Goal: Task Accomplishment & Management: Use online tool/utility

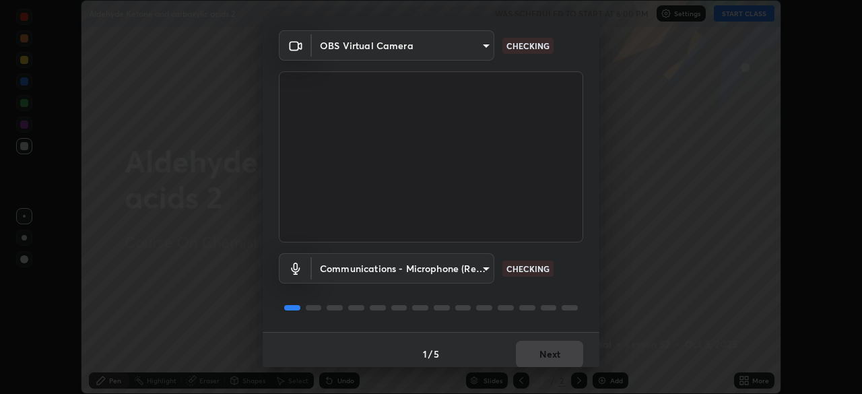
scroll to position [48, 0]
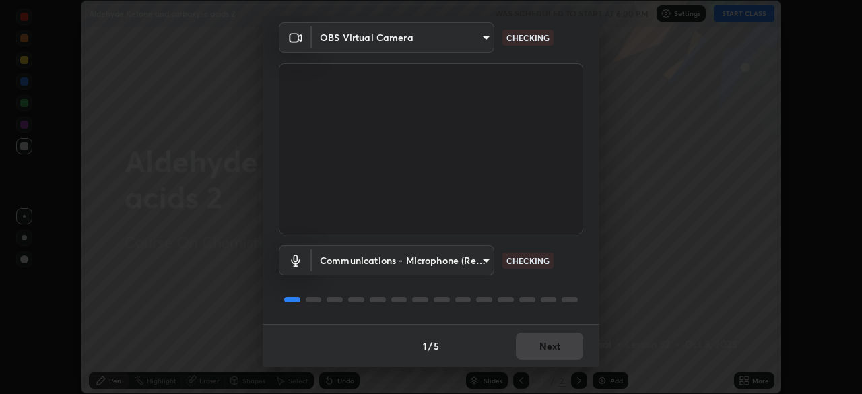
click at [454, 263] on body "Erase all Aldehyde Ketone and carboxylic acids 2 WAS SCHEDULED TO START AT 6:00…" at bounding box center [431, 197] width 862 height 394
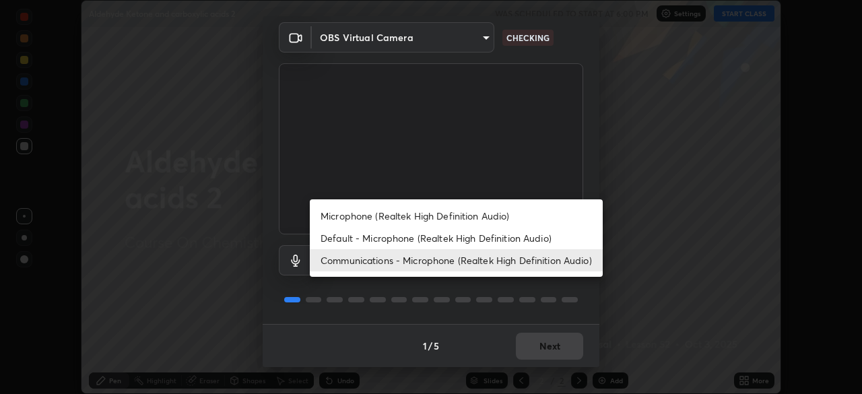
click at [482, 234] on li "Default - Microphone (Realtek High Definition Audio)" at bounding box center [456, 238] width 293 height 22
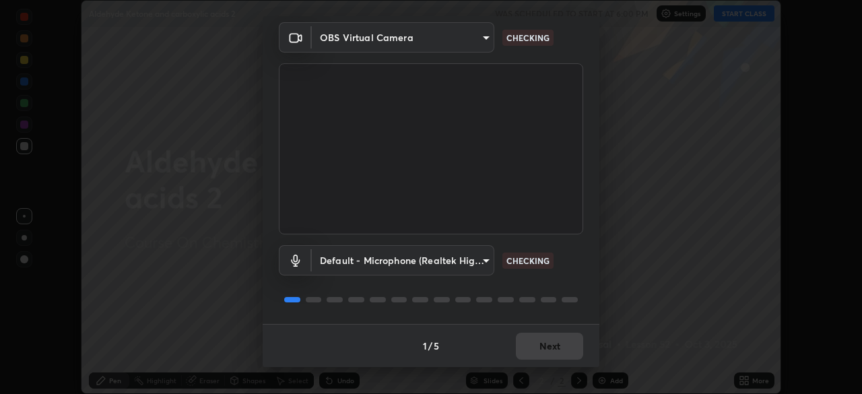
click at [451, 249] on body "Erase all Aldehyde Ketone and carboxylic acids 2 WAS SCHEDULED TO START AT 6:00…" at bounding box center [431, 197] width 862 height 394
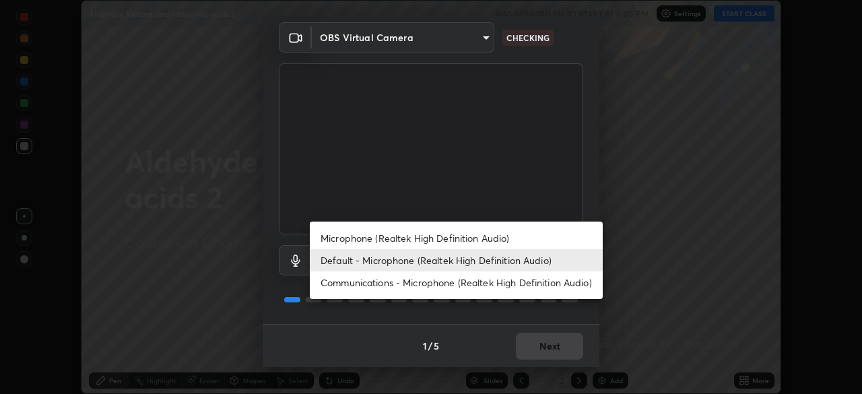
click at [472, 285] on li "Communications - Microphone (Realtek High Definition Audio)" at bounding box center [456, 282] width 293 height 22
type input "communications"
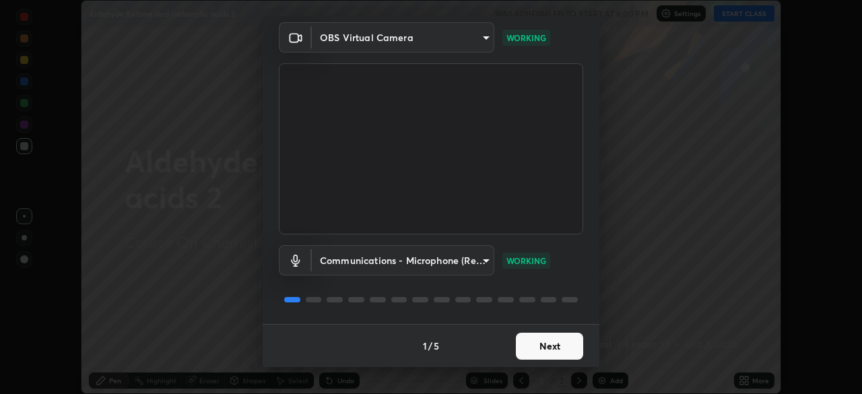
click at [555, 353] on button "Next" at bounding box center [549, 346] width 67 height 27
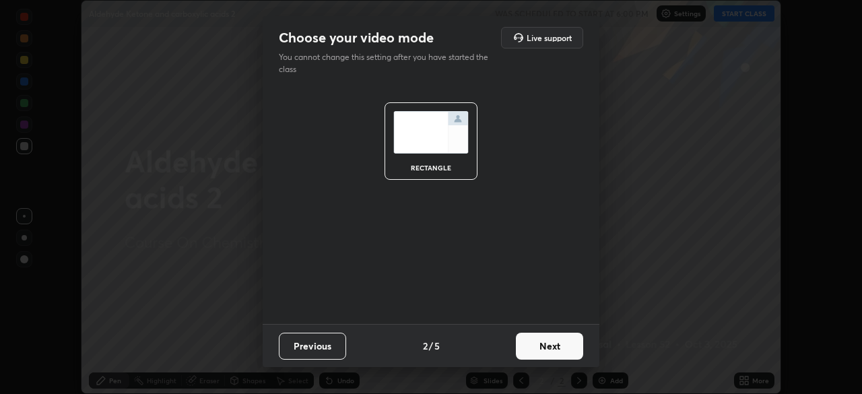
scroll to position [0, 0]
click at [554, 355] on button "Next" at bounding box center [549, 346] width 67 height 27
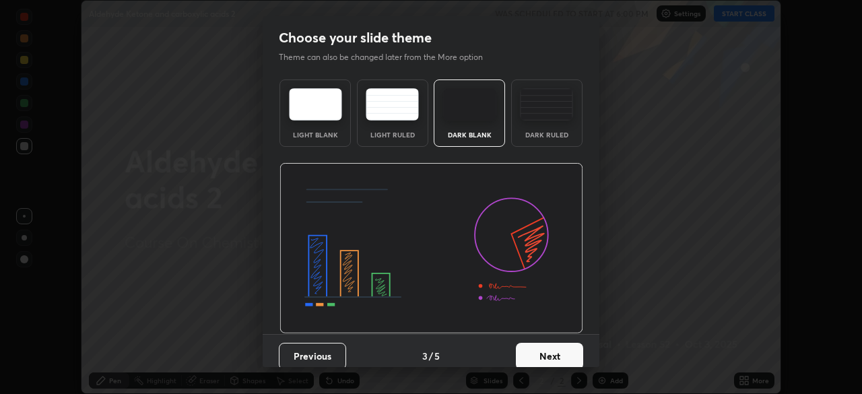
click at [561, 361] on button "Next" at bounding box center [549, 356] width 67 height 27
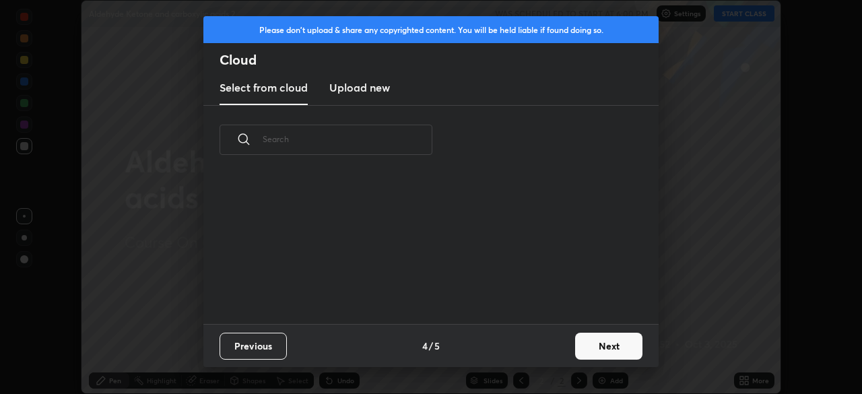
click at [583, 354] on button "Next" at bounding box center [608, 346] width 67 height 27
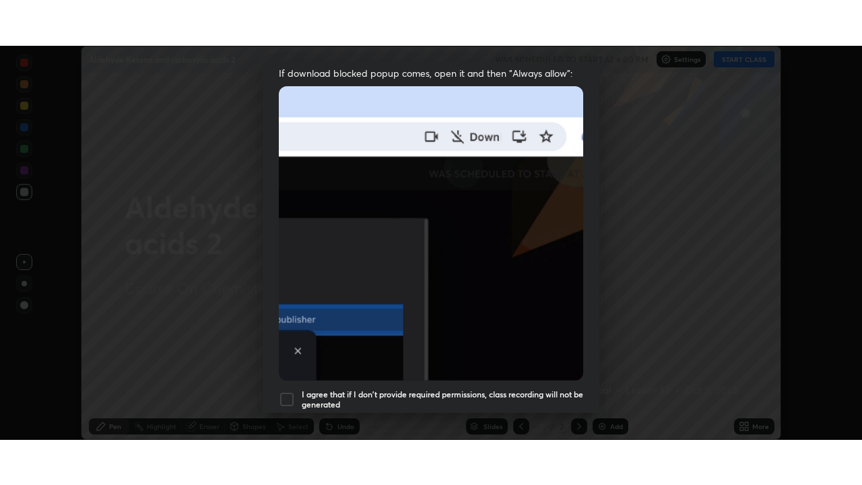
scroll to position [323, 0]
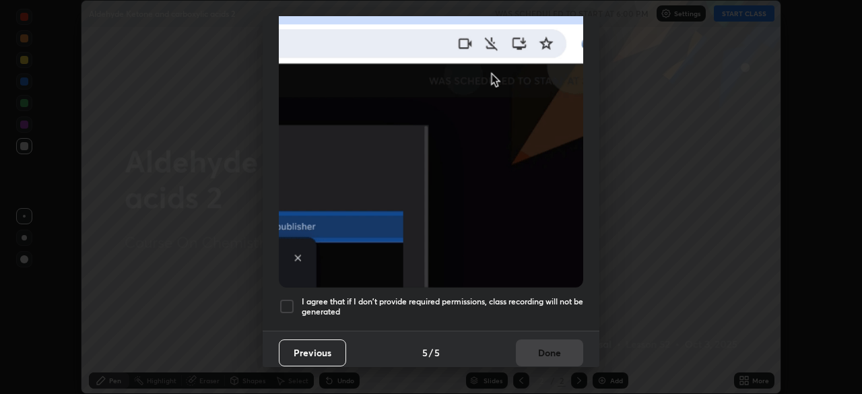
click at [545, 297] on h5 "I agree that if I don't provide required permissions, class recording will not …" at bounding box center [443, 306] width 282 height 21
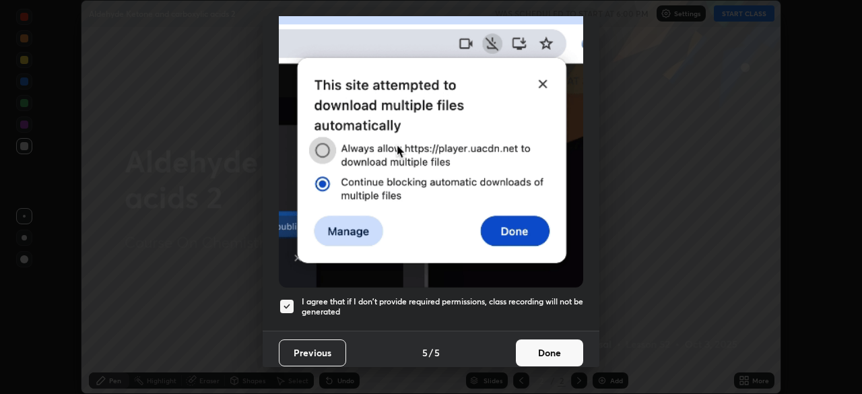
click at [548, 347] on button "Done" at bounding box center [549, 352] width 67 height 27
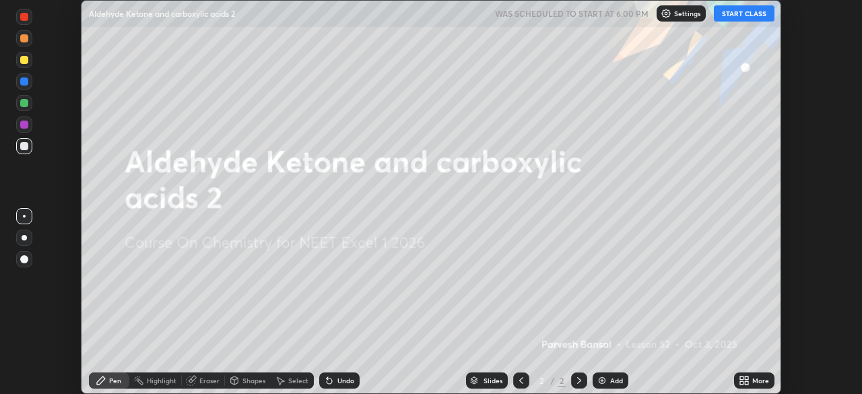
click at [742, 380] on icon at bounding box center [741, 378] width 3 height 3
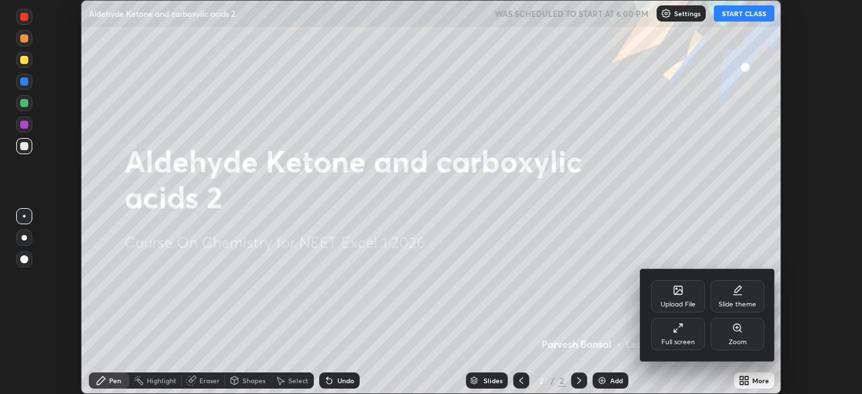
click at [677, 335] on div "Full screen" at bounding box center [678, 334] width 54 height 32
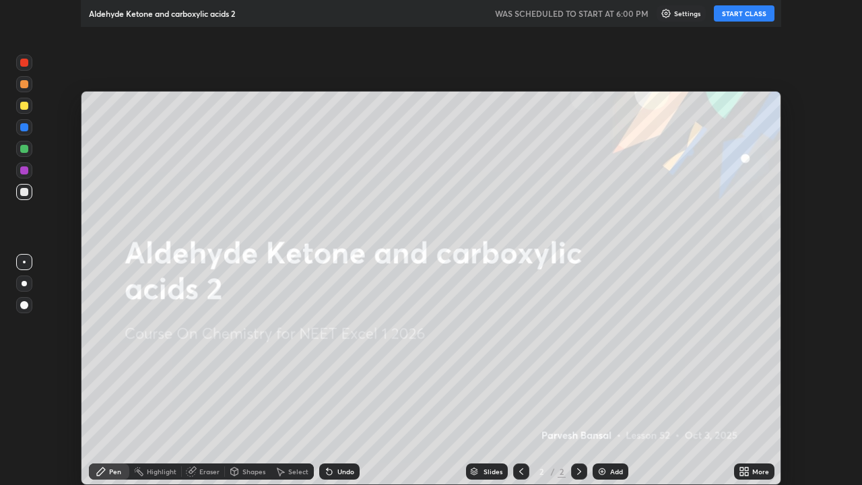
scroll to position [485, 862]
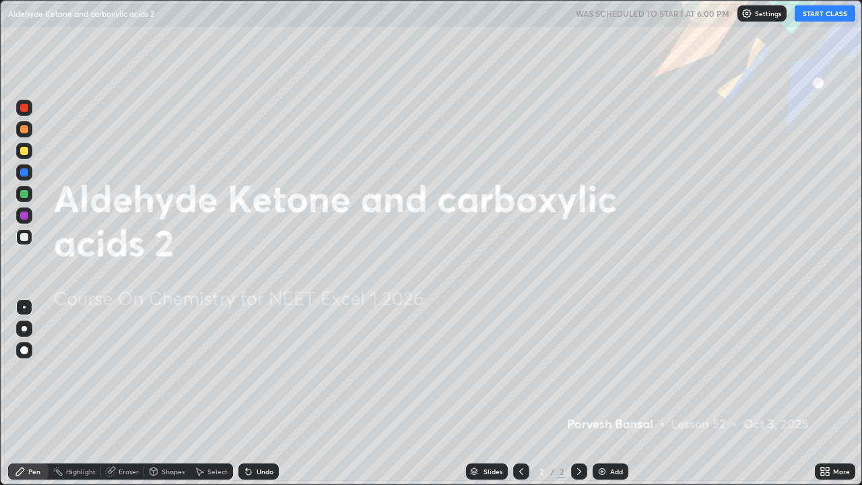
click at [808, 13] on button "START CLASS" at bounding box center [825, 13] width 61 height 16
click at [621, 393] on div "Add" at bounding box center [616, 471] width 13 height 7
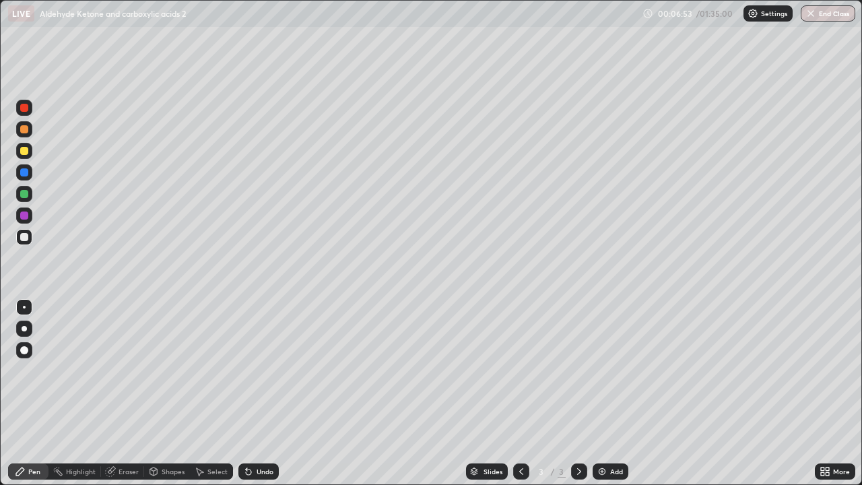
click at [24, 129] on div at bounding box center [24, 129] width 8 height 8
click at [19, 240] on div at bounding box center [24, 237] width 16 height 16
click at [24, 156] on div at bounding box center [24, 151] width 16 height 16
click at [24, 130] on div at bounding box center [24, 129] width 8 height 8
click at [520, 393] on icon at bounding box center [521, 471] width 11 height 11
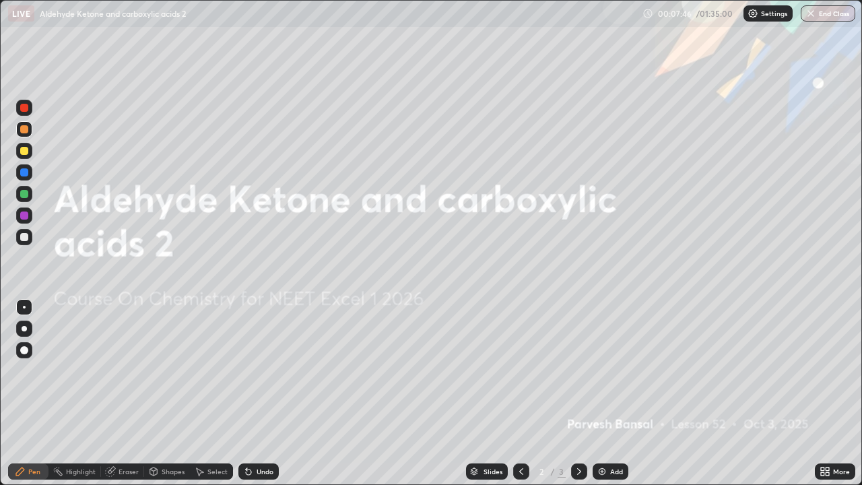
click at [24, 150] on div at bounding box center [24, 151] width 8 height 8
click at [597, 393] on div "Add" at bounding box center [611, 471] width 36 height 16
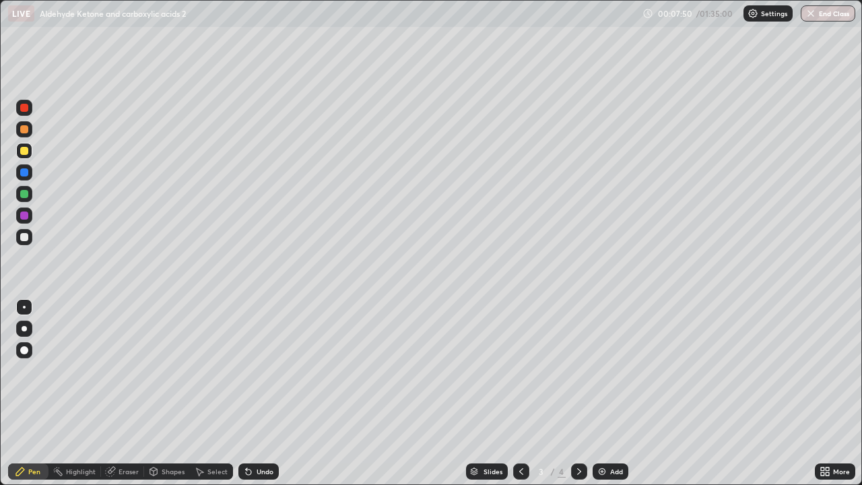
click at [26, 154] on div at bounding box center [24, 151] width 8 height 8
click at [22, 134] on div at bounding box center [24, 129] width 16 height 16
click at [24, 195] on div at bounding box center [24, 194] width 8 height 8
click at [26, 230] on div at bounding box center [24, 237] width 16 height 16
click at [30, 156] on div at bounding box center [24, 151] width 16 height 16
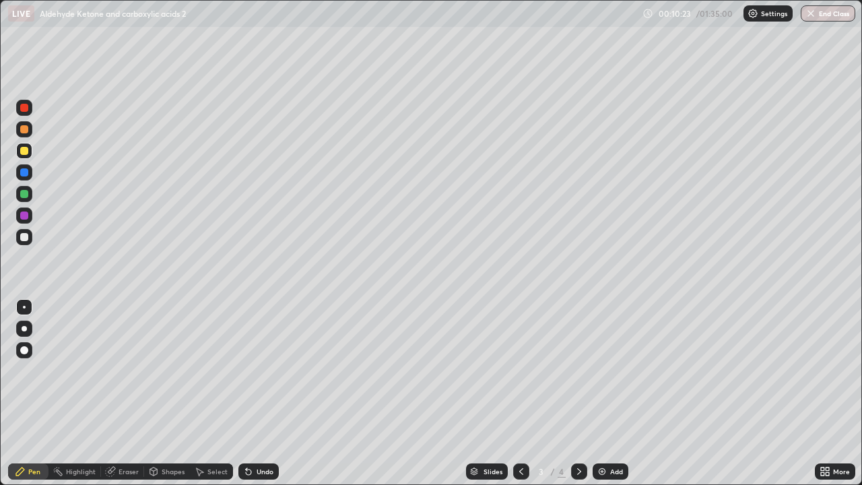
click at [578, 393] on icon at bounding box center [579, 471] width 11 height 11
click at [28, 130] on div at bounding box center [24, 129] width 8 height 8
click at [26, 191] on div at bounding box center [24, 194] width 8 height 8
click at [130, 393] on div "Eraser" at bounding box center [129, 471] width 20 height 7
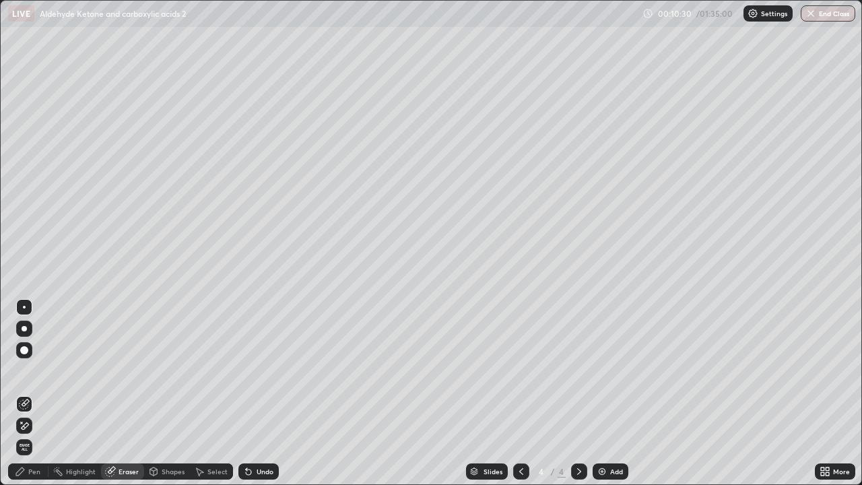
click at [22, 393] on icon at bounding box center [24, 425] width 11 height 11
click at [26, 393] on icon at bounding box center [20, 471] width 11 height 11
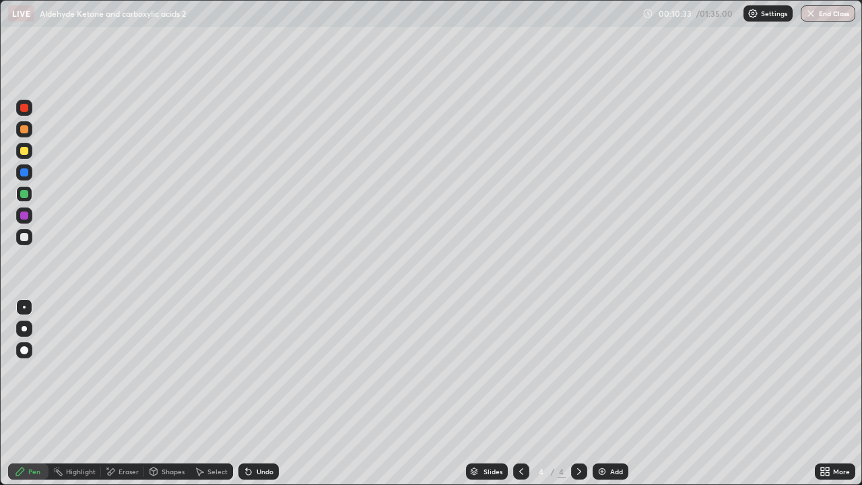
click at [602, 393] on img at bounding box center [602, 471] width 11 height 11
click at [24, 130] on div at bounding box center [24, 129] width 8 height 8
click at [23, 135] on div at bounding box center [24, 129] width 16 height 16
click at [19, 151] on div at bounding box center [24, 151] width 16 height 16
click at [24, 195] on div at bounding box center [24, 194] width 8 height 8
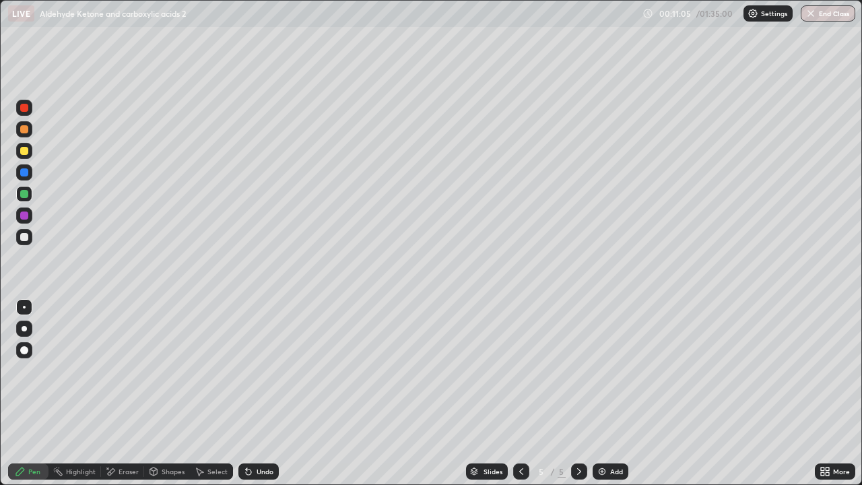
click at [22, 231] on div at bounding box center [24, 237] width 16 height 16
click at [18, 150] on div at bounding box center [24, 151] width 16 height 16
click at [120, 393] on div "Eraser" at bounding box center [129, 471] width 20 height 7
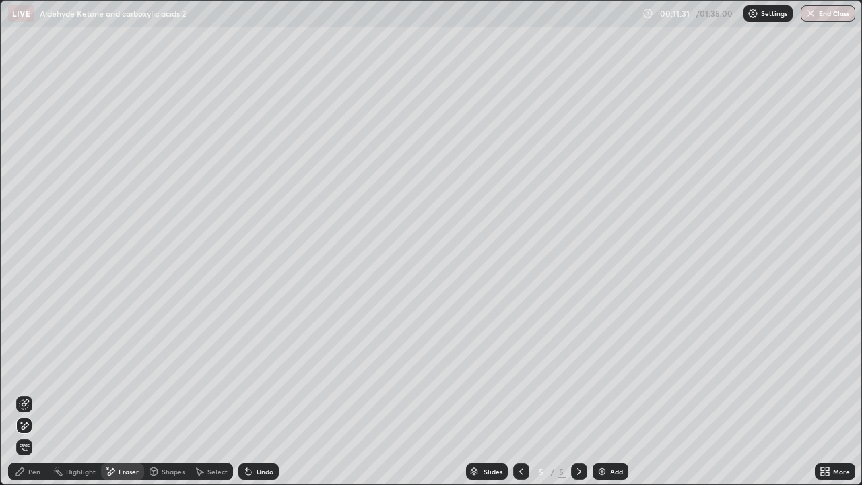
click at [36, 393] on div "Pen" at bounding box center [34, 471] width 12 height 7
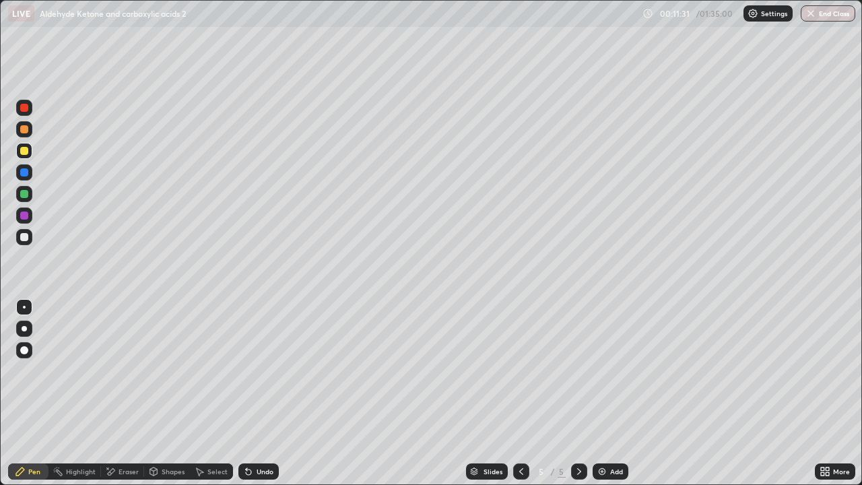
click at [22, 220] on div at bounding box center [24, 215] width 16 height 16
click at [23, 230] on div at bounding box center [24, 237] width 16 height 16
click at [29, 152] on div at bounding box center [24, 151] width 16 height 16
click at [24, 238] on div at bounding box center [24, 237] width 8 height 8
click at [137, 393] on div "Eraser" at bounding box center [122, 471] width 43 height 16
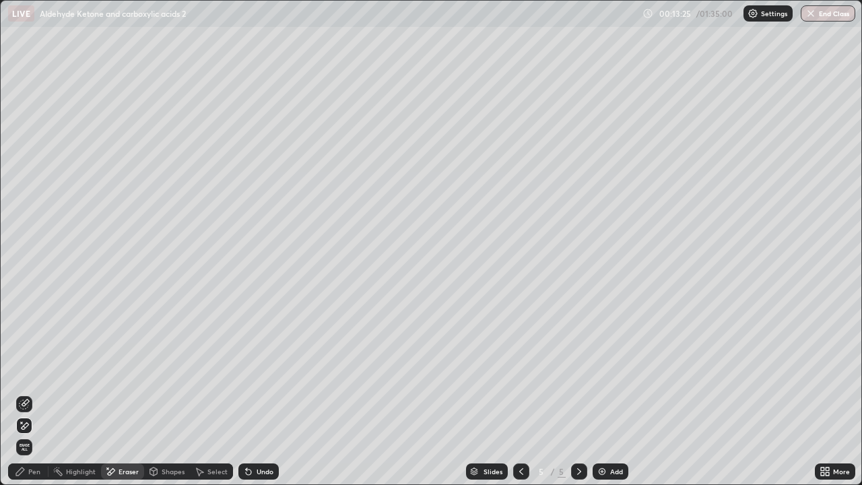
click at [34, 393] on div "Pen" at bounding box center [34, 471] width 12 height 7
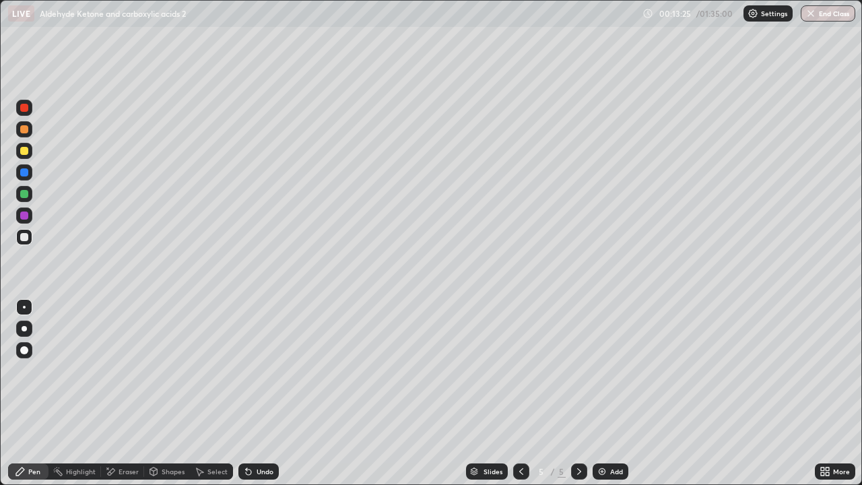
click at [24, 195] on div at bounding box center [24, 194] width 8 height 8
click at [20, 157] on div at bounding box center [24, 151] width 16 height 16
click at [22, 232] on div at bounding box center [24, 237] width 16 height 16
click at [223, 393] on div "Select" at bounding box center [211, 471] width 43 height 16
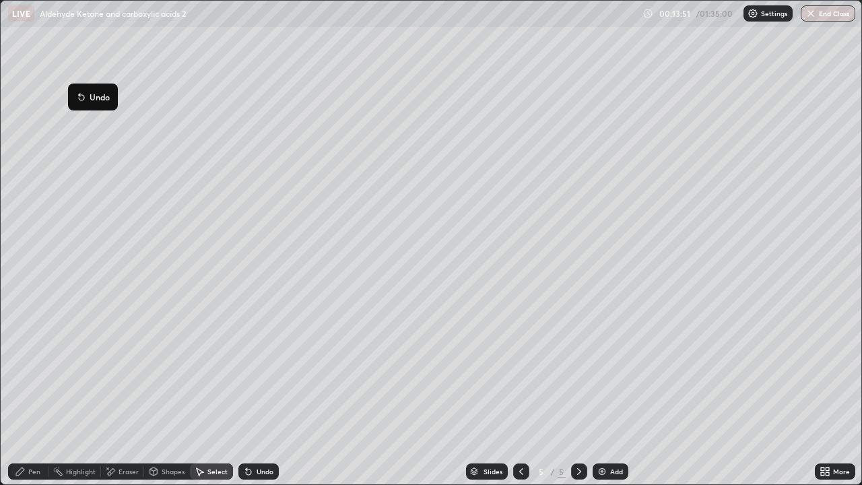
click at [304, 83] on div "0 ° Undo Copy Duplicate Duplicate to new slide Delete" at bounding box center [431, 243] width 861 height 484
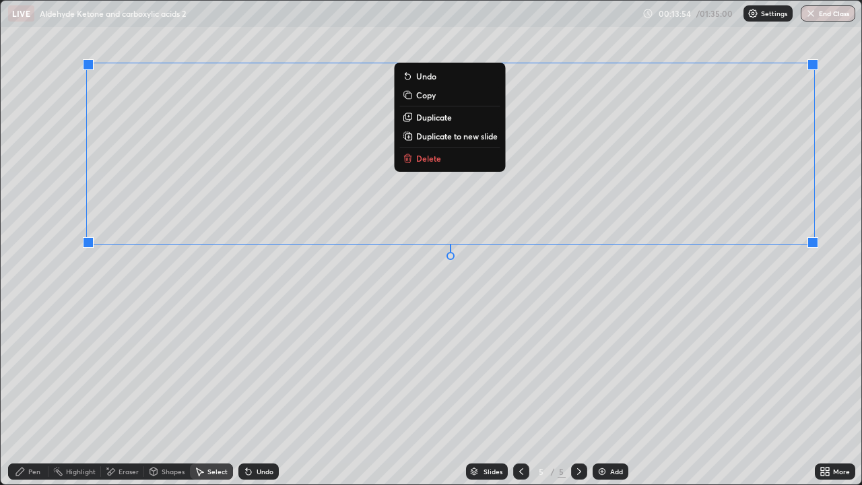
click at [459, 117] on button "Duplicate" at bounding box center [450, 117] width 100 height 16
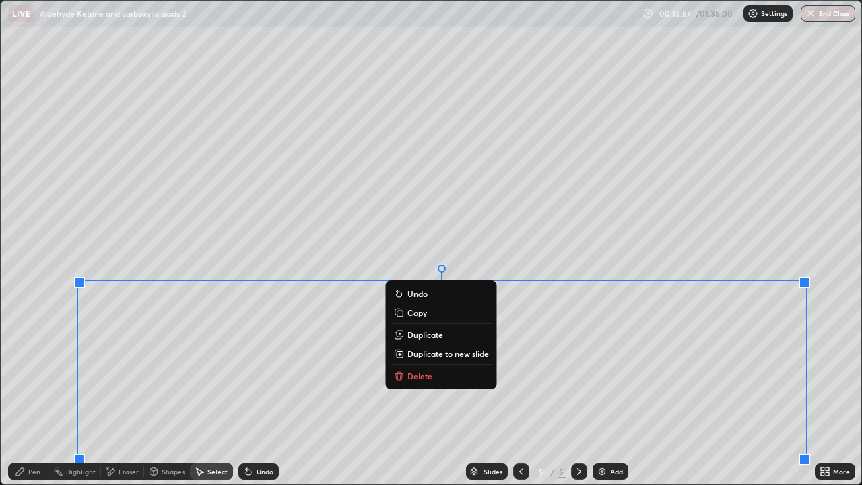
click at [30, 393] on div "Pen" at bounding box center [34, 471] width 12 height 7
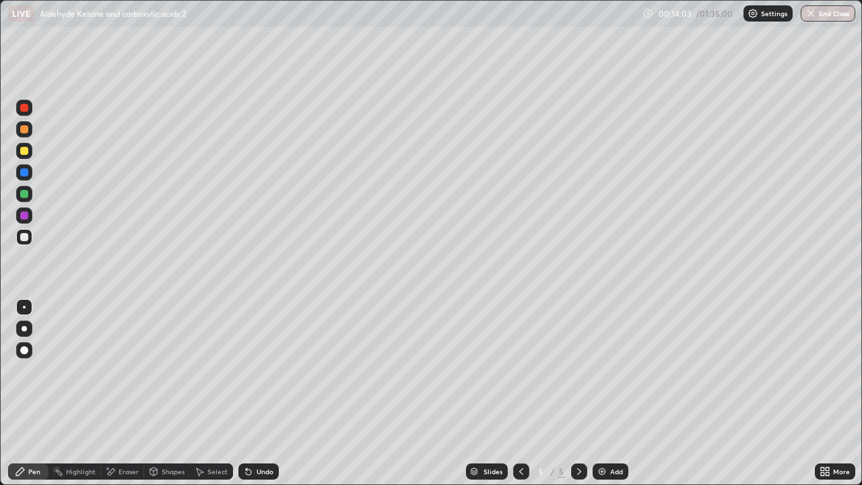
click at [130, 393] on div "Eraser" at bounding box center [122, 471] width 43 height 16
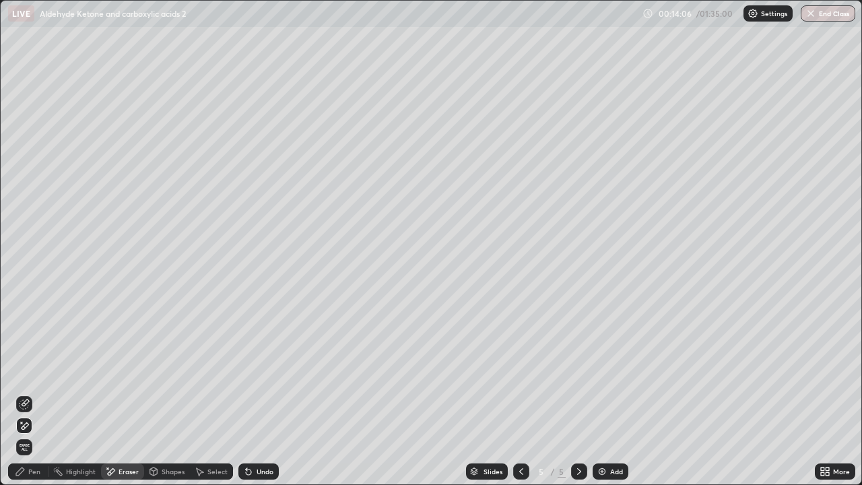
click at [25, 393] on icon at bounding box center [20, 471] width 11 height 11
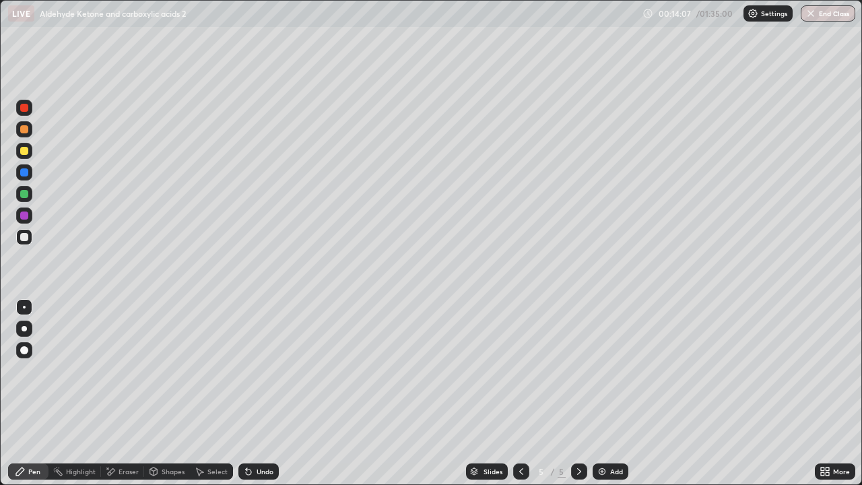
click at [23, 156] on div at bounding box center [24, 151] width 16 height 16
click at [26, 240] on div at bounding box center [24, 237] width 8 height 8
click at [27, 106] on div at bounding box center [24, 108] width 8 height 8
click at [603, 393] on div "Add" at bounding box center [611, 471] width 36 height 16
click at [26, 242] on div at bounding box center [24, 237] width 16 height 16
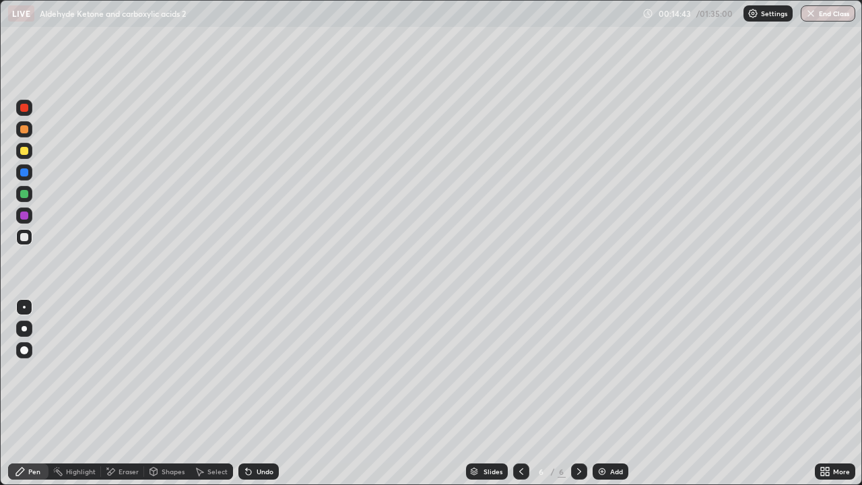
click at [21, 195] on div at bounding box center [24, 194] width 8 height 8
click at [519, 393] on icon at bounding box center [521, 471] width 4 height 7
click at [578, 393] on icon at bounding box center [579, 471] width 11 height 11
click at [25, 237] on div at bounding box center [24, 237] width 8 height 8
click at [24, 188] on div at bounding box center [24, 194] width 16 height 16
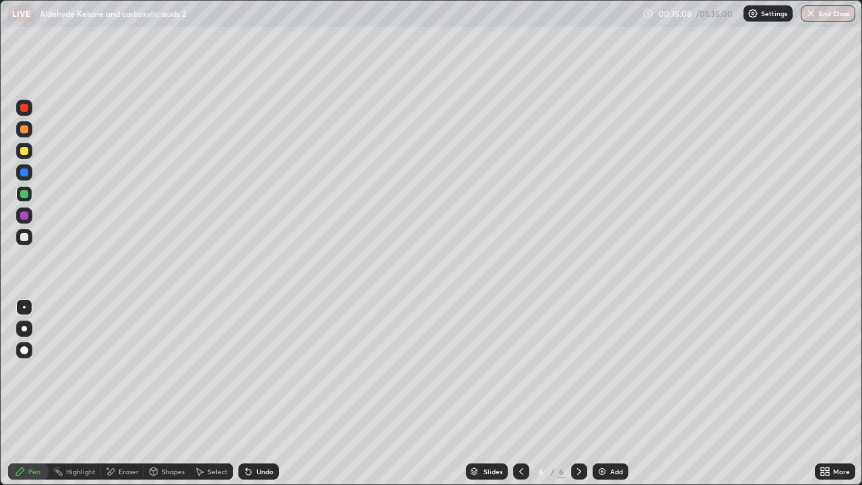
click at [26, 168] on div at bounding box center [24, 172] width 8 height 8
click at [23, 106] on div at bounding box center [24, 108] width 8 height 8
click at [26, 128] on div at bounding box center [24, 129] width 8 height 8
click at [263, 393] on div "Undo" at bounding box center [258, 471] width 40 height 16
click at [261, 393] on div "Undo" at bounding box center [265, 471] width 17 height 7
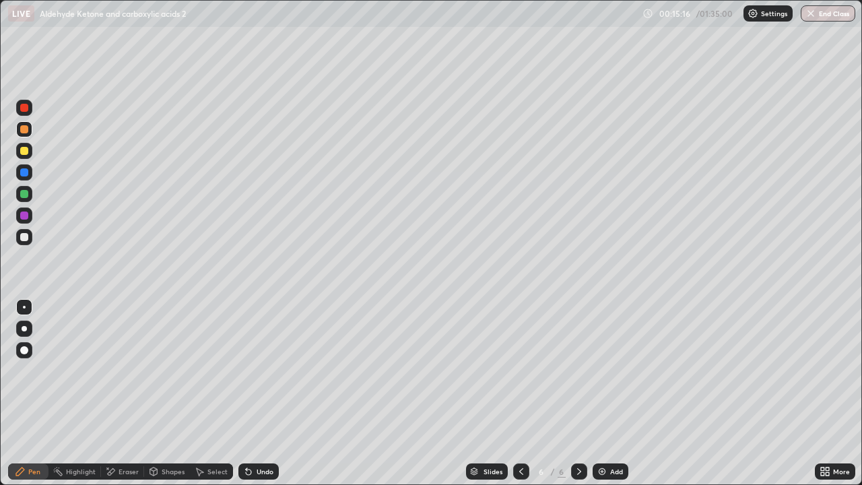
click at [257, 393] on div "Undo" at bounding box center [265, 471] width 17 height 7
click at [75, 393] on div "Highlight" at bounding box center [81, 471] width 30 height 7
click at [22, 393] on div at bounding box center [24, 426] width 16 height 16
click at [28, 152] on div at bounding box center [24, 151] width 8 height 8
click at [131, 393] on div "Eraser" at bounding box center [122, 471] width 43 height 16
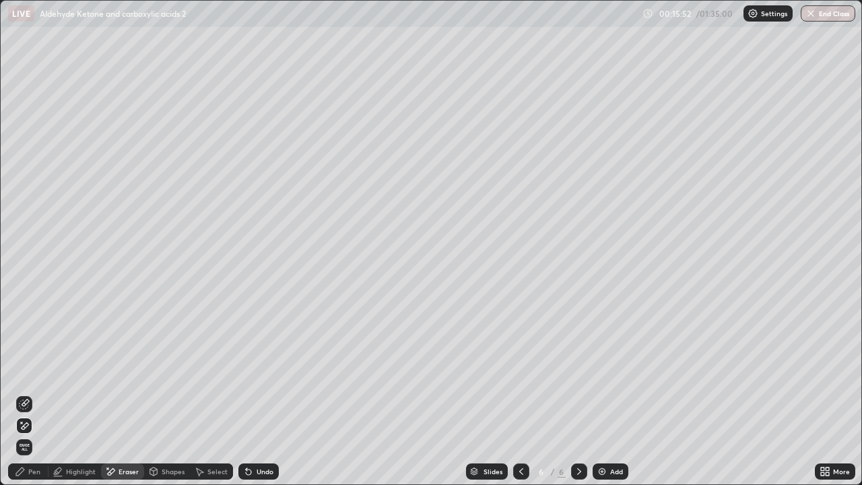
click at [28, 393] on div "Pen" at bounding box center [28, 471] width 40 height 16
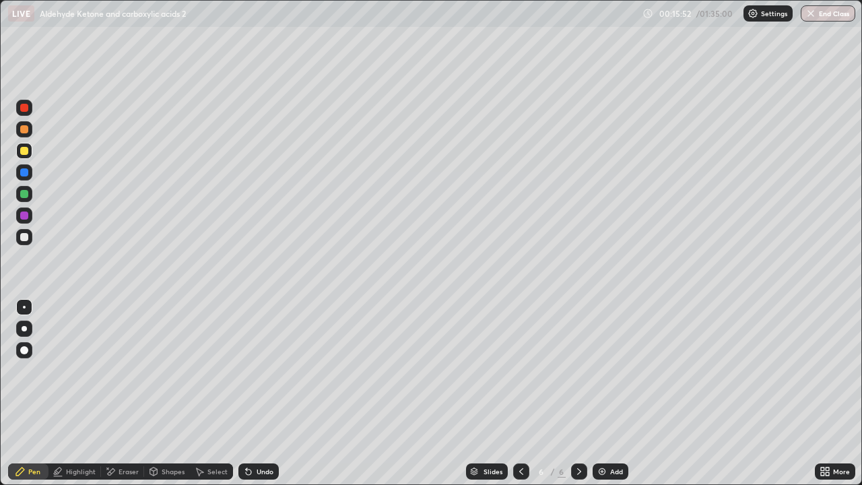
click at [26, 197] on div at bounding box center [24, 194] width 8 height 8
click at [126, 393] on div "Eraser" at bounding box center [129, 471] width 20 height 7
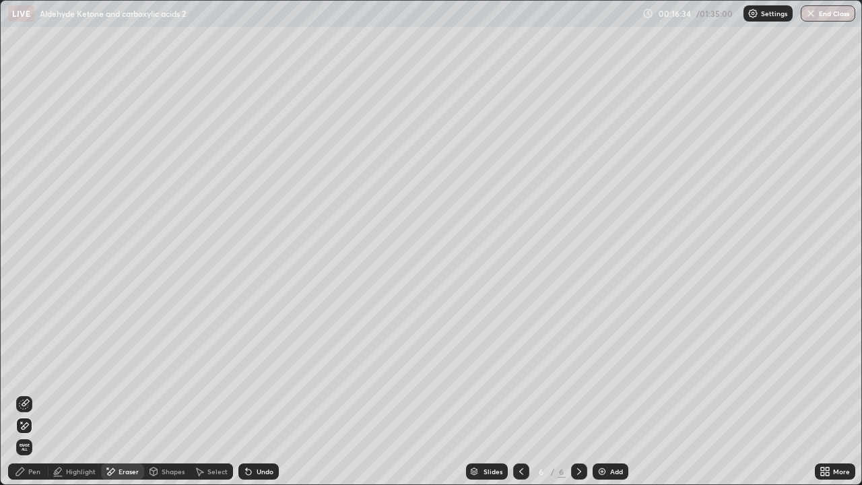
click at [38, 393] on div "Pen" at bounding box center [28, 471] width 40 height 16
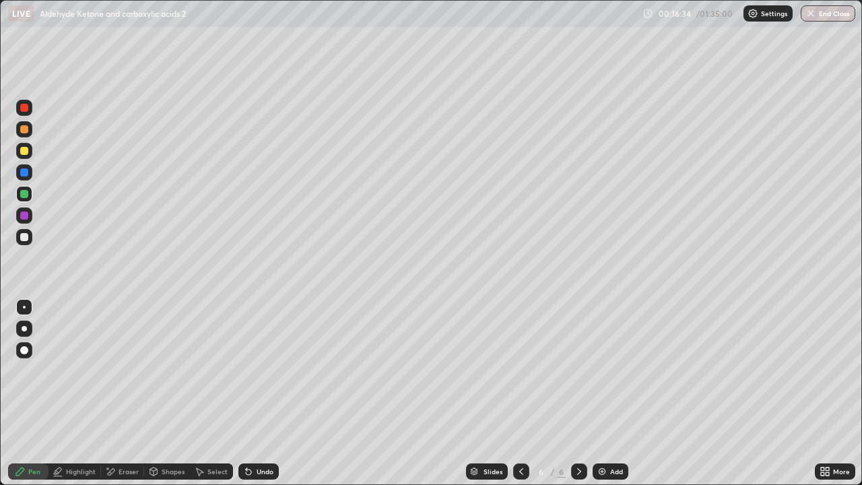
click at [28, 234] on div at bounding box center [24, 237] width 16 height 16
click at [269, 393] on div "Undo" at bounding box center [265, 471] width 17 height 7
click at [267, 393] on div "Undo" at bounding box center [265, 471] width 17 height 7
click at [122, 393] on div "Eraser" at bounding box center [122, 471] width 43 height 16
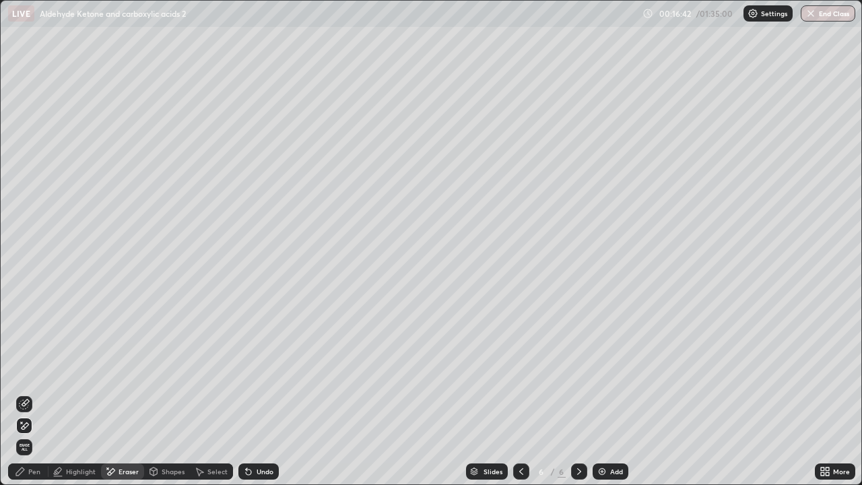
click at [26, 393] on div "Pen" at bounding box center [28, 471] width 40 height 16
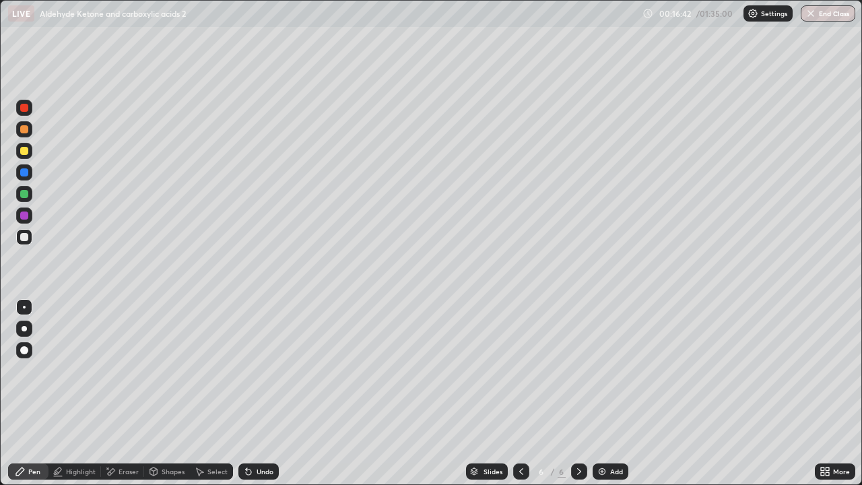
click at [29, 145] on div at bounding box center [24, 151] width 16 height 16
click at [271, 393] on div "Undo" at bounding box center [265, 471] width 17 height 7
click at [267, 393] on div "Undo" at bounding box center [265, 471] width 17 height 7
click at [266, 393] on div "Undo" at bounding box center [265, 471] width 17 height 7
click at [263, 393] on div "Undo" at bounding box center [258, 471] width 40 height 16
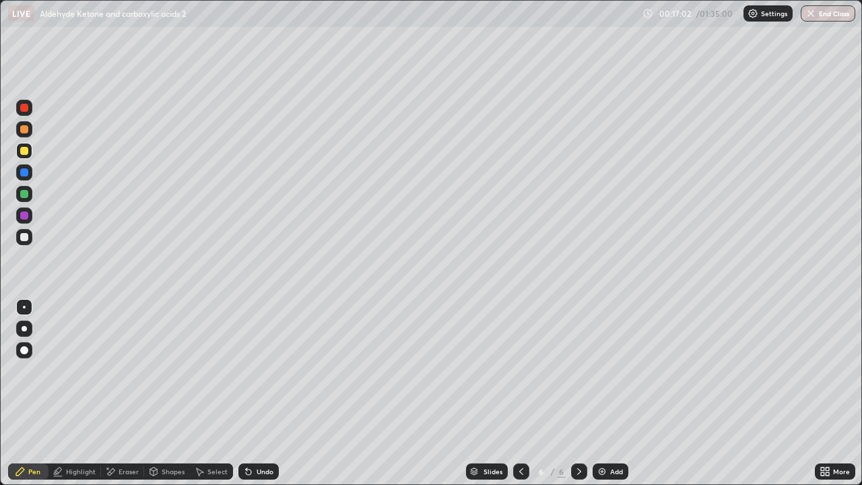
click at [24, 238] on div at bounding box center [24, 237] width 8 height 8
click at [22, 194] on div at bounding box center [24, 194] width 8 height 8
click at [28, 152] on div at bounding box center [24, 151] width 8 height 8
click at [24, 243] on div at bounding box center [24, 237] width 16 height 16
click at [26, 153] on div at bounding box center [24, 151] width 8 height 8
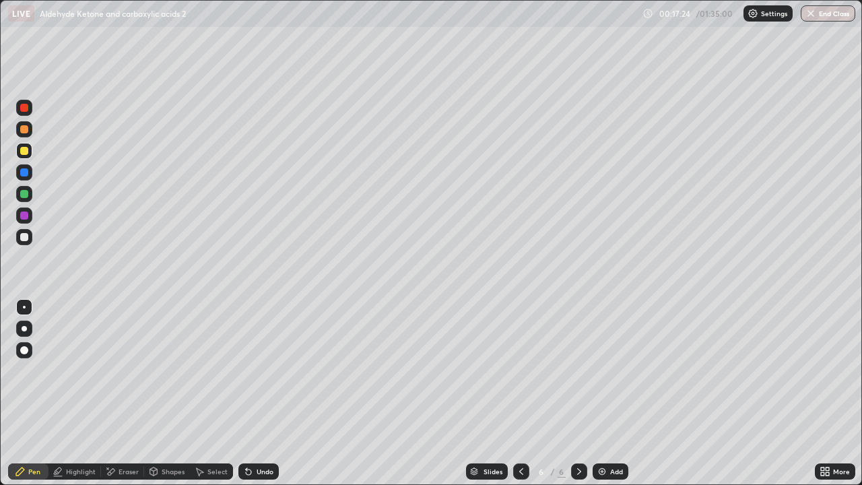
click at [600, 393] on img at bounding box center [602, 471] width 11 height 11
click at [515, 393] on div at bounding box center [521, 471] width 16 height 16
click at [255, 393] on div "Undo" at bounding box center [258, 471] width 40 height 16
click at [25, 244] on div at bounding box center [24, 237] width 16 height 16
click at [92, 393] on div "Highlight" at bounding box center [74, 471] width 53 height 16
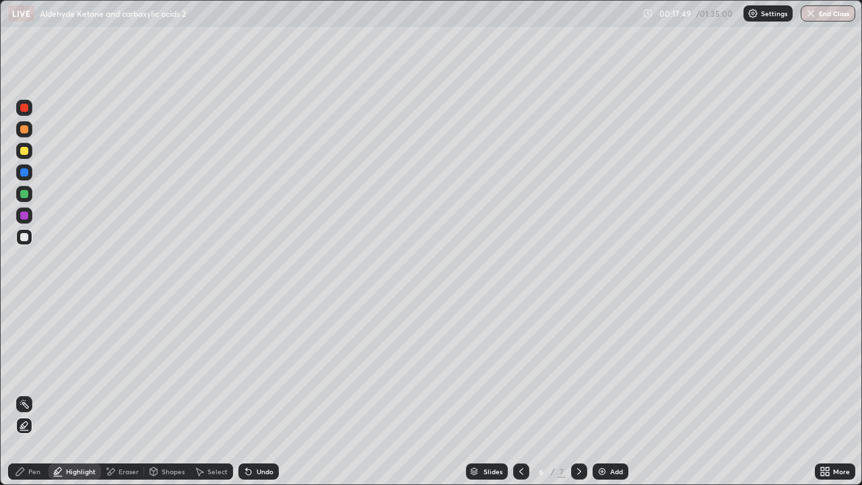
click at [41, 393] on div "Pen" at bounding box center [28, 471] width 40 height 16
click at [262, 393] on div "Undo" at bounding box center [265, 471] width 17 height 7
click at [261, 393] on div "Undo" at bounding box center [265, 471] width 17 height 7
click at [263, 393] on div "Undo" at bounding box center [265, 471] width 17 height 7
click at [585, 393] on div at bounding box center [579, 471] width 16 height 16
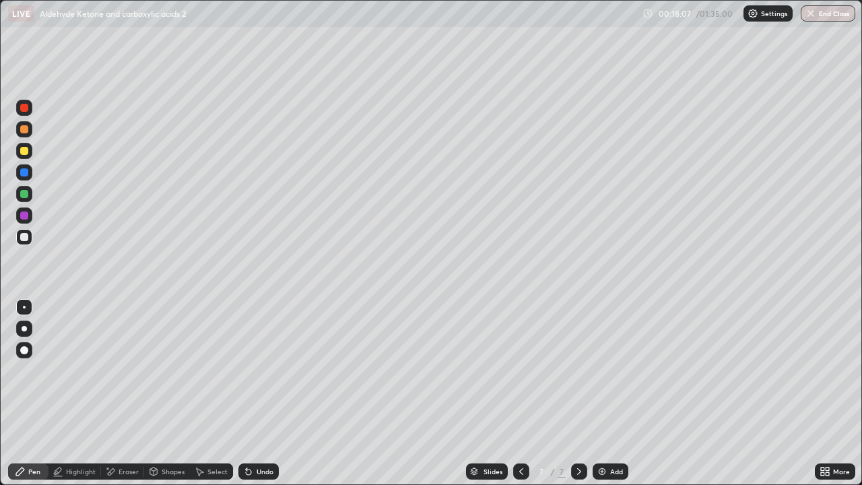
click at [29, 193] on div at bounding box center [24, 194] width 16 height 16
click at [21, 242] on div at bounding box center [24, 237] width 16 height 16
click at [217, 393] on div "Select" at bounding box center [217, 471] width 20 height 7
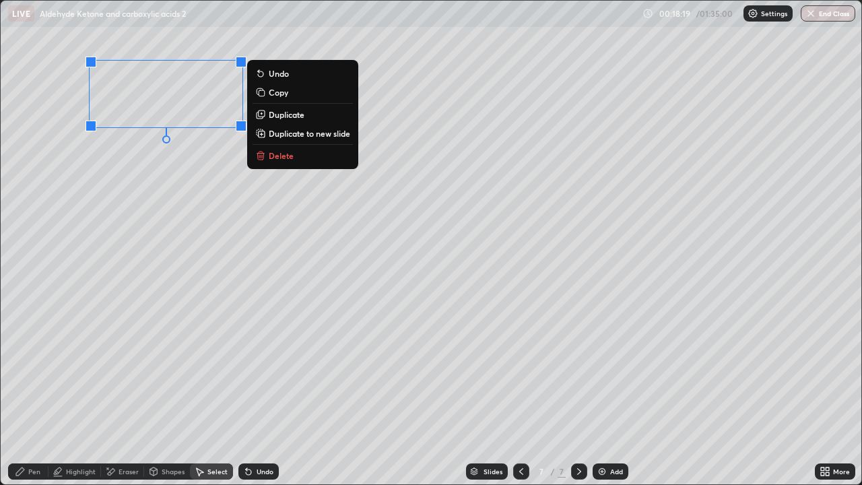
click at [147, 346] on div "0 ° Undo Copy Duplicate Duplicate to new slide Delete" at bounding box center [431, 243] width 861 height 484
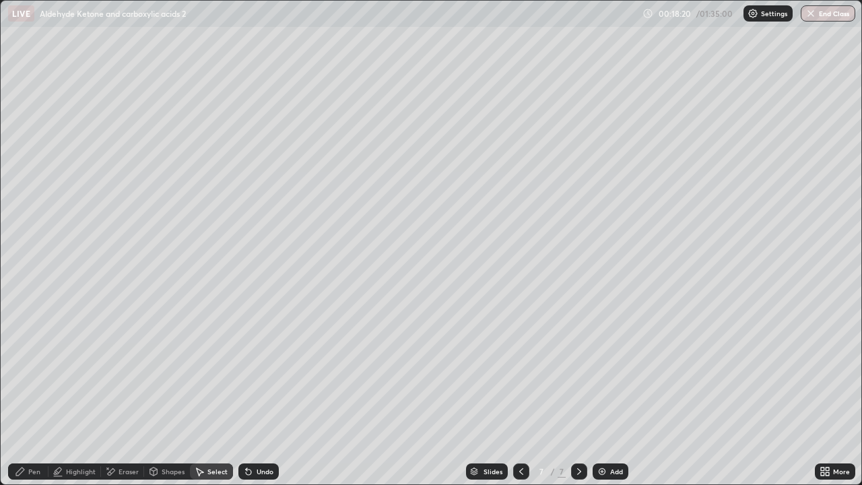
click at [35, 393] on div "Pen" at bounding box center [28, 471] width 40 height 16
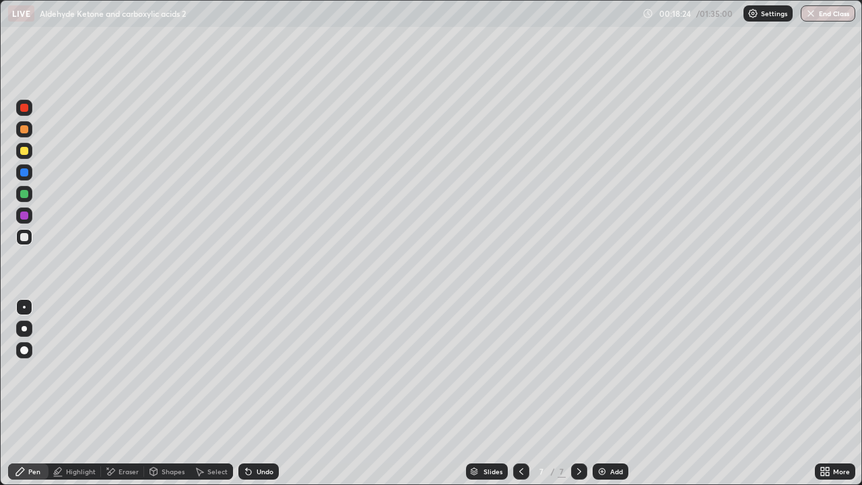
click at [207, 393] on div "Select" at bounding box center [217, 471] width 20 height 7
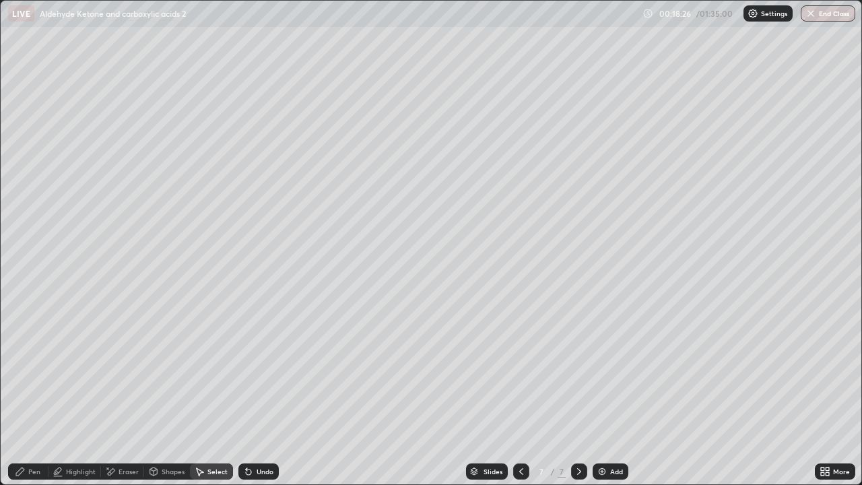
click at [121, 393] on div "Eraser" at bounding box center [122, 471] width 43 height 16
click at [26, 393] on div "Pen" at bounding box center [28, 471] width 40 height 16
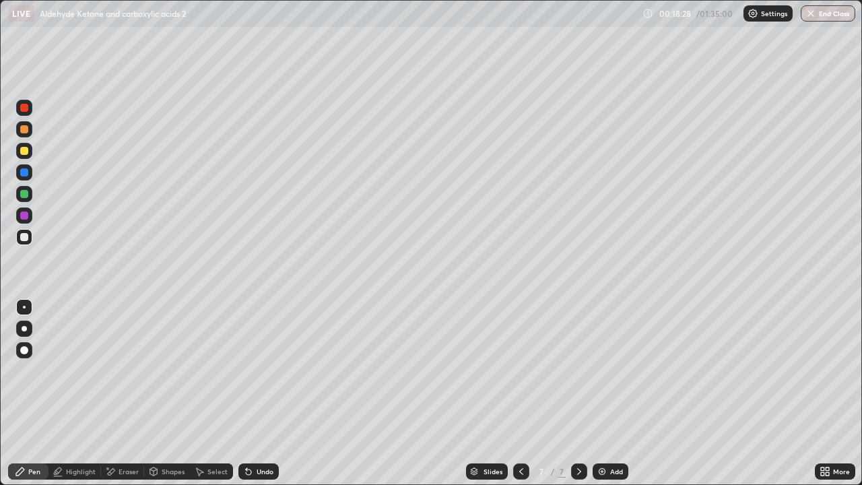
click at [22, 154] on div at bounding box center [24, 151] width 8 height 8
click at [21, 242] on div at bounding box center [24, 237] width 16 height 16
click at [26, 154] on div at bounding box center [24, 151] width 8 height 8
click at [517, 393] on icon at bounding box center [521, 471] width 11 height 11
click at [23, 237] on div at bounding box center [24, 237] width 8 height 8
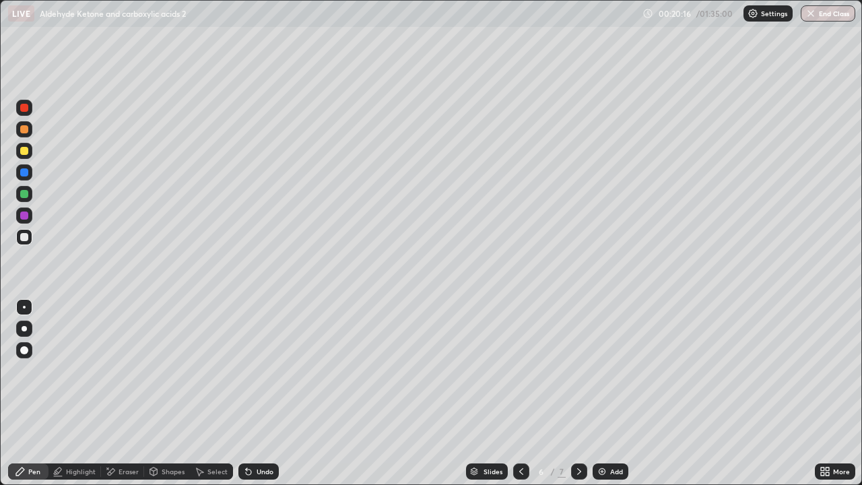
click at [579, 393] on icon at bounding box center [579, 471] width 11 height 11
click at [30, 155] on div at bounding box center [24, 151] width 16 height 16
click at [222, 393] on div "Select" at bounding box center [217, 471] width 20 height 7
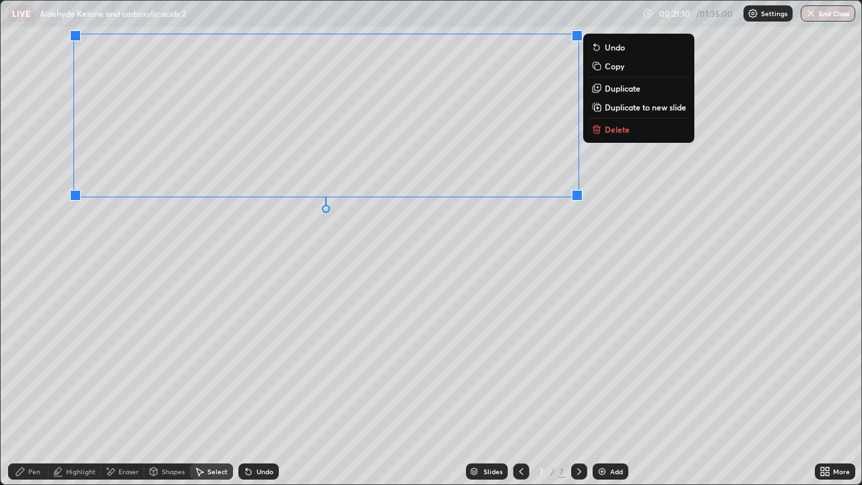
click at [455, 280] on div "0 ° Undo Copy Duplicate Duplicate to new slide Delete" at bounding box center [431, 243] width 861 height 484
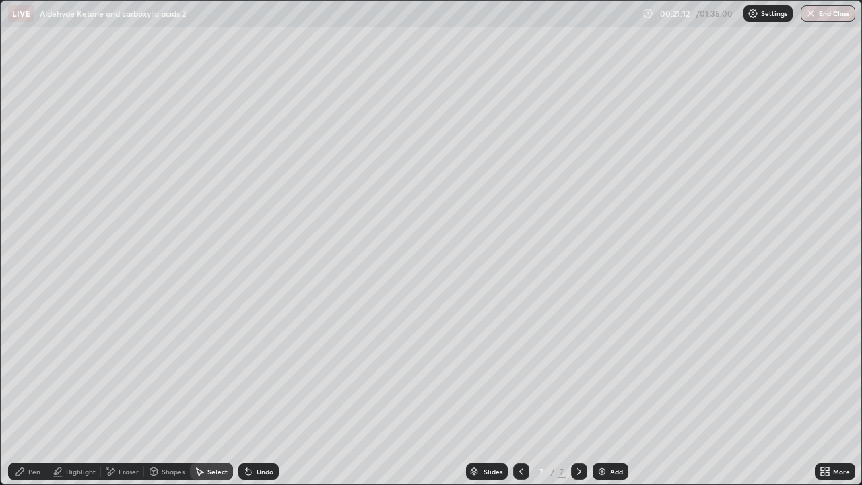
click at [44, 393] on div "Pen" at bounding box center [28, 471] width 40 height 16
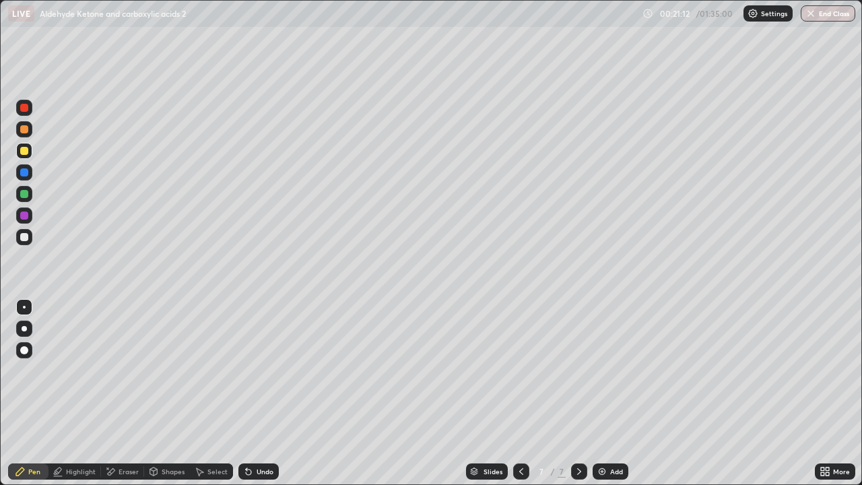
click at [127, 393] on div "Eraser" at bounding box center [122, 471] width 43 height 16
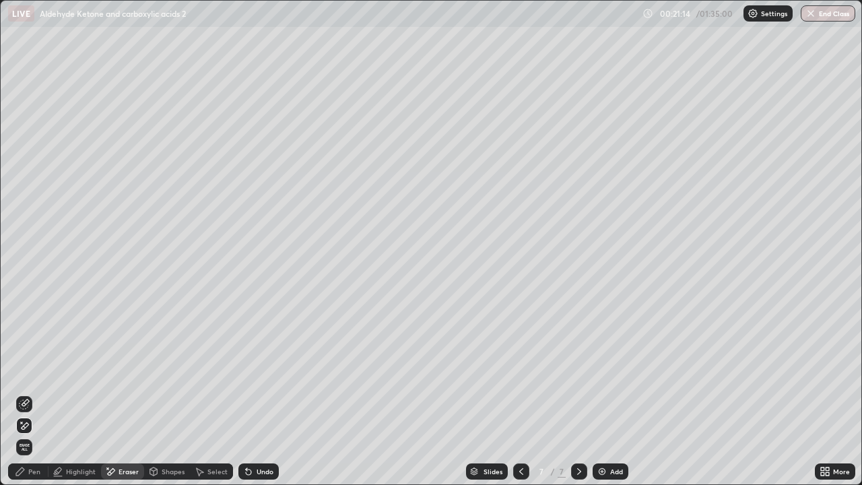
click at [39, 393] on div "Pen" at bounding box center [34, 471] width 12 height 7
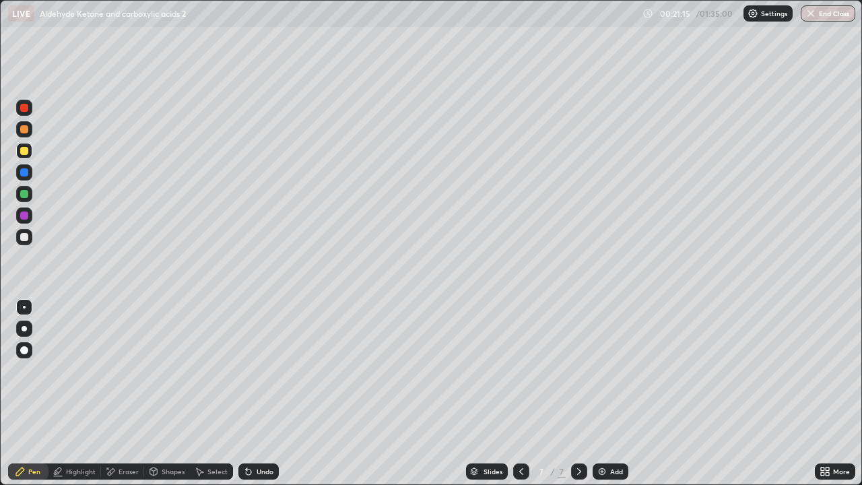
click at [20, 236] on div at bounding box center [24, 237] width 8 height 8
click at [28, 158] on div at bounding box center [24, 151] width 16 height 16
click at [25, 108] on div at bounding box center [24, 108] width 8 height 8
click at [23, 221] on div at bounding box center [24, 215] width 16 height 16
click at [24, 238] on div at bounding box center [24, 237] width 8 height 8
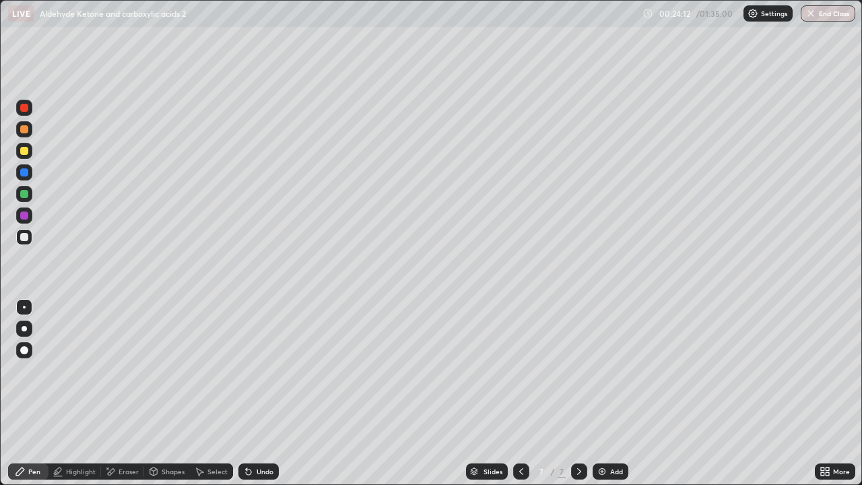
click at [30, 216] on div at bounding box center [24, 215] width 16 height 16
click at [19, 232] on div at bounding box center [24, 237] width 16 height 16
click at [583, 393] on icon at bounding box center [579, 471] width 11 height 11
click at [593, 393] on div "Add" at bounding box center [611, 471] width 36 height 16
click at [24, 195] on div at bounding box center [24, 194] width 8 height 8
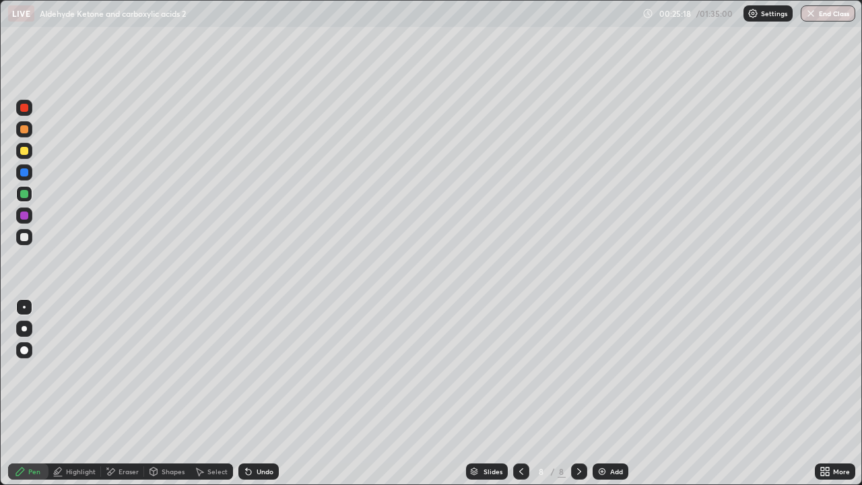
click at [26, 127] on div at bounding box center [24, 129] width 8 height 8
click at [25, 147] on div at bounding box center [24, 151] width 8 height 8
click at [22, 238] on div at bounding box center [24, 237] width 8 height 8
click at [259, 393] on div "Undo" at bounding box center [265, 471] width 17 height 7
click at [255, 393] on div "Undo" at bounding box center [258, 471] width 40 height 16
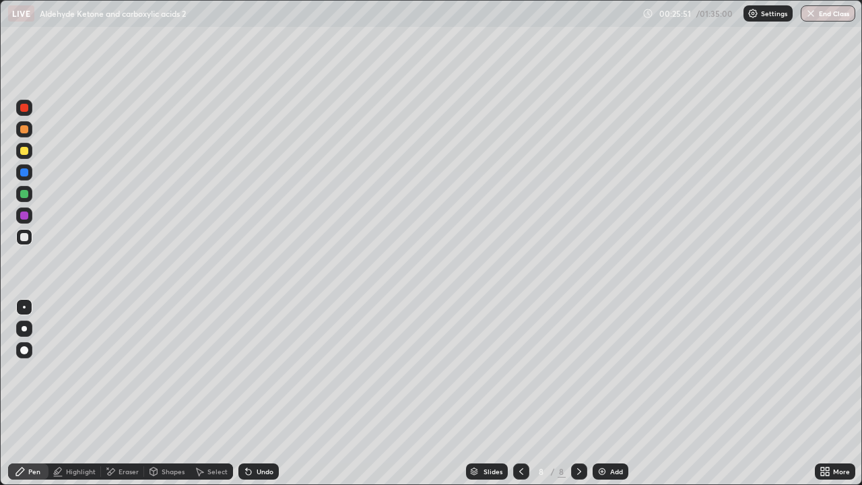
click at [24, 152] on div at bounding box center [24, 151] width 8 height 8
click at [26, 242] on div at bounding box center [24, 237] width 16 height 16
click at [19, 133] on div at bounding box center [24, 129] width 16 height 16
click at [91, 393] on div "Highlight" at bounding box center [74, 471] width 53 height 27
click at [216, 393] on div "Select" at bounding box center [217, 471] width 20 height 7
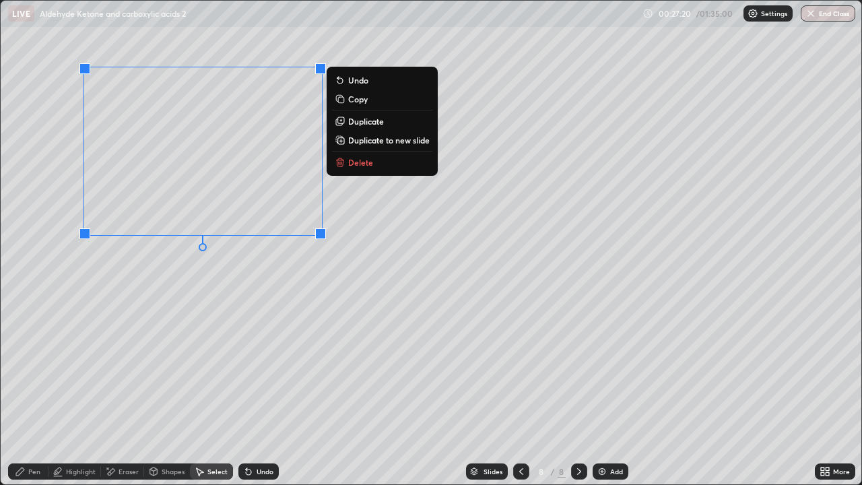
click at [360, 124] on p "Duplicate" at bounding box center [366, 121] width 36 height 11
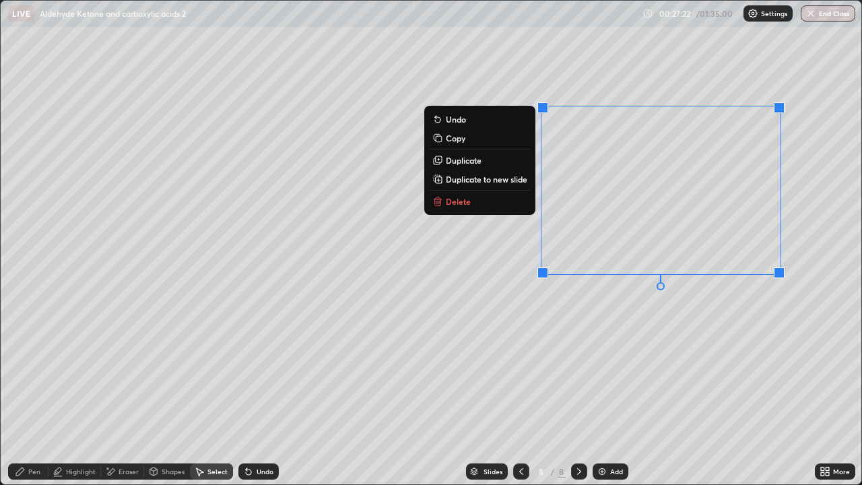
click at [121, 393] on div "Eraser" at bounding box center [129, 471] width 20 height 7
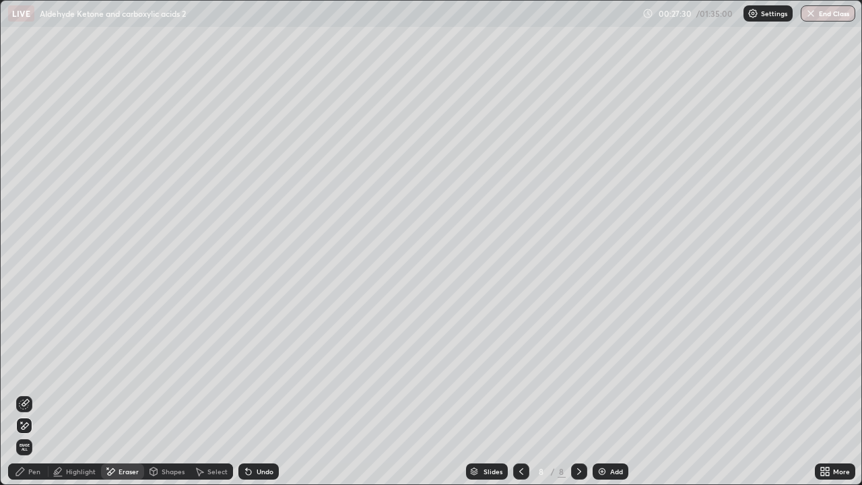
click at [46, 393] on div "Pen" at bounding box center [28, 471] width 40 height 16
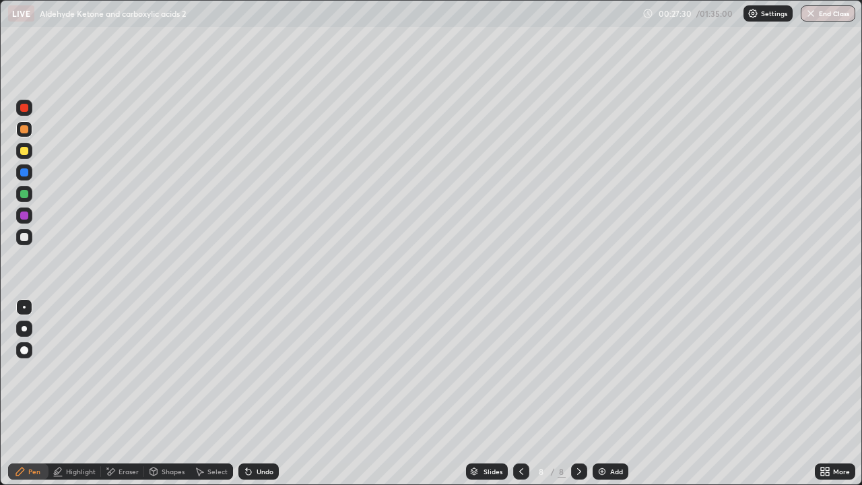
click at [29, 243] on div at bounding box center [24, 237] width 16 height 16
click at [26, 133] on div at bounding box center [24, 129] width 8 height 8
click at [614, 393] on div "Add" at bounding box center [616, 471] width 13 height 7
click at [23, 194] on div at bounding box center [24, 194] width 8 height 8
click at [19, 221] on div at bounding box center [24, 215] width 16 height 16
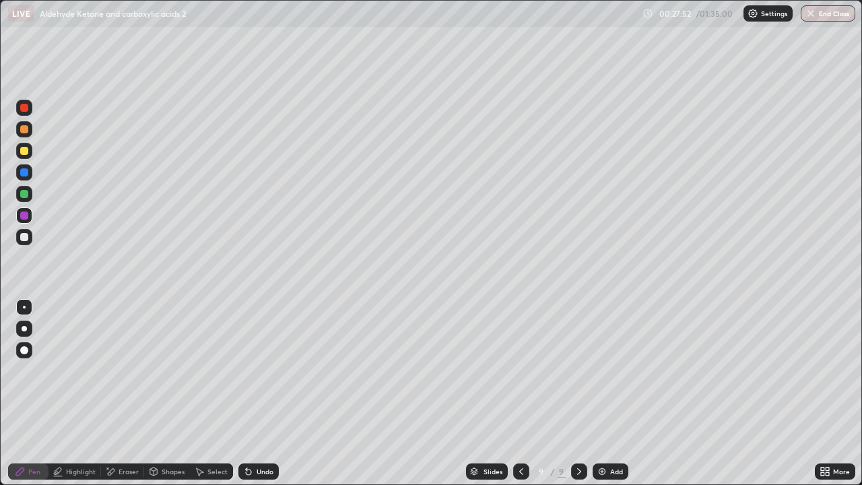
click at [20, 234] on div at bounding box center [24, 237] width 16 height 16
click at [24, 152] on div at bounding box center [24, 151] width 8 height 8
click at [28, 195] on div at bounding box center [24, 194] width 8 height 8
click at [255, 393] on div "Undo" at bounding box center [258, 471] width 40 height 16
click at [260, 393] on div "Undo" at bounding box center [265, 471] width 17 height 7
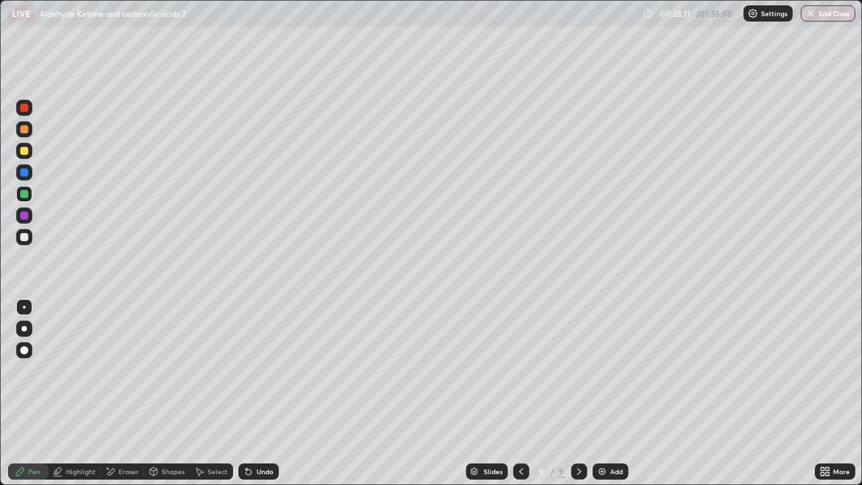
click at [24, 238] on div at bounding box center [24, 237] width 8 height 8
click at [259, 393] on div "Undo" at bounding box center [265, 471] width 17 height 7
click at [261, 393] on div "Undo" at bounding box center [258, 471] width 40 height 16
click at [263, 393] on div "Undo" at bounding box center [258, 471] width 40 height 16
click at [261, 393] on div "Undo" at bounding box center [258, 471] width 40 height 16
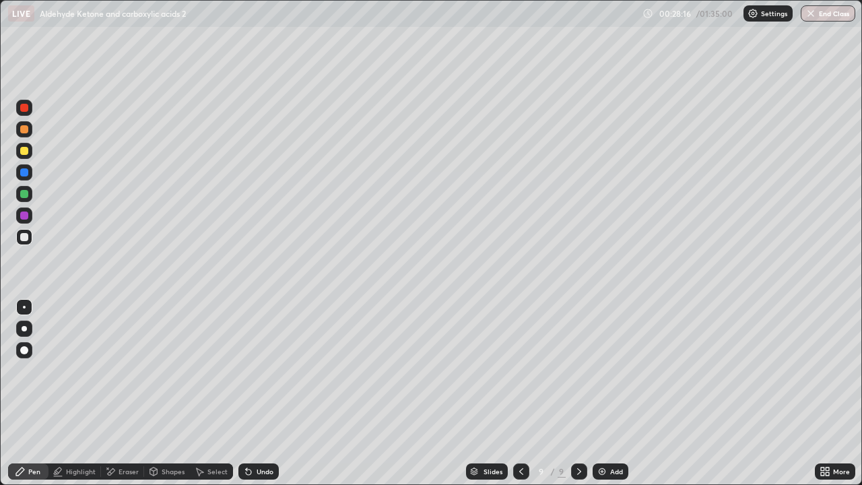
click at [259, 393] on div "Undo" at bounding box center [258, 471] width 40 height 16
click at [27, 154] on div at bounding box center [24, 151] width 8 height 8
click at [257, 393] on div "Undo" at bounding box center [265, 471] width 17 height 7
click at [26, 235] on div at bounding box center [24, 237] width 8 height 8
click at [25, 131] on div at bounding box center [24, 129] width 8 height 8
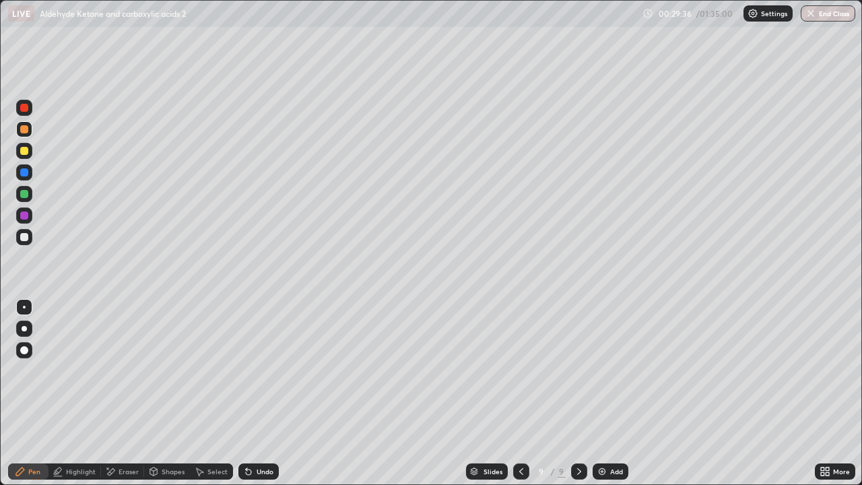
click at [25, 236] on div at bounding box center [24, 237] width 8 height 8
click at [247, 393] on icon at bounding box center [248, 471] width 5 height 5
click at [27, 176] on div at bounding box center [24, 172] width 16 height 16
click at [25, 156] on div at bounding box center [24, 151] width 16 height 16
click at [30, 216] on div at bounding box center [24, 215] width 16 height 16
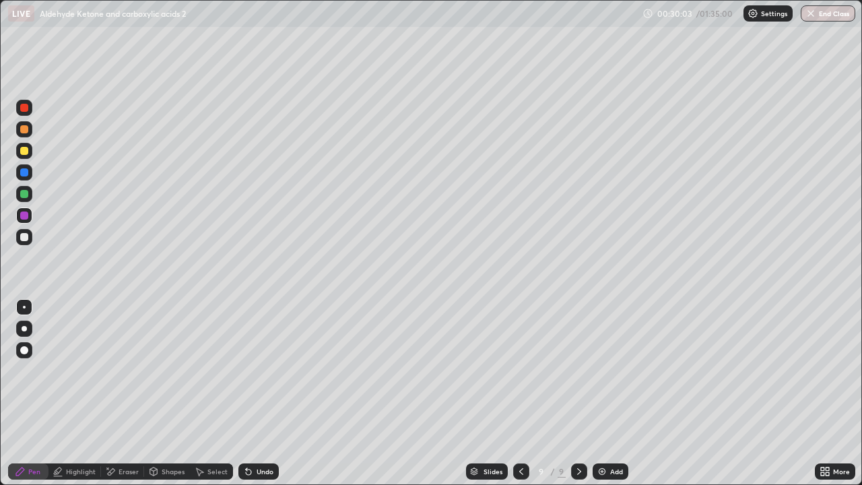
click at [32, 230] on div at bounding box center [24, 237] width 16 height 22
click at [210, 393] on div "Select" at bounding box center [217, 471] width 20 height 7
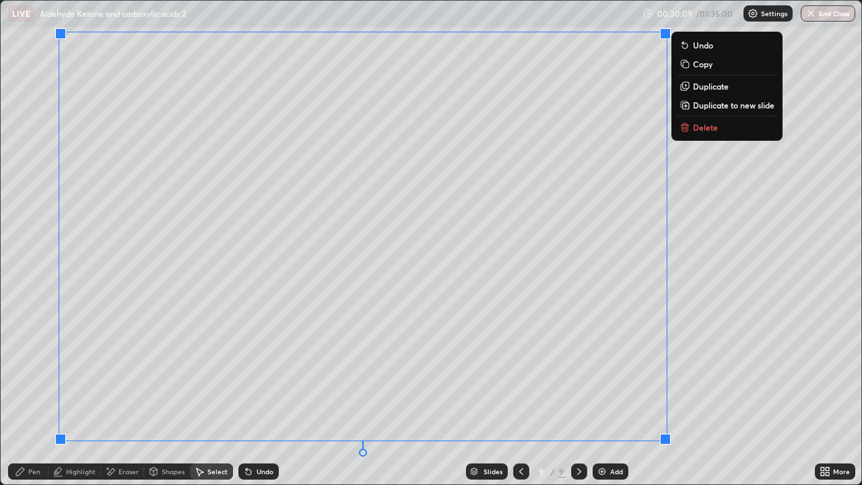
click at [719, 112] on button "Duplicate to new slide" at bounding box center [727, 105] width 100 height 16
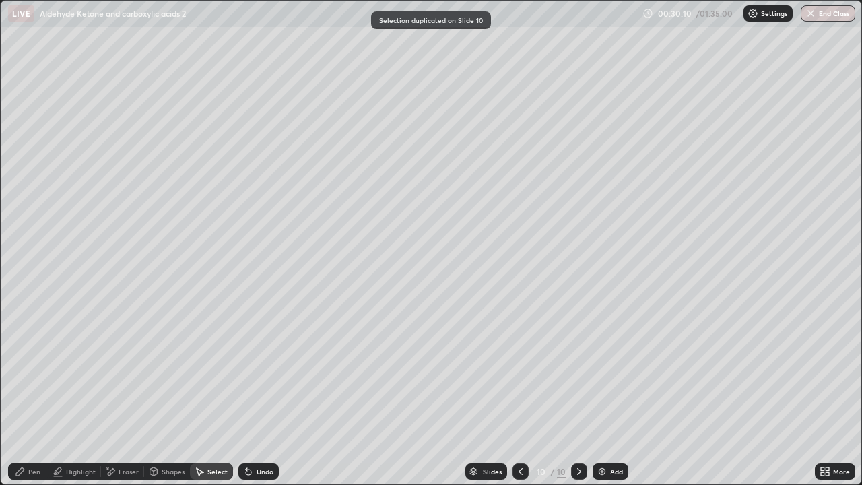
click at [128, 393] on div "Eraser" at bounding box center [129, 471] width 20 height 7
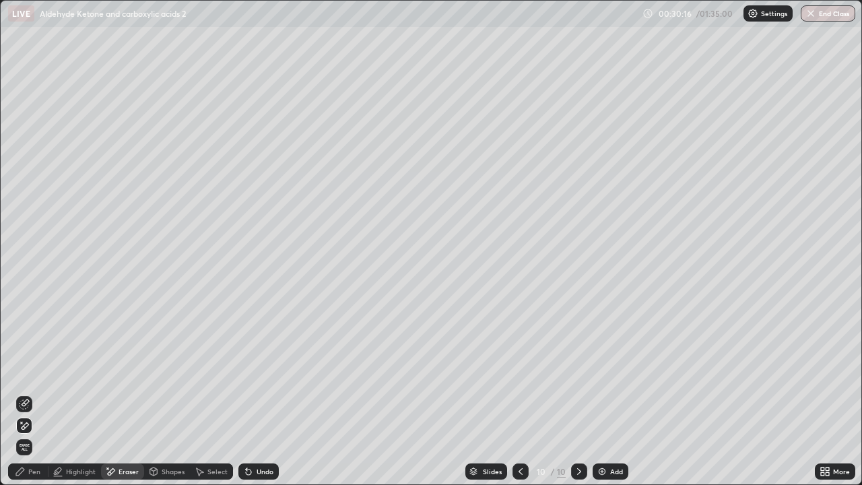
click at [217, 393] on div "Select" at bounding box center [217, 471] width 20 height 7
click at [127, 393] on div "Eraser" at bounding box center [129, 471] width 20 height 7
click at [214, 393] on div "Select" at bounding box center [217, 471] width 20 height 7
click at [39, 393] on div "Pen" at bounding box center [28, 471] width 40 height 16
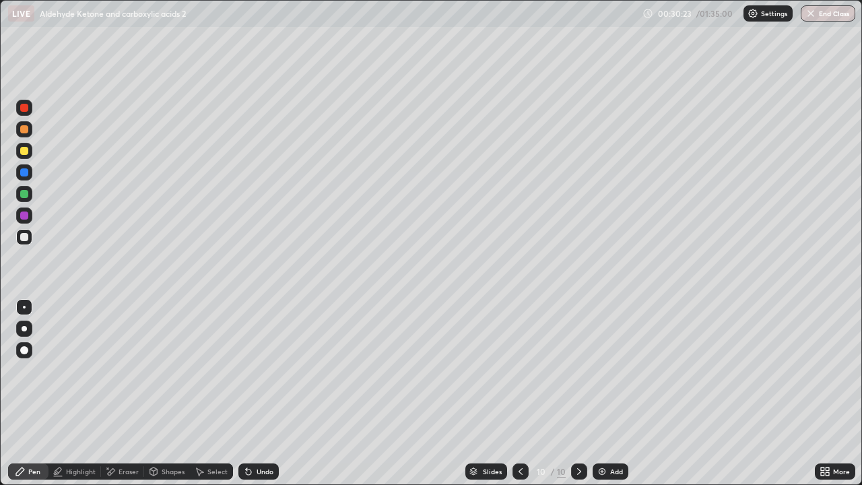
click at [128, 393] on div "Eraser" at bounding box center [122, 471] width 43 height 16
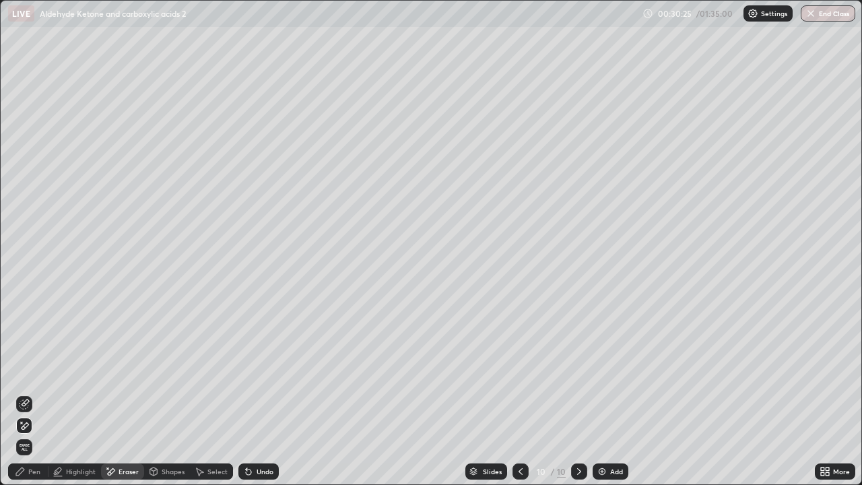
click at [34, 393] on div "Pen" at bounding box center [34, 471] width 12 height 7
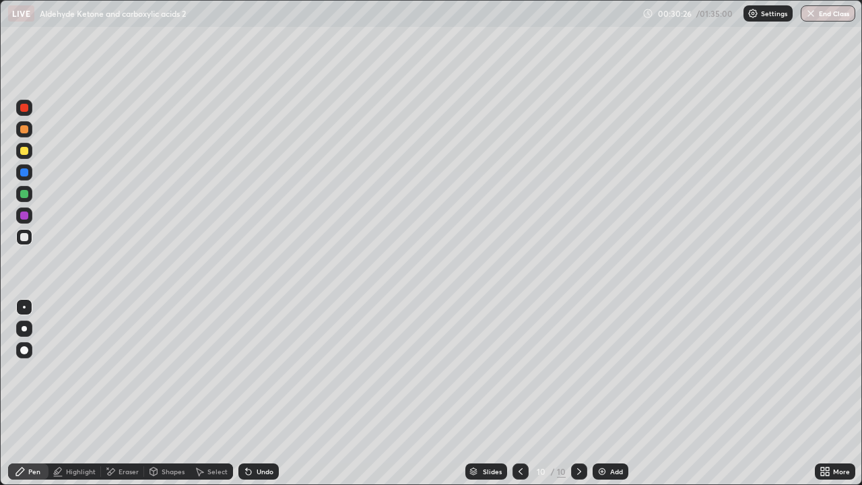
click at [18, 195] on div at bounding box center [24, 194] width 16 height 16
click at [525, 393] on icon at bounding box center [520, 471] width 11 height 11
click at [24, 150] on div at bounding box center [24, 151] width 8 height 8
click at [578, 393] on icon at bounding box center [579, 471] width 11 height 11
click at [25, 222] on div at bounding box center [24, 215] width 16 height 16
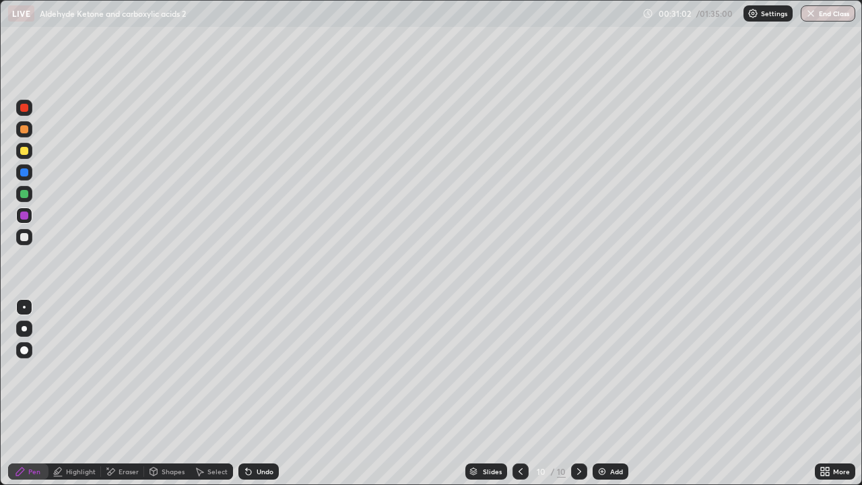
click at [28, 201] on div at bounding box center [24, 194] width 16 height 16
click at [27, 192] on div at bounding box center [24, 194] width 8 height 8
click at [23, 137] on div at bounding box center [24, 129] width 16 height 16
click at [32, 393] on div "Pen" at bounding box center [34, 471] width 12 height 7
click at [24, 238] on div at bounding box center [24, 237] width 8 height 8
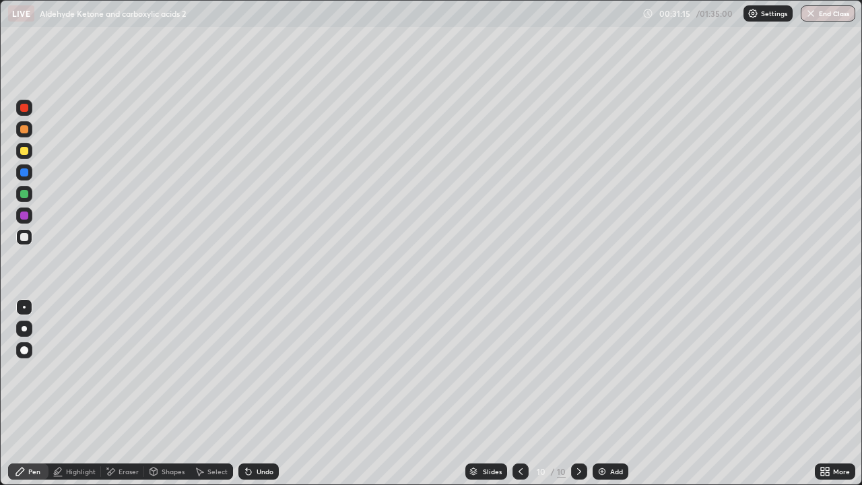
click at [25, 189] on div at bounding box center [24, 194] width 16 height 16
click at [24, 193] on div at bounding box center [24, 194] width 8 height 8
click at [31, 150] on div at bounding box center [24, 151] width 16 height 16
click at [88, 393] on div "Highlight" at bounding box center [81, 471] width 30 height 7
click at [43, 393] on div "Pen" at bounding box center [28, 471] width 40 height 16
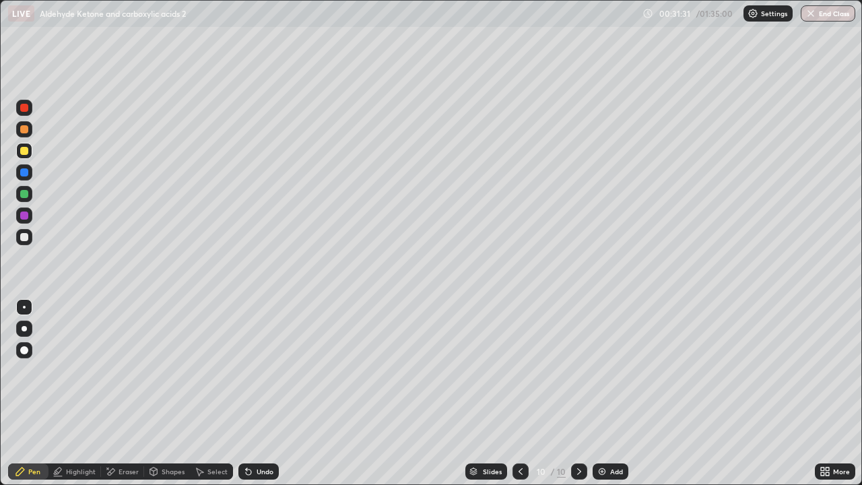
click at [25, 240] on div at bounding box center [24, 237] width 8 height 8
click at [614, 393] on div "Add" at bounding box center [611, 471] width 36 height 16
click at [27, 154] on div at bounding box center [24, 151] width 8 height 8
click at [25, 238] on div at bounding box center [24, 237] width 8 height 8
click at [24, 233] on div at bounding box center [24, 237] width 8 height 8
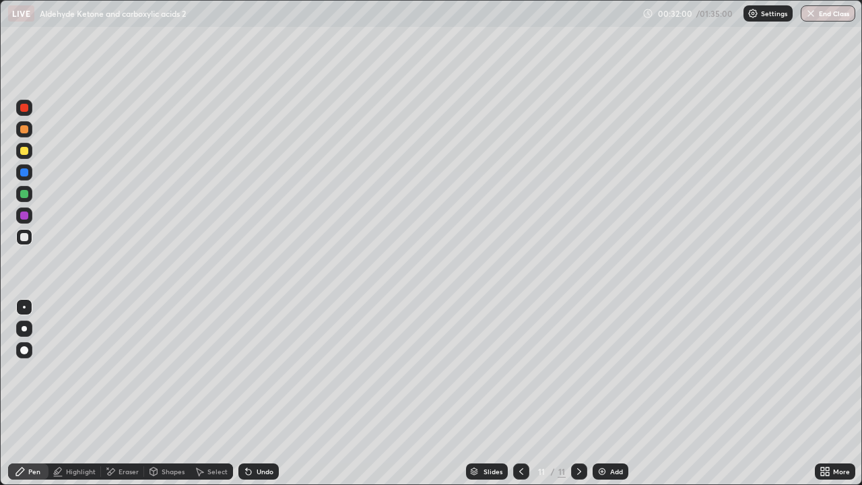
click at [23, 197] on div at bounding box center [24, 194] width 8 height 8
click at [203, 393] on icon at bounding box center [199, 471] width 11 height 11
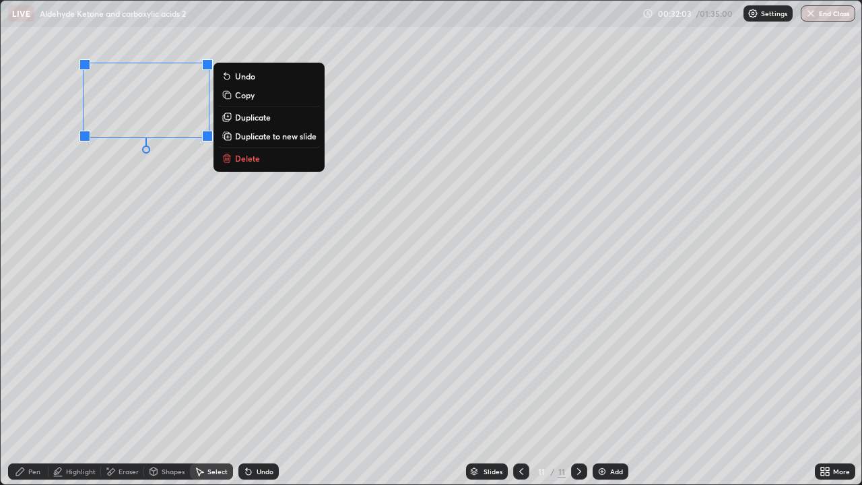
click at [249, 118] on p "Duplicate" at bounding box center [253, 117] width 36 height 11
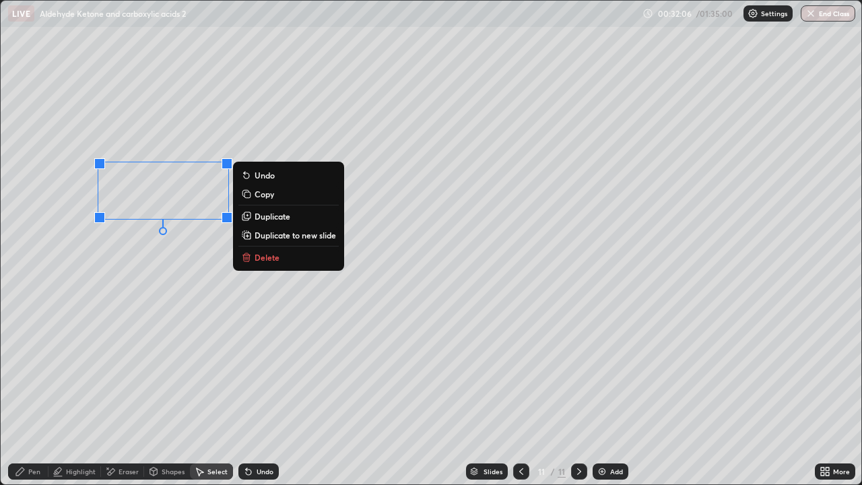
click at [257, 218] on p "Duplicate" at bounding box center [273, 216] width 36 height 11
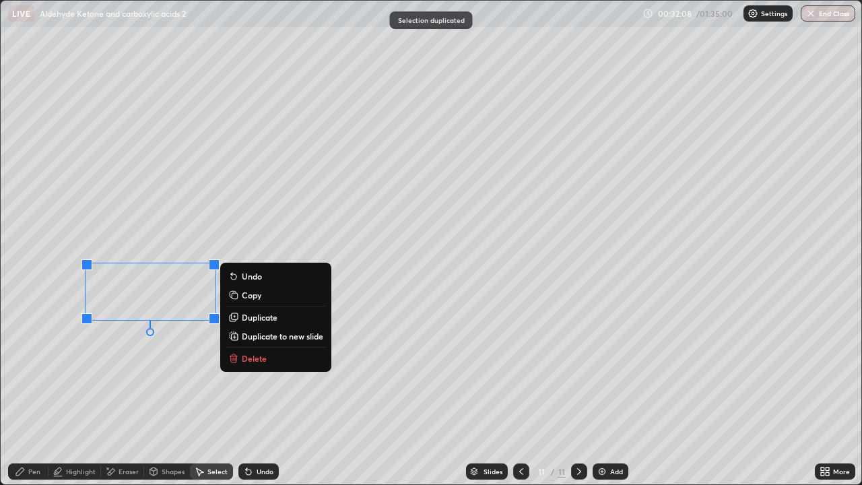
click at [242, 320] on p "Duplicate" at bounding box center [260, 317] width 36 height 11
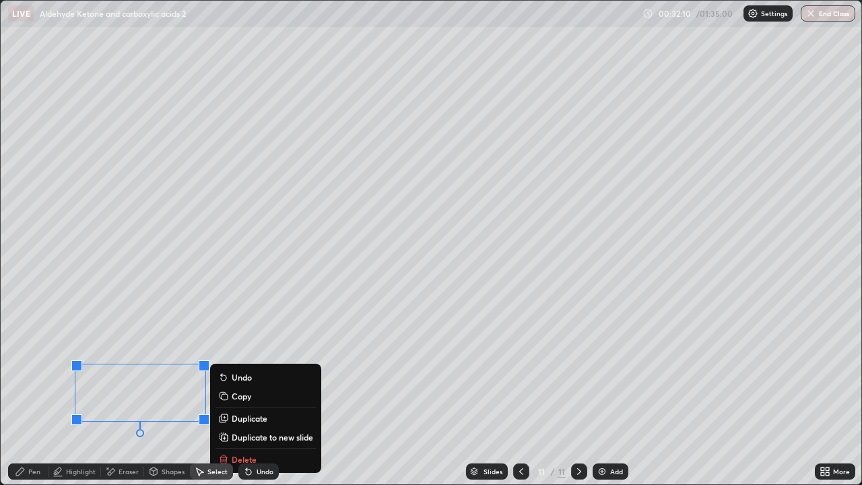
click at [30, 393] on div "Pen" at bounding box center [28, 471] width 40 height 16
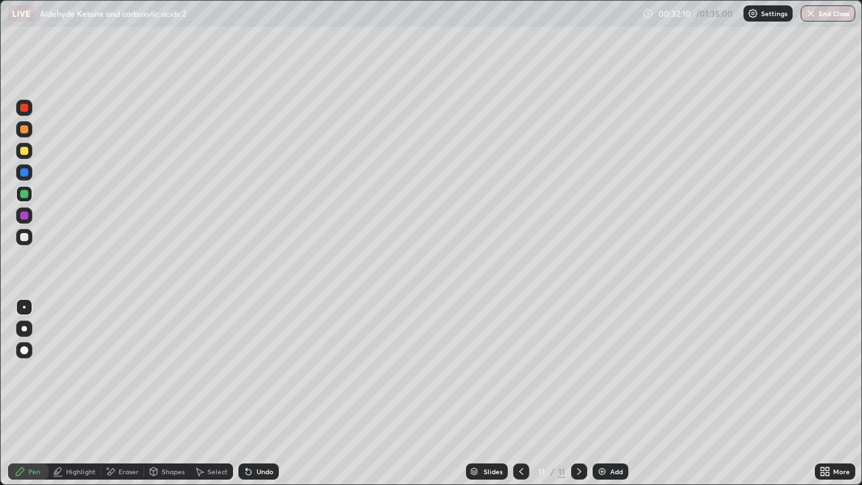
click at [22, 239] on div at bounding box center [24, 237] width 8 height 8
click at [216, 393] on div "Select" at bounding box center [217, 471] width 20 height 7
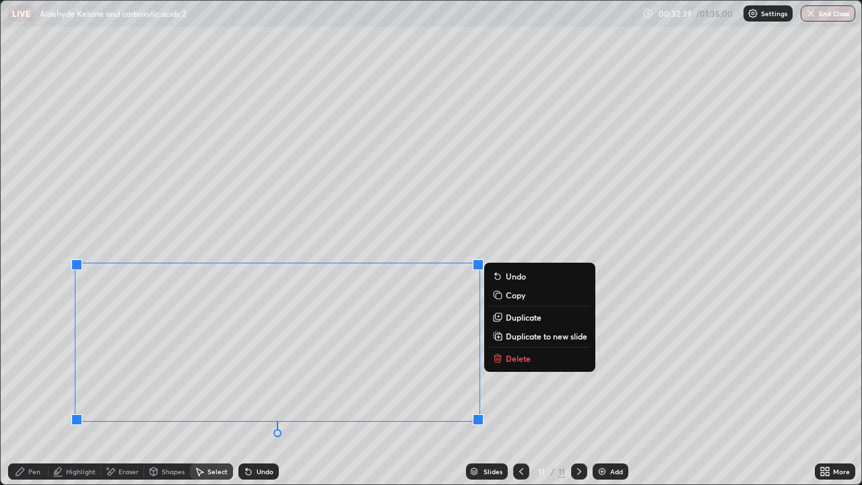
click at [569, 393] on div "0 ° Undo Copy Duplicate Duplicate to new slide Delete" at bounding box center [431, 243] width 861 height 484
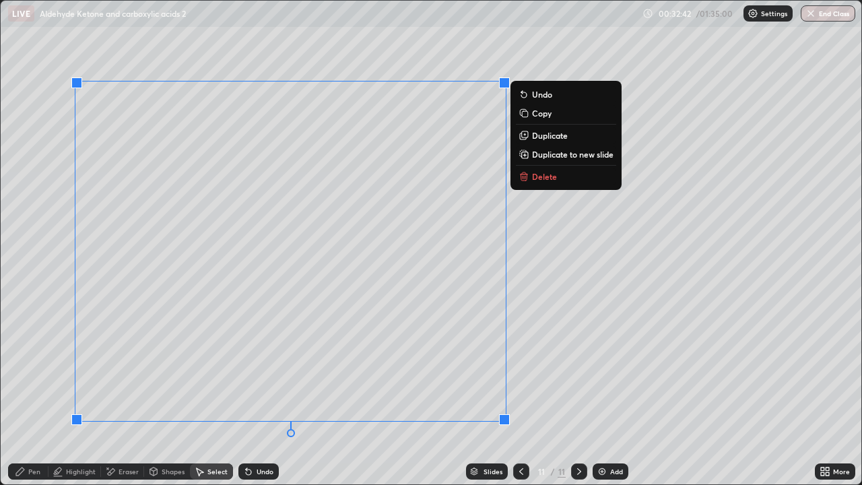
click at [546, 224] on div "0 ° Undo Copy Duplicate Duplicate to new slide Delete" at bounding box center [431, 243] width 861 height 484
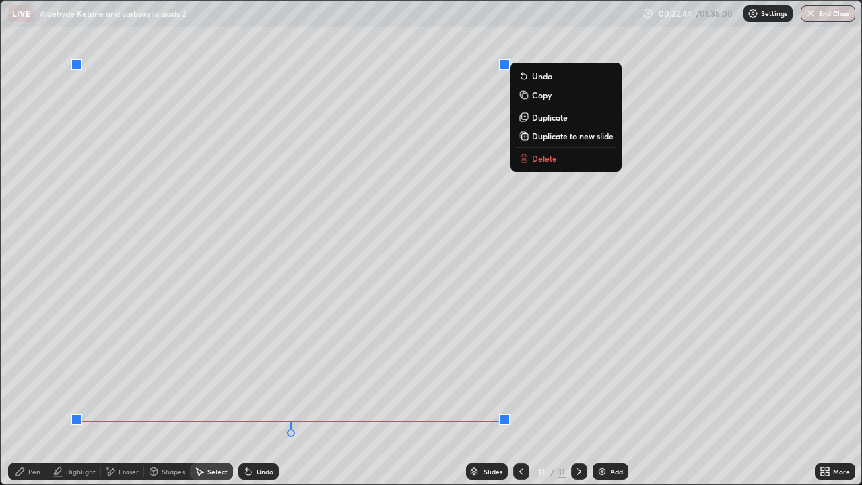
click at [566, 139] on p "Duplicate to new slide" at bounding box center [573, 136] width 82 height 11
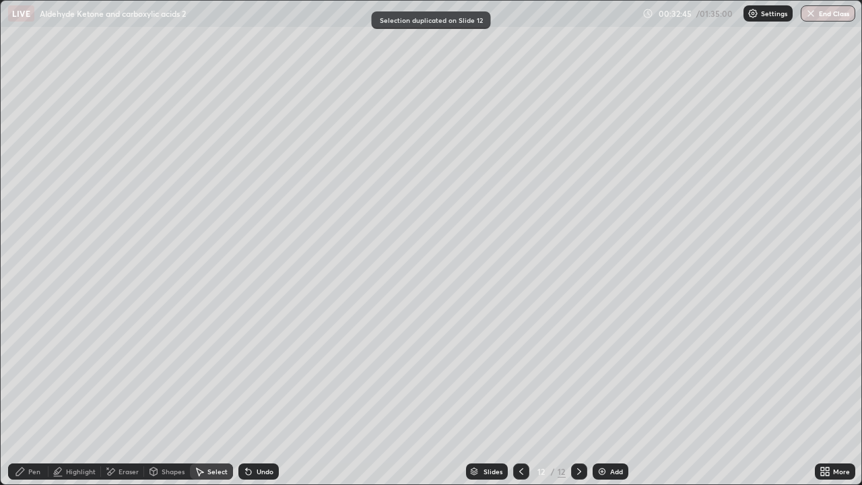
click at [29, 393] on div "Pen" at bounding box center [34, 471] width 12 height 7
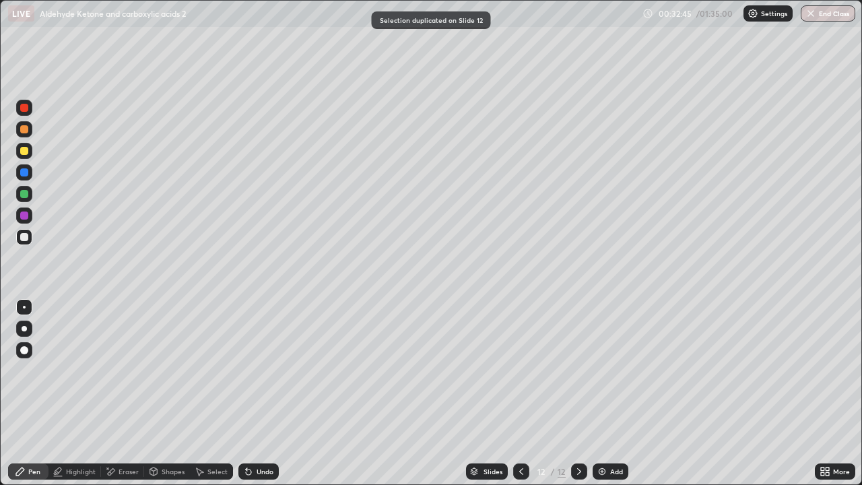
click at [131, 393] on div "Eraser" at bounding box center [129, 471] width 20 height 7
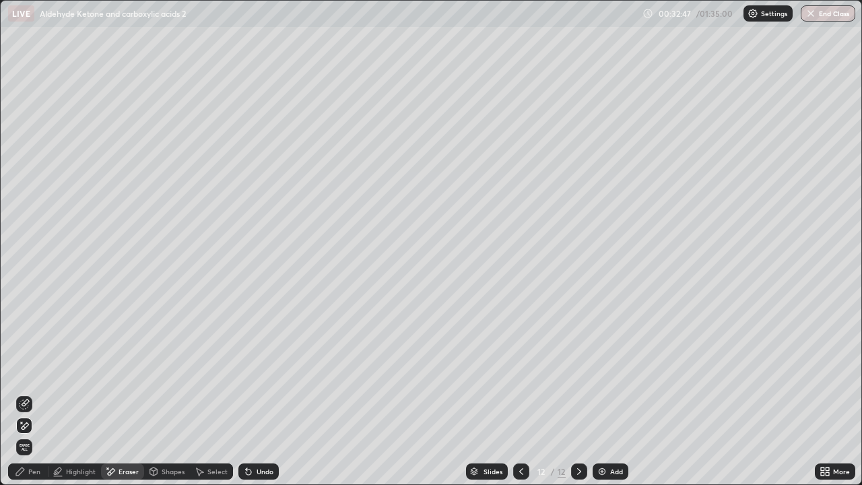
click at [32, 393] on div "Pen" at bounding box center [28, 471] width 40 height 16
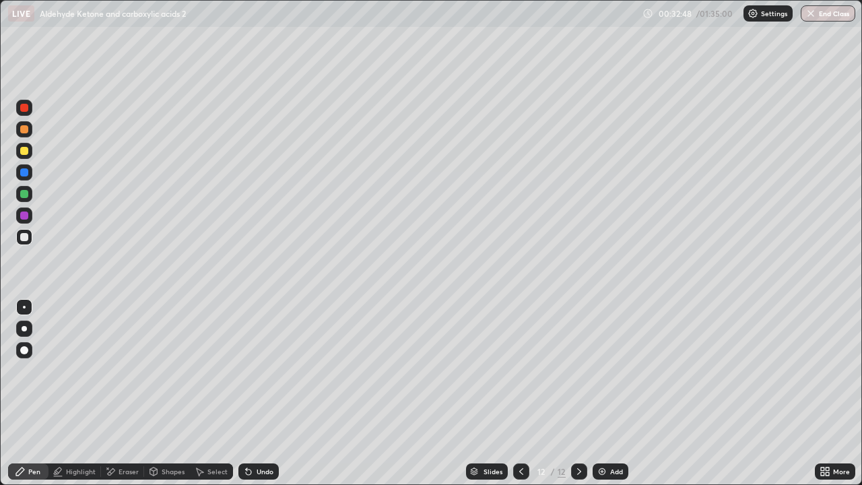
click at [26, 150] on div at bounding box center [24, 151] width 8 height 8
click at [107, 393] on icon at bounding box center [107, 467] width 1 height 1
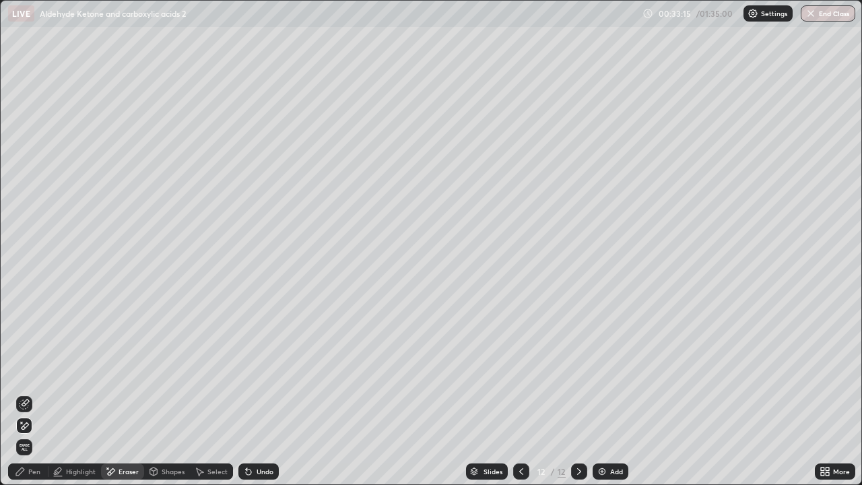
click at [224, 393] on div "Select" at bounding box center [217, 471] width 20 height 7
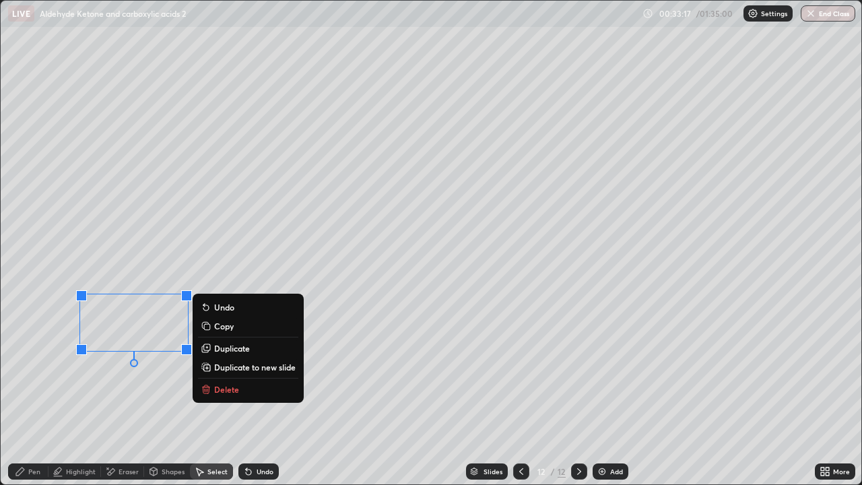
click at [32, 393] on div "Pen" at bounding box center [28, 471] width 40 height 16
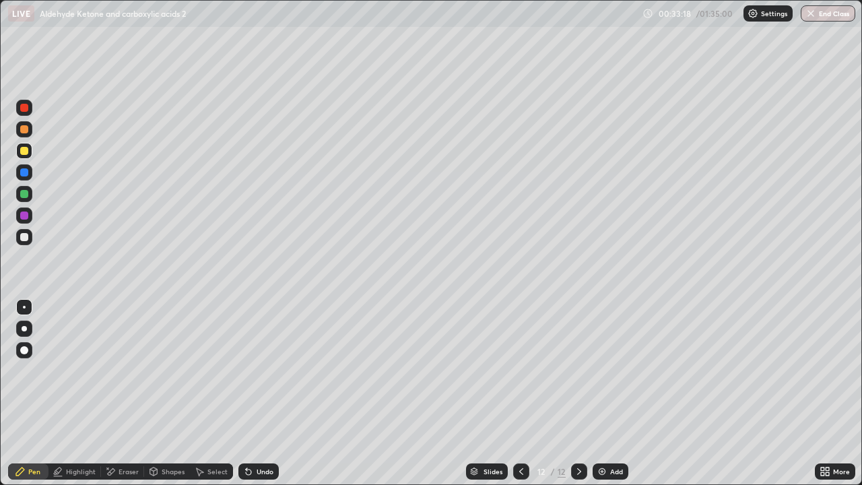
click at [26, 188] on div at bounding box center [24, 194] width 16 height 16
click at [220, 393] on div "Select" at bounding box center [217, 471] width 20 height 7
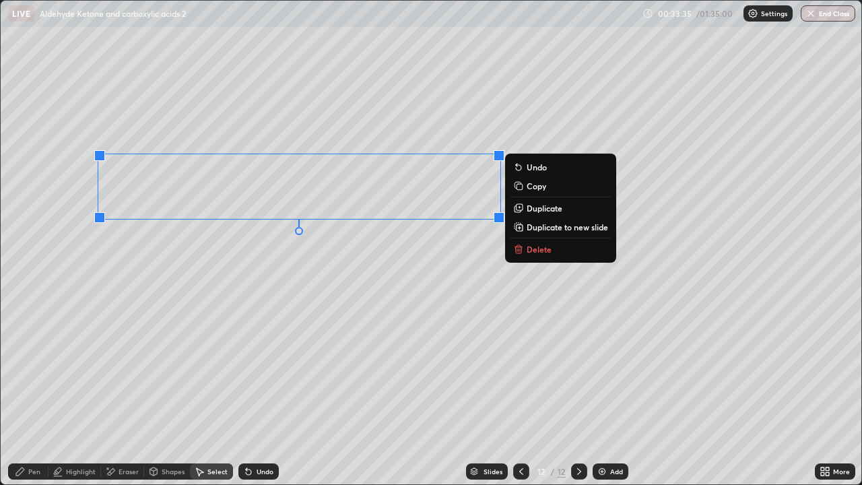
click at [530, 281] on div "0 ° Undo Copy Duplicate Duplicate to new slide Delete" at bounding box center [431, 243] width 861 height 484
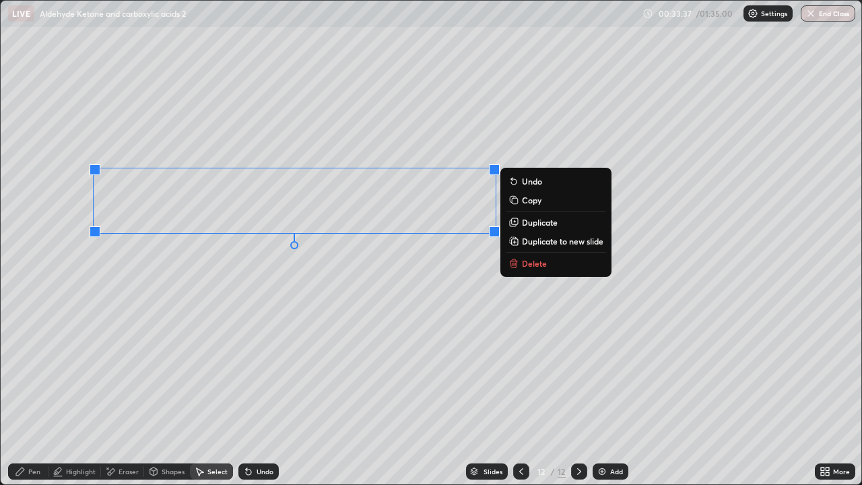
click at [29, 393] on div "Pen" at bounding box center [34, 471] width 12 height 7
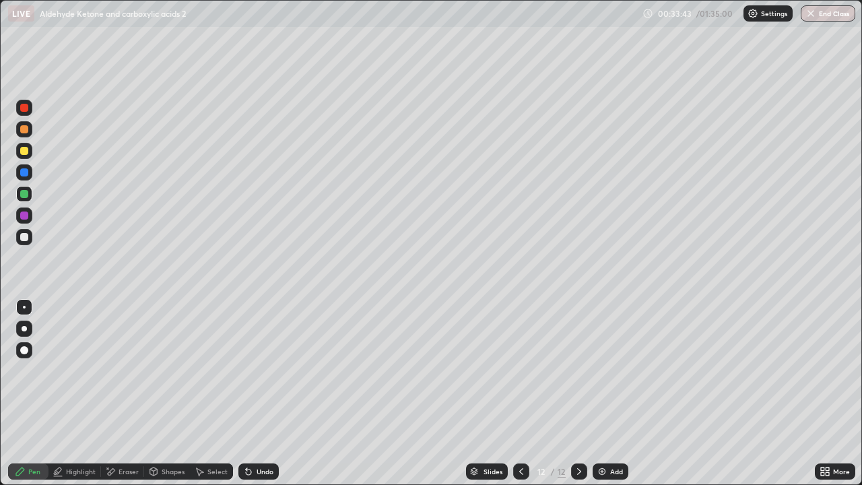
click at [210, 393] on div "Select" at bounding box center [217, 471] width 20 height 7
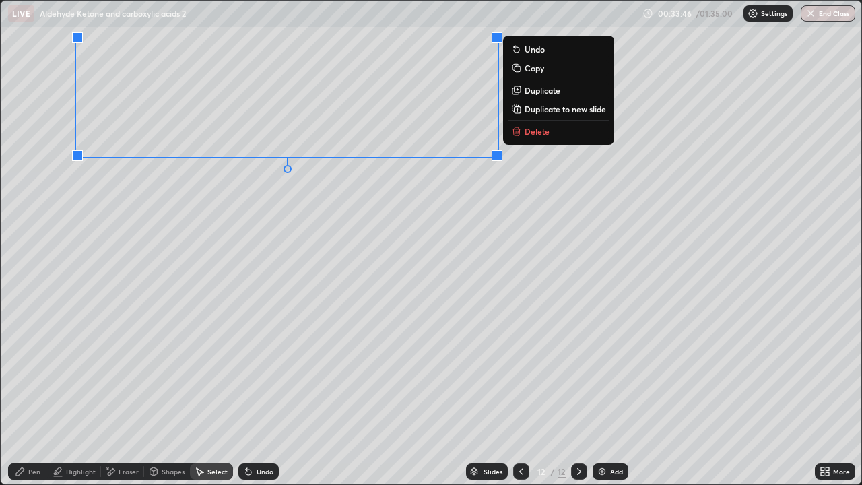
click at [260, 393] on div "Undo" at bounding box center [258, 471] width 40 height 16
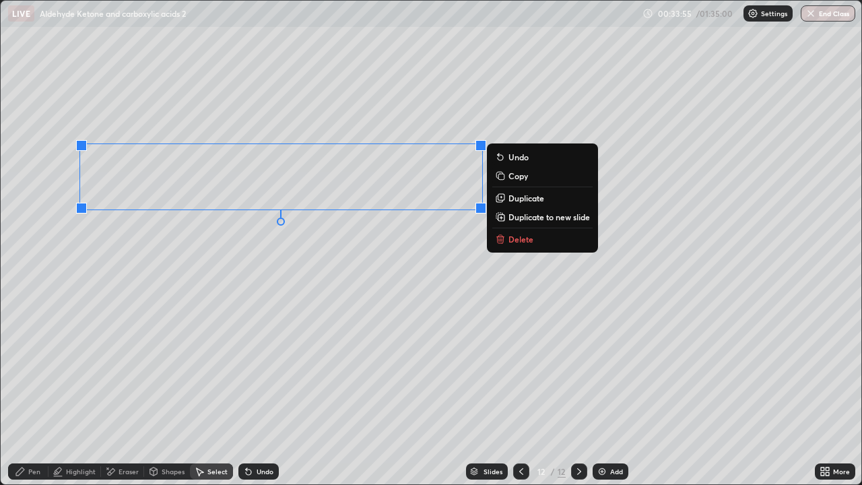
click at [186, 290] on div "0 ° Undo Copy Duplicate Duplicate to new slide Delete" at bounding box center [431, 243] width 861 height 484
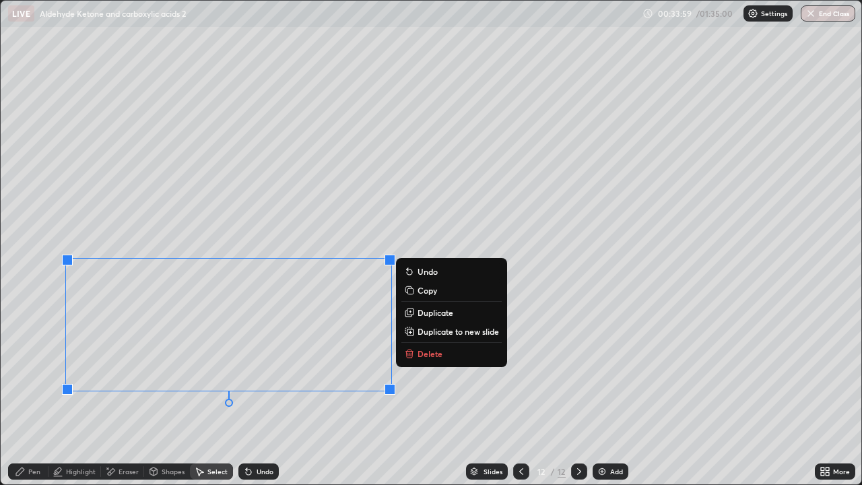
click at [26, 393] on div "Pen" at bounding box center [28, 471] width 40 height 16
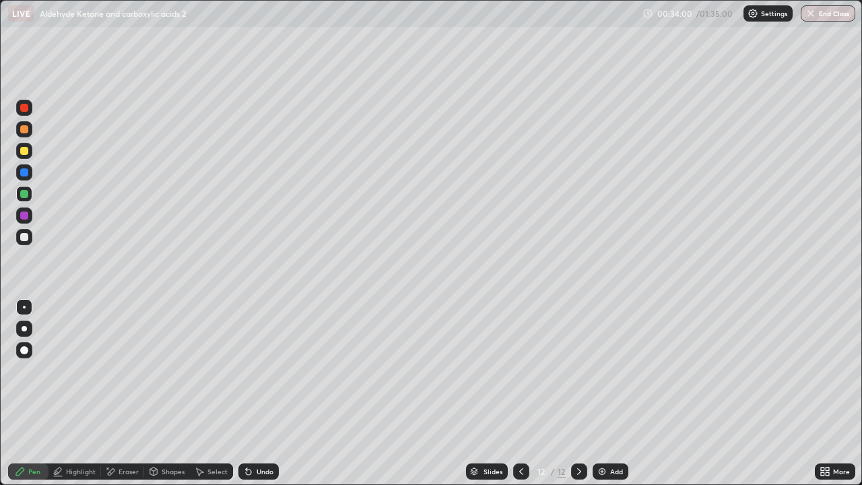
click at [25, 242] on div at bounding box center [24, 237] width 16 height 16
click at [22, 154] on div at bounding box center [24, 151] width 8 height 8
click at [26, 238] on div at bounding box center [24, 237] width 8 height 8
click at [519, 393] on icon at bounding box center [521, 471] width 11 height 11
click at [220, 393] on div "Select" at bounding box center [211, 471] width 43 height 16
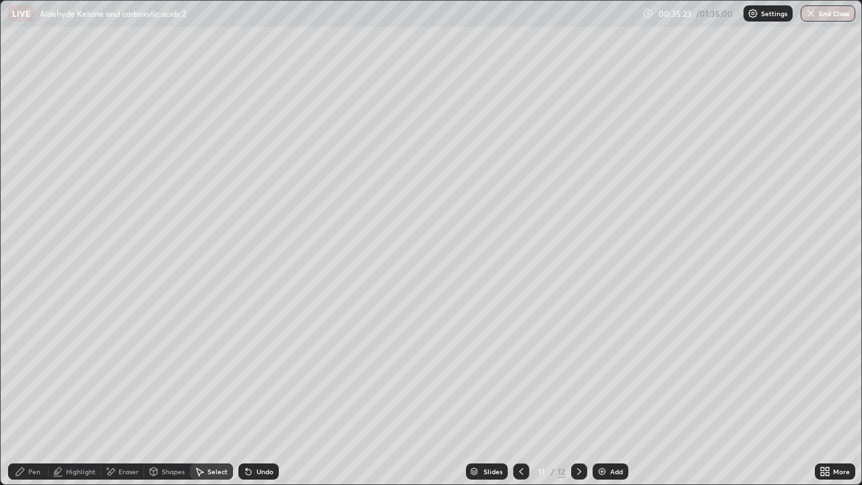
click at [129, 393] on div "Eraser" at bounding box center [129, 471] width 20 height 7
click at [37, 393] on div "Pen" at bounding box center [28, 471] width 40 height 16
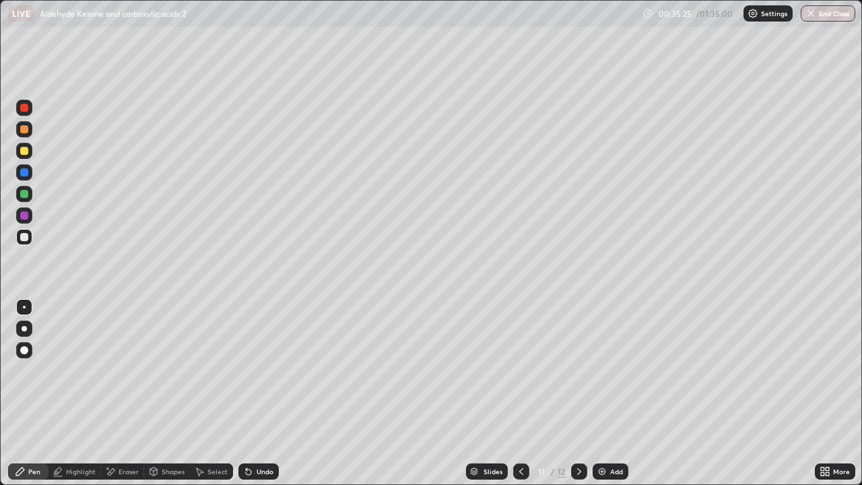
click at [30, 133] on div at bounding box center [24, 129] width 16 height 16
click at [30, 240] on div at bounding box center [24, 237] width 16 height 16
click at [24, 186] on div at bounding box center [24, 194] width 16 height 16
click at [24, 151] on div at bounding box center [24, 151] width 8 height 8
click at [20, 157] on div at bounding box center [24, 151] width 16 height 16
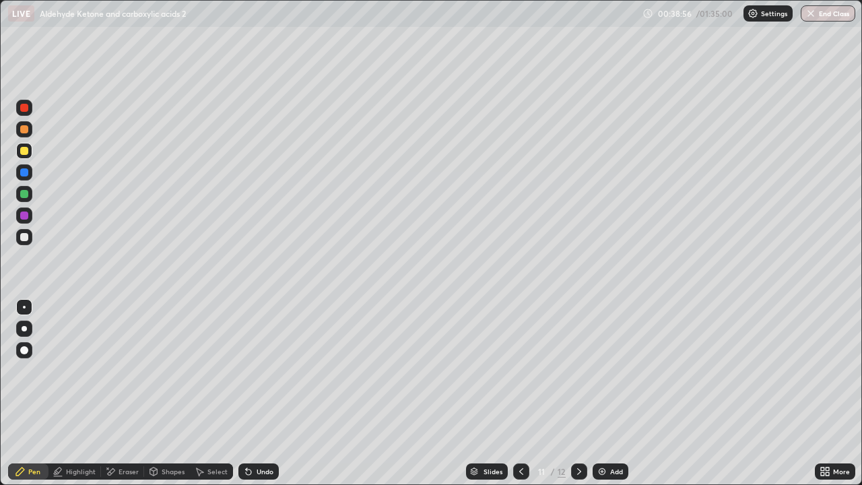
click at [31, 236] on div at bounding box center [24, 237] width 16 height 16
click at [216, 393] on div "Select" at bounding box center [217, 471] width 20 height 7
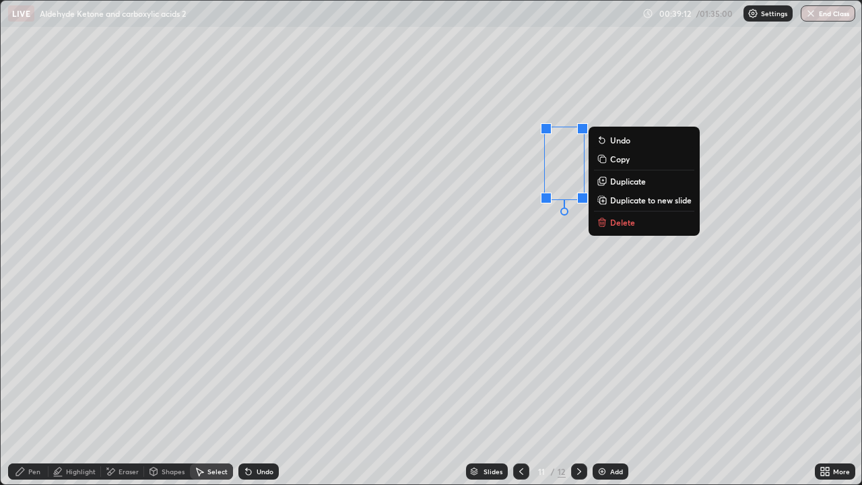
click at [635, 181] on p "Duplicate" at bounding box center [628, 181] width 36 height 11
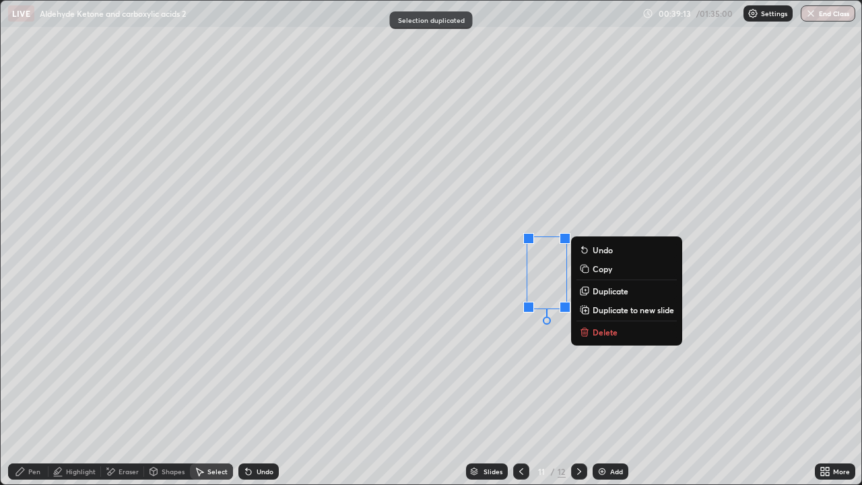
click at [618, 294] on p "Duplicate" at bounding box center [611, 291] width 36 height 11
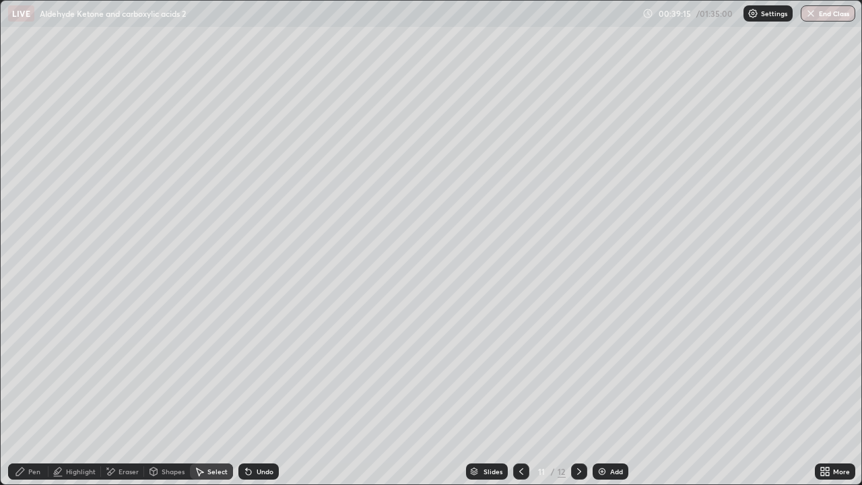
click at [576, 393] on icon at bounding box center [579, 471] width 11 height 11
click at [516, 393] on div at bounding box center [521, 471] width 16 height 27
click at [226, 393] on div "Select" at bounding box center [217, 471] width 20 height 7
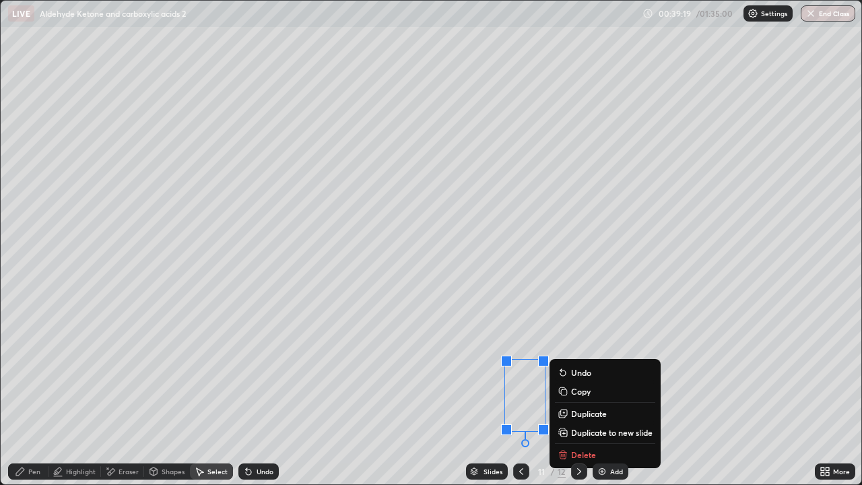
click at [596, 390] on button "Copy" at bounding box center [605, 391] width 100 height 16
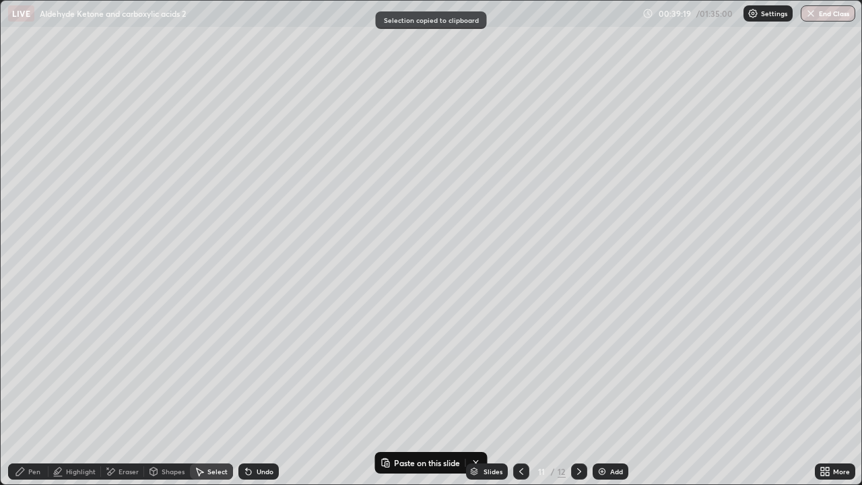
click at [582, 393] on icon at bounding box center [579, 471] width 11 height 11
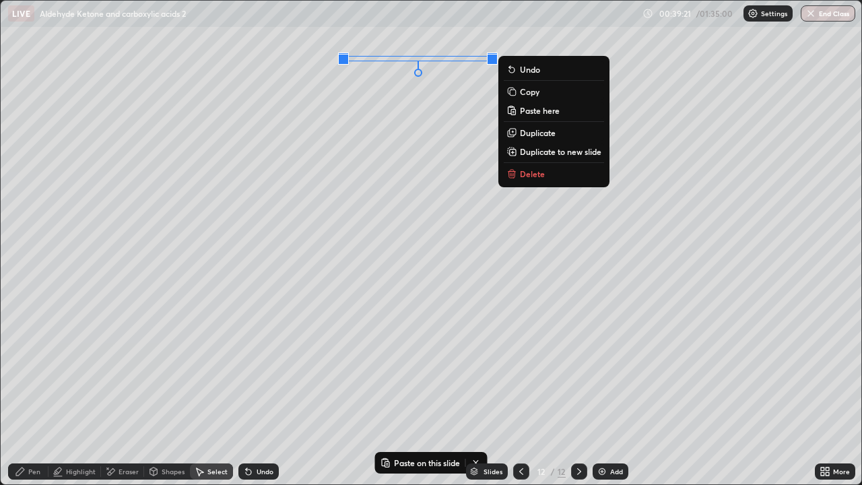
click at [550, 117] on button "Paste here" at bounding box center [554, 110] width 100 height 16
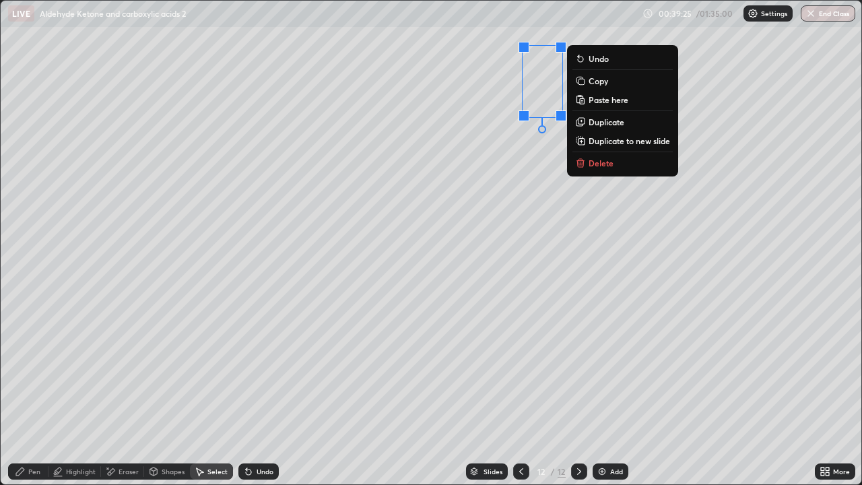
click at [614, 127] on p "Duplicate" at bounding box center [607, 122] width 36 height 11
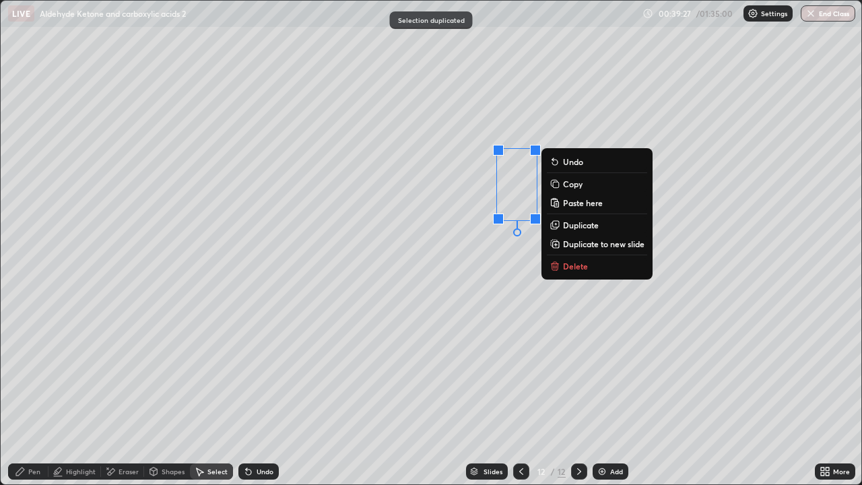
click at [583, 228] on p "Duplicate" at bounding box center [581, 225] width 36 height 11
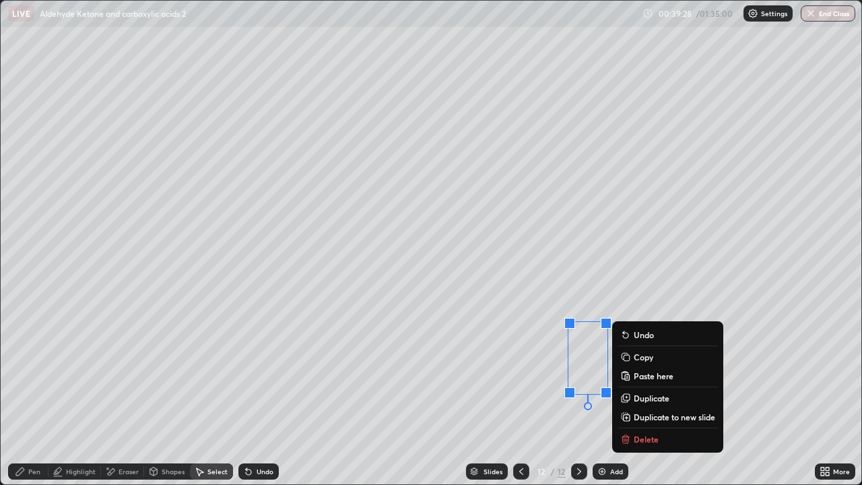
click at [523, 393] on icon at bounding box center [521, 471] width 11 height 11
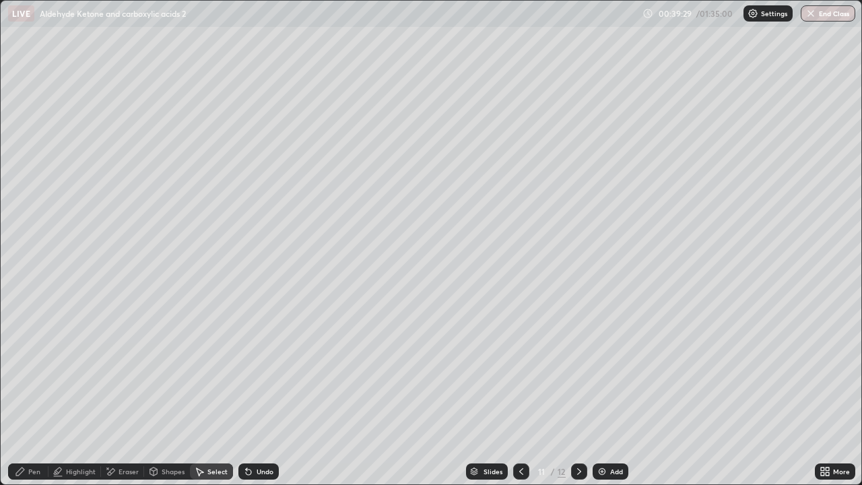
click at [39, 393] on div "Pen" at bounding box center [34, 471] width 12 height 7
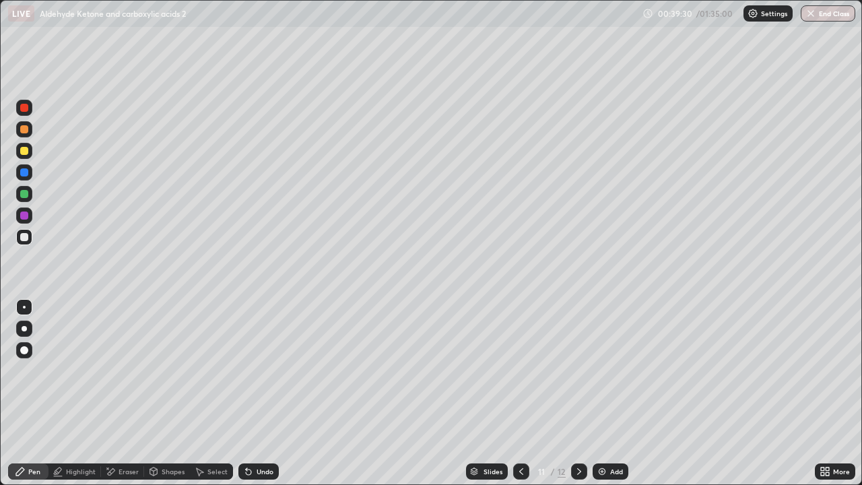
click at [27, 108] on div at bounding box center [24, 108] width 8 height 8
click at [578, 393] on icon at bounding box center [579, 471] width 11 height 11
click at [26, 220] on div at bounding box center [24, 215] width 16 height 16
click at [260, 393] on div "Undo" at bounding box center [265, 471] width 17 height 7
click at [258, 393] on div "Undo" at bounding box center [265, 471] width 17 height 7
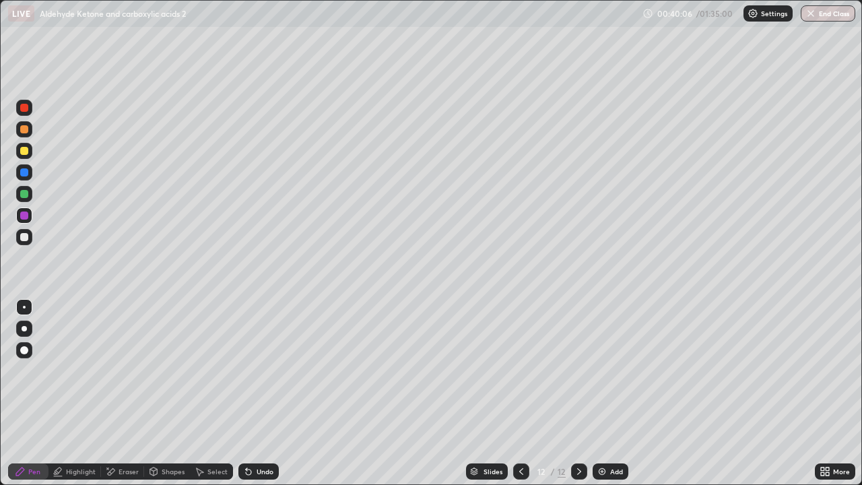
click at [22, 137] on div at bounding box center [24, 129] width 16 height 16
click at [25, 245] on div at bounding box center [24, 237] width 16 height 16
click at [25, 129] on div at bounding box center [24, 129] width 8 height 8
click at [93, 393] on div "Highlight" at bounding box center [81, 471] width 30 height 7
click at [36, 393] on div "Pen" at bounding box center [34, 471] width 12 height 7
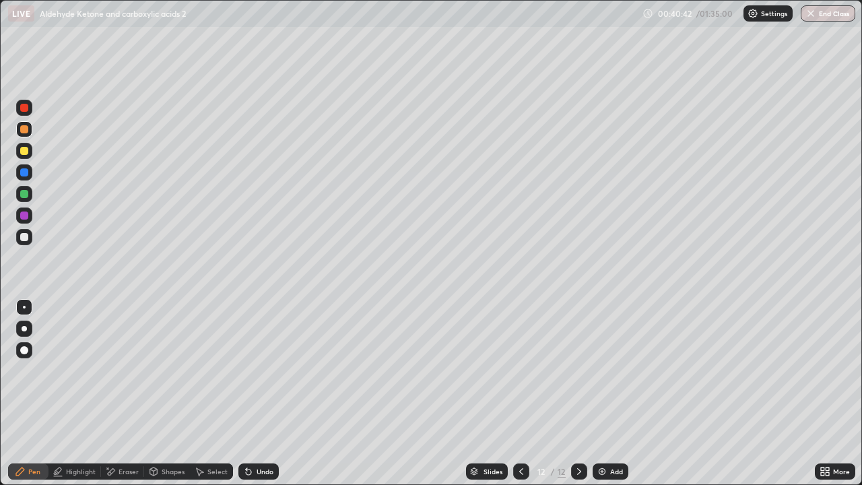
click at [25, 172] on div at bounding box center [24, 172] width 8 height 8
click at [222, 393] on div "Select" at bounding box center [211, 471] width 43 height 16
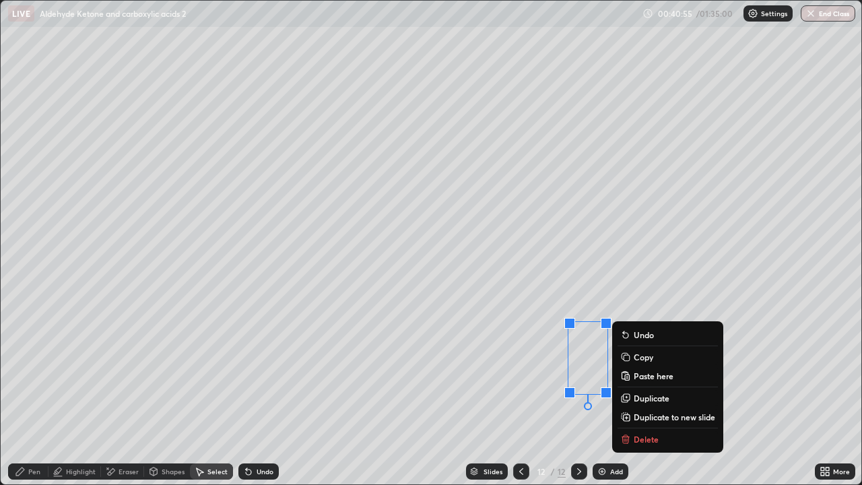
click at [644, 393] on p "Delete" at bounding box center [646, 439] width 25 height 11
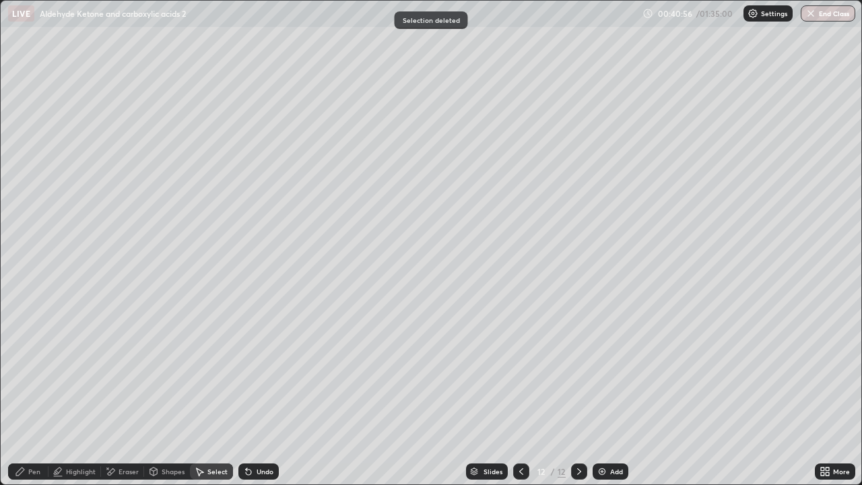
click at [218, 393] on div "Select" at bounding box center [211, 471] width 43 height 16
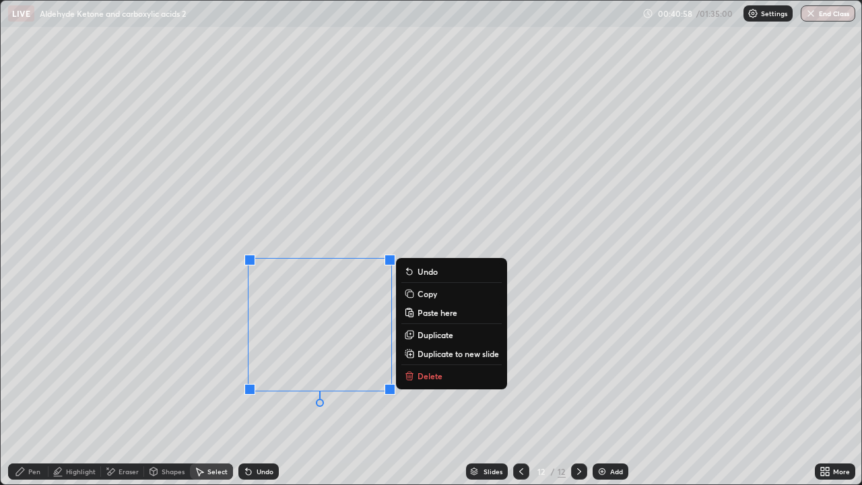
click at [432, 334] on p "Duplicate" at bounding box center [436, 334] width 36 height 11
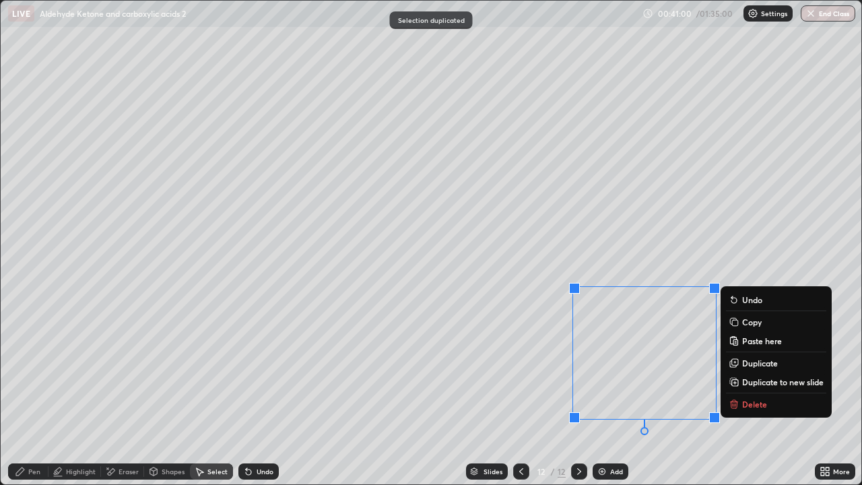
click at [116, 393] on div "Eraser" at bounding box center [122, 471] width 43 height 16
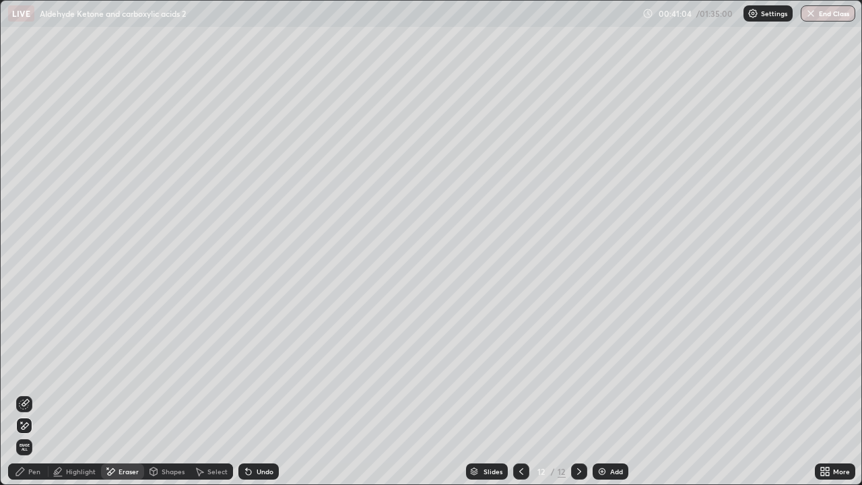
click at [30, 393] on div "Pen" at bounding box center [34, 471] width 12 height 7
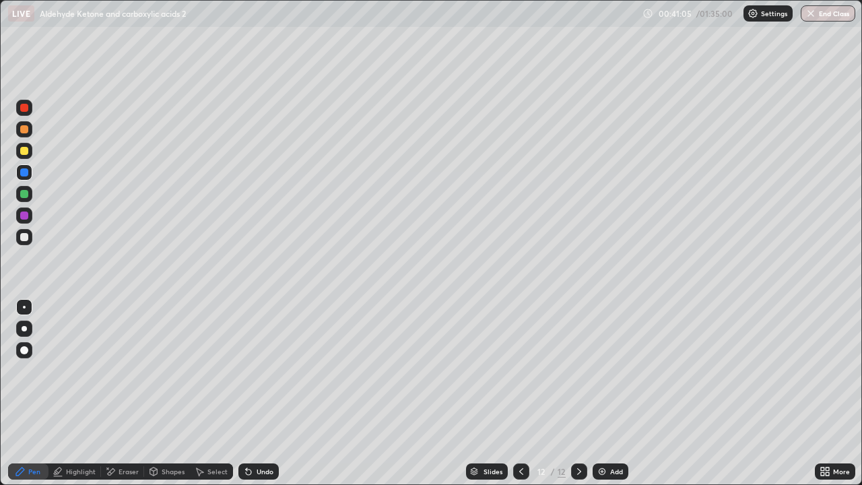
click at [18, 236] on div at bounding box center [24, 237] width 16 height 16
click at [525, 393] on icon at bounding box center [521, 471] width 11 height 11
click at [27, 175] on div at bounding box center [24, 172] width 8 height 8
click at [25, 237] on div at bounding box center [24, 237] width 8 height 8
click at [274, 393] on div "Undo" at bounding box center [258, 471] width 40 height 16
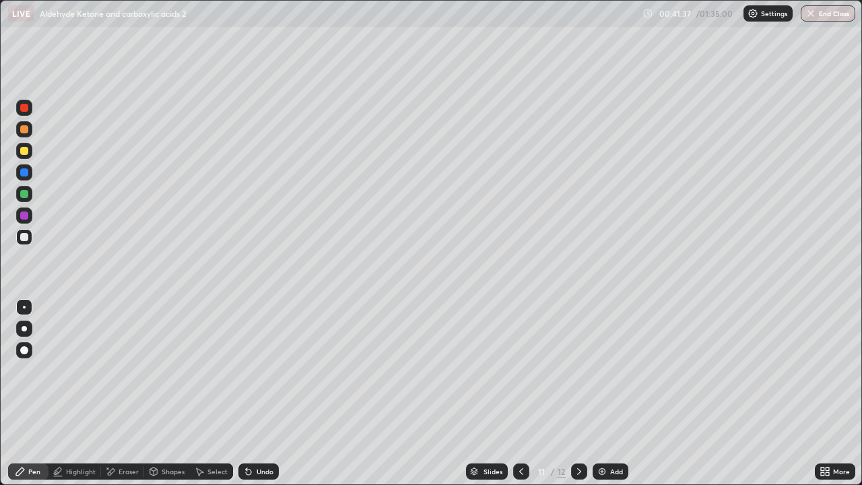
click at [274, 393] on div "Undo" at bounding box center [258, 471] width 40 height 16
click at [24, 199] on div at bounding box center [24, 194] width 16 height 16
click at [578, 393] on icon at bounding box center [579, 471] width 11 height 11
click at [26, 152] on div at bounding box center [24, 151] width 8 height 8
click at [217, 393] on div "Select" at bounding box center [217, 471] width 20 height 7
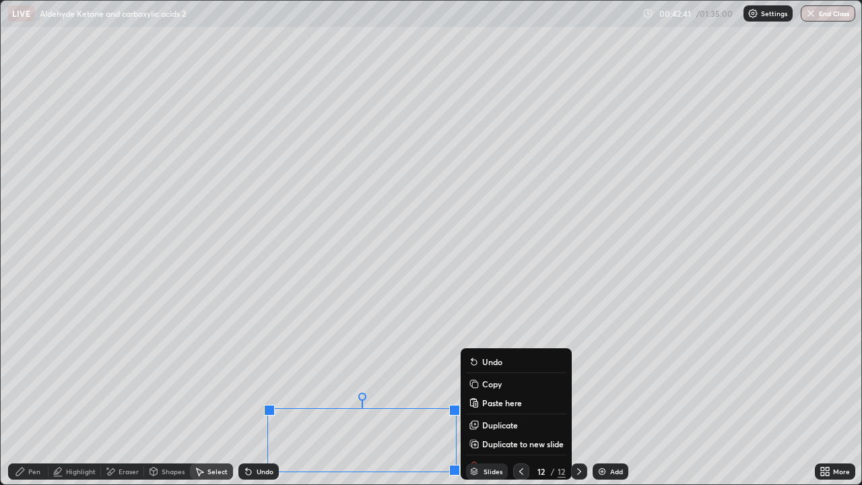
click at [518, 393] on p "Duplicate" at bounding box center [500, 425] width 36 height 11
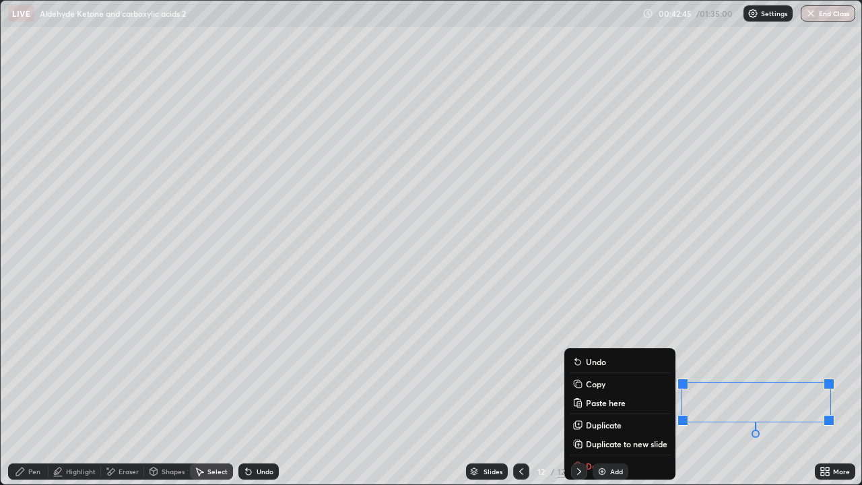
click at [812, 269] on div "0 ° Undo Copy Paste here Duplicate Duplicate to new slide Delete" at bounding box center [431, 243] width 861 height 484
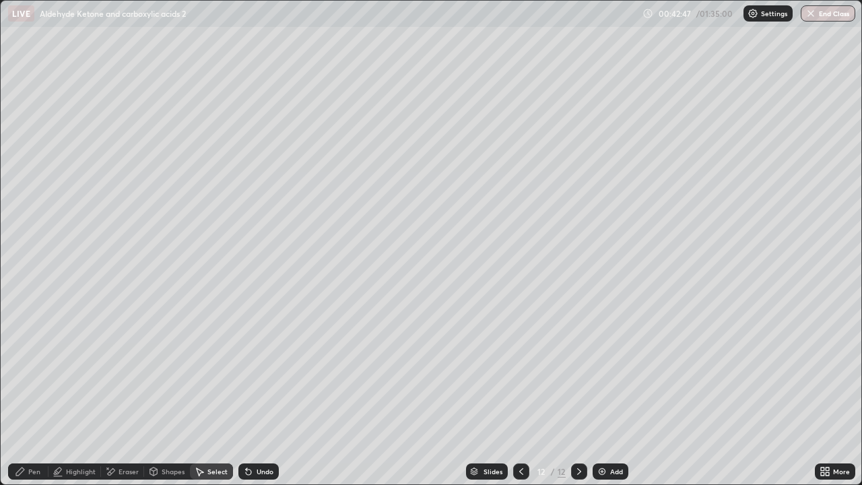
click at [144, 393] on div "Shapes" at bounding box center [167, 471] width 46 height 16
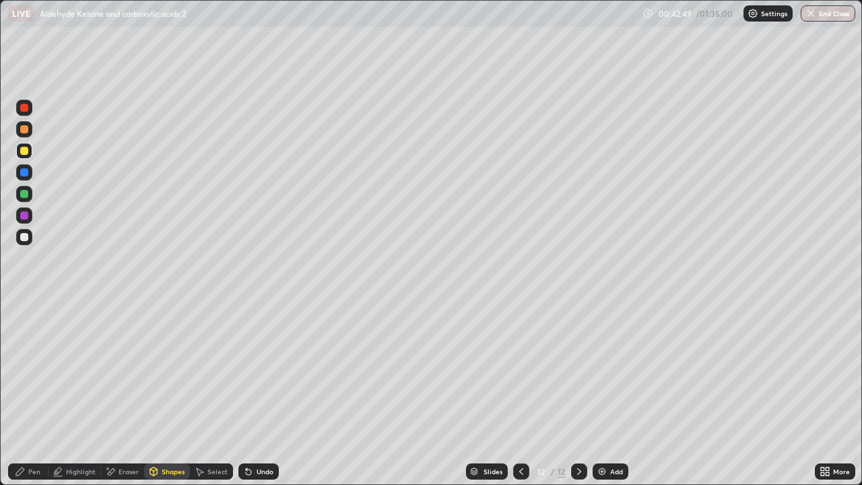
click at [133, 393] on div "Eraser" at bounding box center [129, 471] width 20 height 7
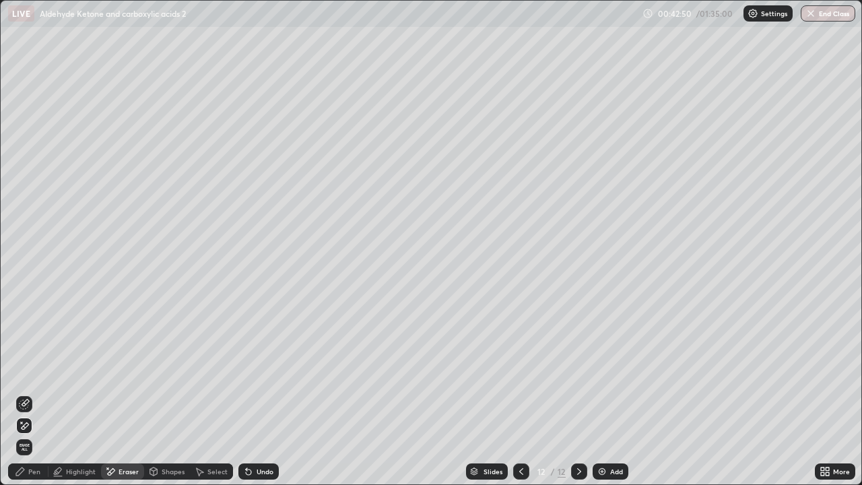
click at [28, 393] on icon at bounding box center [24, 404] width 11 height 11
click at [30, 393] on div "Pen" at bounding box center [28, 471] width 40 height 16
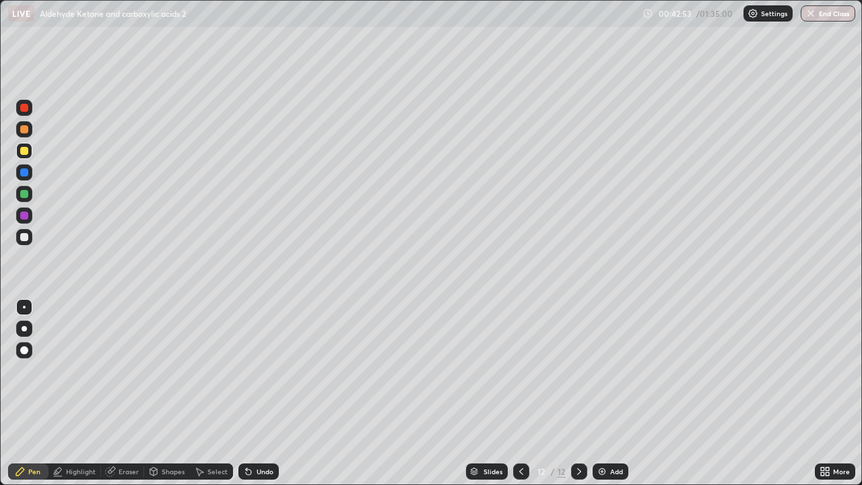
click at [24, 130] on div at bounding box center [24, 129] width 8 height 8
click at [618, 393] on div "Add" at bounding box center [616, 471] width 13 height 7
click at [30, 153] on div at bounding box center [24, 151] width 16 height 16
click at [261, 393] on div "Undo" at bounding box center [265, 471] width 17 height 7
click at [253, 393] on div "Undo" at bounding box center [258, 471] width 40 height 16
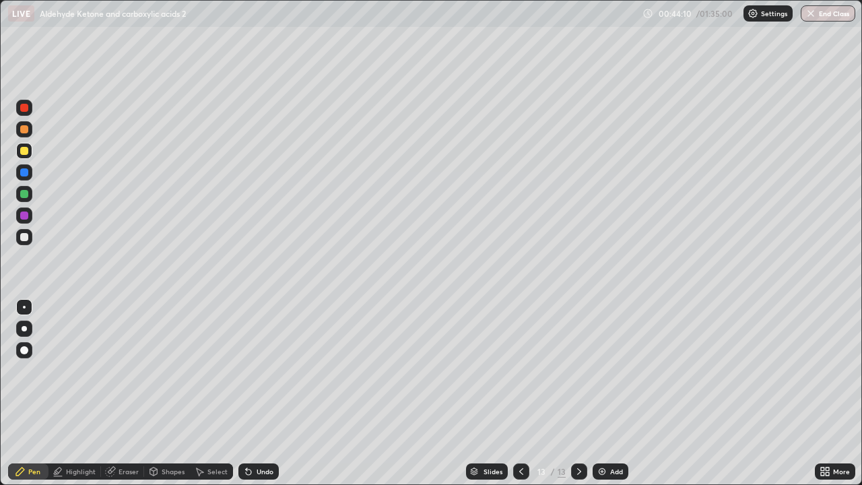
click at [28, 199] on div at bounding box center [24, 194] width 16 height 16
click at [259, 393] on div "Undo" at bounding box center [265, 471] width 17 height 7
click at [22, 130] on div at bounding box center [24, 129] width 8 height 8
click at [608, 393] on div "Add" at bounding box center [611, 471] width 36 height 16
click at [24, 156] on div at bounding box center [24, 151] width 16 height 16
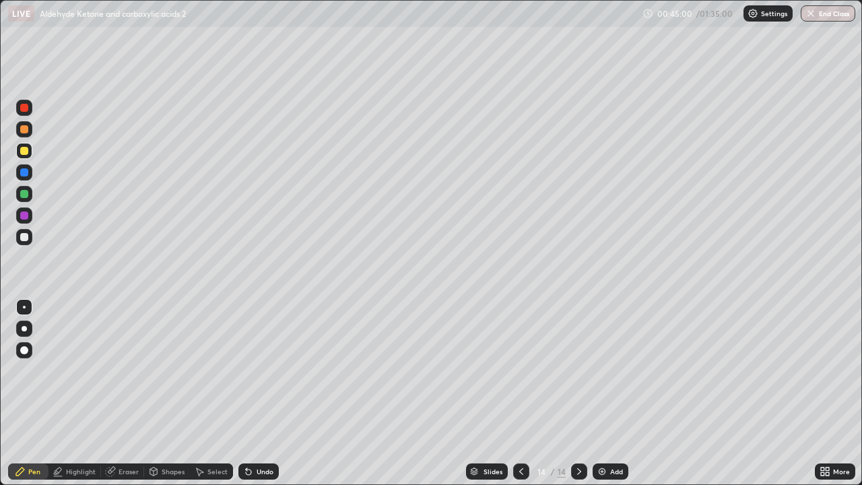
click at [520, 393] on icon at bounding box center [521, 471] width 11 height 11
click at [521, 393] on icon at bounding box center [521, 471] width 11 height 11
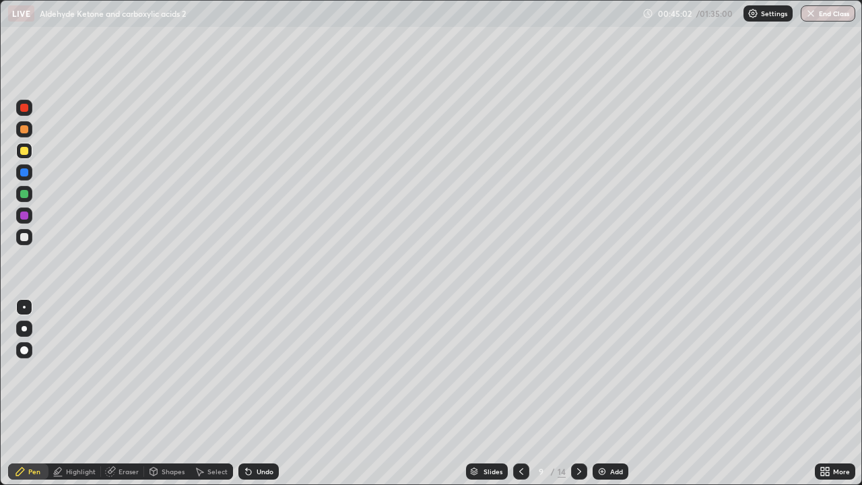
click at [519, 393] on icon at bounding box center [521, 471] width 4 height 7
click at [520, 393] on icon at bounding box center [521, 471] width 11 height 11
click at [517, 393] on div at bounding box center [521, 471] width 16 height 16
click at [520, 393] on icon at bounding box center [521, 471] width 11 height 11
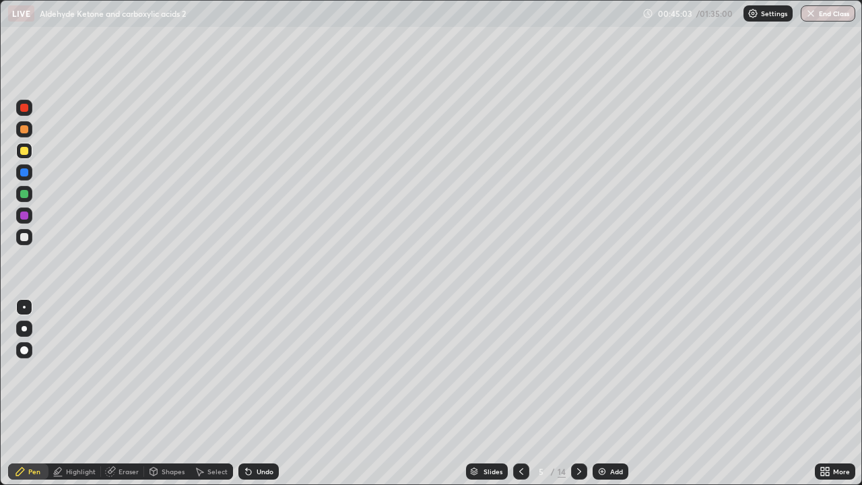
click at [516, 393] on div at bounding box center [521, 471] width 16 height 27
click at [516, 393] on icon at bounding box center [521, 471] width 11 height 11
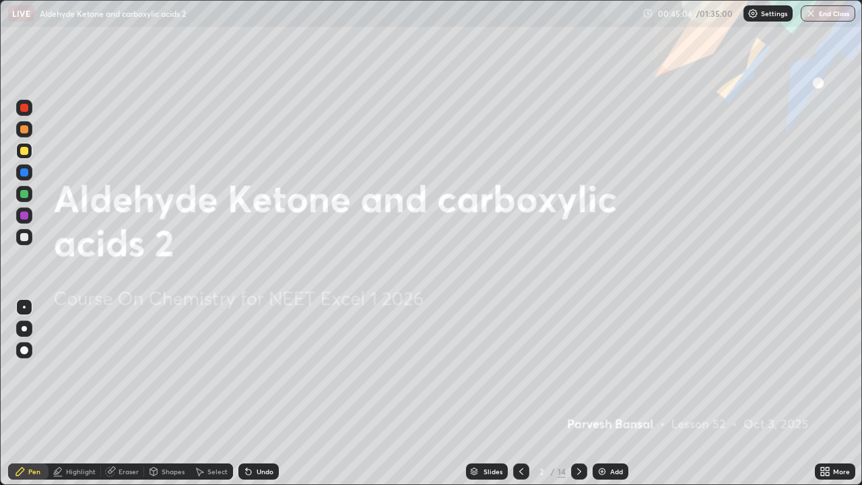
click at [608, 393] on div "Add" at bounding box center [611, 471] width 36 height 16
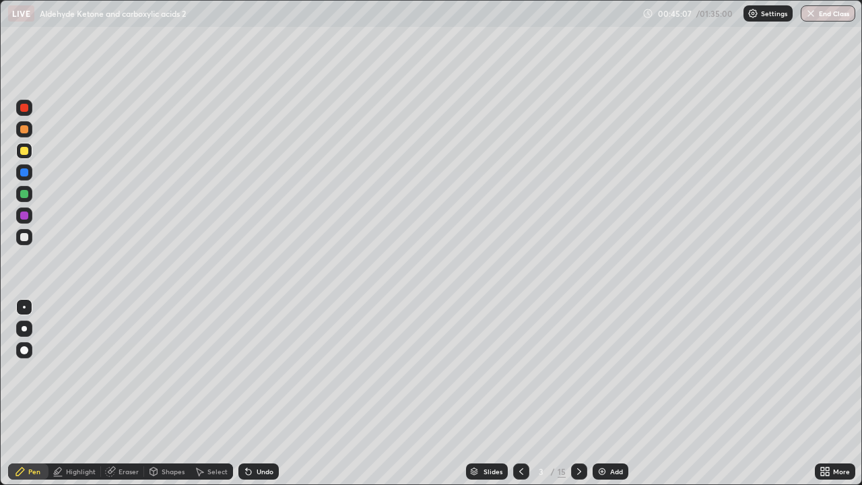
click at [25, 237] on div at bounding box center [24, 237] width 8 height 8
click at [18, 172] on div at bounding box center [24, 172] width 16 height 16
click at [28, 191] on div at bounding box center [24, 194] width 8 height 8
click at [34, 241] on div at bounding box center [24, 237] width 22 height 22
click at [261, 393] on div "Undo" at bounding box center [258, 471] width 40 height 16
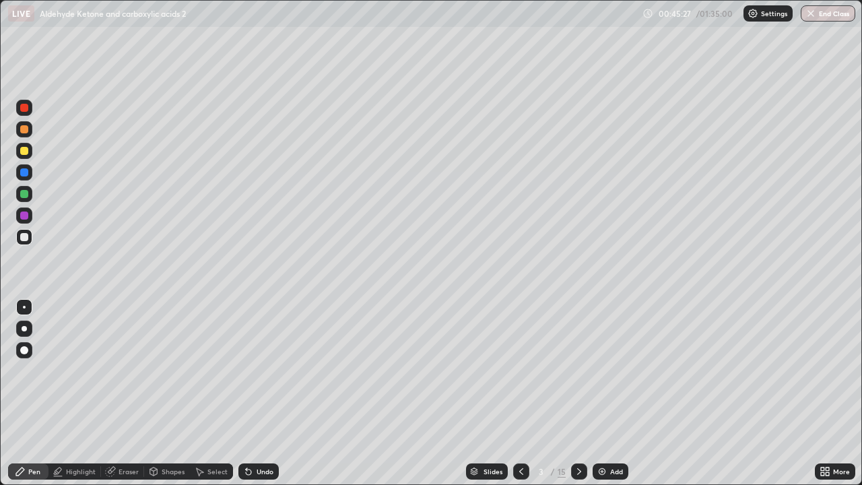
click at [261, 393] on div "Undo" at bounding box center [265, 471] width 17 height 7
click at [262, 393] on div "Undo" at bounding box center [258, 471] width 40 height 16
click at [27, 189] on div at bounding box center [24, 194] width 16 height 16
click at [24, 152] on div at bounding box center [24, 151] width 8 height 8
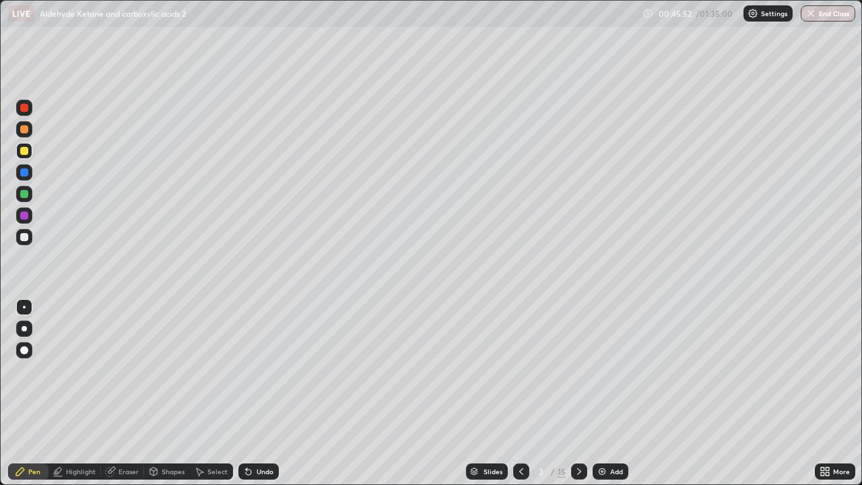
click at [578, 393] on icon at bounding box center [579, 471] width 11 height 11
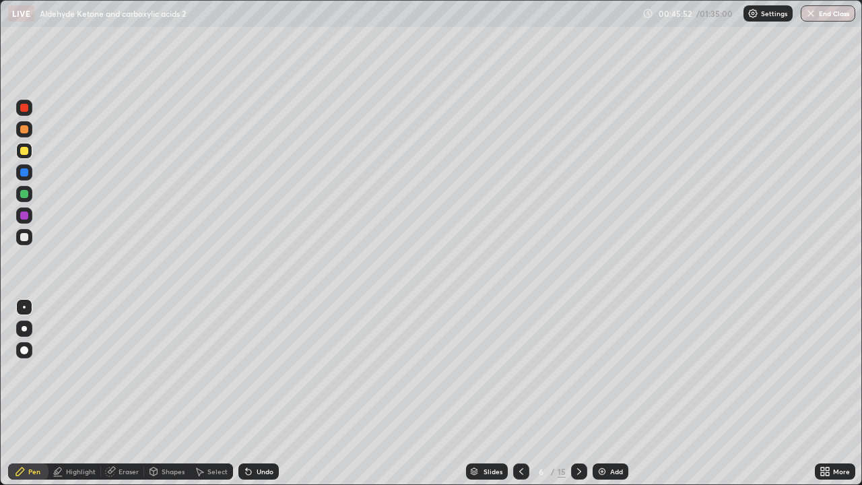
click at [579, 393] on icon at bounding box center [579, 471] width 11 height 11
click at [578, 393] on icon at bounding box center [579, 471] width 11 height 11
click at [577, 393] on icon at bounding box center [579, 471] width 11 height 11
click at [577, 393] on icon at bounding box center [579, 471] width 4 height 7
click at [577, 393] on icon at bounding box center [579, 471] width 11 height 11
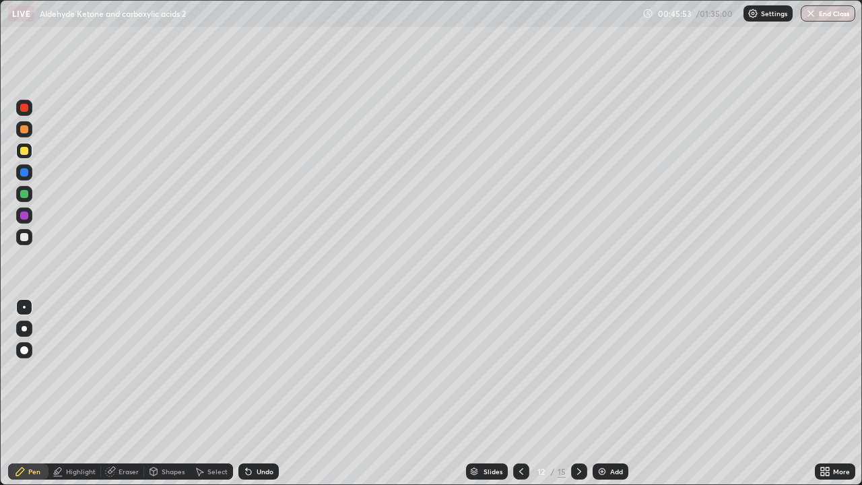
click at [577, 393] on icon at bounding box center [579, 471] width 11 height 11
click at [578, 393] on icon at bounding box center [579, 471] width 11 height 11
click at [28, 191] on div at bounding box center [24, 194] width 8 height 8
click at [22, 236] on div at bounding box center [24, 237] width 8 height 8
click at [520, 393] on icon at bounding box center [521, 471] width 11 height 11
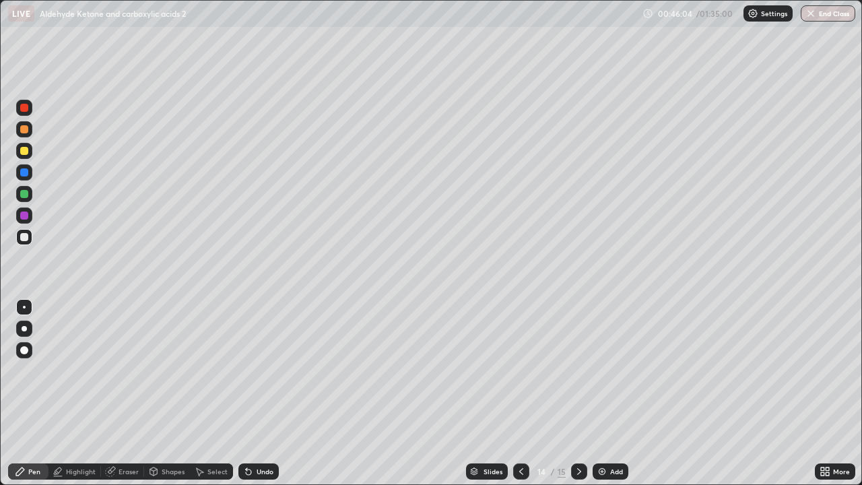
click at [576, 393] on icon at bounding box center [579, 471] width 11 height 11
click at [23, 351] on div at bounding box center [24, 350] width 8 height 8
click at [24, 188] on div at bounding box center [24, 194] width 16 height 16
click at [131, 393] on div "Eraser" at bounding box center [129, 471] width 20 height 7
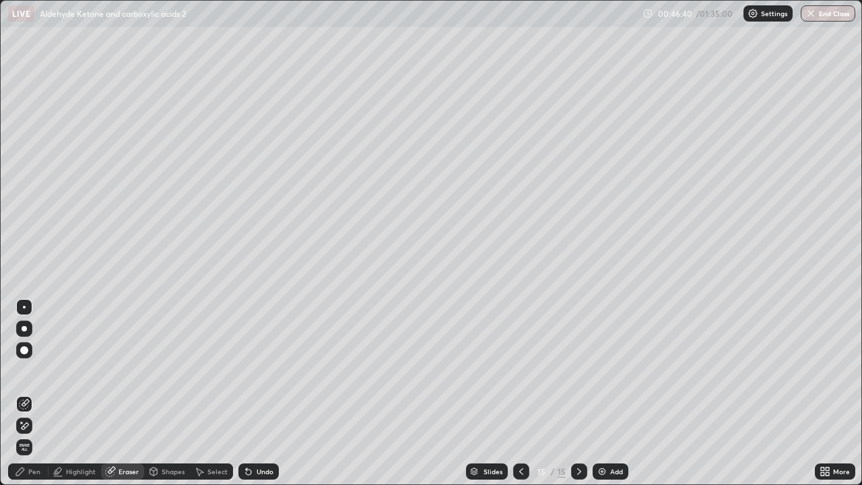
click at [31, 393] on div "Pen" at bounding box center [28, 471] width 40 height 16
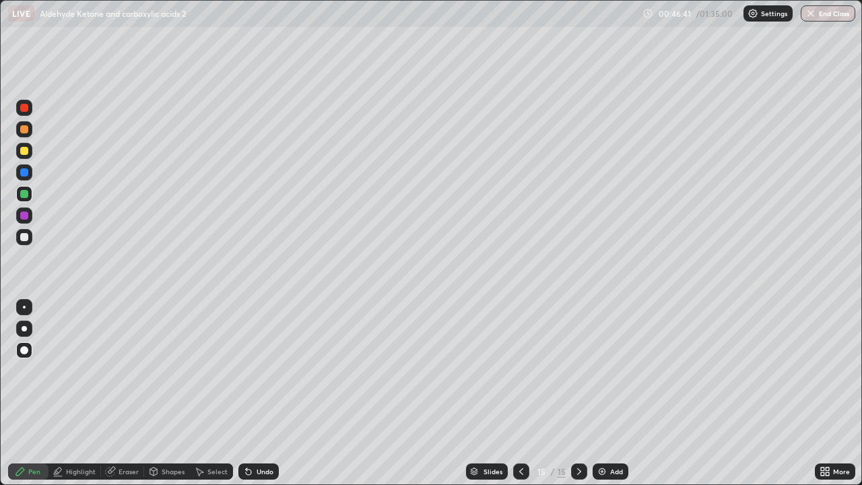
click at [22, 157] on div at bounding box center [24, 151] width 16 height 16
click at [29, 240] on div at bounding box center [24, 237] width 16 height 16
click at [20, 299] on div at bounding box center [24, 307] width 16 height 16
click at [27, 150] on div at bounding box center [24, 151] width 8 height 8
click at [26, 127] on div at bounding box center [24, 129] width 8 height 8
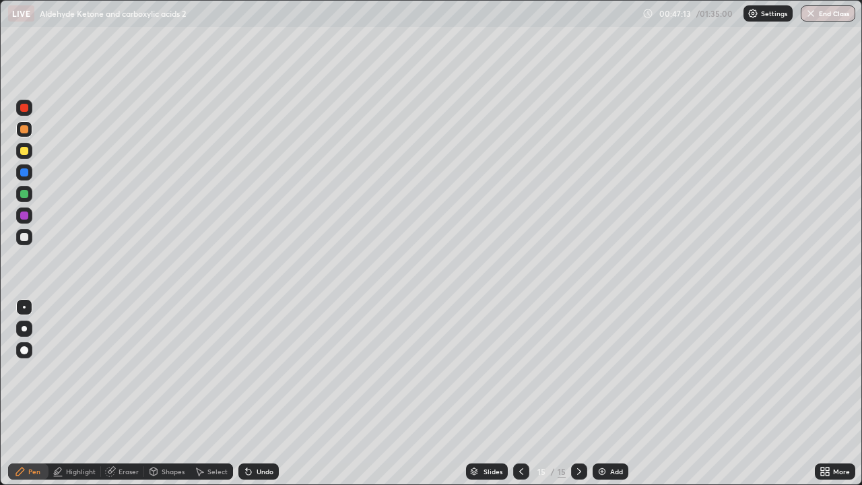
click at [126, 393] on div "Eraser" at bounding box center [129, 471] width 20 height 7
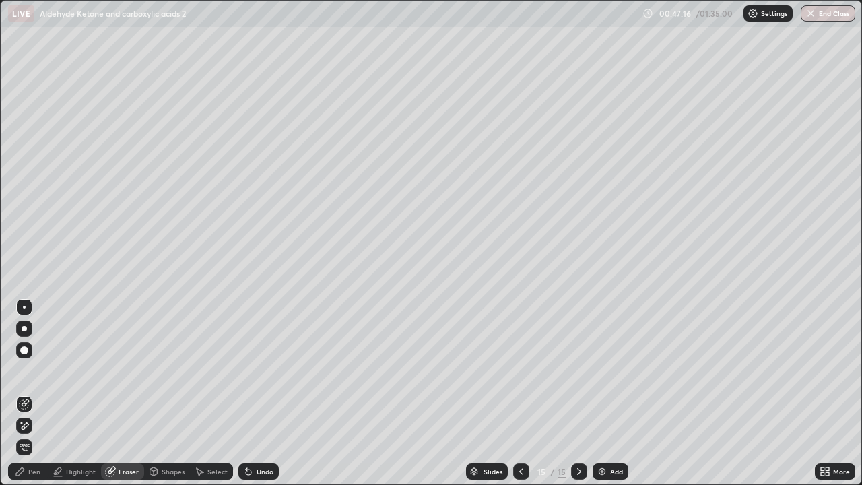
click at [27, 393] on icon at bounding box center [25, 425] width 7 height 7
click at [32, 393] on div "Pen" at bounding box center [34, 471] width 12 height 7
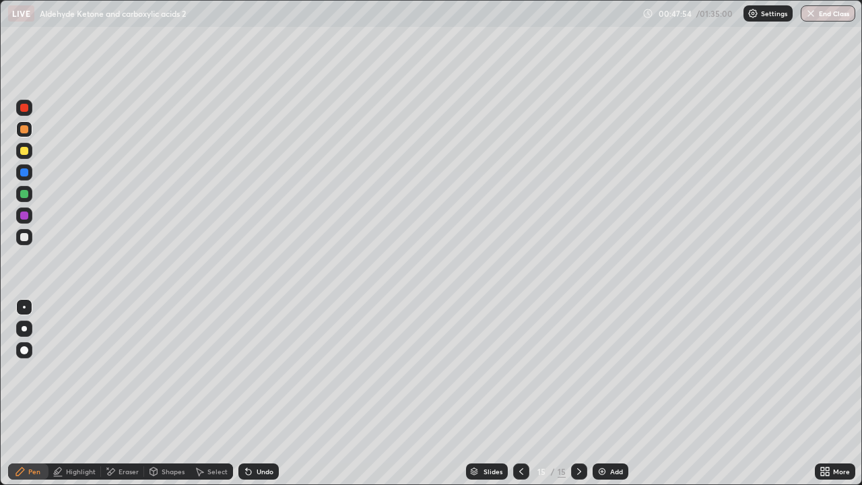
click at [21, 168] on div at bounding box center [24, 172] width 16 height 16
click at [27, 238] on div at bounding box center [24, 237] width 8 height 8
click at [275, 393] on div "Undo" at bounding box center [258, 471] width 40 height 16
click at [259, 393] on div "Undo" at bounding box center [265, 471] width 17 height 7
click at [267, 393] on div "Undo" at bounding box center [265, 471] width 17 height 7
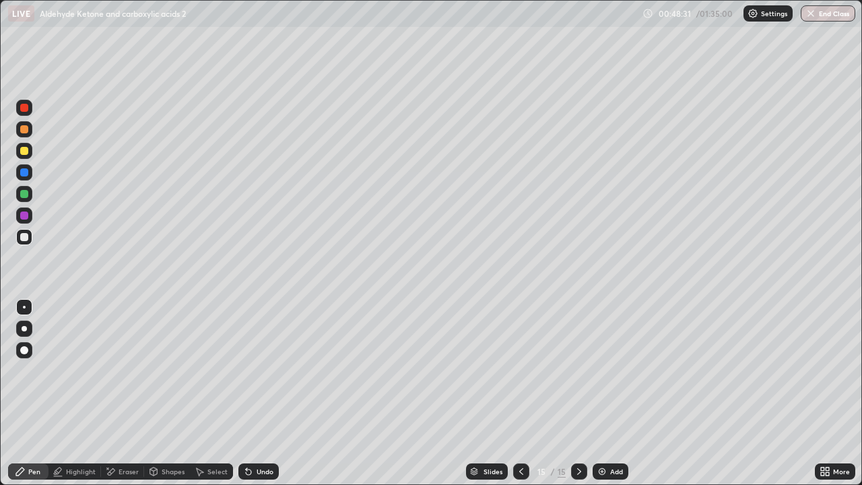
click at [265, 393] on div "Undo" at bounding box center [265, 471] width 17 height 7
click at [261, 393] on div "Undo" at bounding box center [265, 471] width 17 height 7
click at [218, 393] on div "Select" at bounding box center [217, 471] width 20 height 7
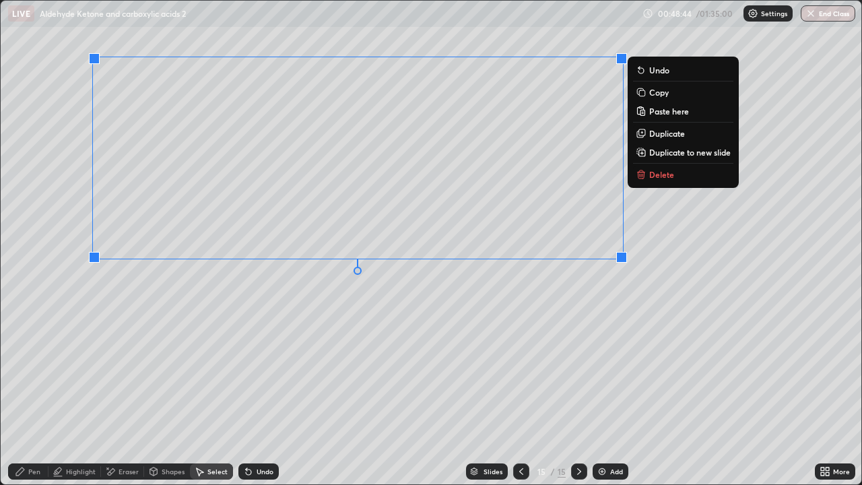
click at [155, 337] on div "0 ° Undo Copy Paste here Duplicate Duplicate to new slide Delete" at bounding box center [431, 243] width 861 height 484
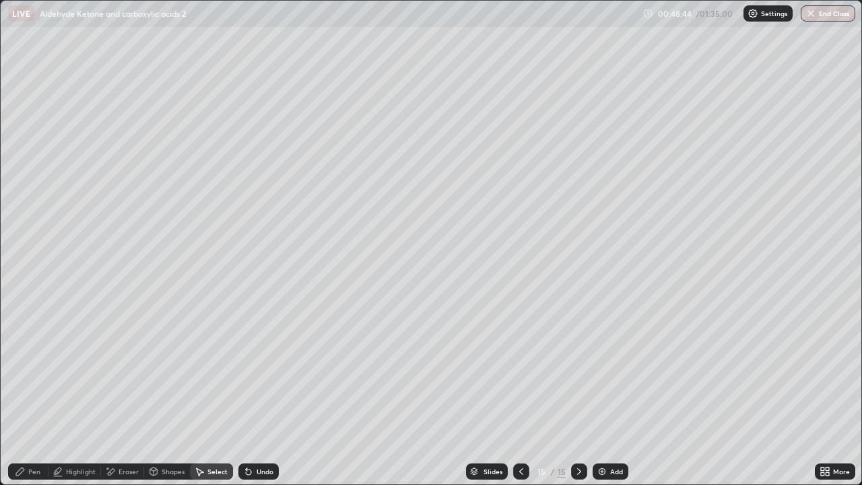
click at [27, 393] on div "Pen" at bounding box center [28, 471] width 40 height 16
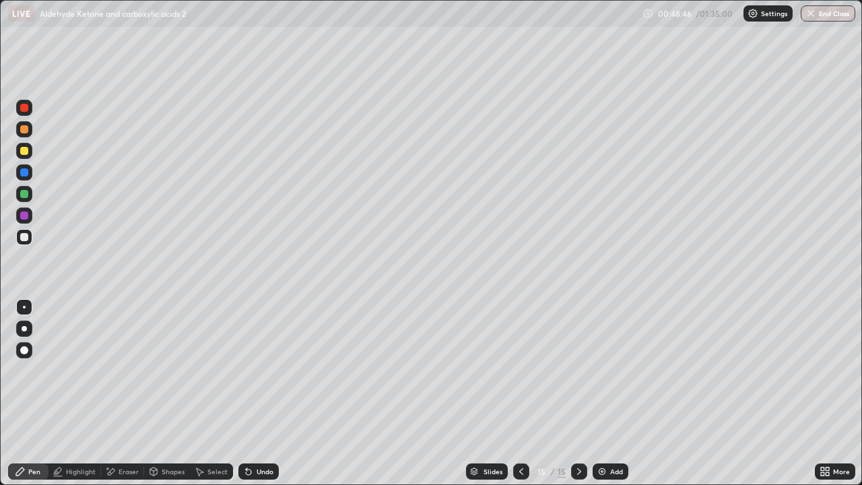
click at [18, 150] on div at bounding box center [24, 151] width 16 height 16
click at [259, 393] on div "Undo" at bounding box center [258, 471] width 40 height 16
click at [258, 393] on div "Undo" at bounding box center [265, 471] width 17 height 7
click at [19, 127] on div at bounding box center [24, 129] width 16 height 16
click at [26, 233] on div at bounding box center [24, 237] width 8 height 8
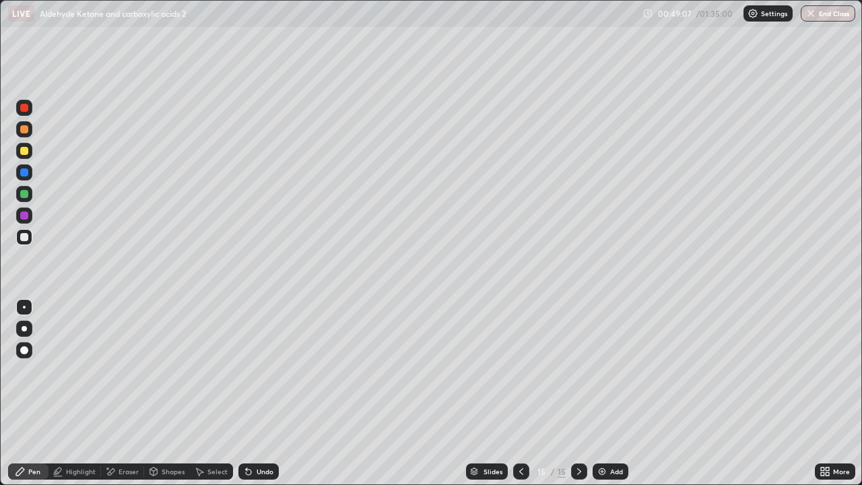
click at [28, 218] on div at bounding box center [24, 215] width 16 height 16
click at [221, 393] on div "Select" at bounding box center [211, 471] width 43 height 16
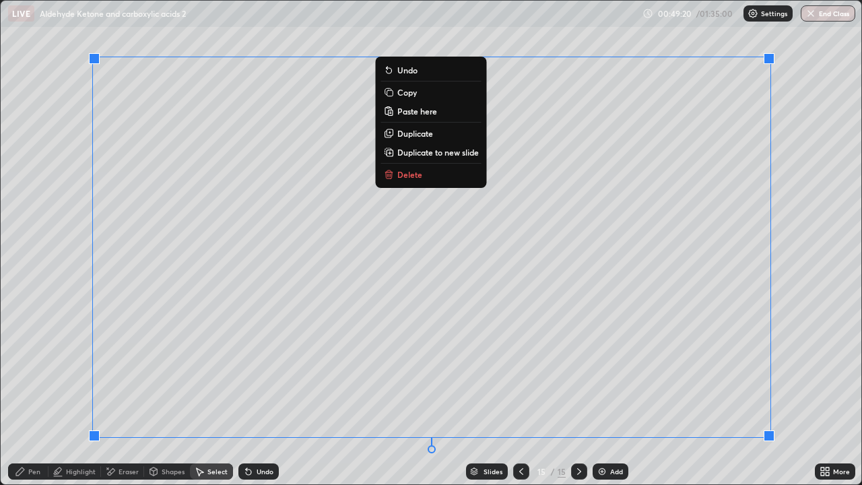
click at [827, 278] on div "0 ° Undo Copy Paste here Duplicate Duplicate to new slide Delete" at bounding box center [431, 243] width 861 height 484
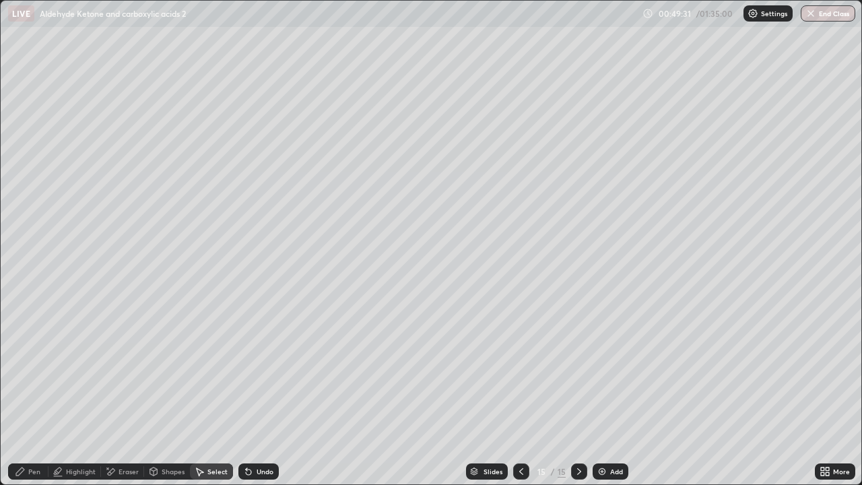
click at [34, 393] on div "Pen" at bounding box center [34, 471] width 12 height 7
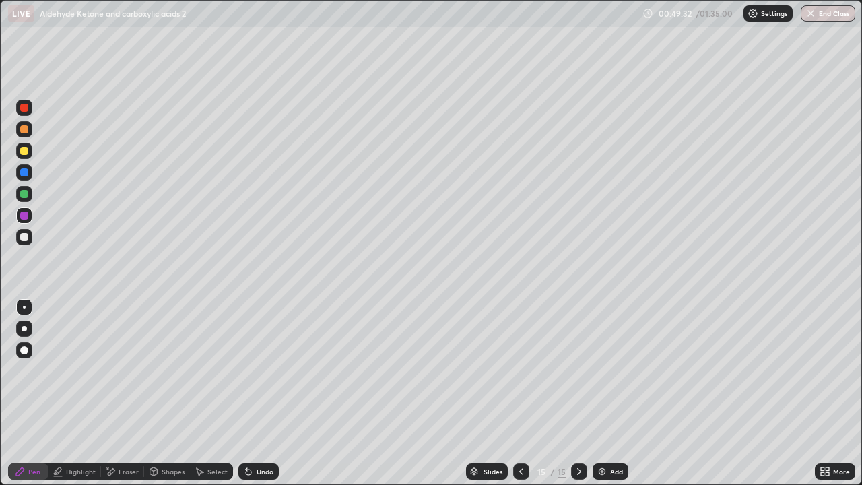
click at [19, 195] on div at bounding box center [24, 194] width 16 height 16
click at [24, 110] on div at bounding box center [24, 108] width 8 height 8
click at [28, 240] on div at bounding box center [24, 237] width 16 height 16
click at [602, 393] on div "Add" at bounding box center [611, 471] width 36 height 16
click at [27, 154] on div at bounding box center [24, 151] width 8 height 8
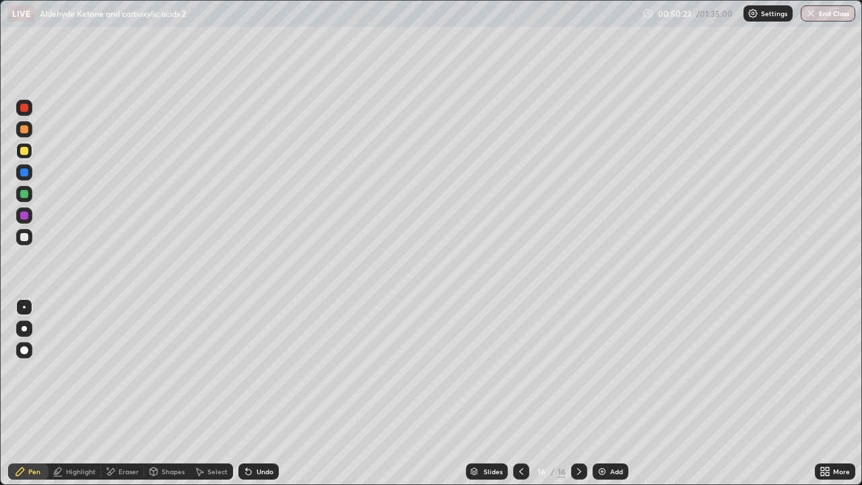
click at [22, 235] on div at bounding box center [24, 237] width 8 height 8
click at [25, 131] on div at bounding box center [24, 129] width 8 height 8
click at [29, 108] on div at bounding box center [24, 108] width 16 height 16
click at [21, 150] on div at bounding box center [24, 151] width 8 height 8
click at [24, 174] on div at bounding box center [24, 172] width 8 height 8
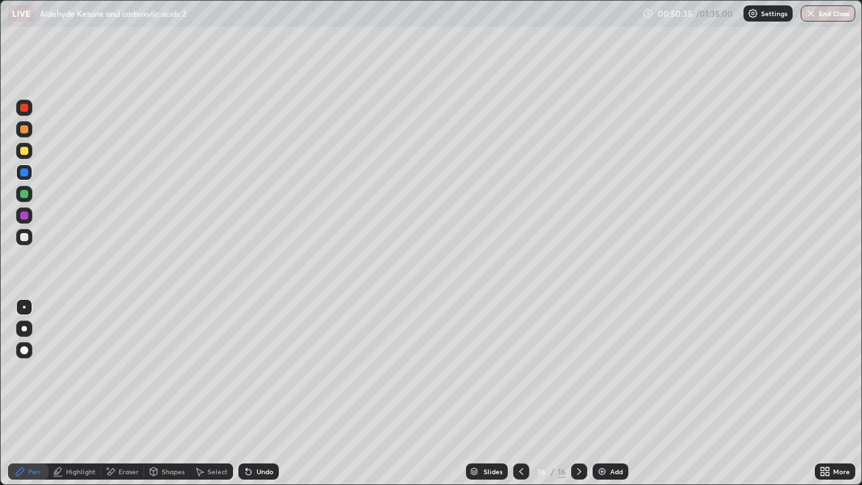
click at [22, 196] on div at bounding box center [24, 194] width 8 height 8
click at [24, 242] on div at bounding box center [24, 237] width 16 height 16
click at [22, 129] on div at bounding box center [24, 129] width 8 height 8
click at [18, 154] on div at bounding box center [24, 151] width 16 height 16
click at [24, 108] on div at bounding box center [24, 108] width 8 height 8
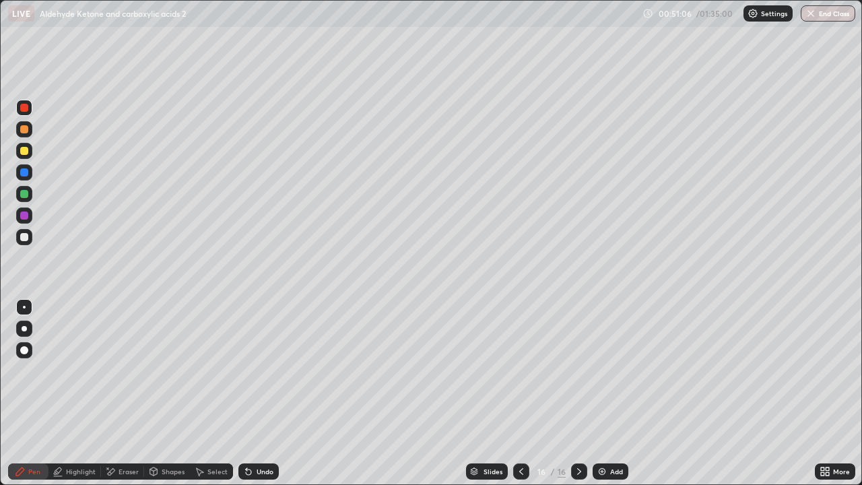
click at [28, 127] on div at bounding box center [24, 129] width 8 height 8
click at [30, 145] on div at bounding box center [24, 151] width 16 height 16
click at [26, 115] on div at bounding box center [24, 108] width 16 height 16
click at [27, 152] on div at bounding box center [24, 151] width 8 height 8
click at [25, 129] on div at bounding box center [24, 129] width 8 height 8
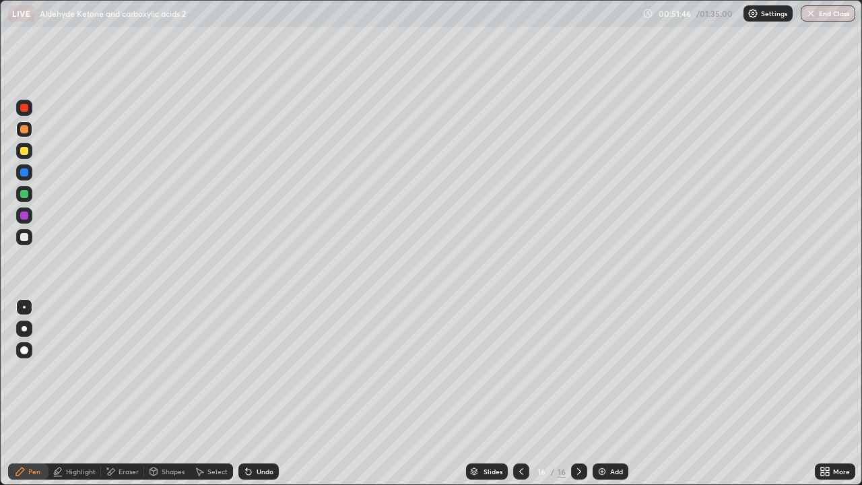
click at [30, 238] on div at bounding box center [24, 237] width 16 height 16
click at [27, 145] on div at bounding box center [24, 151] width 16 height 16
click at [138, 393] on div "Eraser" at bounding box center [122, 471] width 43 height 16
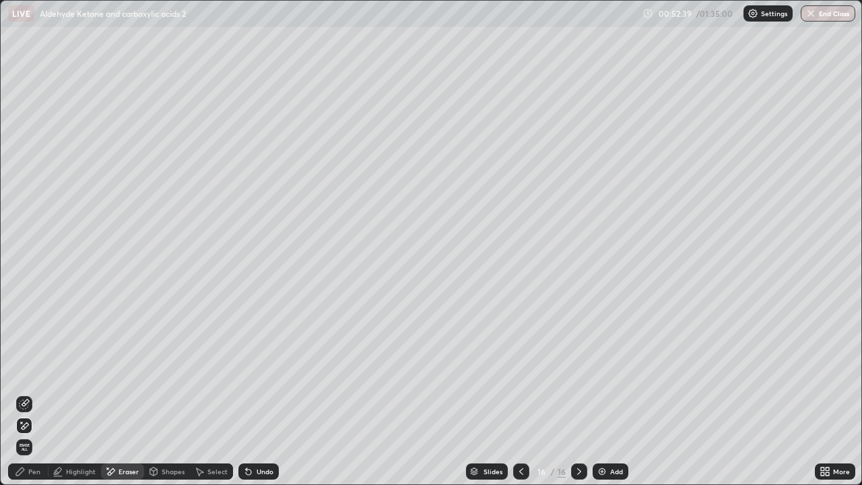
click at [31, 393] on div "Pen" at bounding box center [34, 471] width 12 height 7
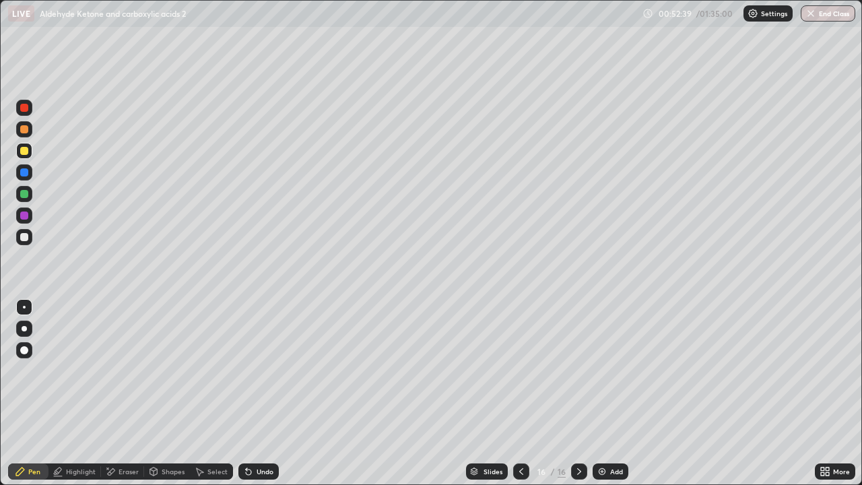
click at [22, 235] on div at bounding box center [24, 237] width 8 height 8
click at [26, 197] on div at bounding box center [24, 194] width 8 height 8
click at [22, 127] on div at bounding box center [24, 129] width 8 height 8
click at [25, 158] on div at bounding box center [24, 151] width 16 height 16
click at [29, 193] on div at bounding box center [24, 194] width 16 height 16
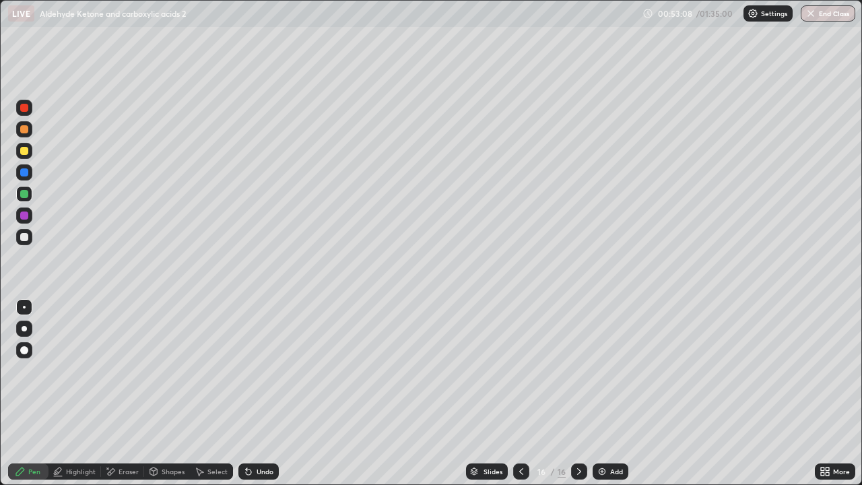
click at [264, 393] on div "Undo" at bounding box center [265, 471] width 17 height 7
click at [255, 393] on div "Undo" at bounding box center [258, 471] width 40 height 16
click at [265, 393] on div "Undo" at bounding box center [265, 471] width 17 height 7
click at [222, 393] on div "Select" at bounding box center [217, 471] width 20 height 7
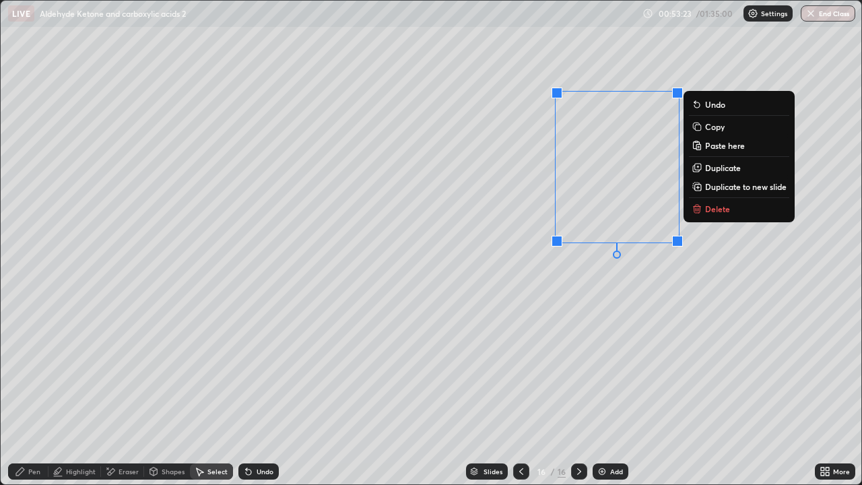
click at [220, 393] on div "Select" at bounding box center [211, 471] width 43 height 16
click at [566, 304] on div "0 ° Undo Copy Paste here Duplicate Duplicate to new slide Delete" at bounding box center [431, 243] width 861 height 484
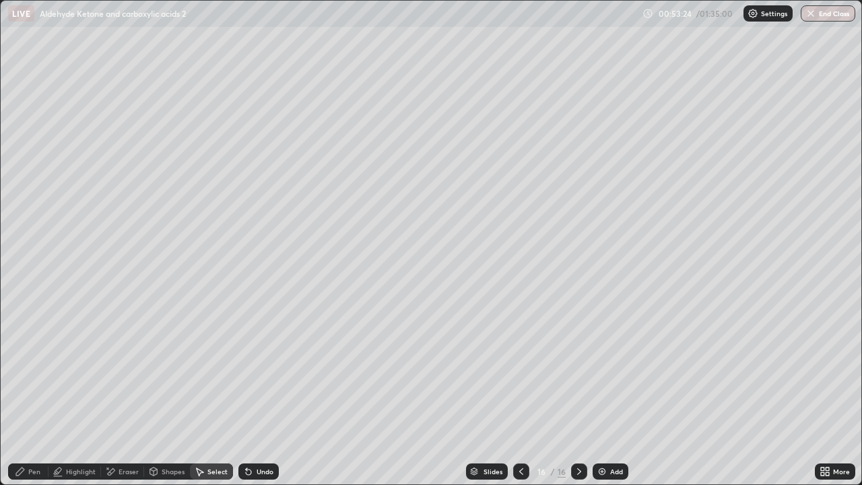
click at [251, 393] on icon at bounding box center [248, 471] width 11 height 11
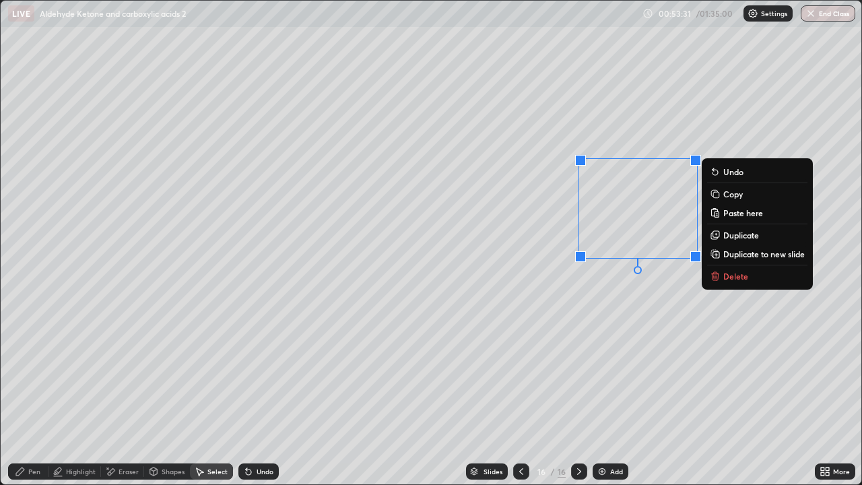
click at [86, 393] on div "Highlight" at bounding box center [74, 471] width 53 height 16
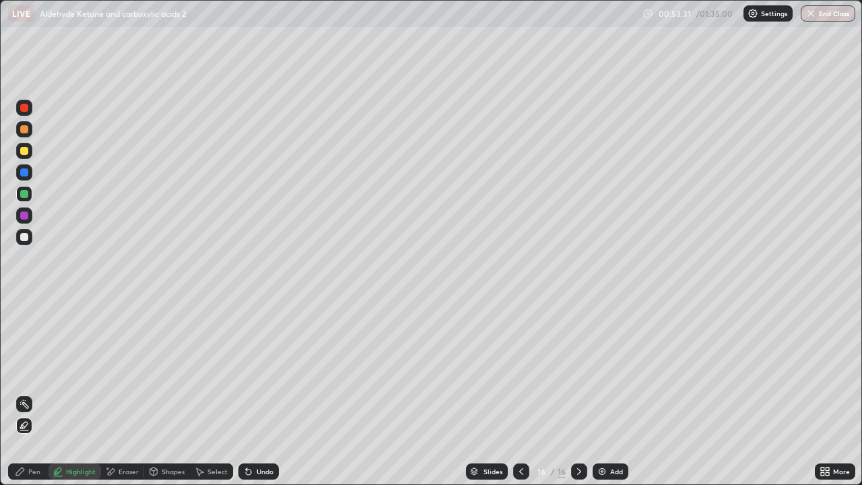
click at [123, 393] on div "Eraser" at bounding box center [122, 471] width 43 height 16
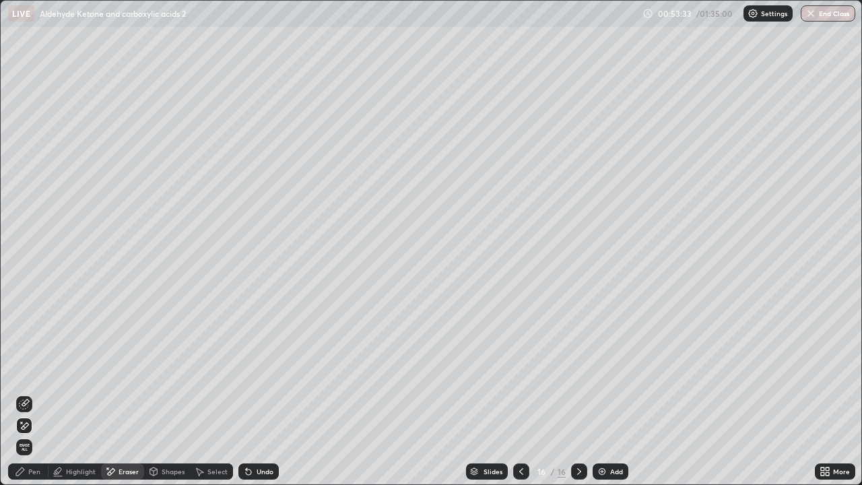
click at [33, 393] on div "Pen" at bounding box center [28, 471] width 40 height 16
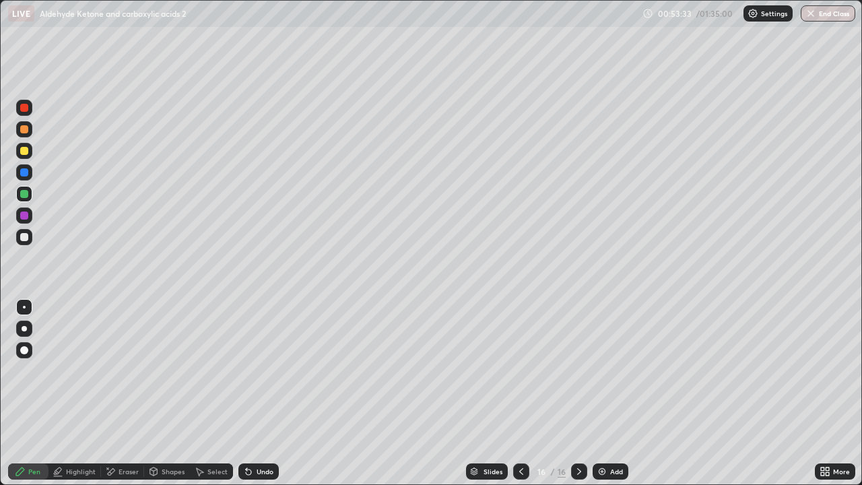
click at [22, 108] on div at bounding box center [24, 108] width 8 height 8
click at [22, 214] on div at bounding box center [24, 216] width 8 height 8
click at [19, 193] on div at bounding box center [24, 194] width 16 height 16
click at [28, 156] on div at bounding box center [24, 151] width 16 height 16
click at [221, 393] on div "Select" at bounding box center [217, 471] width 20 height 7
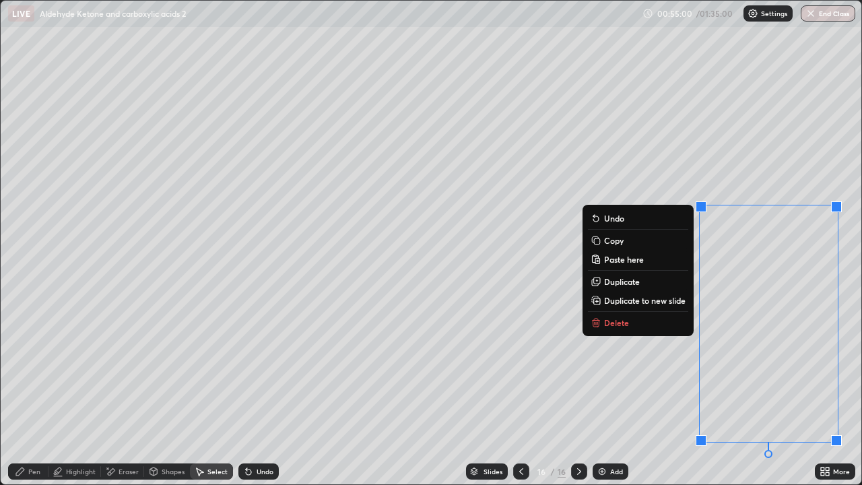
click at [625, 284] on p "Duplicate" at bounding box center [622, 281] width 36 height 11
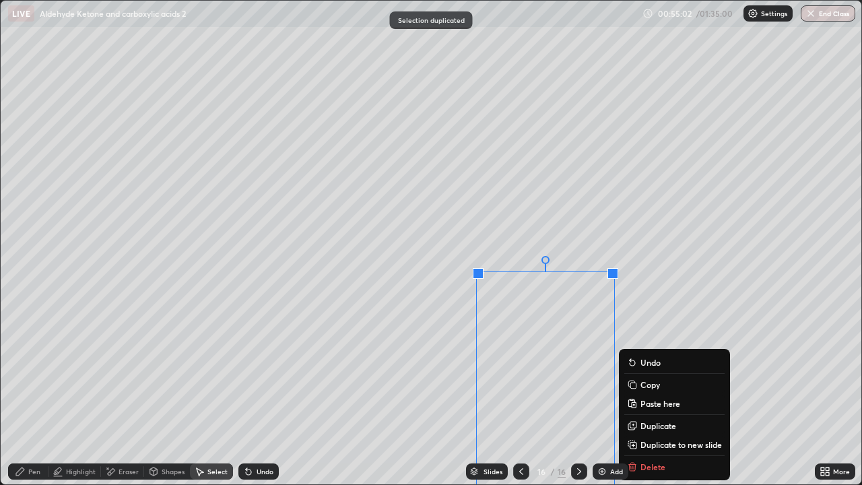
click at [136, 393] on div "Eraser" at bounding box center [129, 471] width 20 height 7
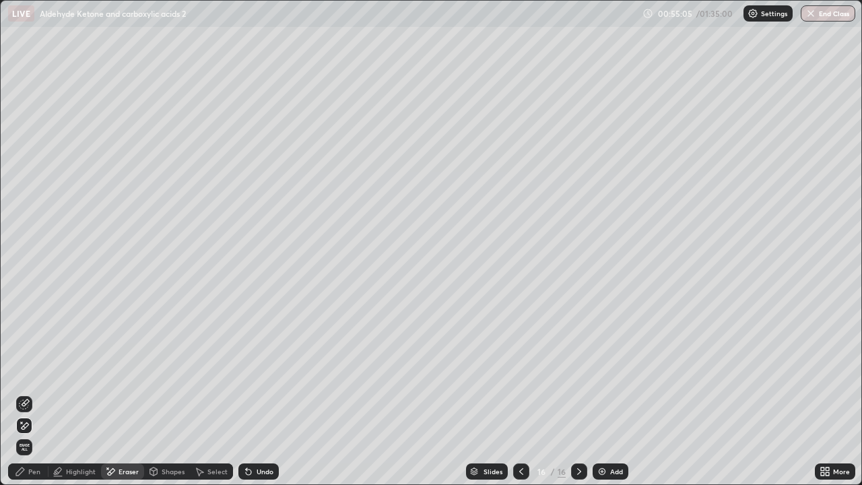
click at [36, 393] on div "Pen" at bounding box center [34, 471] width 12 height 7
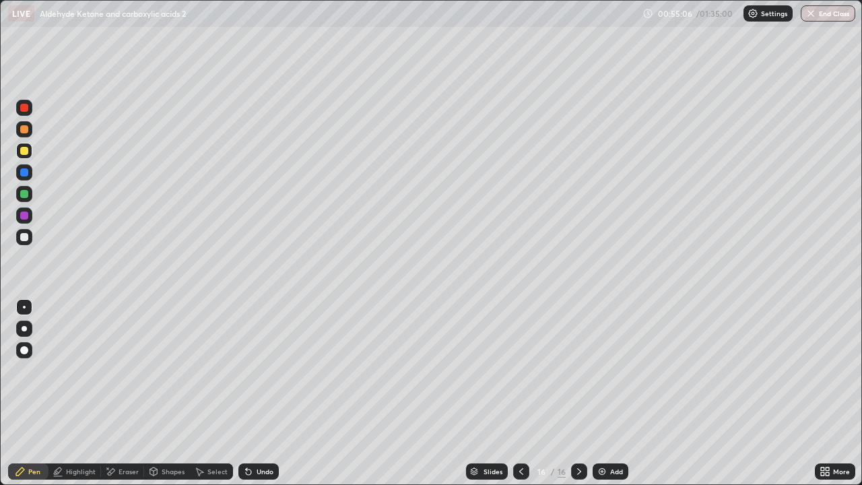
click at [29, 240] on div at bounding box center [24, 237] width 16 height 16
click at [29, 129] on div at bounding box center [24, 129] width 16 height 16
click at [25, 112] on div at bounding box center [24, 108] width 16 height 16
click at [215, 393] on div "Select" at bounding box center [217, 471] width 20 height 7
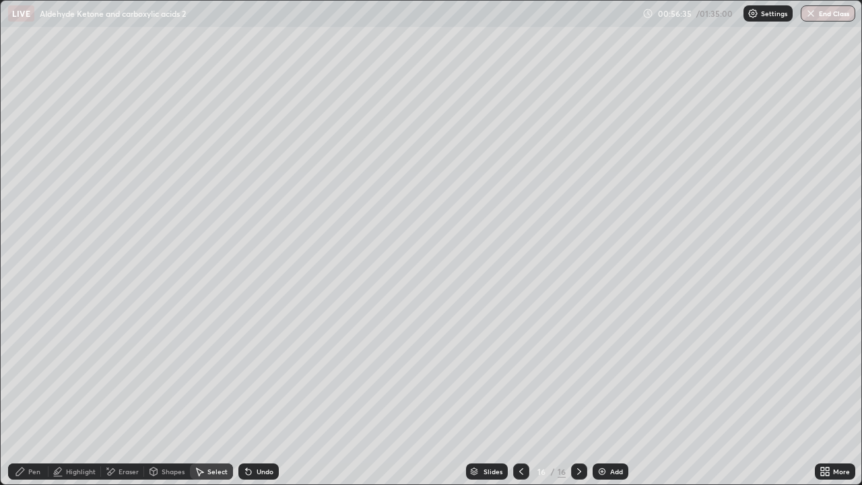
click at [30, 393] on div "Pen" at bounding box center [28, 471] width 40 height 16
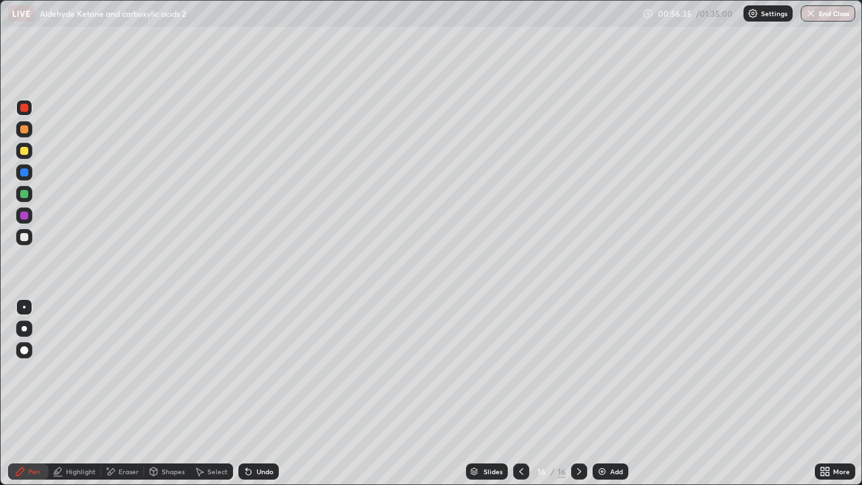
click at [22, 190] on div at bounding box center [24, 194] width 8 height 8
click at [254, 393] on div "Undo" at bounding box center [258, 471] width 40 height 16
click at [247, 393] on icon at bounding box center [248, 471] width 5 height 5
click at [246, 393] on icon at bounding box center [246, 468] width 1 height 1
click at [238, 393] on div "Undo" at bounding box center [258, 471] width 40 height 16
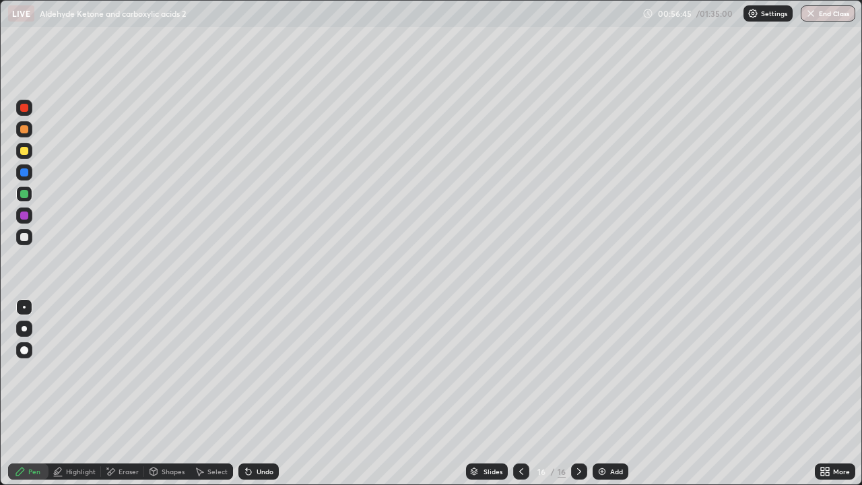
click at [243, 393] on icon at bounding box center [248, 471] width 11 height 11
click at [264, 393] on div "Undo" at bounding box center [265, 471] width 17 height 7
click at [263, 393] on div "Undo" at bounding box center [265, 471] width 17 height 7
click at [257, 393] on div "Undo" at bounding box center [258, 471] width 40 height 16
click at [40, 393] on div "Pen" at bounding box center [34, 471] width 12 height 7
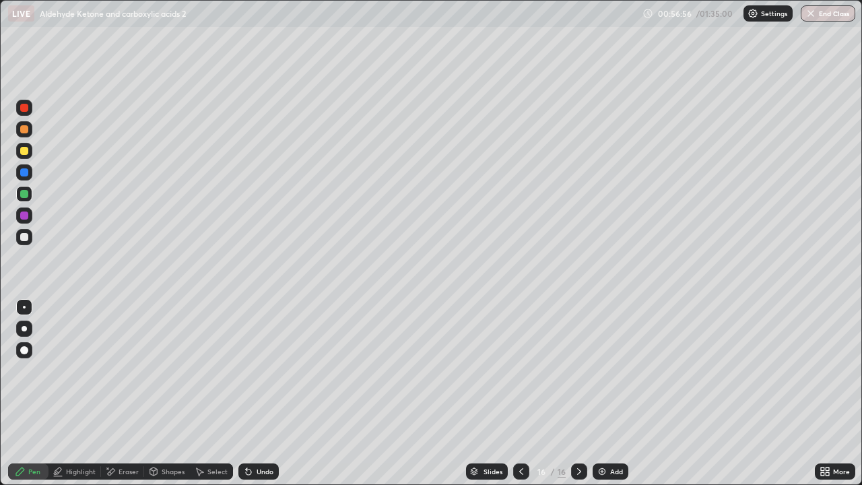
click at [18, 238] on div at bounding box center [24, 237] width 16 height 16
click at [92, 393] on div "Highlight" at bounding box center [74, 471] width 53 height 16
click at [40, 393] on div "Pen" at bounding box center [28, 471] width 40 height 16
click at [24, 191] on div at bounding box center [24, 194] width 8 height 8
click at [25, 237] on div at bounding box center [24, 237] width 8 height 8
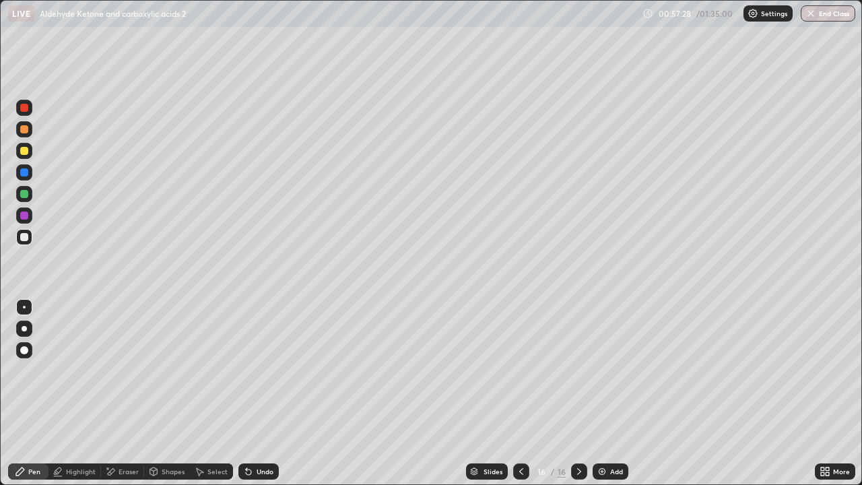
click at [24, 216] on div at bounding box center [24, 216] width 8 height 8
click at [24, 196] on div at bounding box center [24, 194] width 8 height 8
click at [25, 108] on div at bounding box center [24, 108] width 8 height 8
click at [248, 393] on icon at bounding box center [248, 471] width 11 height 11
click at [28, 200] on div at bounding box center [24, 194] width 16 height 16
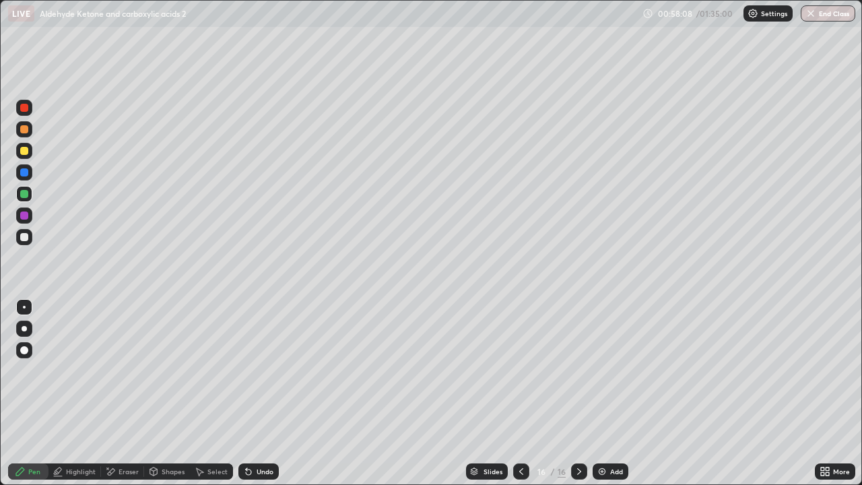
click at [24, 149] on div at bounding box center [24, 151] width 8 height 8
click at [599, 393] on img at bounding box center [602, 471] width 11 height 11
click at [19, 244] on div at bounding box center [24, 237] width 16 height 16
click at [25, 350] on div at bounding box center [24, 350] width 8 height 8
click at [26, 196] on div at bounding box center [24, 194] width 8 height 8
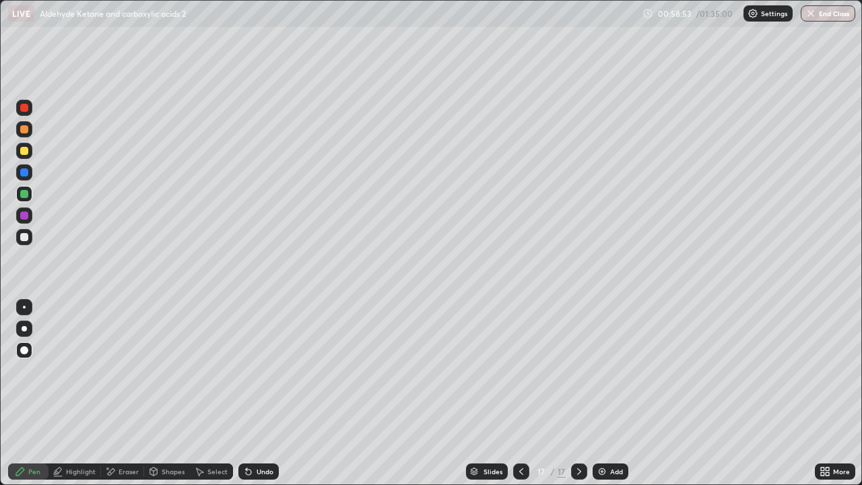
click at [25, 156] on div at bounding box center [24, 151] width 16 height 16
click at [249, 393] on icon at bounding box center [248, 471] width 11 height 11
click at [17, 209] on div at bounding box center [24, 215] width 16 height 16
click at [24, 195] on div at bounding box center [24, 194] width 8 height 8
click at [25, 243] on div at bounding box center [24, 237] width 16 height 16
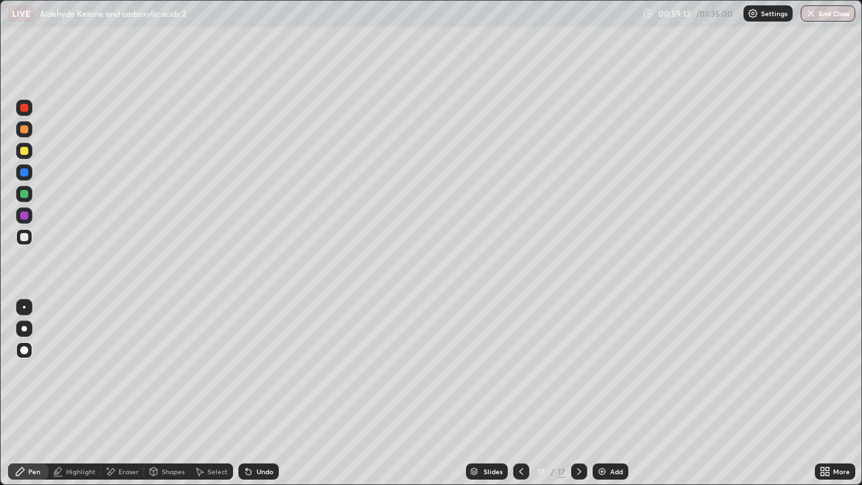
click at [246, 393] on icon at bounding box center [246, 468] width 1 height 1
click at [247, 393] on icon at bounding box center [248, 471] width 5 height 5
click at [28, 152] on div at bounding box center [24, 151] width 8 height 8
click at [22, 239] on div at bounding box center [24, 237] width 8 height 8
click at [22, 237] on div at bounding box center [24, 237] width 8 height 8
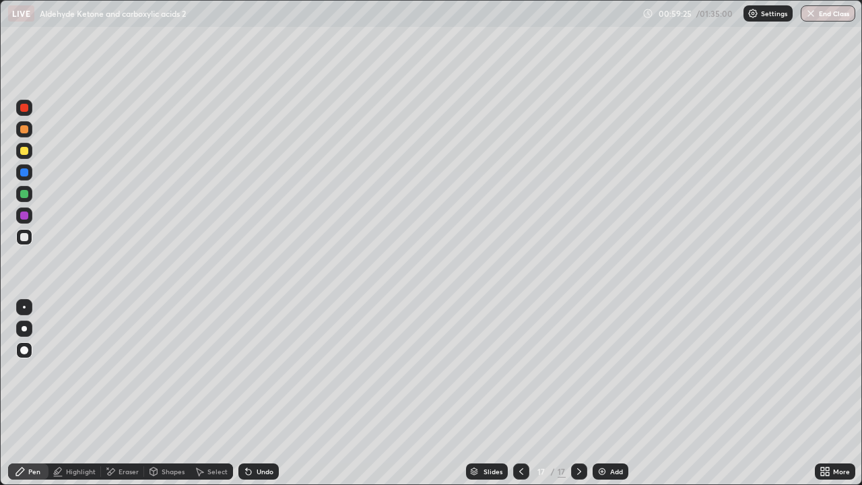
click at [520, 393] on div at bounding box center [521, 471] width 16 height 16
click at [585, 393] on div at bounding box center [579, 471] width 16 height 16
click at [30, 191] on div at bounding box center [24, 194] width 16 height 16
click at [18, 313] on div at bounding box center [24, 307] width 16 height 16
click at [30, 133] on div at bounding box center [24, 129] width 16 height 16
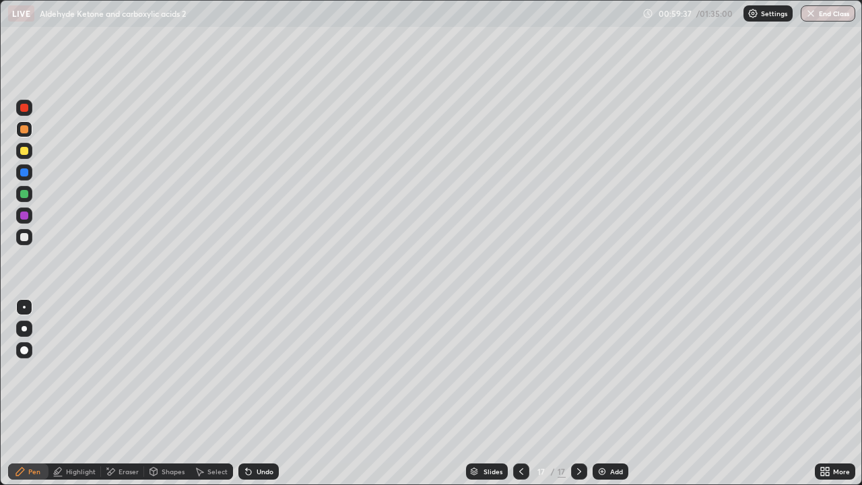
click at [26, 123] on div at bounding box center [24, 129] width 16 height 16
click at [26, 156] on div at bounding box center [24, 151] width 16 height 16
click at [28, 145] on div at bounding box center [24, 151] width 16 height 16
click at [25, 108] on div at bounding box center [24, 108] width 8 height 8
click at [519, 393] on icon at bounding box center [521, 471] width 4 height 7
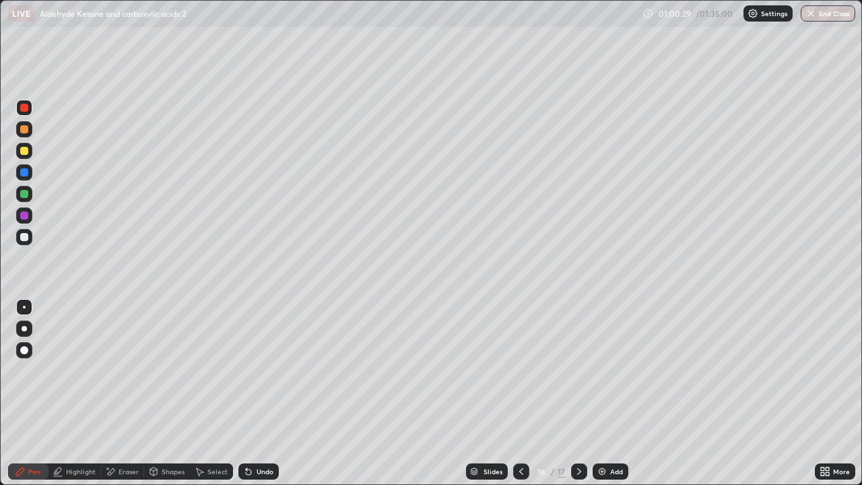
click at [578, 393] on icon at bounding box center [579, 471] width 11 height 11
click at [26, 135] on div at bounding box center [24, 129] width 16 height 16
click at [30, 132] on div at bounding box center [24, 129] width 16 height 16
click at [626, 393] on div "Add" at bounding box center [611, 471] width 36 height 16
click at [32, 153] on div at bounding box center [24, 151] width 16 height 16
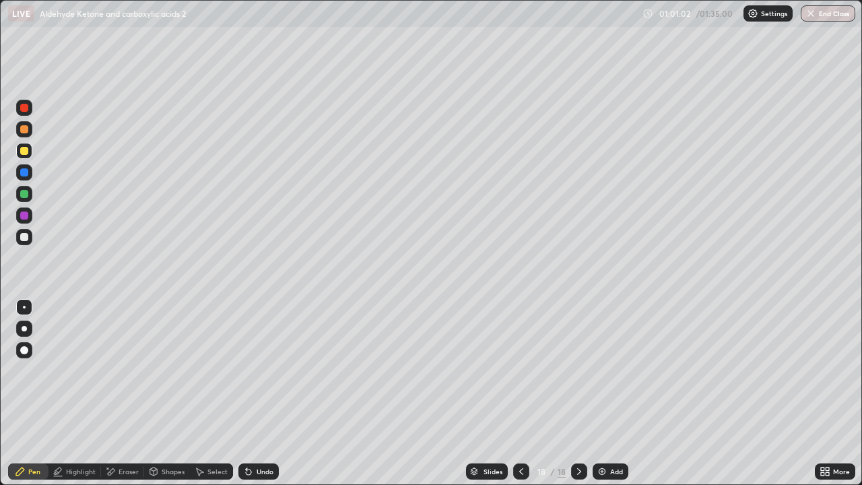
click at [20, 195] on div at bounding box center [24, 194] width 8 height 8
click at [536, 393] on div "18" at bounding box center [541, 471] width 13 height 8
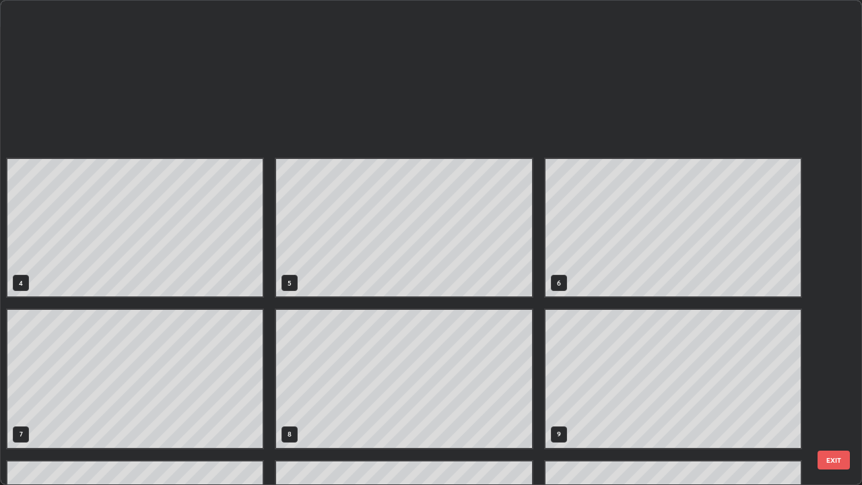
scroll to position [480, 854]
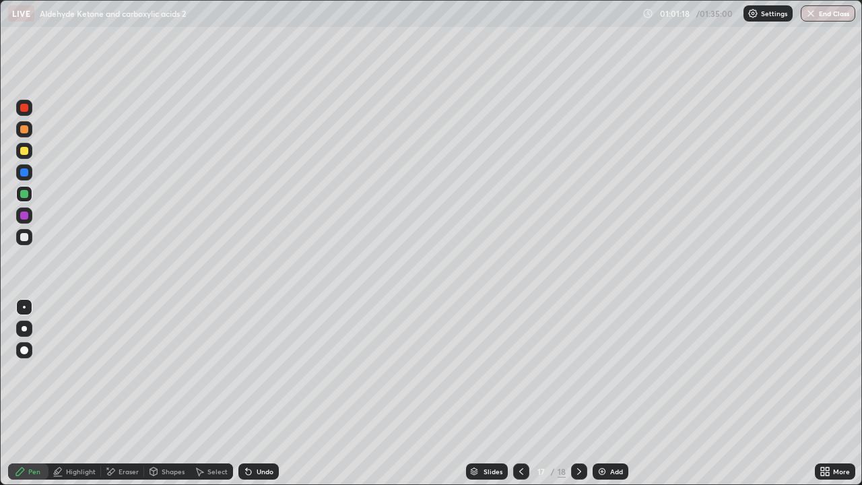
click at [209, 393] on div "Select" at bounding box center [217, 471] width 20 height 7
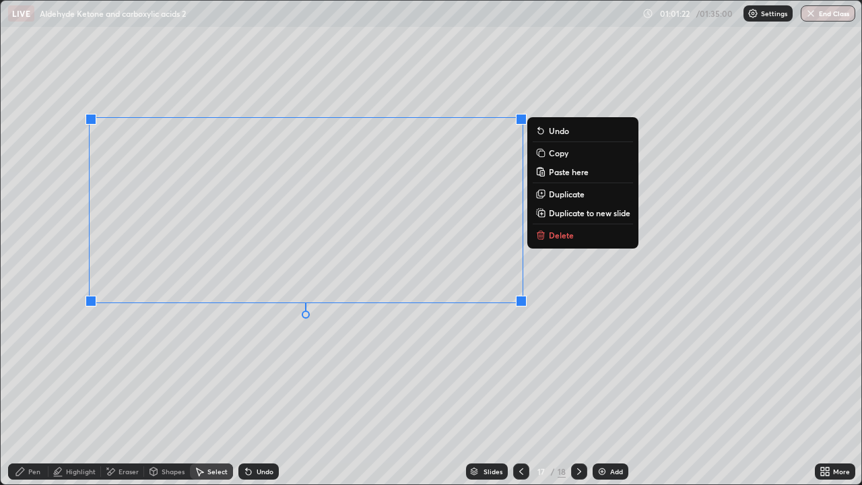
click at [561, 155] on p "Copy" at bounding box center [559, 153] width 20 height 11
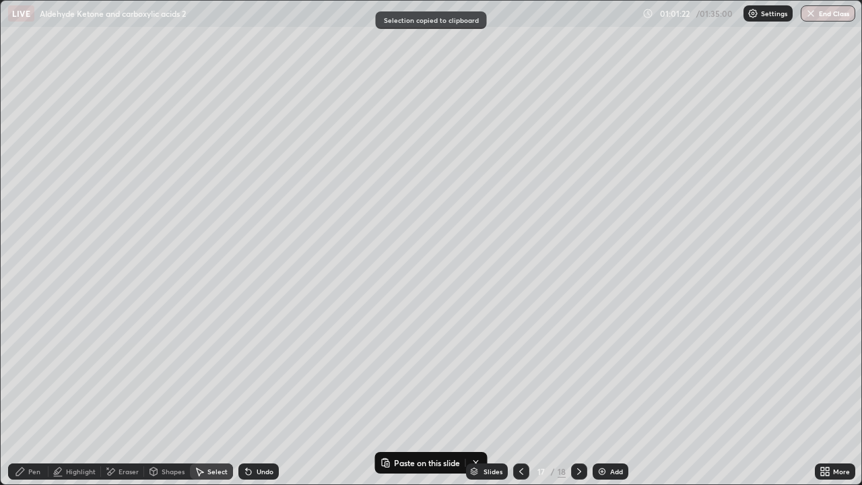
click at [580, 393] on div at bounding box center [579, 471] width 16 height 16
click at [32, 393] on div "Pen" at bounding box center [34, 471] width 12 height 7
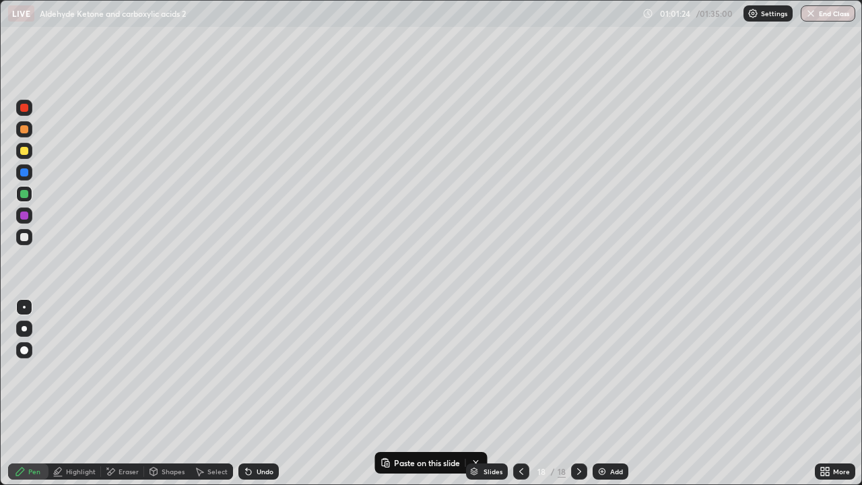
click at [88, 393] on div "Highlight" at bounding box center [74, 471] width 53 height 16
click at [18, 240] on div at bounding box center [24, 237] width 16 height 16
click at [212, 393] on div "Select" at bounding box center [217, 471] width 20 height 7
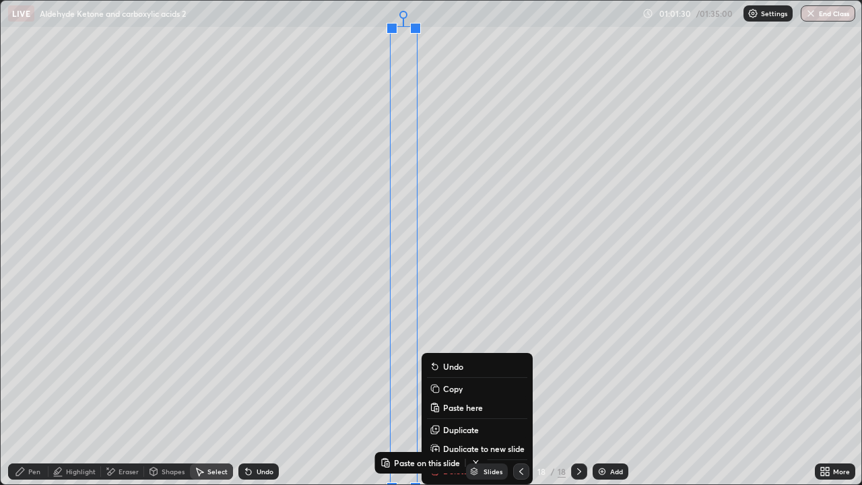
click at [463, 393] on p "Paste here" at bounding box center [463, 407] width 40 height 11
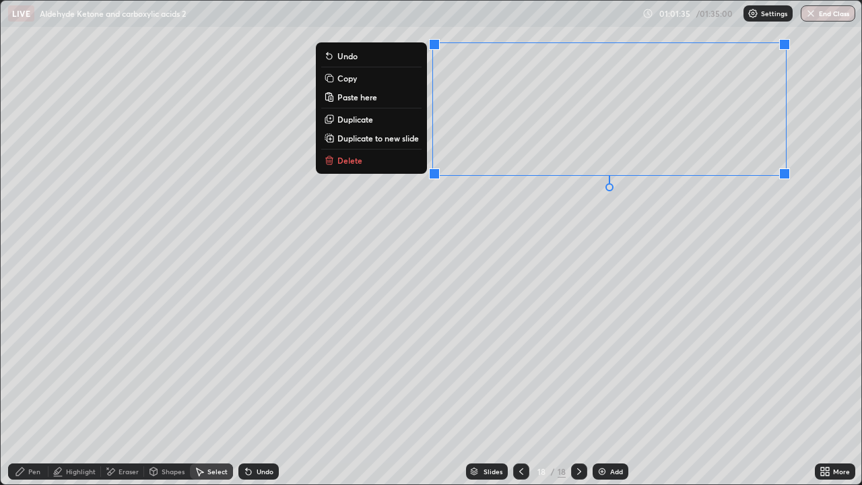
click at [127, 393] on div "Eraser" at bounding box center [122, 471] width 43 height 16
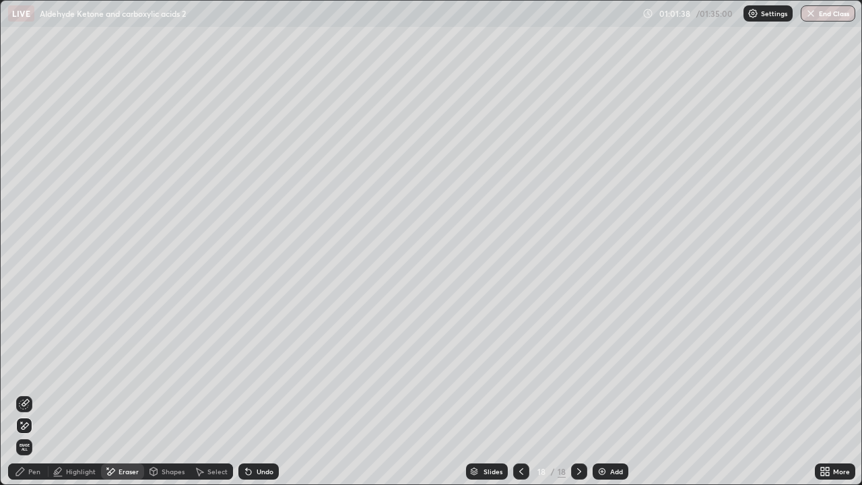
click at [30, 393] on div "Pen" at bounding box center [28, 471] width 40 height 16
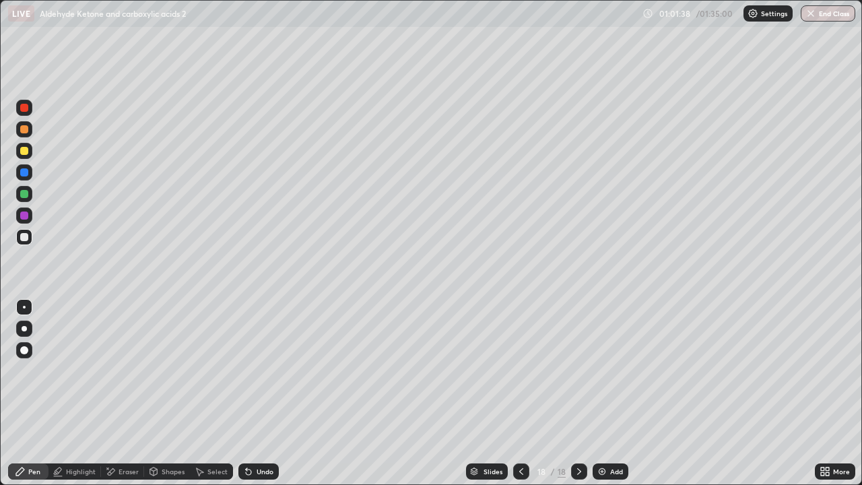
click at [22, 156] on div at bounding box center [24, 151] width 16 height 16
click at [24, 171] on div at bounding box center [24, 172] width 8 height 8
click at [26, 149] on div at bounding box center [24, 151] width 8 height 8
click at [25, 127] on div at bounding box center [24, 129] width 8 height 8
click at [520, 393] on icon at bounding box center [521, 471] width 11 height 11
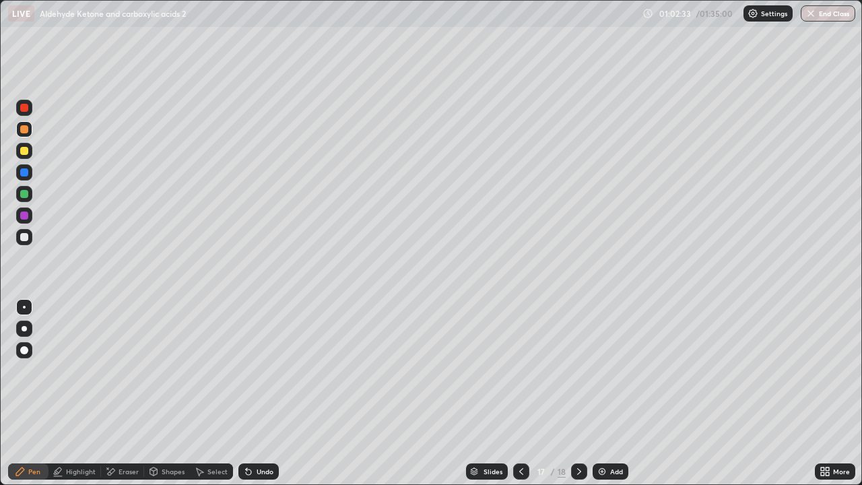
click at [612, 393] on div "Add" at bounding box center [616, 471] width 13 height 7
click at [25, 151] on div at bounding box center [24, 151] width 8 height 8
click at [520, 393] on icon at bounding box center [521, 471] width 11 height 11
click at [571, 393] on div at bounding box center [579, 471] width 16 height 16
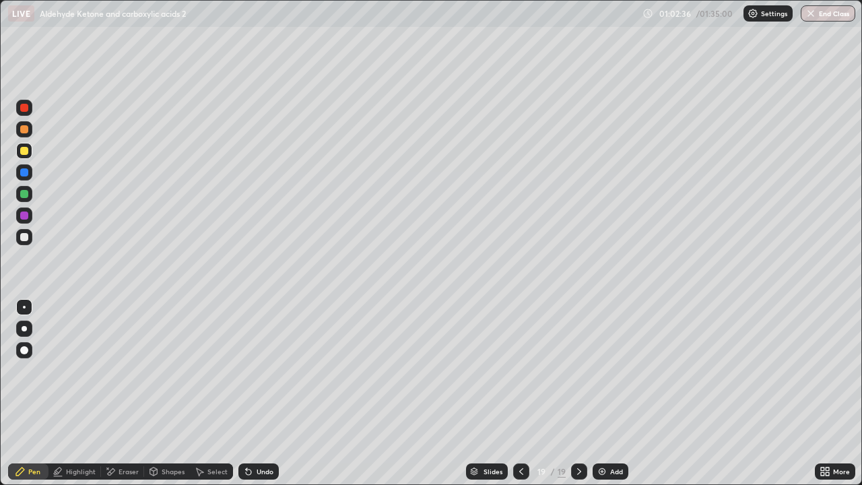
click at [218, 393] on div "Select" at bounding box center [217, 471] width 20 height 7
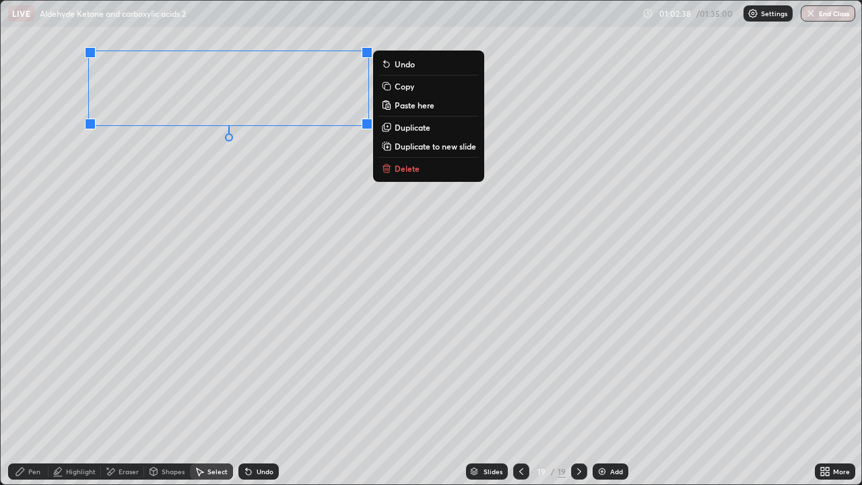
click at [413, 90] on p "Copy" at bounding box center [405, 86] width 20 height 11
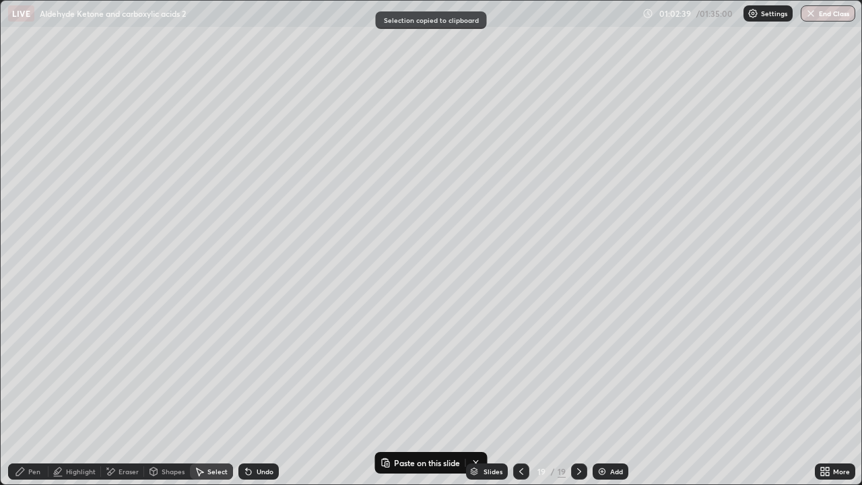
click at [521, 393] on icon at bounding box center [521, 471] width 11 height 11
click at [32, 393] on div "Pen" at bounding box center [34, 471] width 12 height 7
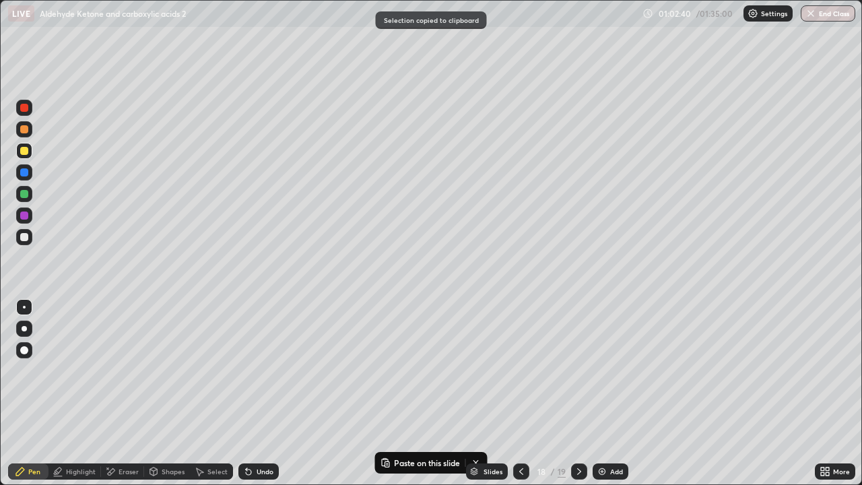
click at [26, 195] on div at bounding box center [24, 194] width 8 height 8
click at [207, 393] on div "Select" at bounding box center [211, 471] width 43 height 16
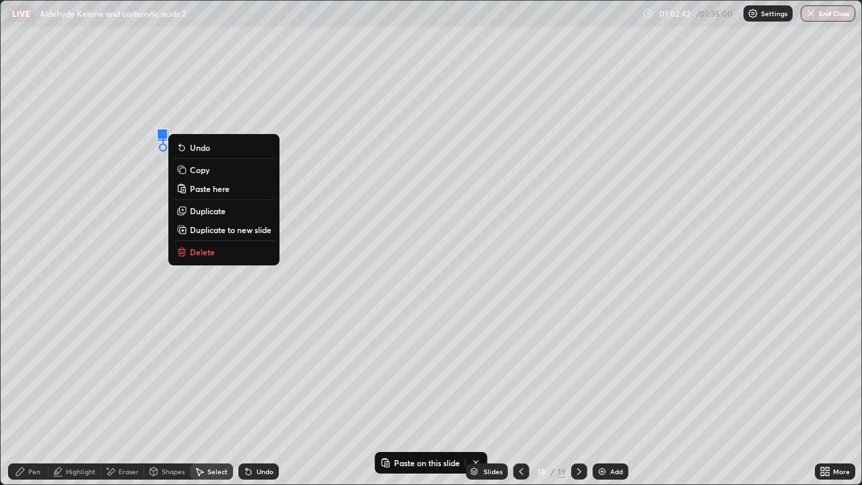
click at [222, 191] on p "Paste here" at bounding box center [210, 188] width 40 height 11
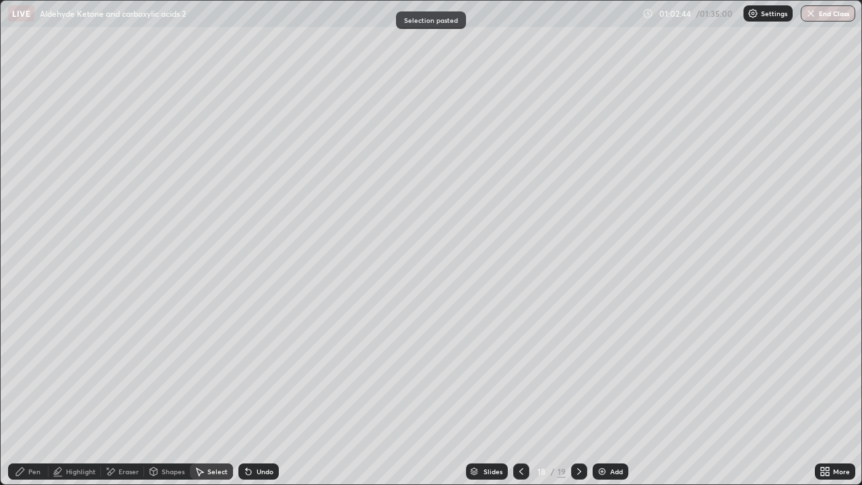
click at [40, 393] on div "Pen" at bounding box center [34, 471] width 12 height 7
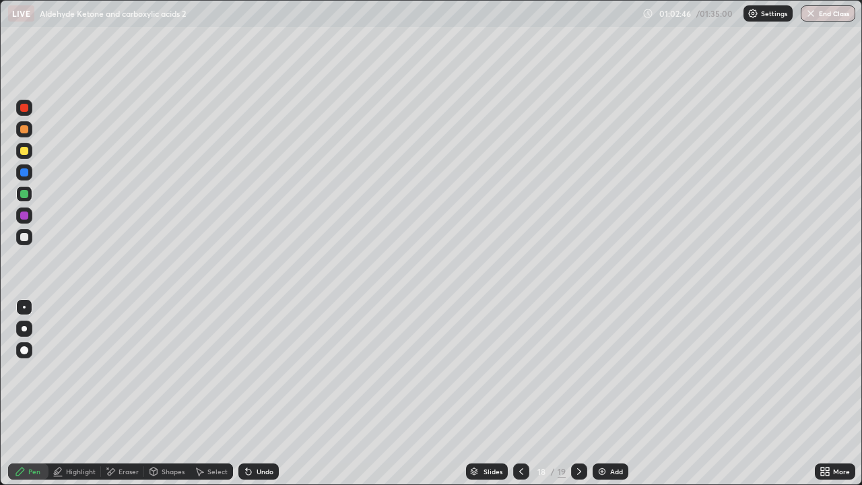
click at [125, 393] on div "Eraser" at bounding box center [122, 471] width 43 height 16
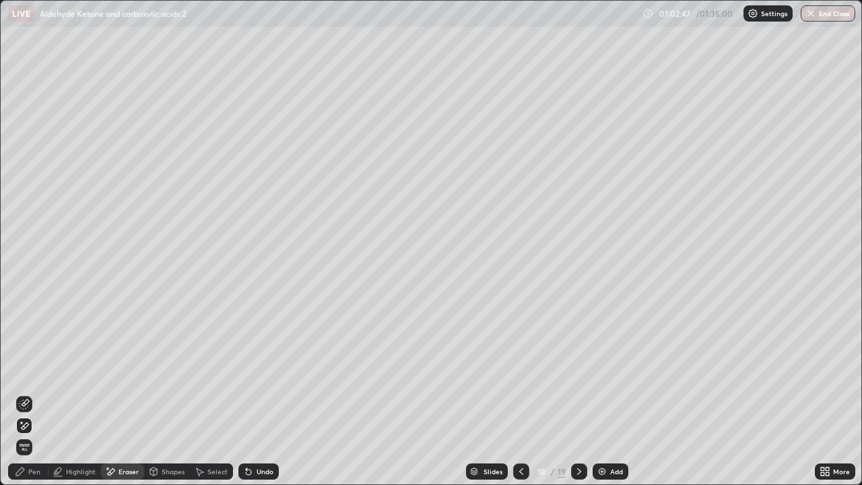
click at [212, 393] on div "Select" at bounding box center [217, 471] width 20 height 7
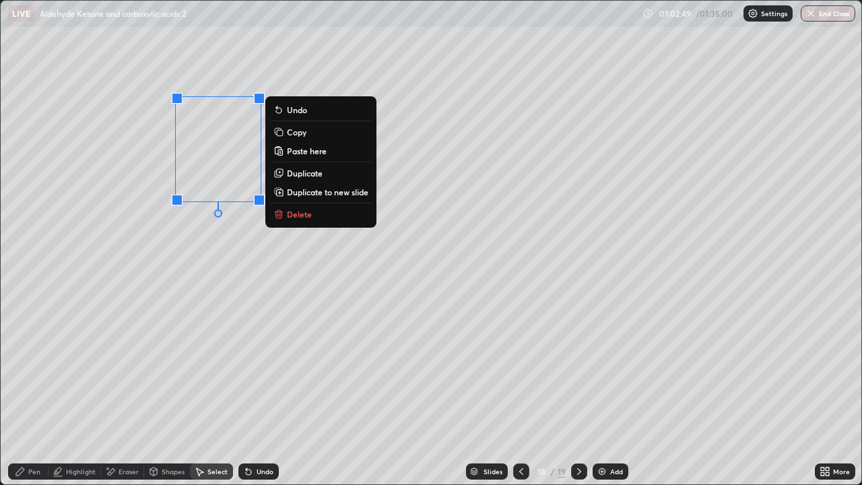
click at [305, 176] on p "Duplicate" at bounding box center [305, 173] width 36 height 11
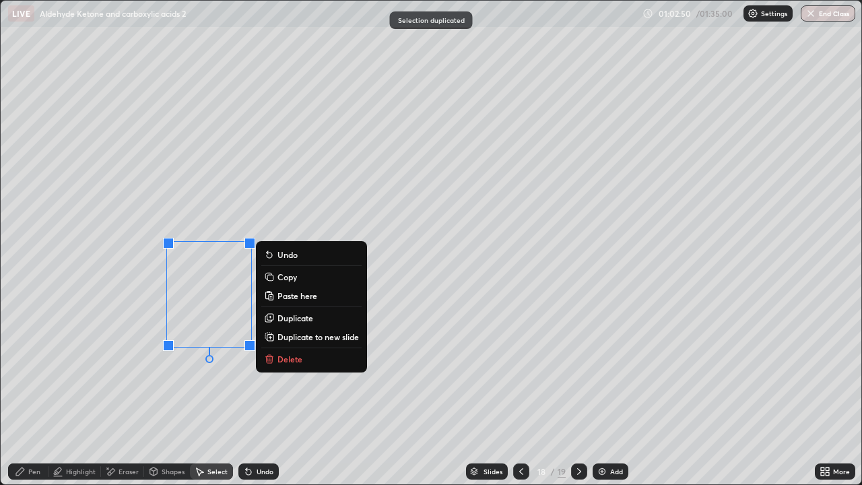
click at [19, 393] on icon at bounding box center [20, 471] width 11 height 11
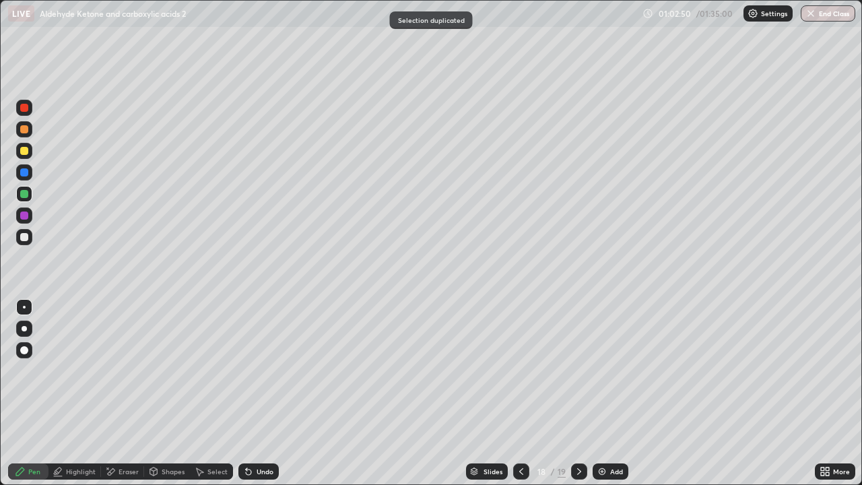
click at [30, 233] on div at bounding box center [24, 237] width 16 height 16
click at [78, 393] on div "Highlight" at bounding box center [74, 471] width 53 height 27
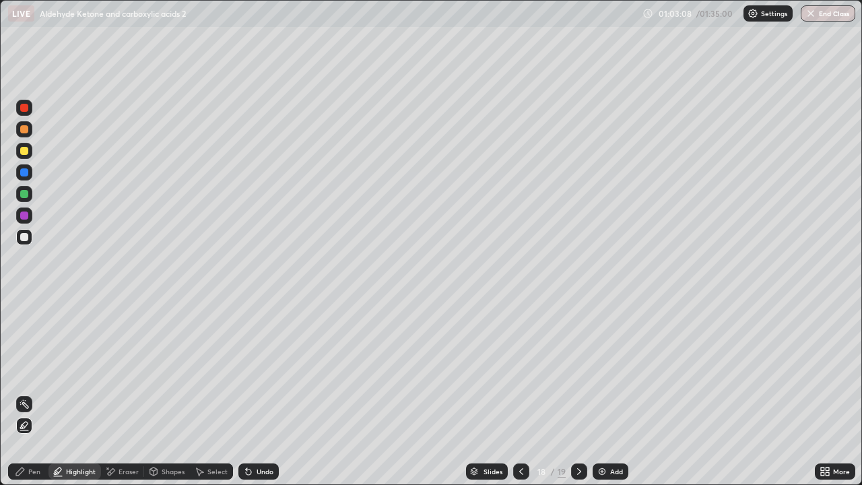
click at [43, 393] on div "Pen" at bounding box center [28, 471] width 40 height 16
click at [23, 194] on div at bounding box center [24, 194] width 8 height 8
click at [577, 393] on icon at bounding box center [579, 471] width 11 height 11
click at [28, 357] on div at bounding box center [24, 350] width 16 height 16
click at [228, 393] on div "Select" at bounding box center [211, 471] width 43 height 16
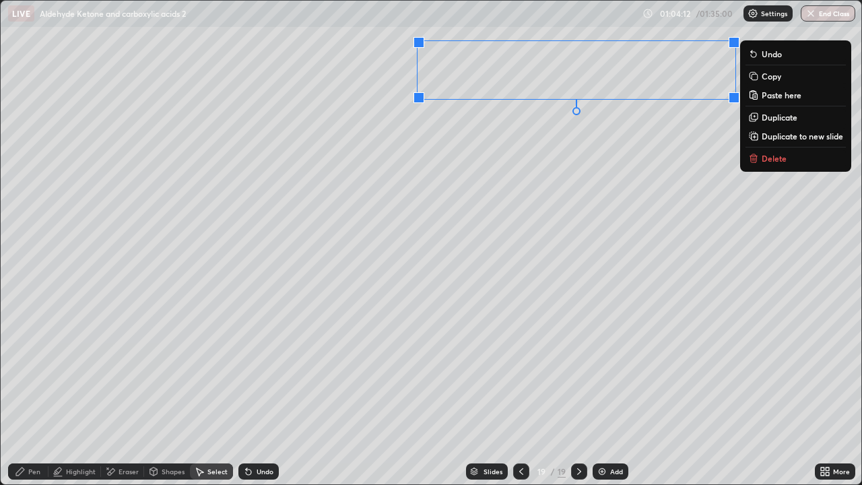
click at [37, 393] on div "Pen" at bounding box center [34, 471] width 12 height 7
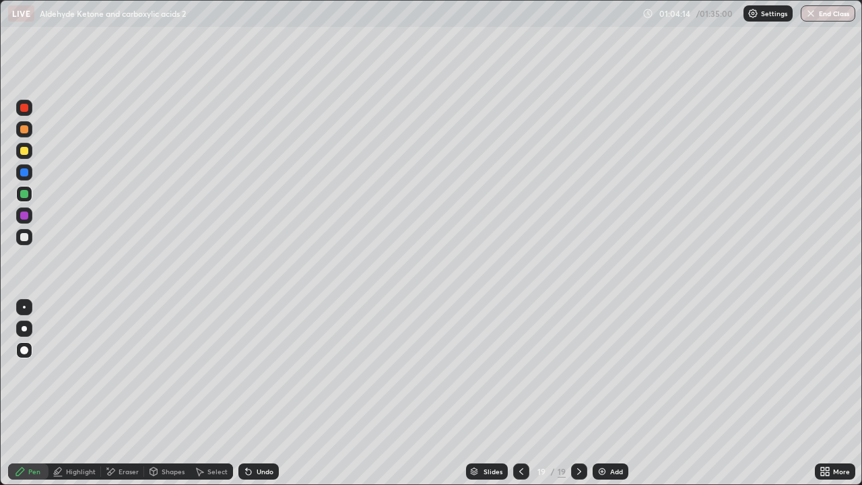
click at [24, 127] on div at bounding box center [24, 129] width 8 height 8
click at [446, 110] on button "Undo" at bounding box center [472, 116] width 59 height 16
click at [214, 393] on div "Select" at bounding box center [217, 471] width 20 height 7
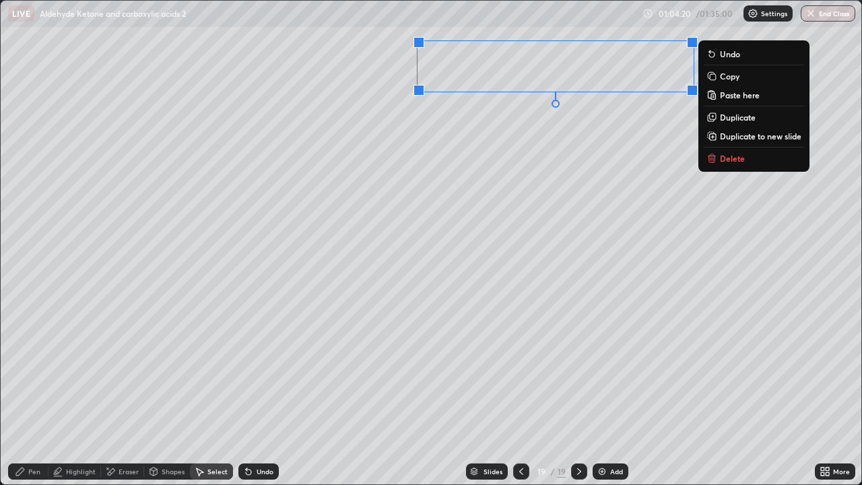
click at [30, 393] on div "Pen" at bounding box center [34, 471] width 12 height 7
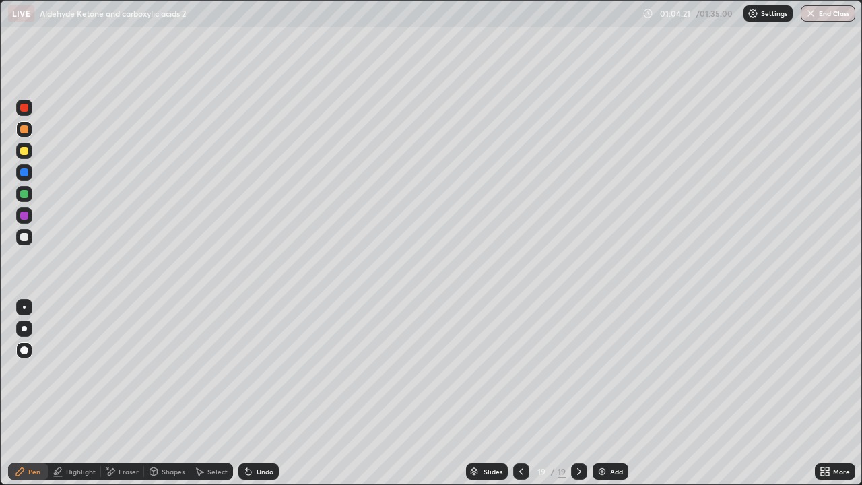
click at [22, 195] on div at bounding box center [24, 194] width 8 height 8
click at [24, 110] on div at bounding box center [24, 108] width 8 height 8
click at [25, 300] on div at bounding box center [24, 307] width 16 height 16
click at [28, 234] on div at bounding box center [24, 237] width 8 height 8
click at [618, 393] on div "Add" at bounding box center [611, 471] width 36 height 16
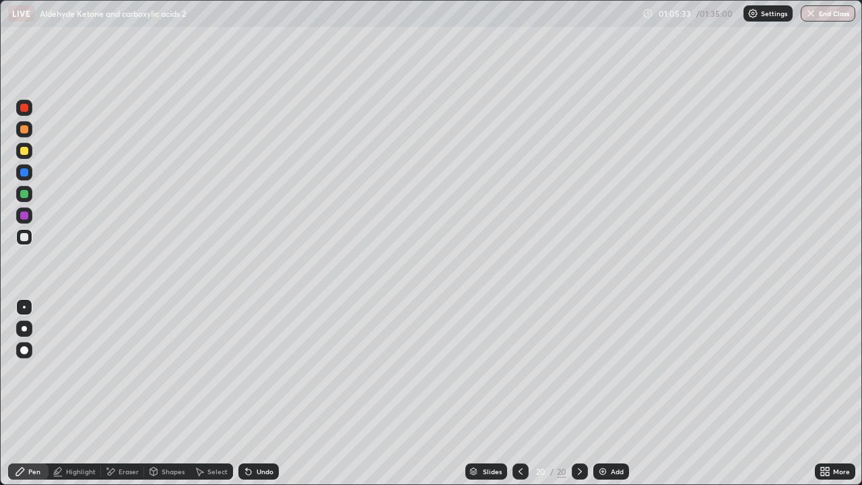
click at [25, 151] on div at bounding box center [24, 151] width 8 height 8
click at [21, 131] on div at bounding box center [24, 129] width 8 height 8
click at [616, 393] on div "Add" at bounding box center [617, 471] width 13 height 7
click at [22, 199] on div at bounding box center [24, 194] width 16 height 16
click at [216, 393] on div "Select" at bounding box center [211, 471] width 43 height 27
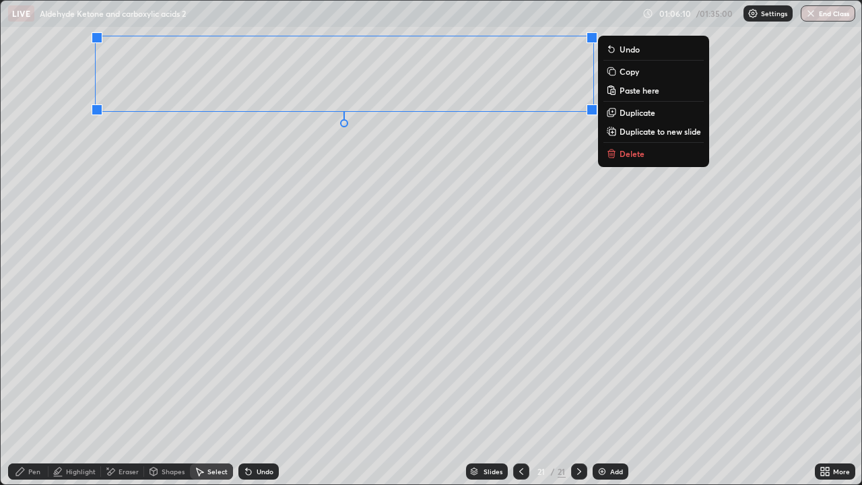
click at [626, 110] on p "Duplicate" at bounding box center [638, 112] width 36 height 11
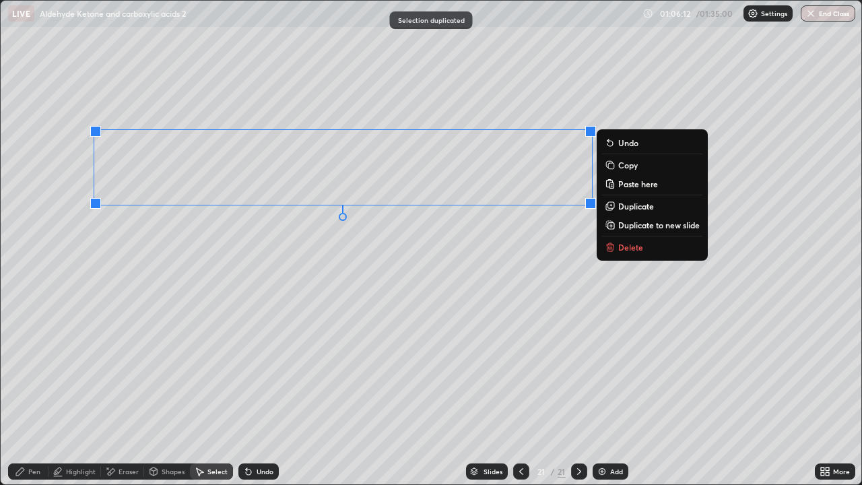
click at [626, 207] on p "Duplicate" at bounding box center [636, 206] width 36 height 11
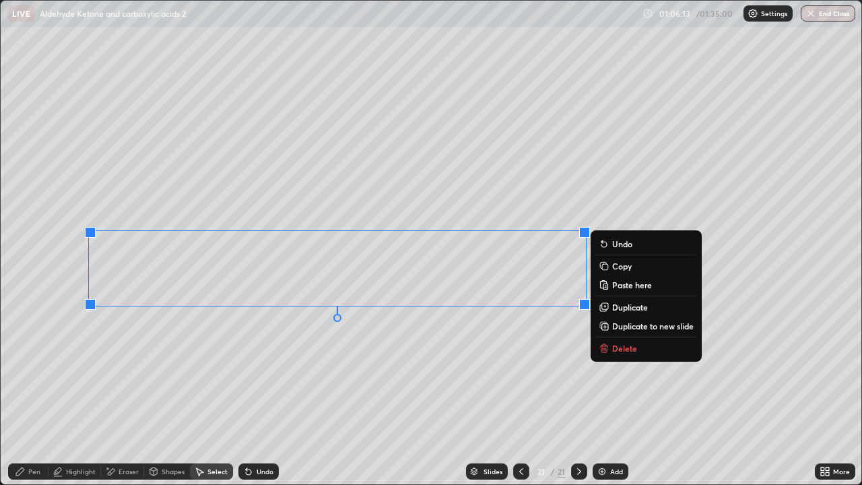
click at [620, 309] on p "Duplicate" at bounding box center [630, 307] width 36 height 11
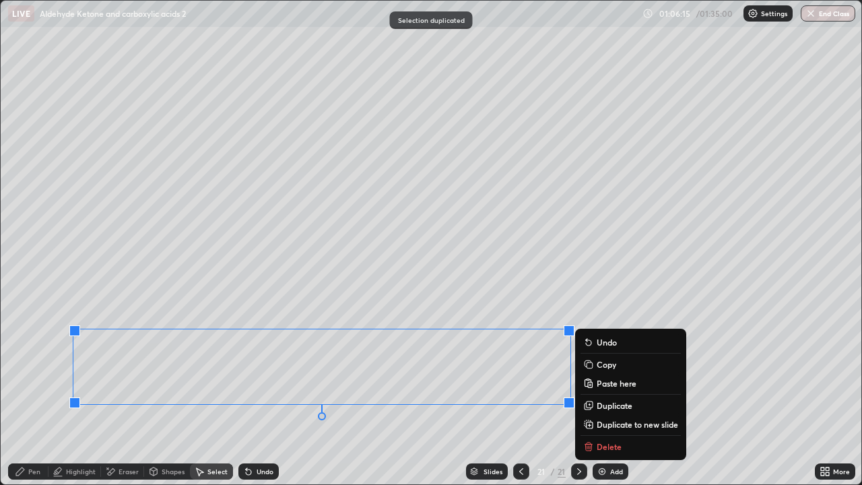
click at [45, 393] on div "Pen" at bounding box center [28, 471] width 40 height 16
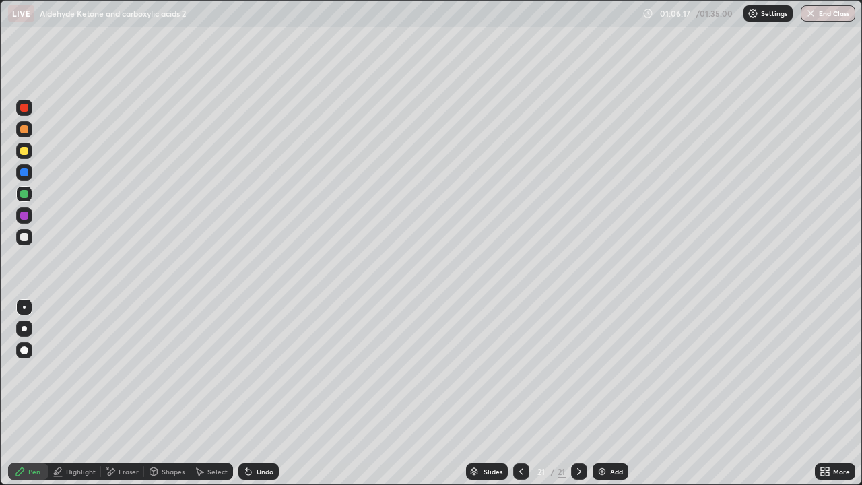
click at [264, 393] on div "Undo" at bounding box center [265, 471] width 17 height 7
click at [261, 393] on div "Undo" at bounding box center [265, 471] width 17 height 7
click at [27, 240] on div at bounding box center [24, 237] width 8 height 8
click at [120, 393] on div "Eraser" at bounding box center [122, 471] width 43 height 16
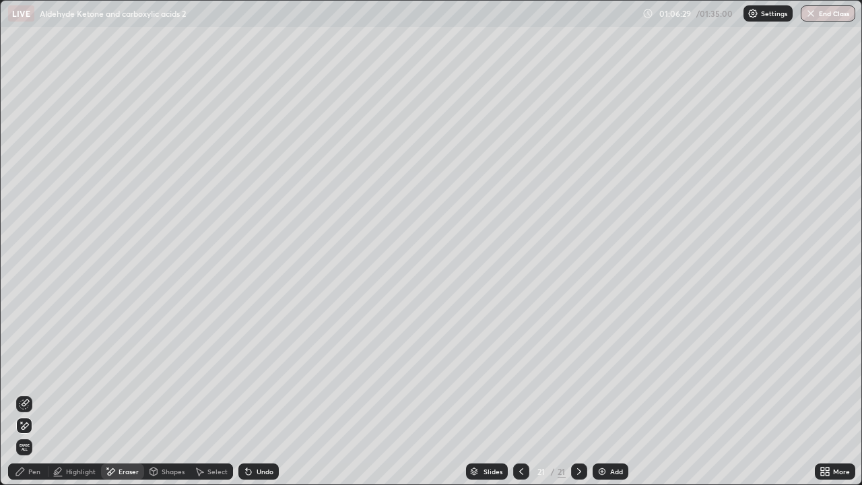
click at [36, 393] on div "Pen" at bounding box center [34, 471] width 12 height 7
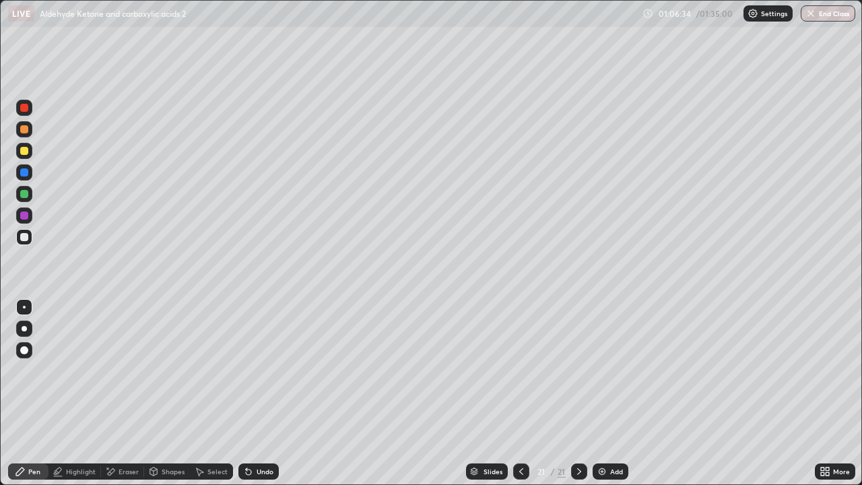
click at [124, 393] on div "Eraser" at bounding box center [129, 471] width 20 height 7
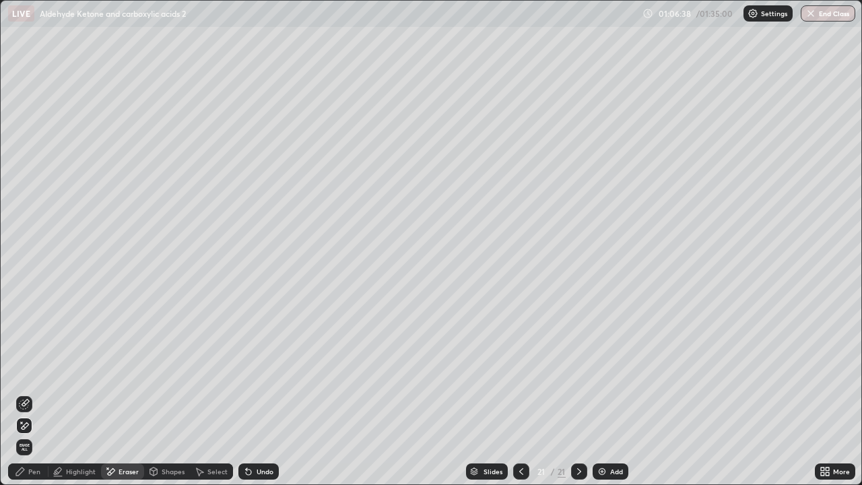
click at [24, 393] on icon at bounding box center [20, 471] width 11 height 11
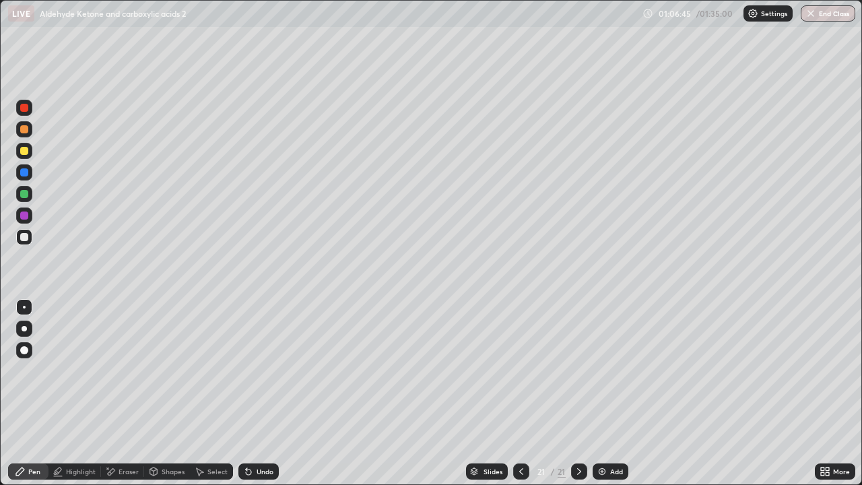
click at [208, 393] on div "Select" at bounding box center [217, 471] width 20 height 7
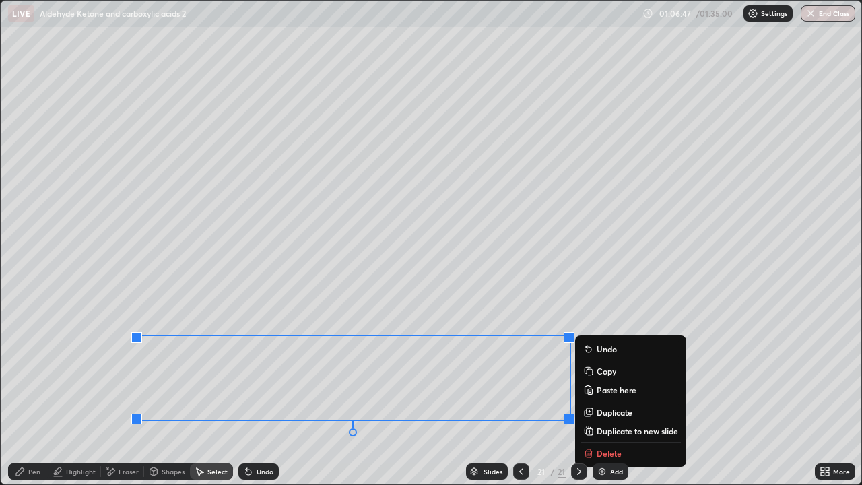
click at [616, 393] on p "Duplicate to new slide" at bounding box center [638, 431] width 82 height 11
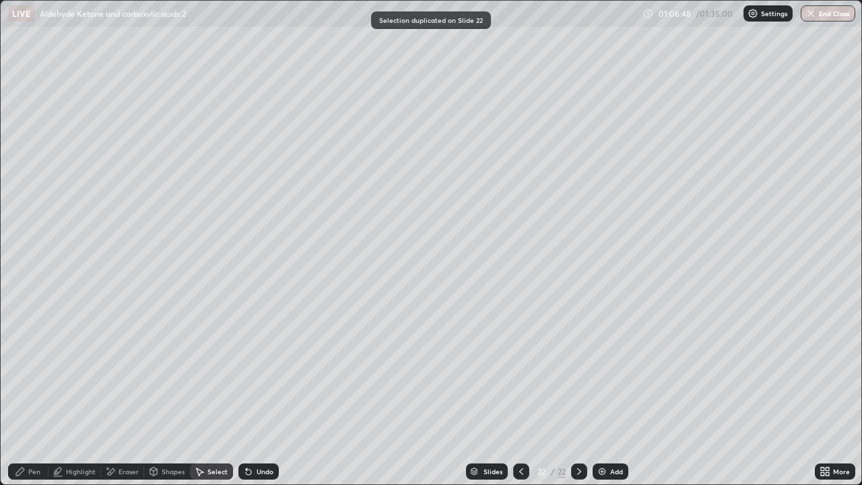
click at [518, 393] on icon at bounding box center [521, 471] width 11 height 11
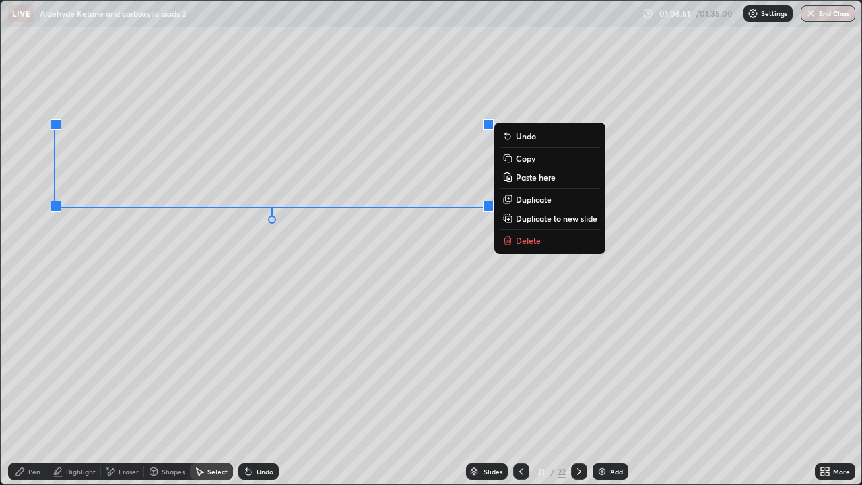
click at [522, 243] on p "Delete" at bounding box center [528, 240] width 25 height 11
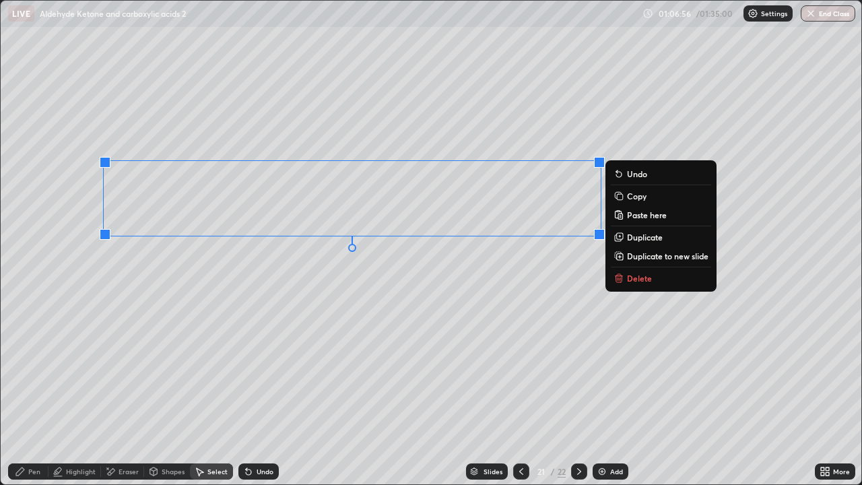
click at [33, 393] on div "Pen" at bounding box center [34, 471] width 12 height 7
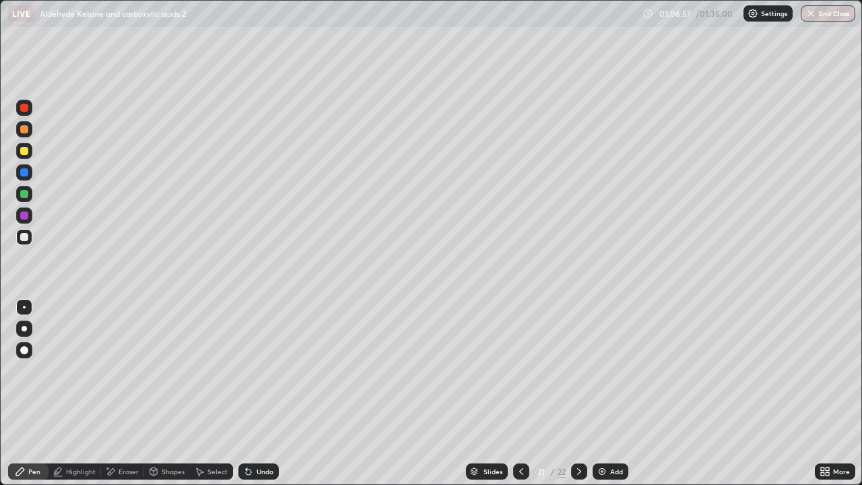
click at [23, 131] on div at bounding box center [24, 129] width 8 height 8
click at [578, 393] on icon at bounding box center [579, 471] width 11 height 11
click at [597, 393] on div "Add" at bounding box center [611, 471] width 36 height 16
click at [217, 393] on div "Select" at bounding box center [217, 471] width 20 height 7
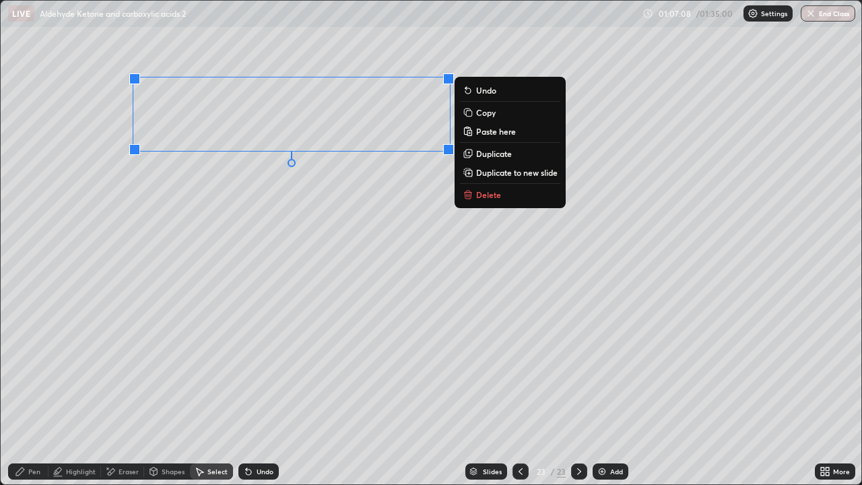
click at [488, 153] on p "Duplicate" at bounding box center [494, 153] width 36 height 11
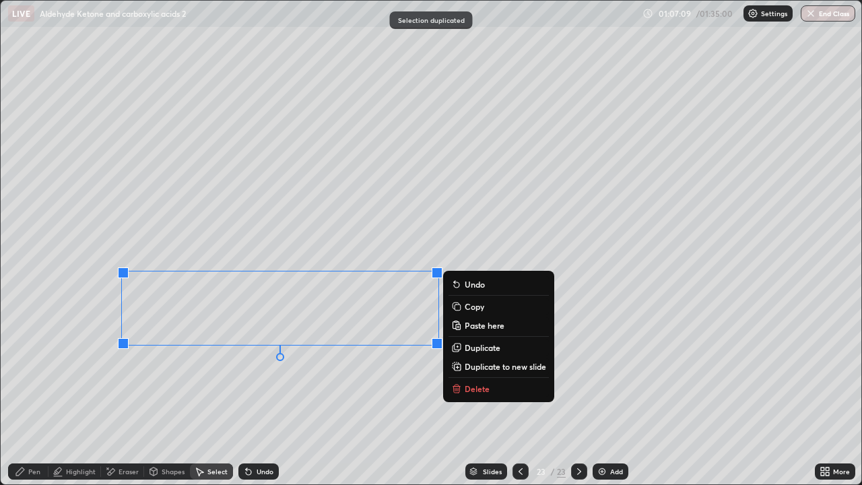
click at [119, 393] on div "Eraser" at bounding box center [122, 471] width 43 height 16
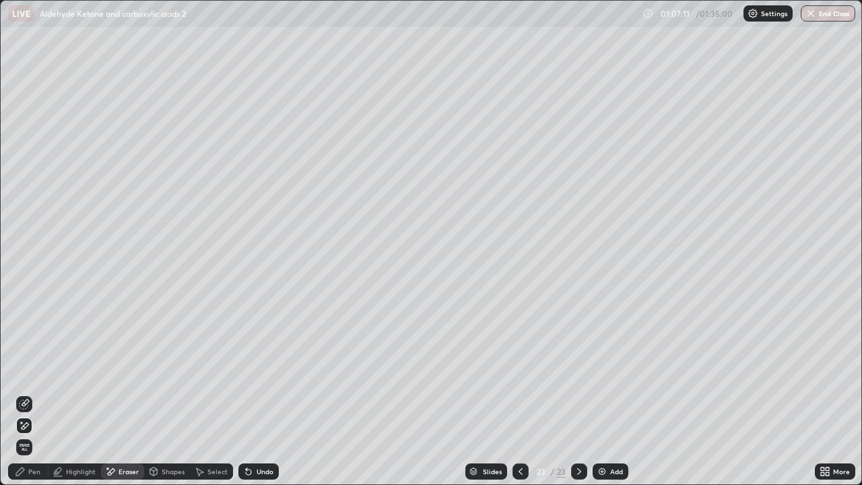
click at [32, 393] on div "Pen" at bounding box center [28, 471] width 40 height 16
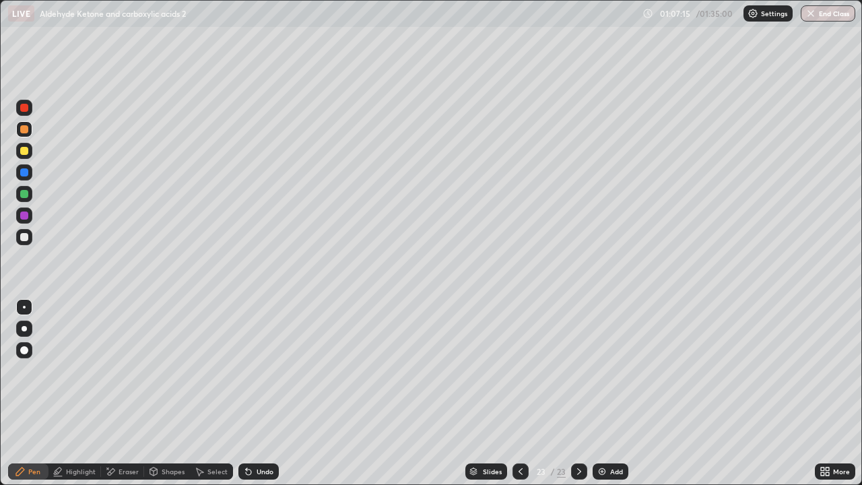
click at [204, 393] on div "Select" at bounding box center [211, 471] width 43 height 16
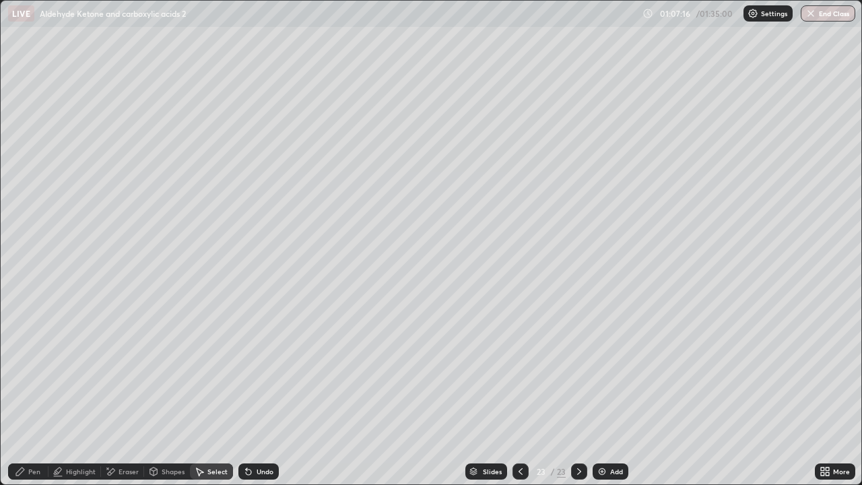
click at [167, 393] on div "Shapes" at bounding box center [173, 471] width 23 height 7
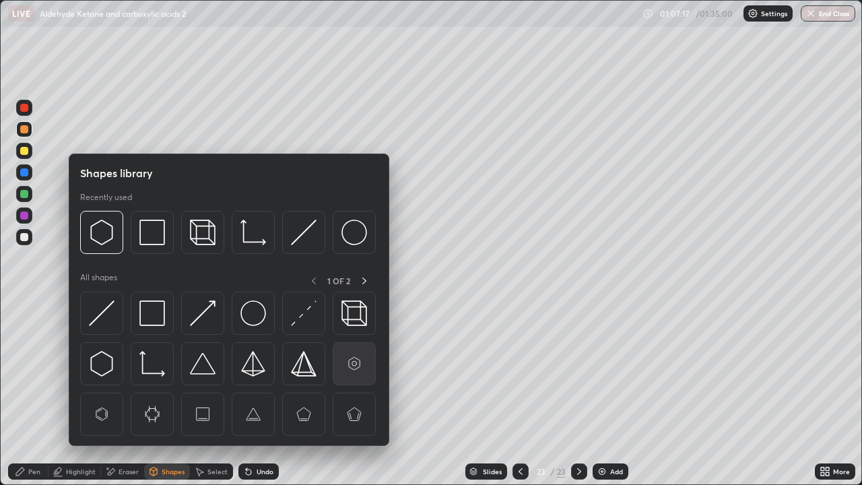
click at [354, 370] on img at bounding box center [355, 364] width 26 height 26
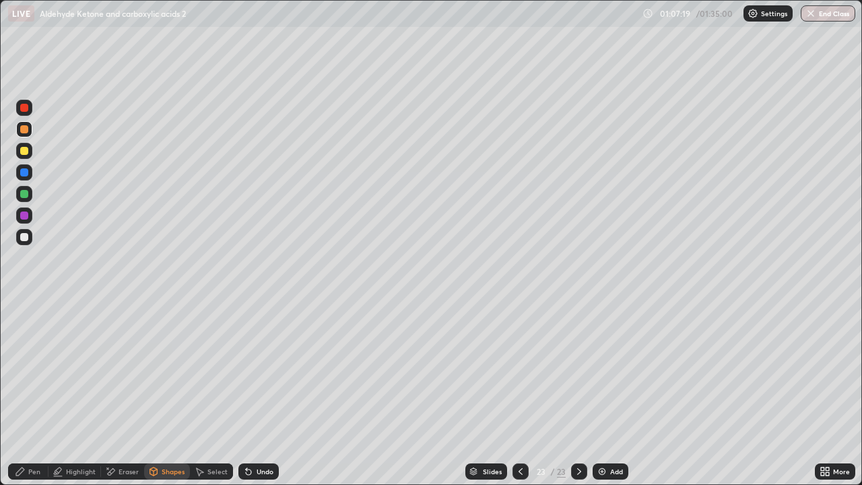
click at [27, 240] on div at bounding box center [24, 237] width 8 height 8
click at [30, 393] on div "Pen" at bounding box center [28, 471] width 40 height 27
click at [40, 393] on div "Pen" at bounding box center [28, 471] width 40 height 16
click at [527, 393] on div at bounding box center [521, 471] width 16 height 27
click at [519, 393] on icon at bounding box center [520, 471] width 11 height 11
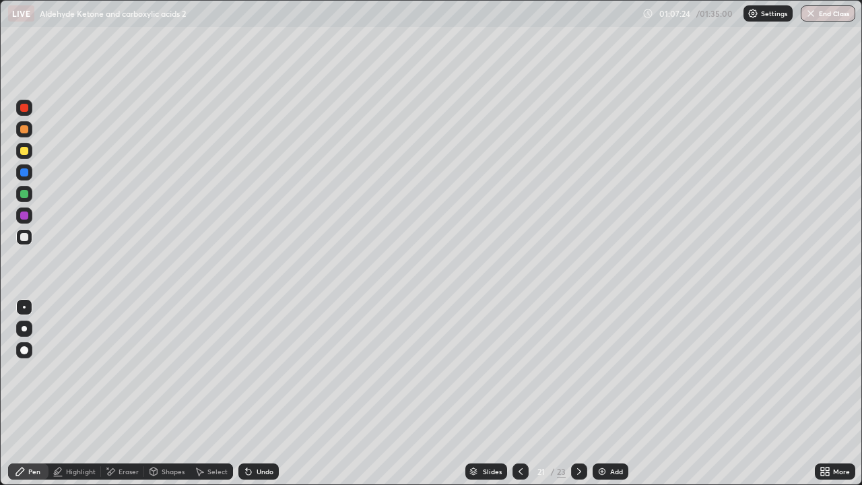
click at [519, 393] on icon at bounding box center [520, 471] width 11 height 11
click at [574, 393] on div at bounding box center [579, 471] width 16 height 16
click at [22, 154] on div at bounding box center [24, 151] width 8 height 8
click at [224, 393] on div "Select" at bounding box center [217, 471] width 20 height 7
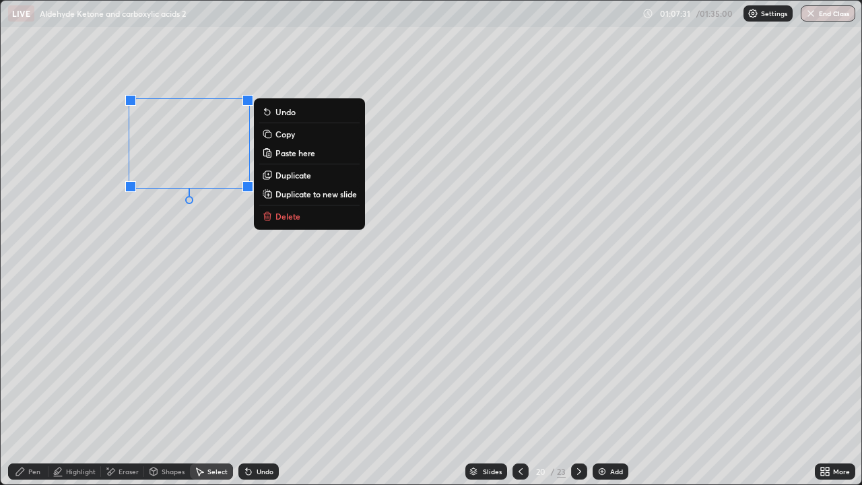
click at [254, 241] on div "0 ° Undo Copy Paste here Duplicate Duplicate to new slide Delete" at bounding box center [431, 243] width 861 height 484
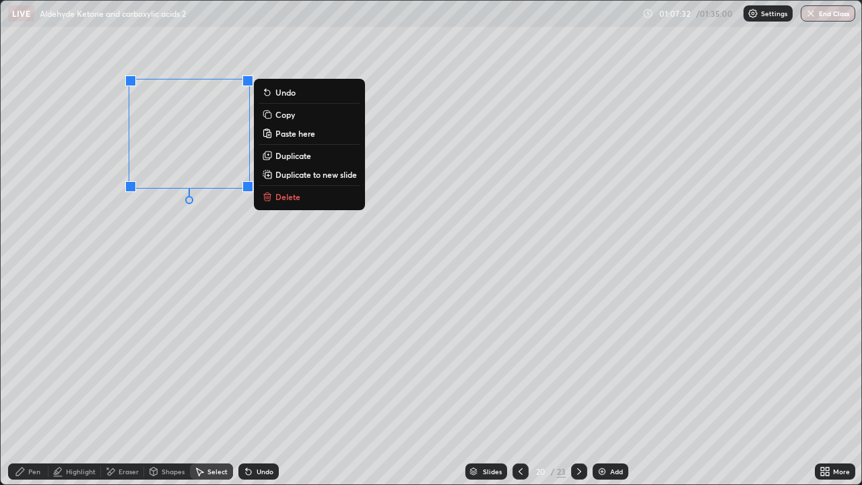
click at [296, 162] on button "Duplicate" at bounding box center [309, 156] width 100 height 16
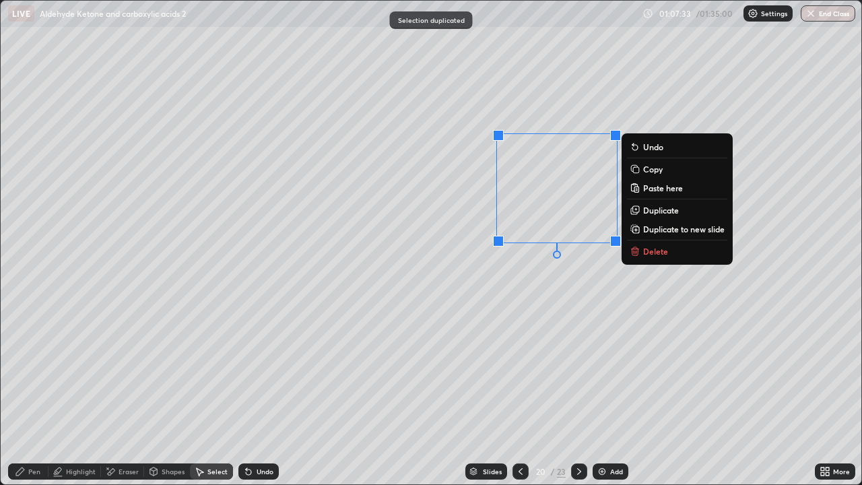
click at [492, 318] on div "0 ° Undo Copy Paste here Duplicate Duplicate to new slide Delete" at bounding box center [431, 243] width 861 height 484
click at [657, 217] on button "Duplicate" at bounding box center [677, 210] width 100 height 16
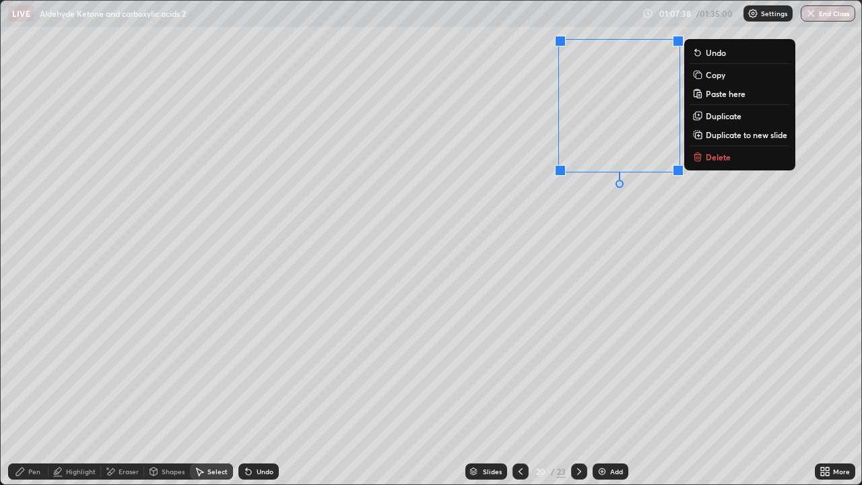
click at [649, 334] on div "0 ° Undo Copy Paste here Duplicate Duplicate to new slide Delete" at bounding box center [431, 243] width 861 height 484
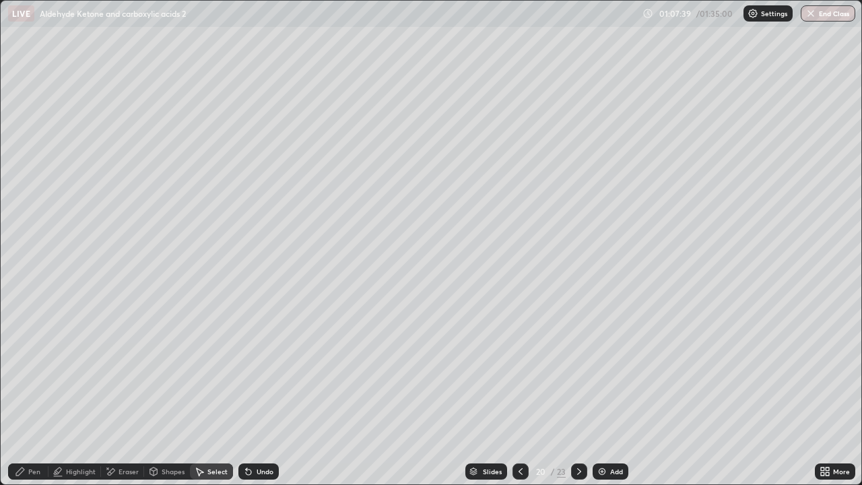
click at [129, 393] on div "Eraser" at bounding box center [129, 471] width 20 height 7
click at [253, 393] on div "Undo" at bounding box center [258, 471] width 40 height 16
click at [267, 393] on div "Undo" at bounding box center [258, 471] width 40 height 16
click at [284, 393] on div "Slides 20 / 23 Add" at bounding box center [547, 471] width 536 height 27
click at [277, 393] on div "Undo" at bounding box center [258, 471] width 40 height 16
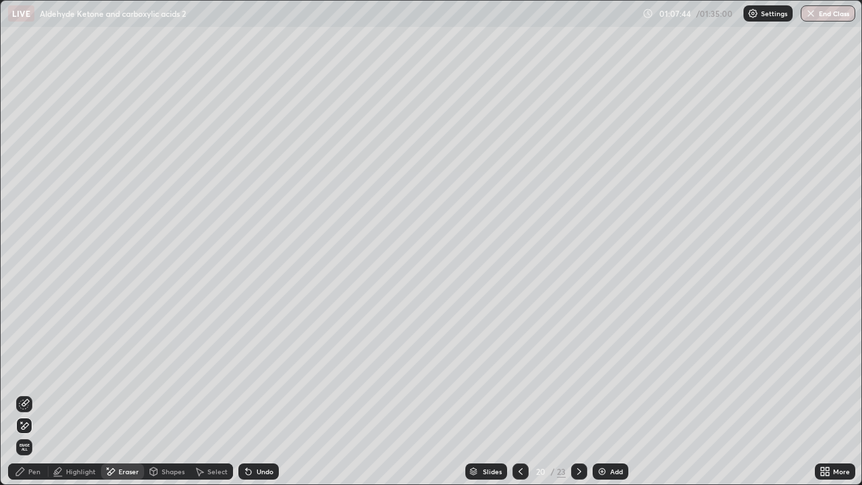
click at [247, 393] on icon at bounding box center [248, 471] width 5 height 5
click at [219, 393] on div "Select" at bounding box center [217, 471] width 20 height 7
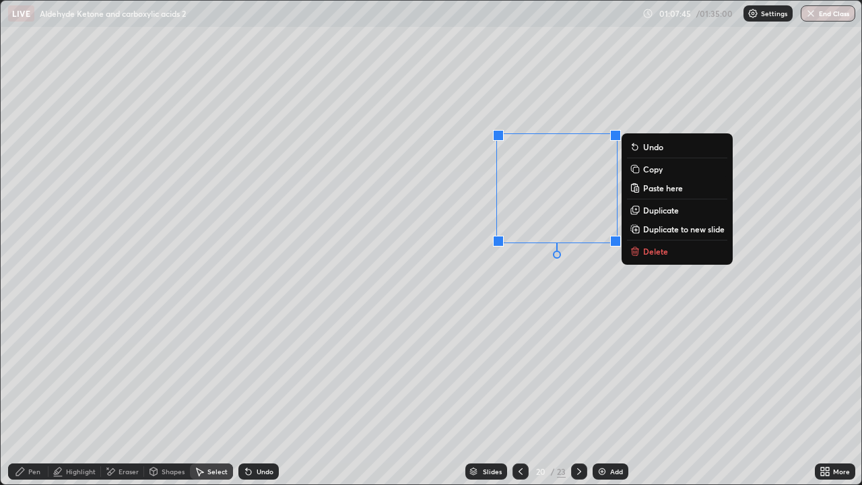
click at [655, 212] on p "Duplicate" at bounding box center [661, 210] width 36 height 11
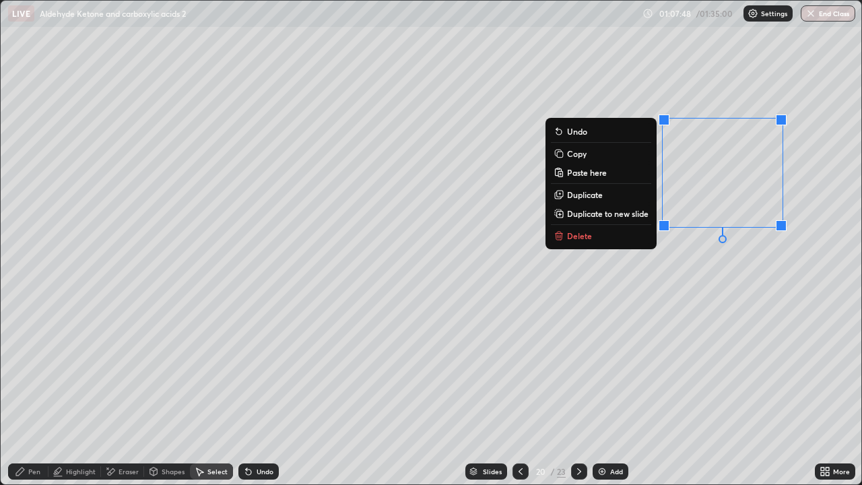
click at [649, 333] on div "0 ° Undo Copy Paste here Duplicate Duplicate to new slide Delete" at bounding box center [431, 243] width 861 height 484
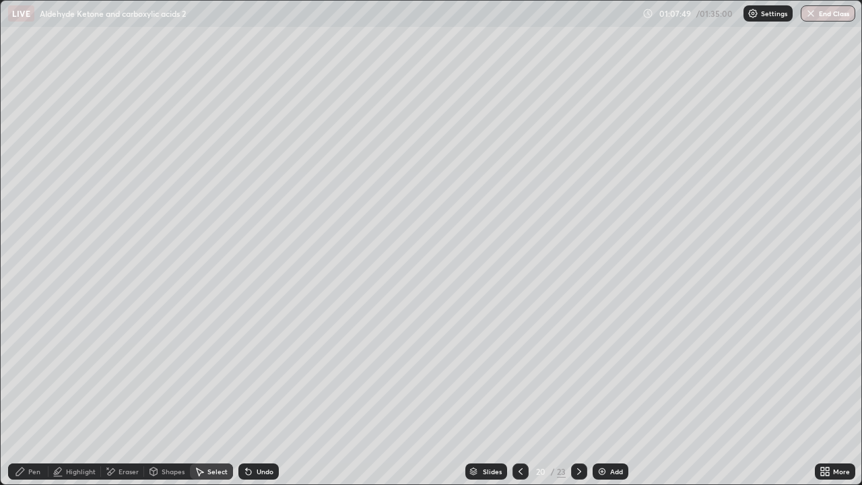
click at [134, 393] on div "Eraser" at bounding box center [122, 471] width 43 height 16
click at [39, 393] on div "Pen" at bounding box center [34, 471] width 12 height 7
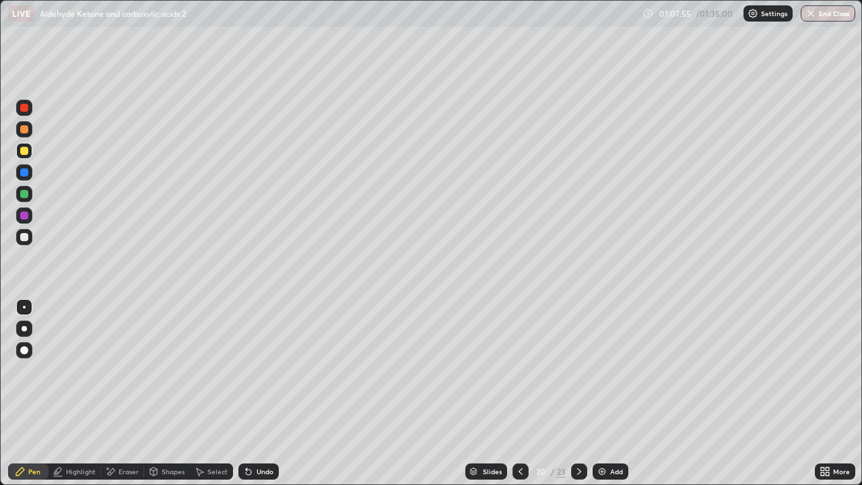
click at [30, 238] on div at bounding box center [24, 237] width 16 height 16
click at [28, 242] on div at bounding box center [24, 237] width 16 height 16
click at [519, 393] on icon at bounding box center [520, 471] width 11 height 11
click at [578, 393] on icon at bounding box center [579, 471] width 11 height 11
click at [577, 393] on icon at bounding box center [579, 471] width 4 height 7
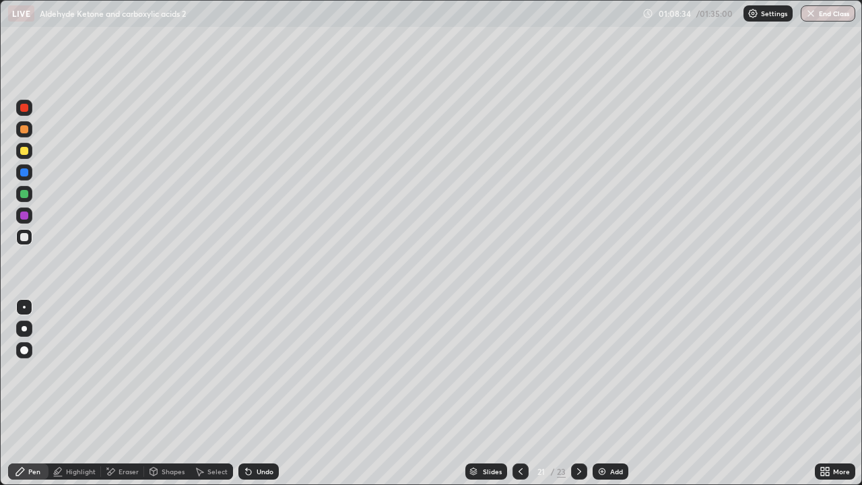
click at [577, 393] on div at bounding box center [579, 471] width 16 height 27
click at [216, 393] on div "Select" at bounding box center [217, 471] width 20 height 7
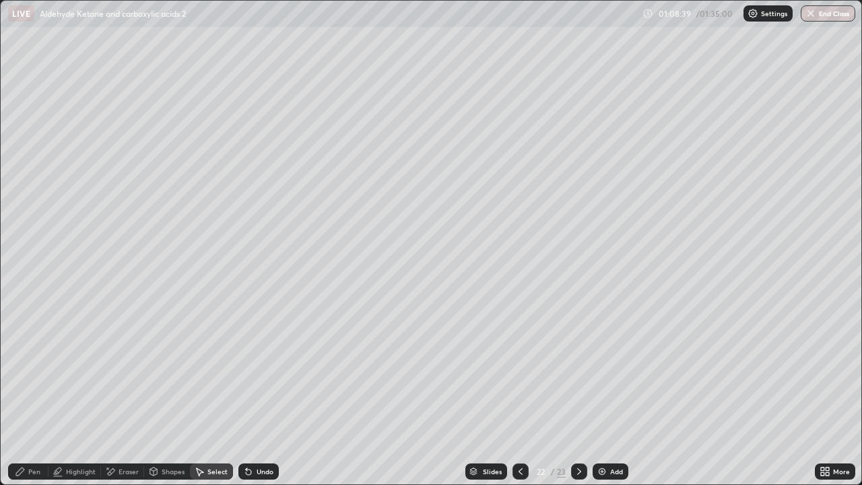
click at [38, 393] on div "Pen" at bounding box center [28, 471] width 40 height 16
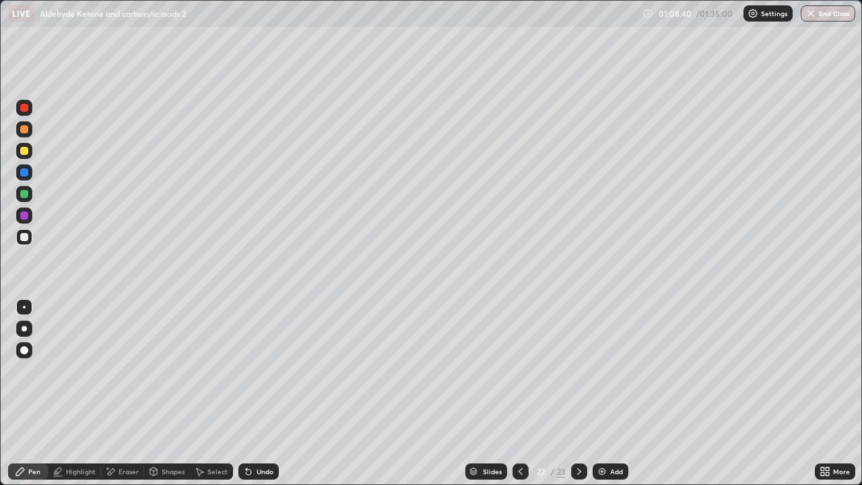
click at [22, 167] on div at bounding box center [24, 172] width 16 height 16
click at [22, 143] on div at bounding box center [24, 151] width 16 height 16
click at [25, 130] on div at bounding box center [24, 129] width 8 height 8
click at [25, 151] on div at bounding box center [24, 151] width 8 height 8
click at [26, 111] on div at bounding box center [24, 108] width 8 height 8
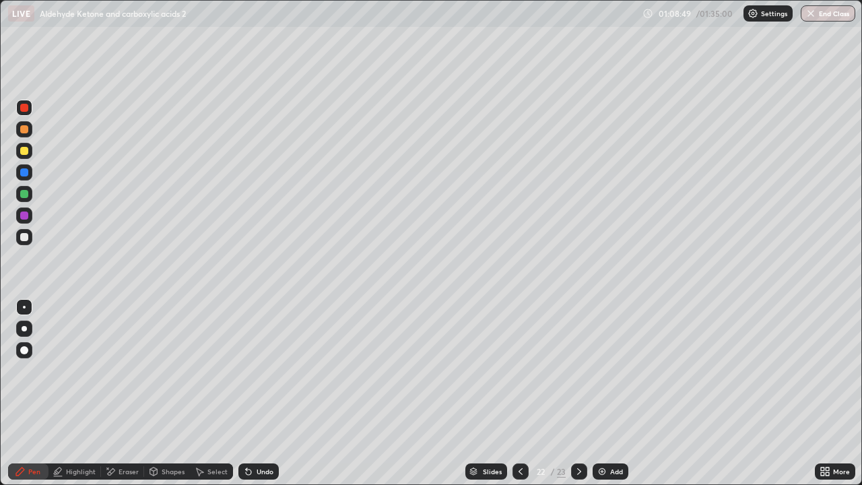
click at [28, 217] on div at bounding box center [24, 216] width 8 height 8
click at [19, 128] on div at bounding box center [24, 129] width 16 height 16
click at [267, 393] on div "Undo" at bounding box center [265, 471] width 17 height 7
click at [265, 393] on div "Undo" at bounding box center [265, 471] width 17 height 7
click at [265, 393] on div "Undo" at bounding box center [258, 471] width 40 height 16
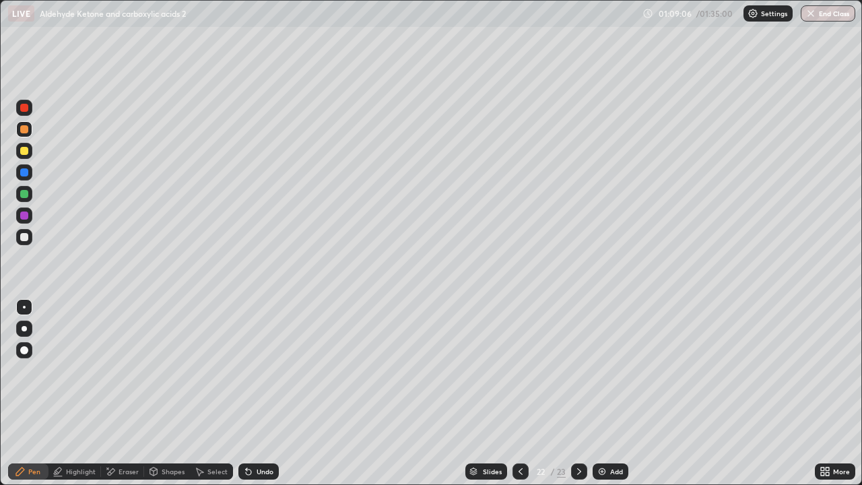
click at [28, 189] on div at bounding box center [24, 194] width 16 height 16
click at [30, 214] on div at bounding box center [24, 215] width 16 height 16
click at [24, 156] on div at bounding box center [24, 151] width 16 height 16
click at [23, 216] on div at bounding box center [24, 216] width 8 height 8
click at [22, 236] on div at bounding box center [24, 237] width 8 height 8
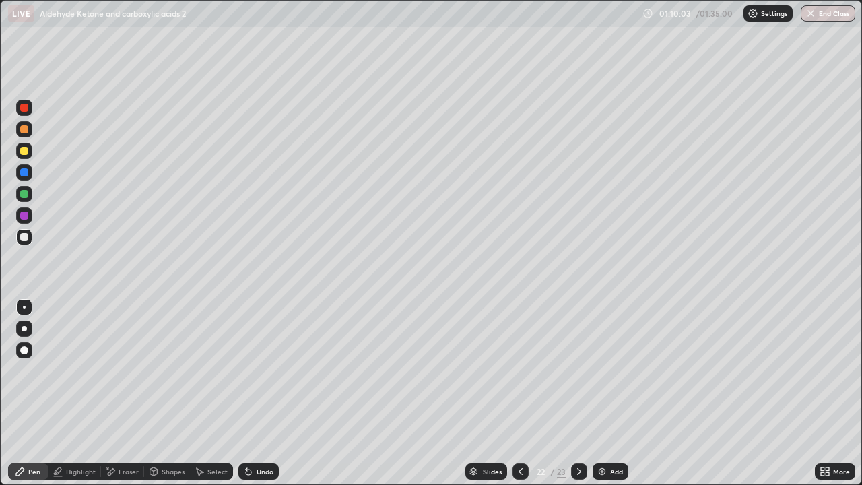
click at [128, 393] on div "Eraser" at bounding box center [129, 471] width 20 height 7
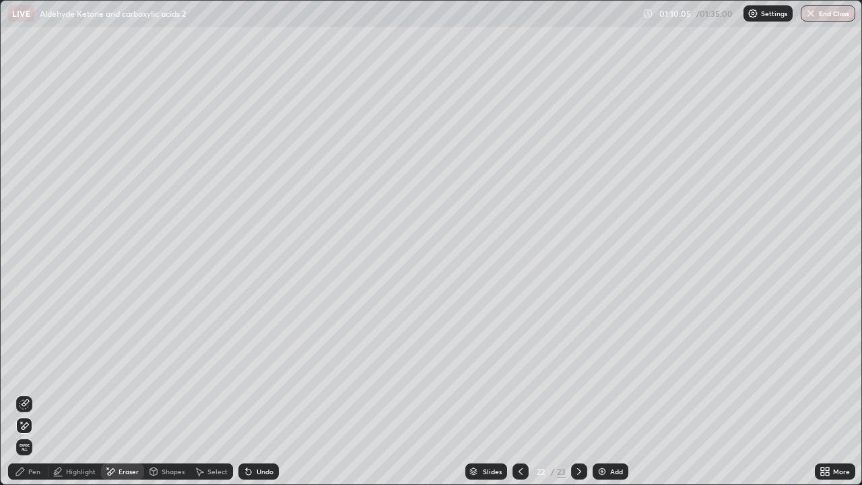
click at [216, 393] on div "Select" at bounding box center [211, 471] width 43 height 16
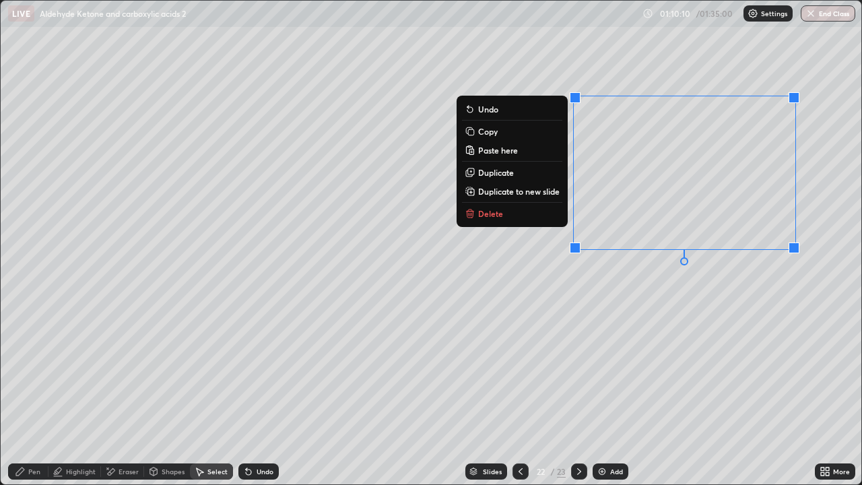
click at [623, 350] on div "0 ° Undo Copy Paste here Duplicate Duplicate to new slide Delete" at bounding box center [431, 243] width 861 height 484
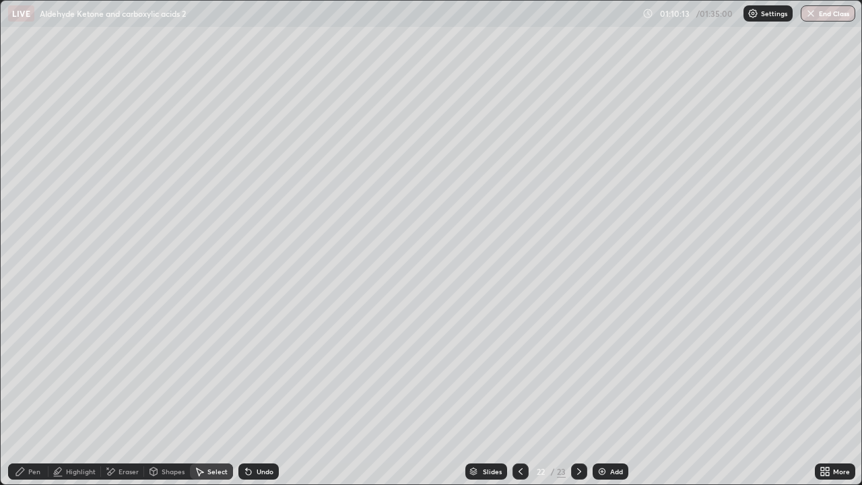
click at [125, 393] on div "Eraser" at bounding box center [129, 471] width 20 height 7
click at [32, 393] on div "Pen" at bounding box center [34, 471] width 12 height 7
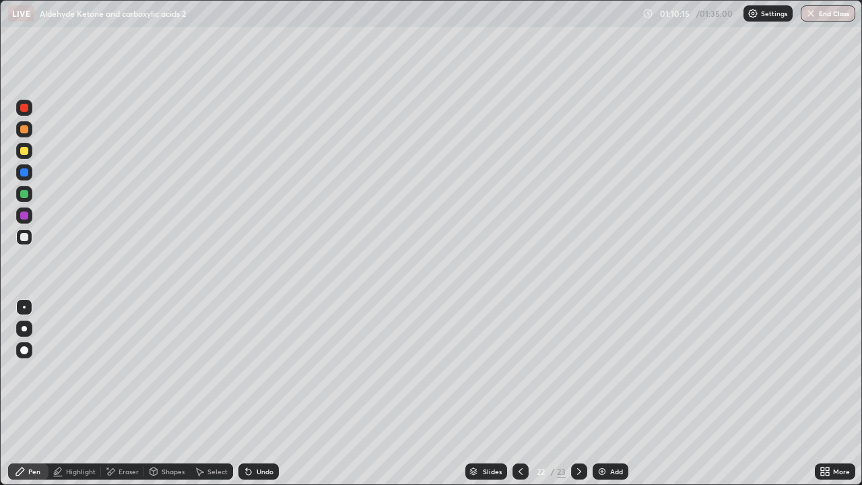
click at [18, 131] on div at bounding box center [24, 129] width 16 height 16
click at [540, 393] on div "22" at bounding box center [540, 471] width 13 height 8
click at [578, 393] on icon at bounding box center [579, 471] width 11 height 11
click at [226, 393] on div "Select" at bounding box center [211, 471] width 43 height 16
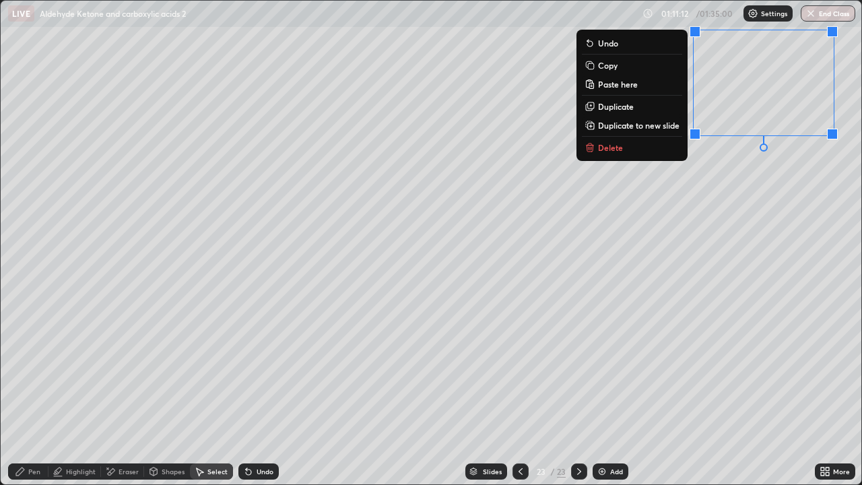
click at [626, 107] on p "Duplicate" at bounding box center [616, 106] width 36 height 11
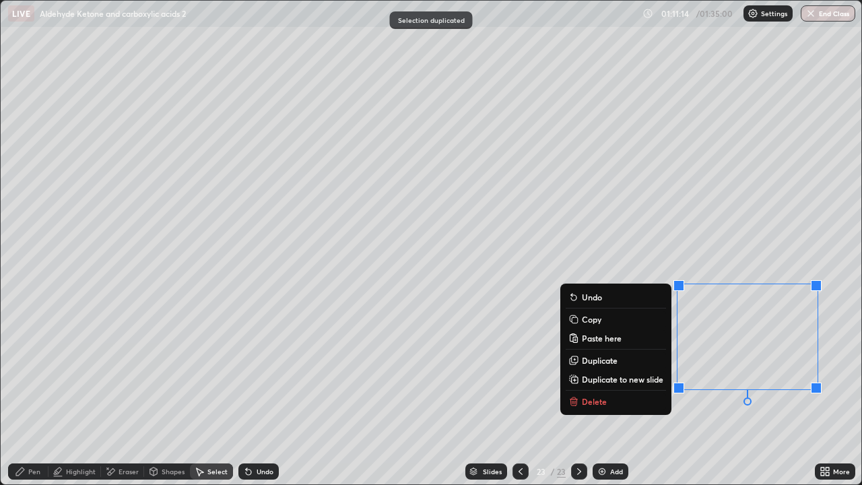
click at [132, 393] on div "Eraser" at bounding box center [129, 471] width 20 height 7
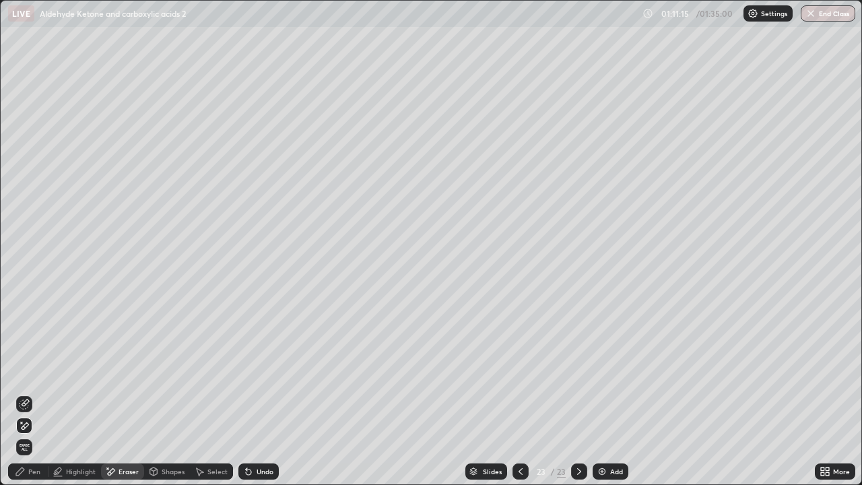
click at [36, 393] on div "Pen" at bounding box center [34, 471] width 12 height 7
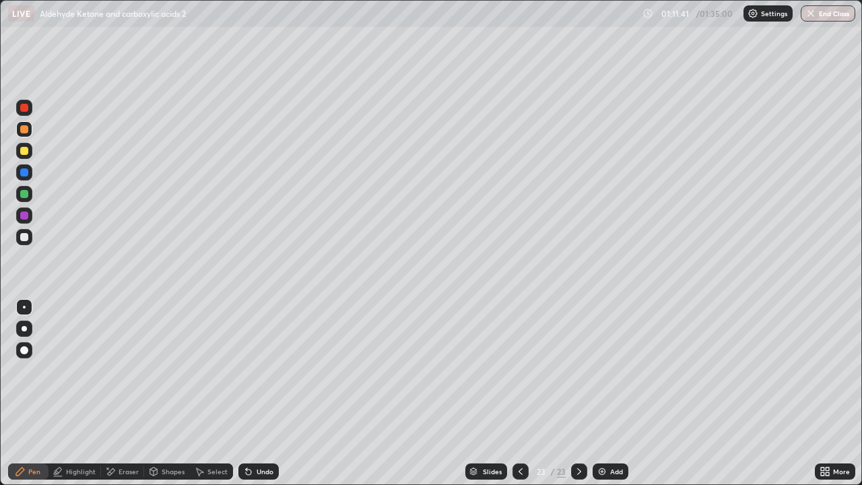
click at [26, 236] on div at bounding box center [24, 237] width 8 height 8
click at [584, 393] on div at bounding box center [579, 471] width 16 height 16
click at [610, 393] on div "Add" at bounding box center [611, 471] width 36 height 16
click at [27, 151] on div at bounding box center [24, 151] width 8 height 8
click at [25, 237] on div at bounding box center [24, 237] width 8 height 8
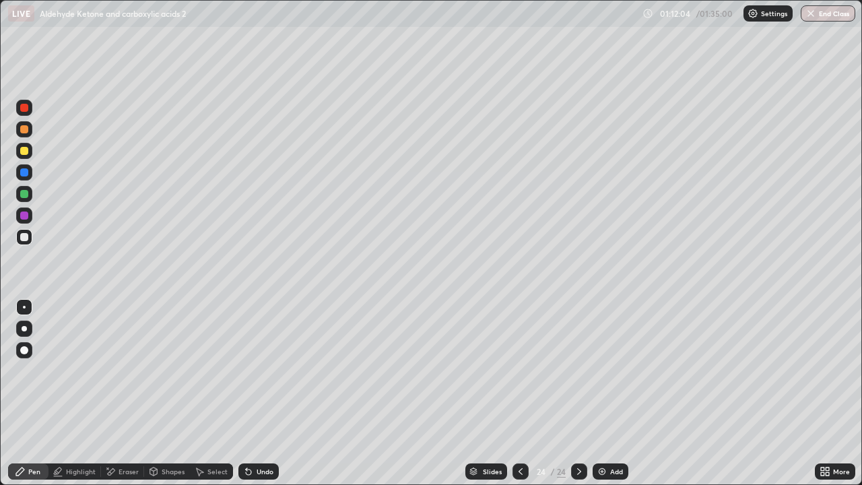
click at [20, 196] on div at bounding box center [24, 194] width 16 height 16
click at [24, 130] on div at bounding box center [24, 129] width 8 height 8
click at [22, 238] on div at bounding box center [24, 237] width 8 height 8
click at [25, 129] on div at bounding box center [24, 129] width 8 height 8
click at [257, 393] on div "Undo" at bounding box center [265, 471] width 17 height 7
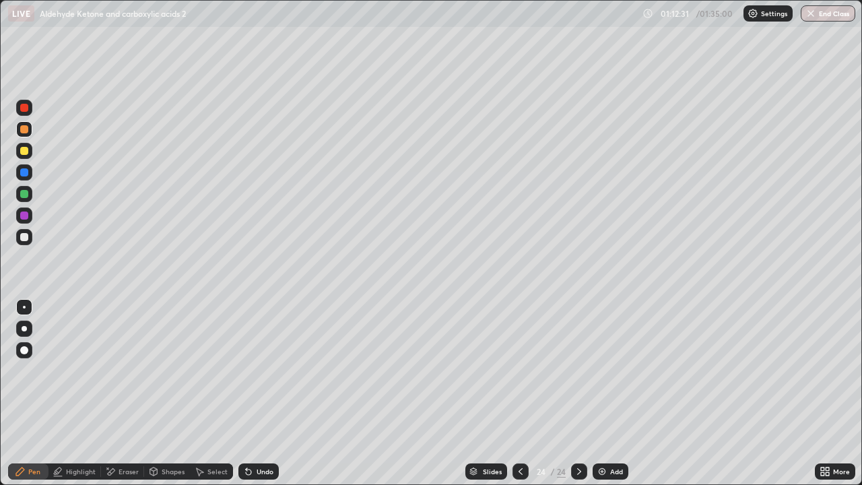
click at [24, 150] on div at bounding box center [24, 151] width 8 height 8
click at [17, 130] on div at bounding box center [24, 129] width 16 height 16
click at [21, 110] on div at bounding box center [24, 108] width 8 height 8
click at [26, 127] on div at bounding box center [24, 129] width 8 height 8
click at [135, 393] on div "Eraser" at bounding box center [129, 471] width 20 height 7
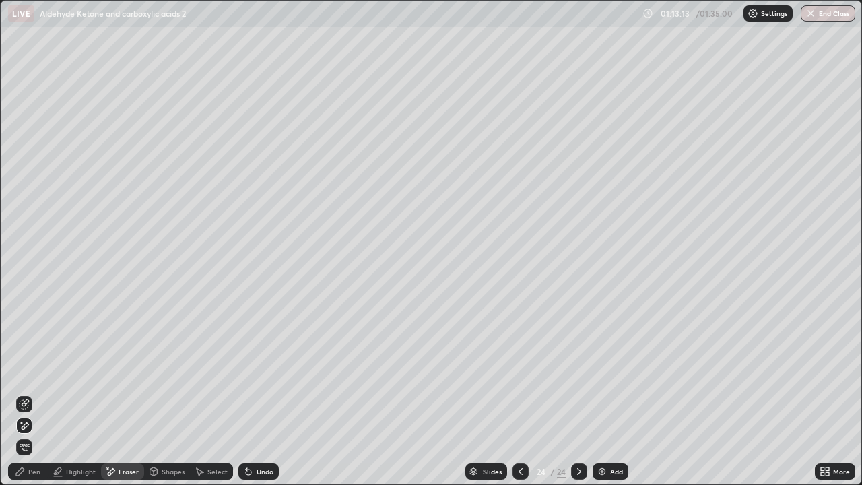
click at [40, 393] on div "Pen" at bounding box center [28, 471] width 40 height 16
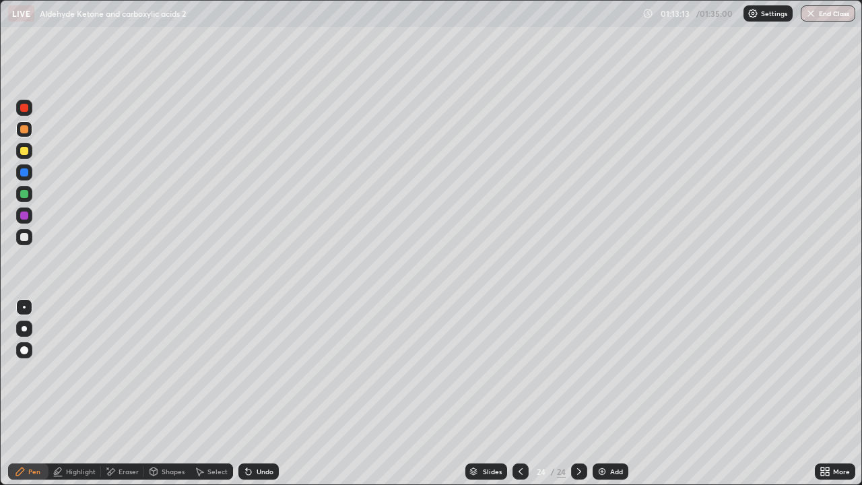
click at [25, 194] on div at bounding box center [24, 194] width 8 height 8
click at [610, 393] on div "Add" at bounding box center [616, 471] width 13 height 7
click at [19, 238] on div at bounding box center [24, 237] width 16 height 16
click at [122, 393] on div "Eraser" at bounding box center [122, 471] width 43 height 16
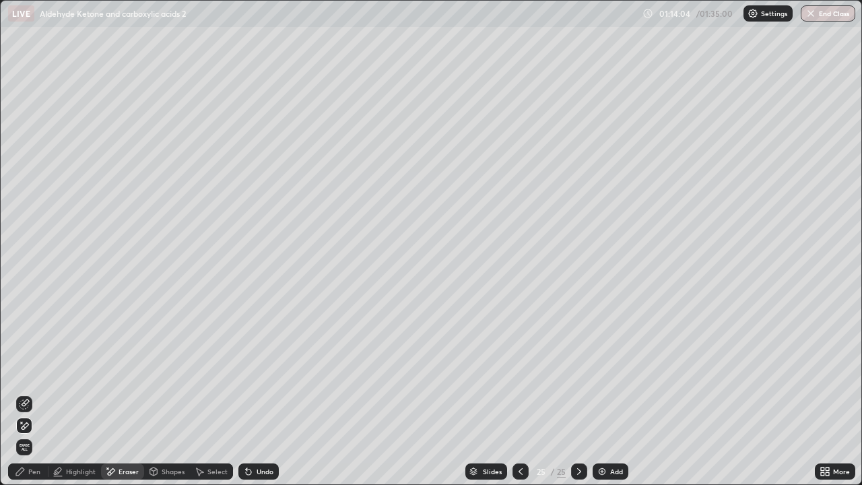
click at [37, 393] on div "Pen" at bounding box center [34, 471] width 12 height 7
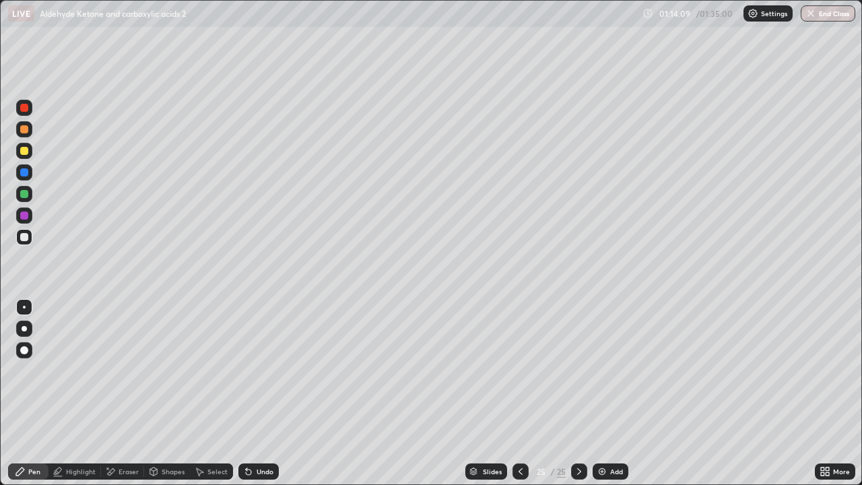
click at [122, 393] on div "Eraser" at bounding box center [129, 471] width 20 height 7
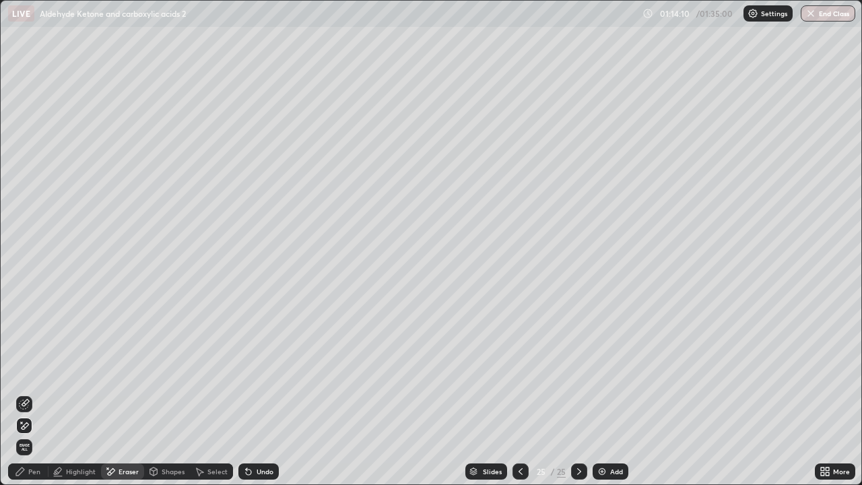
click at [29, 393] on div "Pen" at bounding box center [28, 471] width 40 height 16
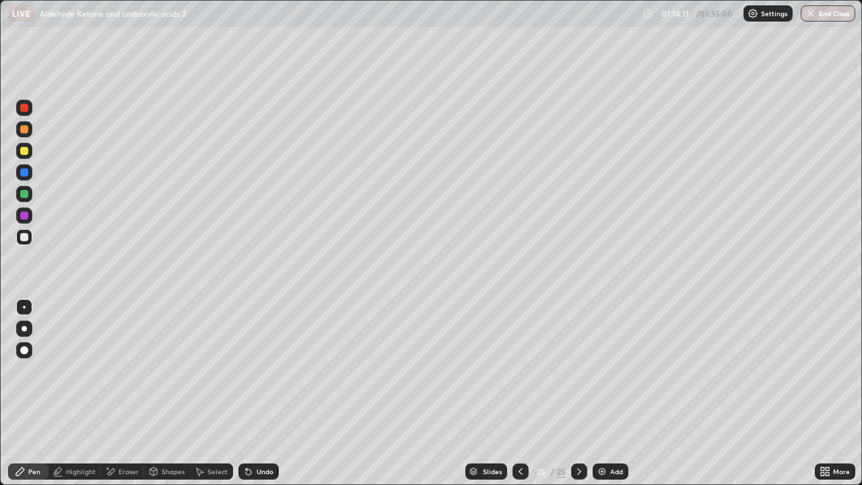
click at [20, 234] on div at bounding box center [24, 237] width 8 height 8
click at [26, 186] on div at bounding box center [24, 194] width 16 height 16
click at [30, 135] on div at bounding box center [24, 129] width 16 height 16
click at [26, 147] on div at bounding box center [24, 151] width 8 height 8
click at [119, 393] on div "Eraser" at bounding box center [122, 471] width 43 height 16
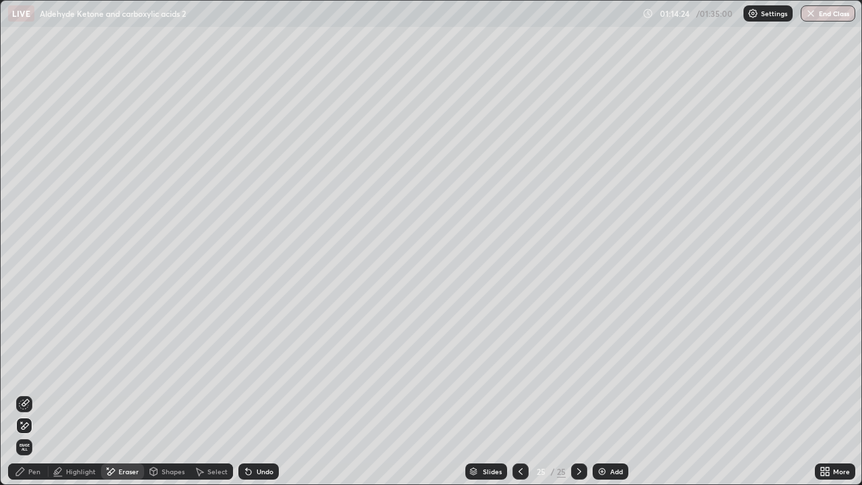
click at [32, 393] on div at bounding box center [24, 404] width 16 height 22
click at [36, 393] on div "Pen" at bounding box center [34, 471] width 12 height 7
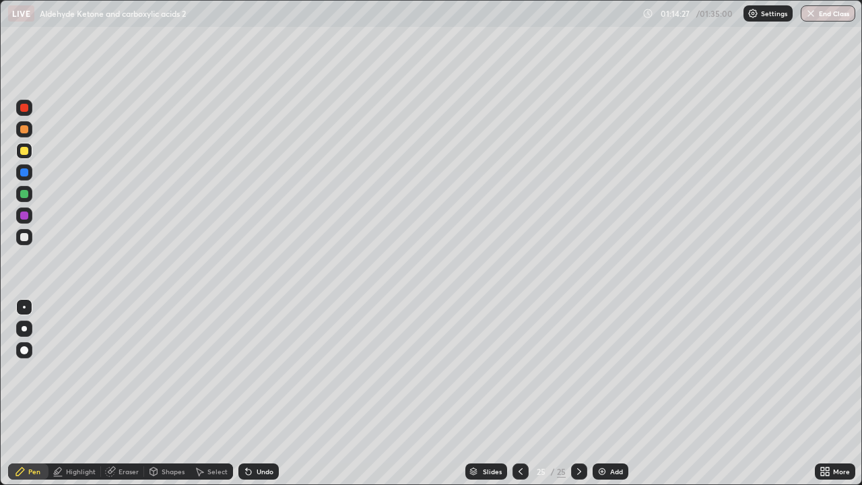
click at [19, 129] on div at bounding box center [24, 129] width 16 height 16
click at [27, 195] on div at bounding box center [24, 194] width 8 height 8
click at [24, 238] on div at bounding box center [24, 237] width 8 height 8
click at [25, 157] on div at bounding box center [24, 151] width 16 height 16
click at [135, 393] on div "Eraser" at bounding box center [129, 471] width 20 height 7
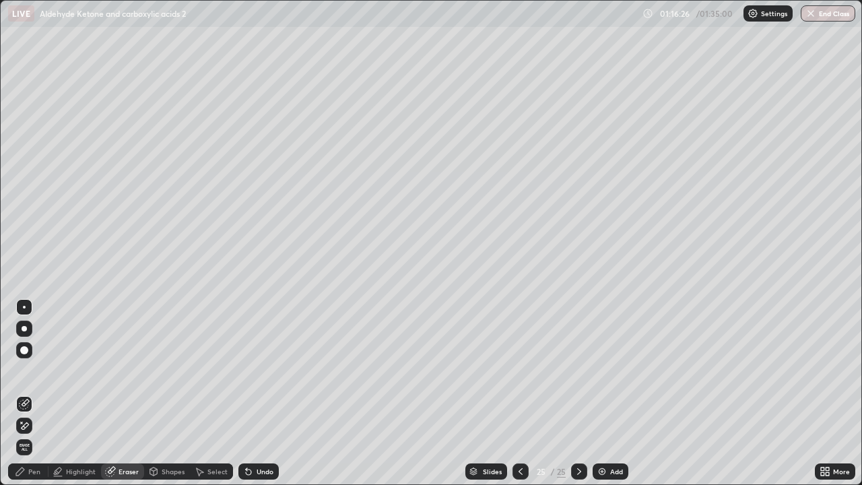
click at [42, 393] on div "Pen" at bounding box center [28, 471] width 40 height 16
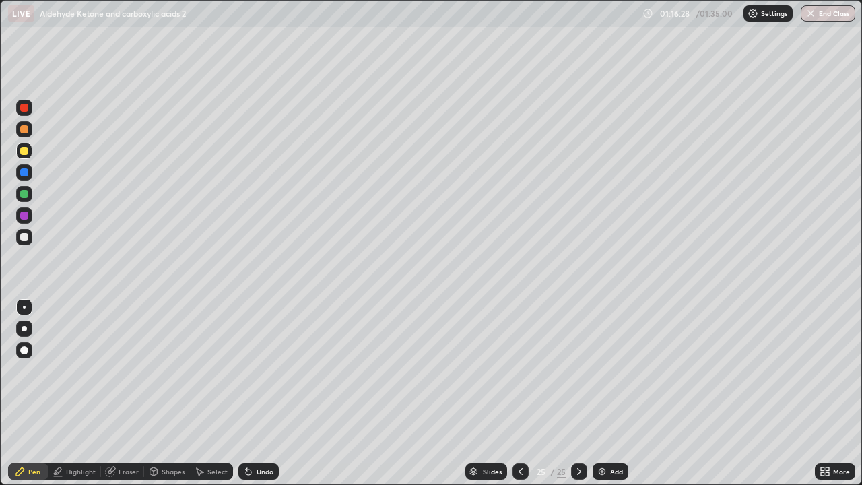
click at [24, 191] on div at bounding box center [24, 194] width 8 height 8
click at [38, 393] on div "Pen" at bounding box center [34, 471] width 12 height 7
click at [19, 242] on div at bounding box center [24, 237] width 16 height 16
click at [240, 393] on div "Undo" at bounding box center [256, 471] width 46 height 27
click at [26, 150] on div at bounding box center [24, 151] width 8 height 8
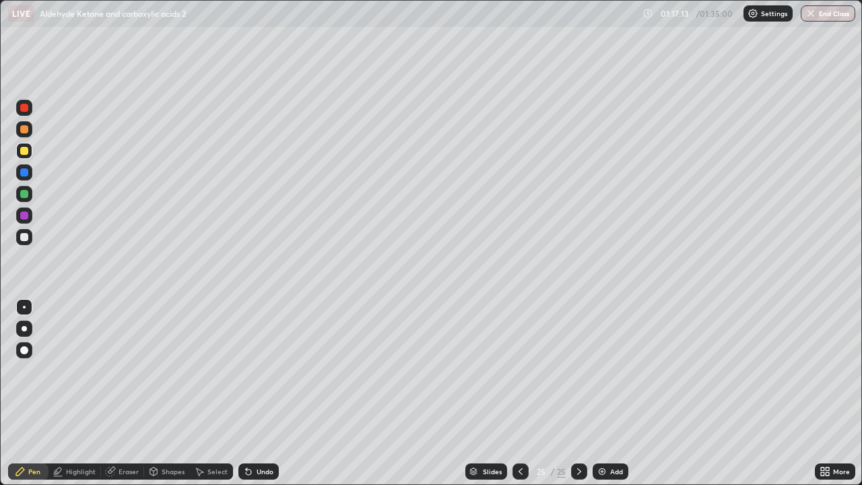
click at [23, 131] on div at bounding box center [24, 129] width 8 height 8
click at [30, 109] on div at bounding box center [24, 108] width 16 height 16
click at [24, 170] on div at bounding box center [24, 172] width 8 height 8
click at [25, 191] on div at bounding box center [24, 194] width 8 height 8
click at [23, 242] on div at bounding box center [24, 237] width 16 height 16
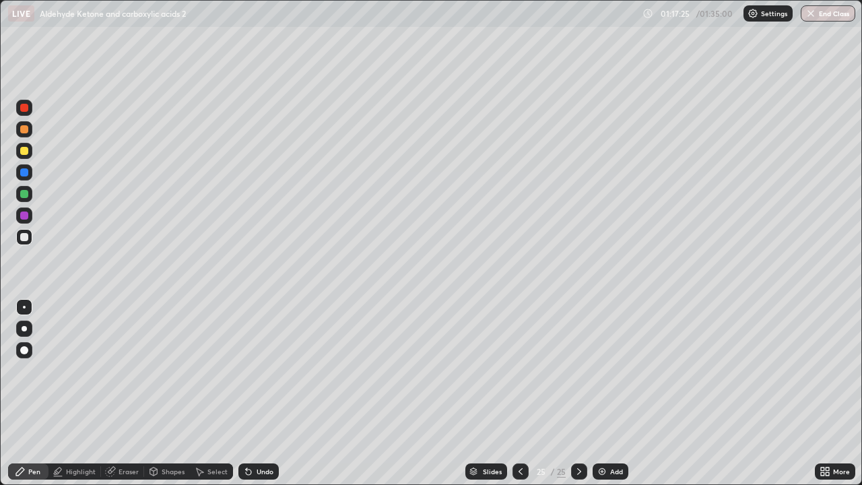
click at [25, 216] on div at bounding box center [24, 216] width 8 height 8
click at [88, 393] on div "Highlight" at bounding box center [74, 471] width 53 height 16
click at [34, 393] on div "Pen" at bounding box center [34, 471] width 12 height 7
click at [23, 237] on div at bounding box center [24, 237] width 8 height 8
click at [578, 393] on div at bounding box center [579, 471] width 16 height 16
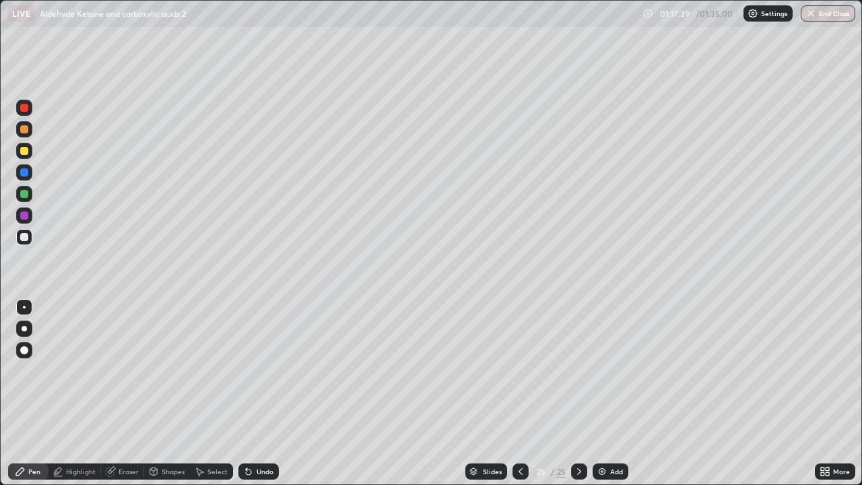
click at [612, 393] on div "Add" at bounding box center [611, 471] width 36 height 16
click at [30, 152] on div at bounding box center [24, 151] width 16 height 16
click at [210, 393] on div "Select" at bounding box center [211, 471] width 43 height 16
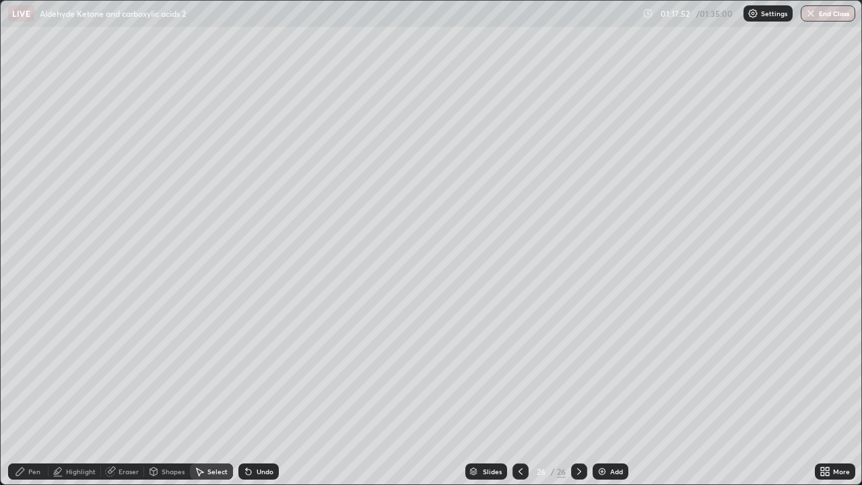
click at [32, 393] on div "Pen" at bounding box center [34, 471] width 12 height 7
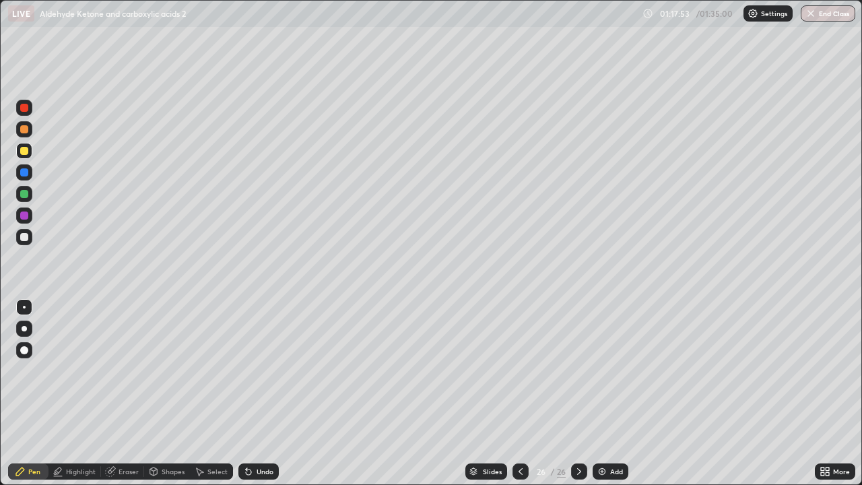
click at [205, 393] on div "Select" at bounding box center [211, 471] width 43 height 16
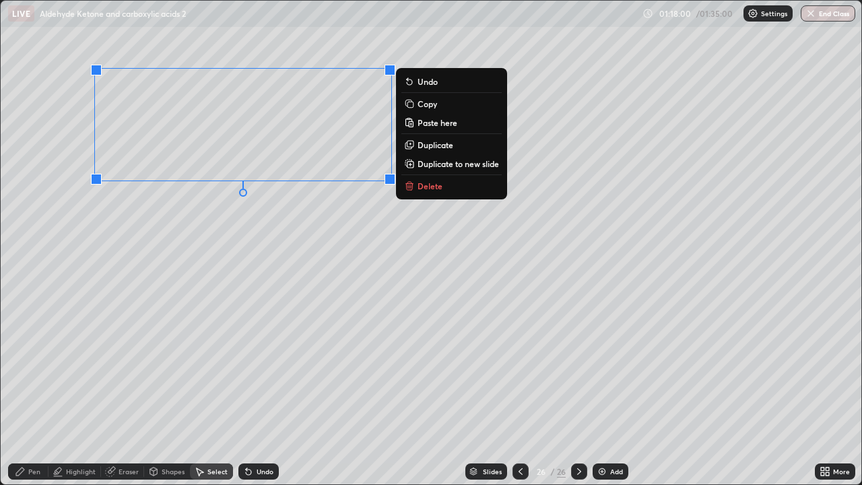
click at [439, 145] on p "Duplicate" at bounding box center [436, 144] width 36 height 11
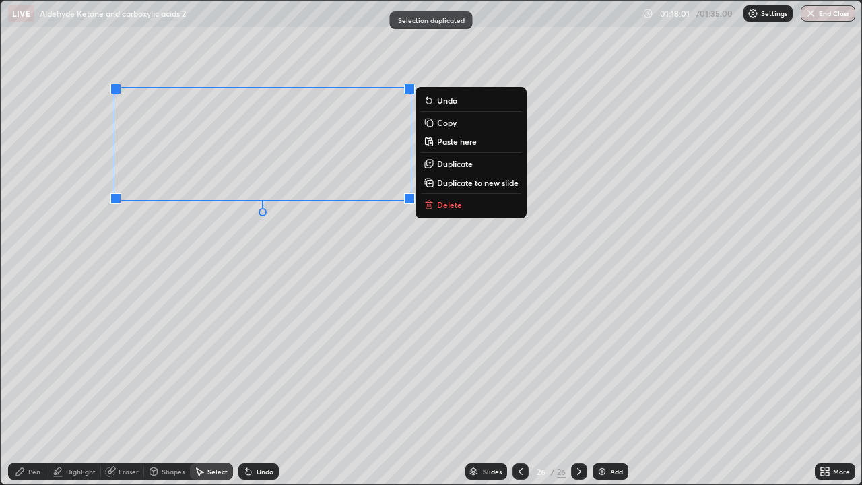
click at [246, 393] on icon at bounding box center [246, 468] width 1 height 1
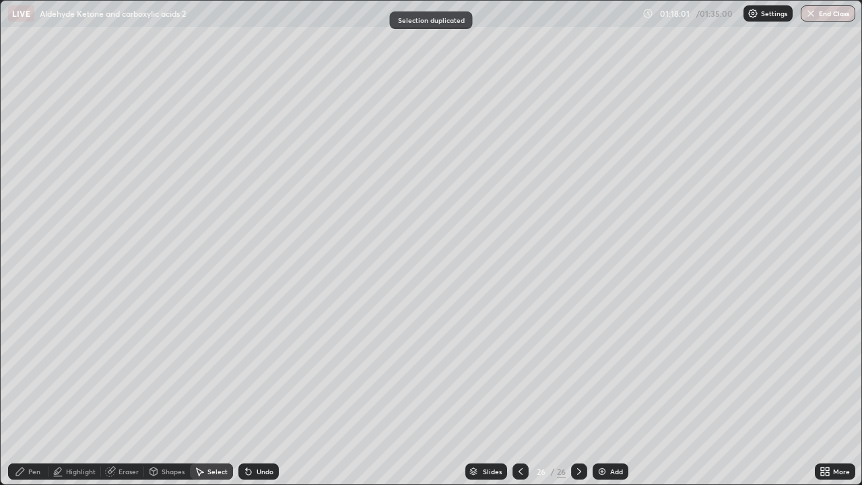
click at [220, 393] on div "Select" at bounding box center [211, 471] width 43 height 16
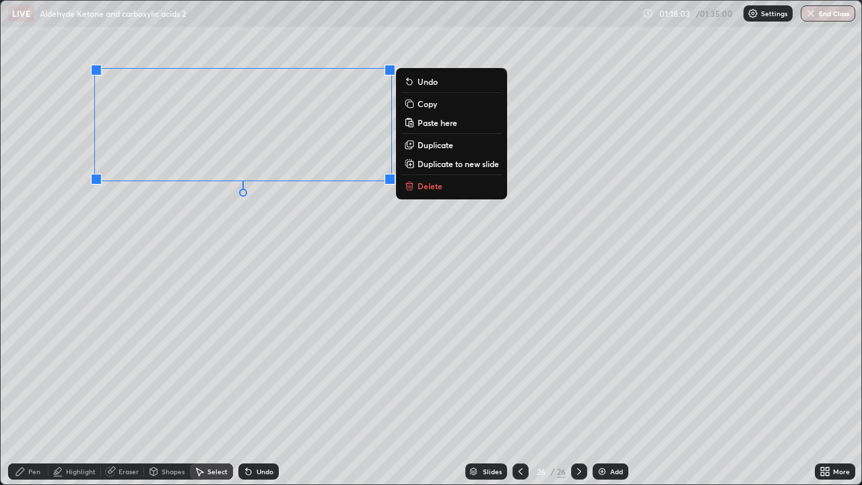
click at [447, 164] on p "Duplicate to new slide" at bounding box center [459, 163] width 82 height 11
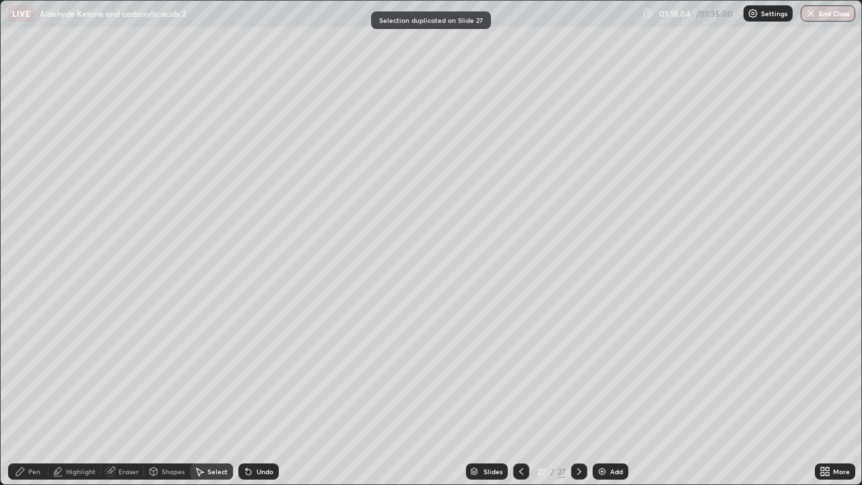
click at [209, 393] on div "Select" at bounding box center [217, 471] width 20 height 7
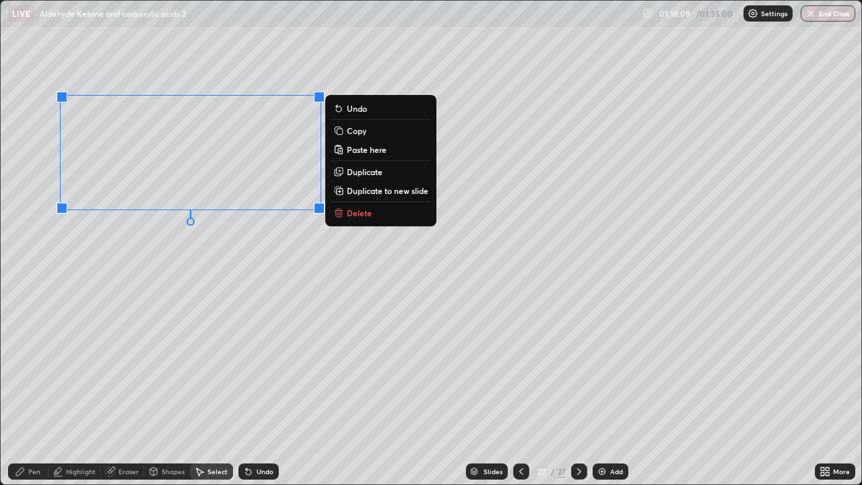
click at [360, 174] on p "Duplicate" at bounding box center [365, 171] width 36 height 11
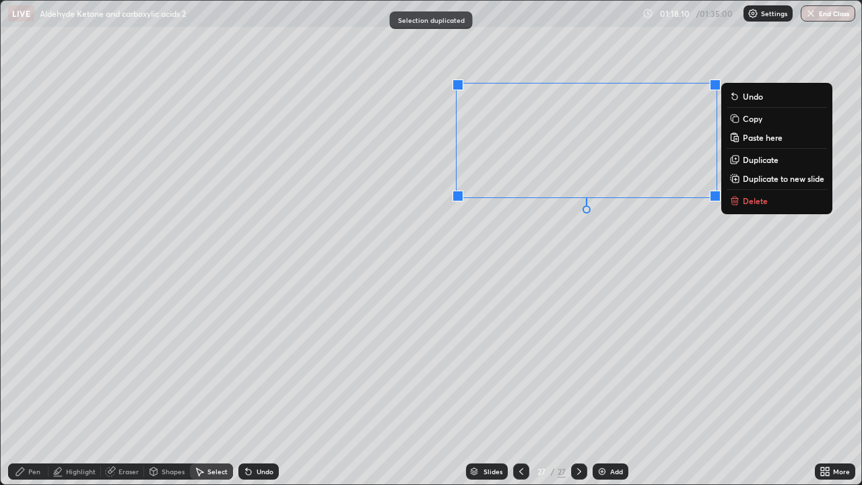
click at [484, 340] on div "0 ° Undo Copy Paste here Duplicate Duplicate to new slide Delete" at bounding box center [431, 243] width 861 height 484
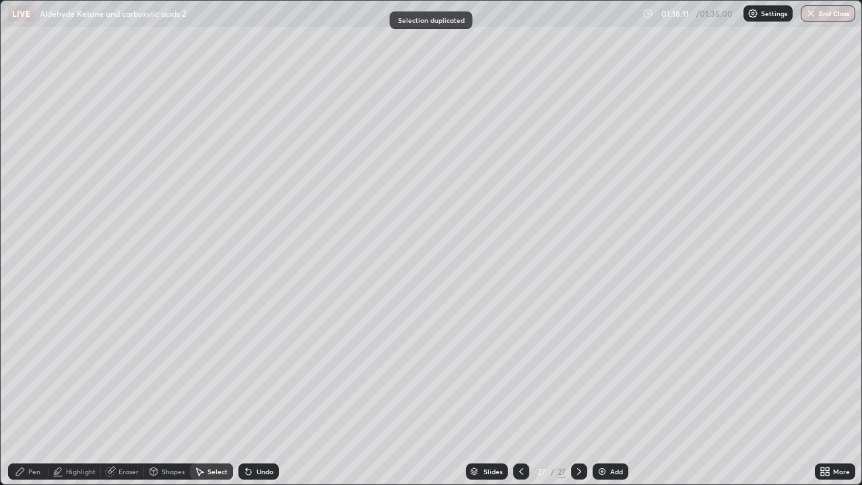
click at [135, 393] on div "Eraser" at bounding box center [122, 471] width 43 height 16
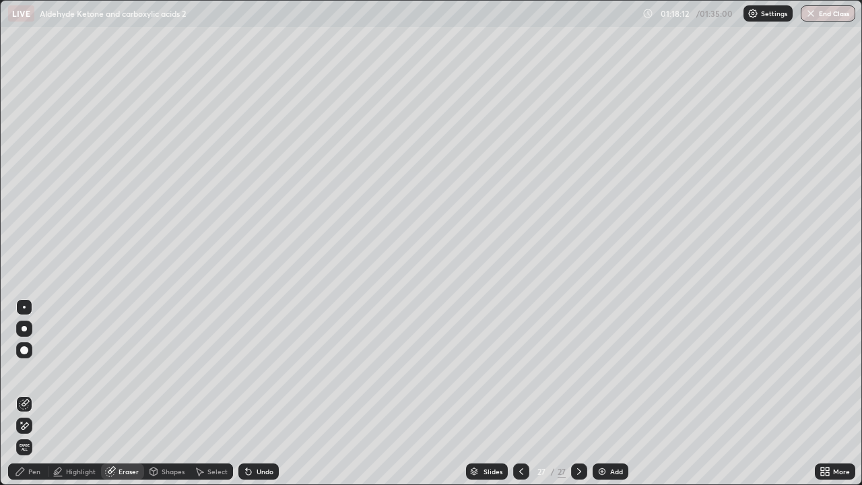
click at [32, 393] on div at bounding box center [24, 426] width 16 height 16
click at [215, 393] on div "Select" at bounding box center [211, 471] width 43 height 16
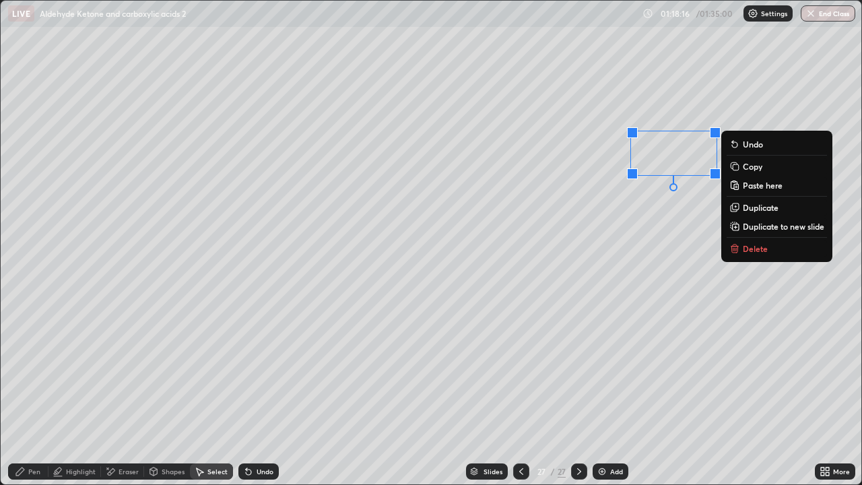
click at [750, 210] on p "Duplicate" at bounding box center [761, 207] width 36 height 11
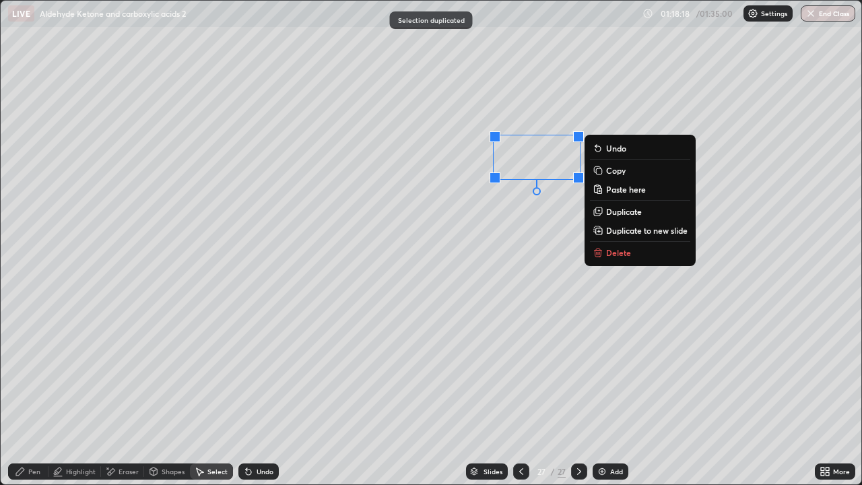
click at [90, 393] on div "Highlight" at bounding box center [74, 471] width 53 height 16
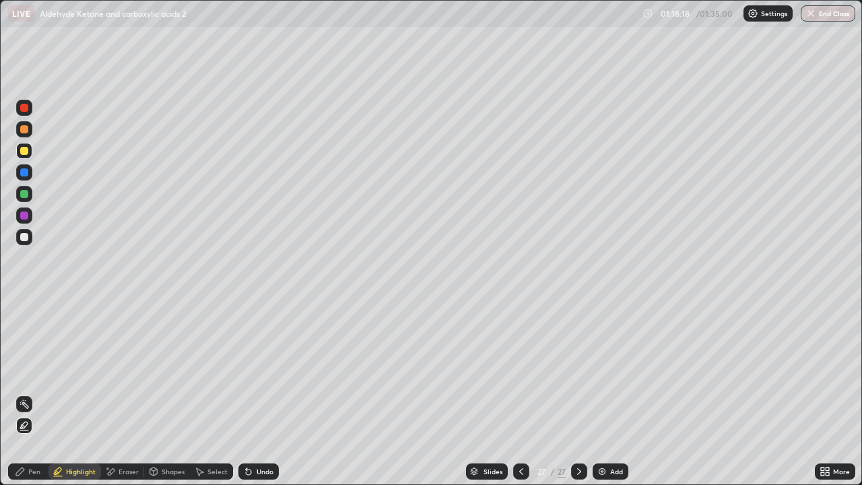
click at [92, 393] on div "Highlight" at bounding box center [81, 471] width 30 height 7
click at [216, 393] on div "Select" at bounding box center [211, 471] width 43 height 16
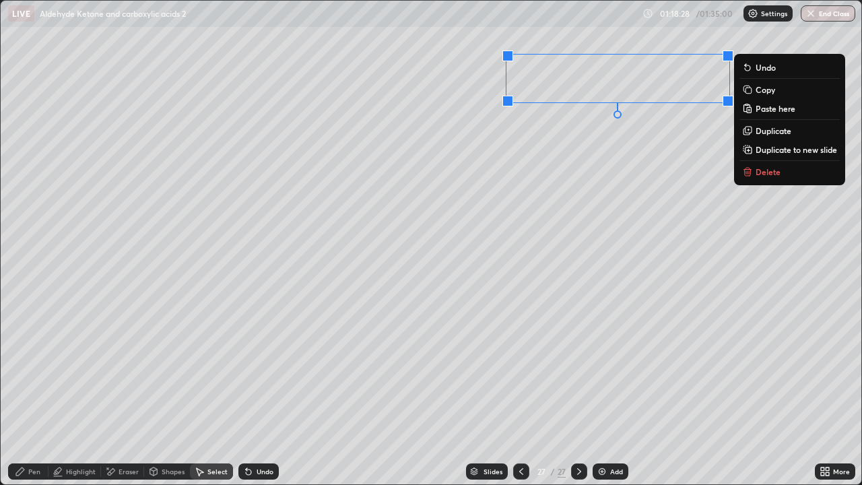
click at [32, 393] on div "Pen" at bounding box center [34, 471] width 12 height 7
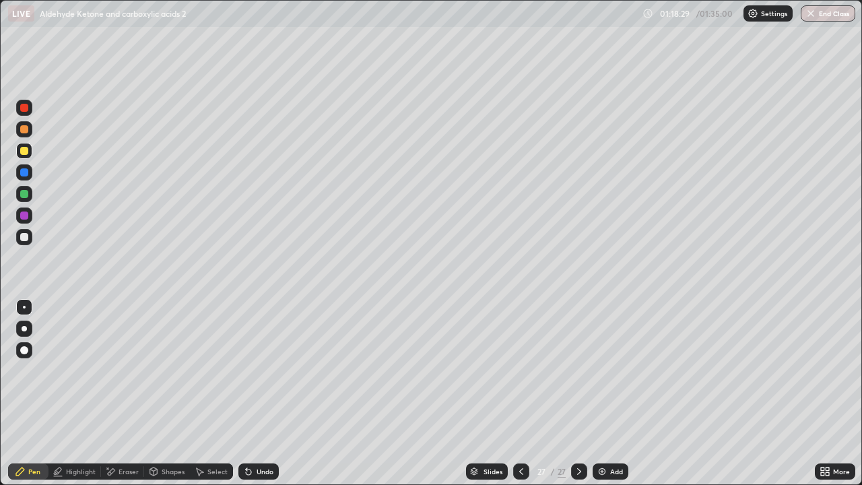
click at [23, 195] on div at bounding box center [24, 194] width 8 height 8
click at [28, 201] on div at bounding box center [24, 194] width 16 height 16
click at [520, 393] on div at bounding box center [521, 471] width 16 height 16
click at [26, 234] on div at bounding box center [24, 237] width 8 height 8
click at [220, 393] on div "Select" at bounding box center [211, 471] width 43 height 16
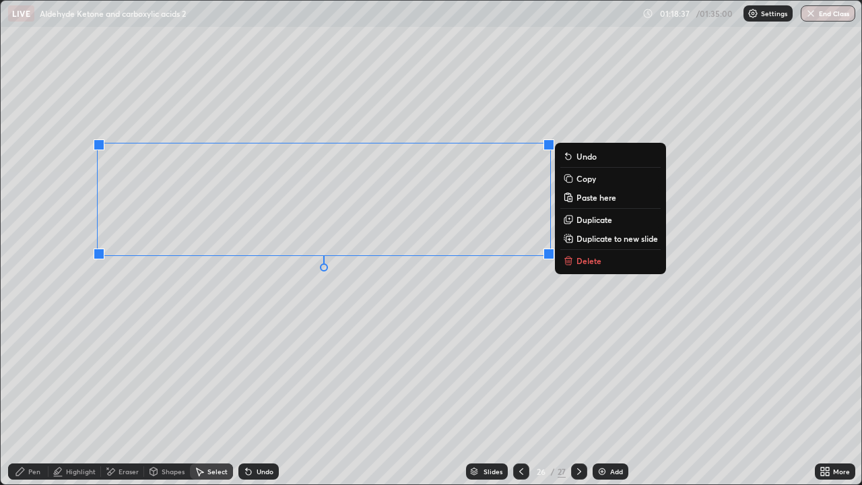
click at [32, 393] on div "Pen" at bounding box center [34, 471] width 12 height 7
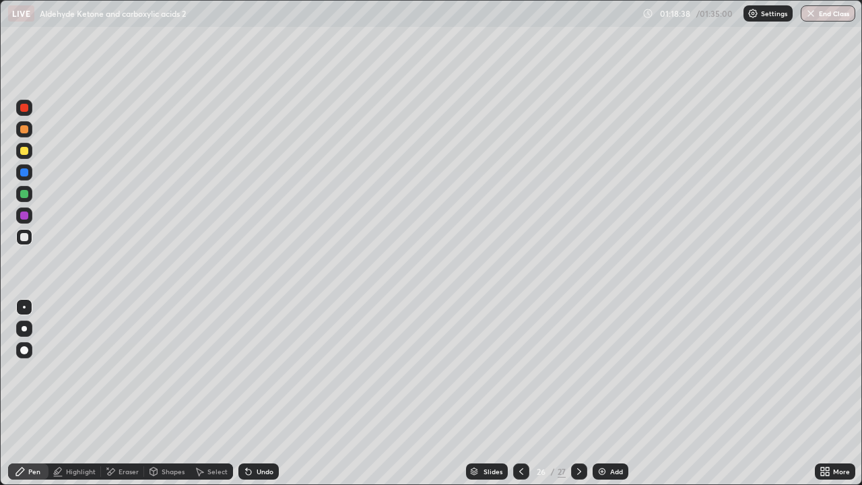
click at [18, 135] on div at bounding box center [24, 129] width 16 height 16
click at [25, 166] on div at bounding box center [24, 172] width 16 height 16
click at [26, 156] on div at bounding box center [24, 151] width 16 height 16
click at [32, 154] on div at bounding box center [24, 151] width 16 height 16
click at [265, 393] on div "Undo" at bounding box center [265, 471] width 17 height 7
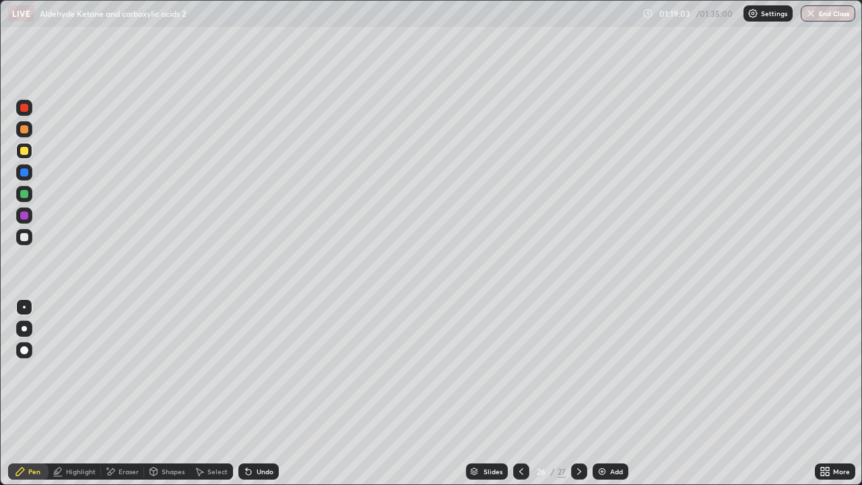
click at [264, 393] on div "Undo" at bounding box center [265, 471] width 17 height 7
click at [221, 393] on div "Select" at bounding box center [211, 471] width 43 height 16
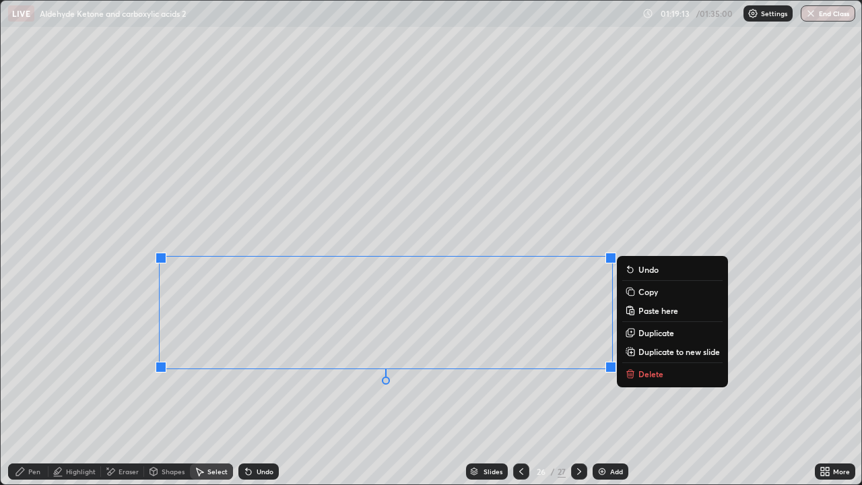
click at [218, 393] on div "Select" at bounding box center [217, 471] width 20 height 7
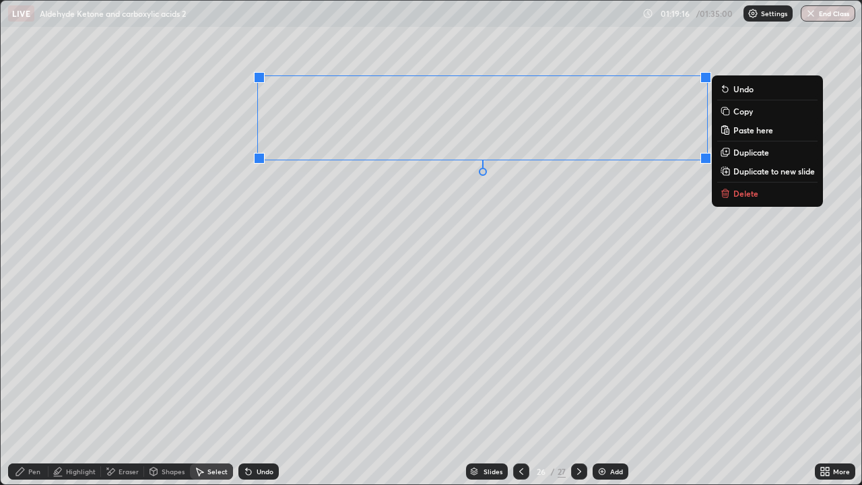
click at [26, 393] on div "Pen" at bounding box center [28, 471] width 40 height 16
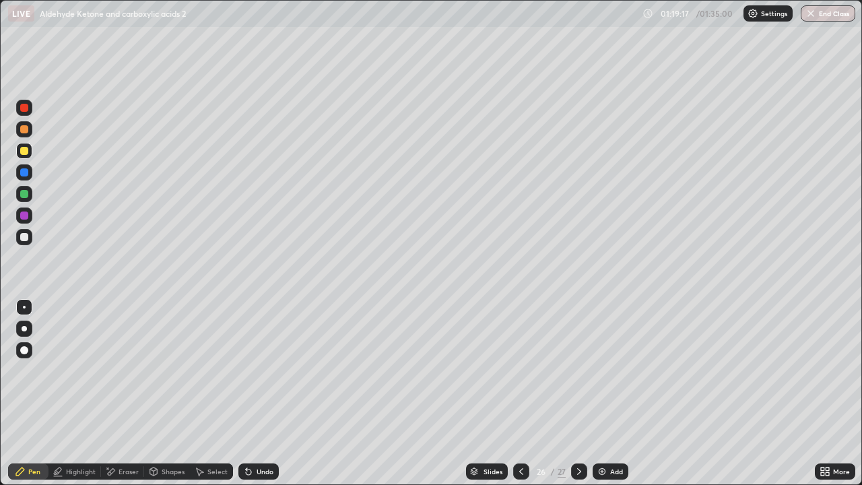
click at [82, 393] on div "Highlight" at bounding box center [81, 471] width 30 height 7
click at [15, 393] on icon at bounding box center [20, 471] width 11 height 11
click at [20, 242] on div at bounding box center [24, 237] width 16 height 16
click at [26, 135] on div at bounding box center [24, 129] width 16 height 16
click at [25, 369] on div at bounding box center [24, 377] width 22 height 162
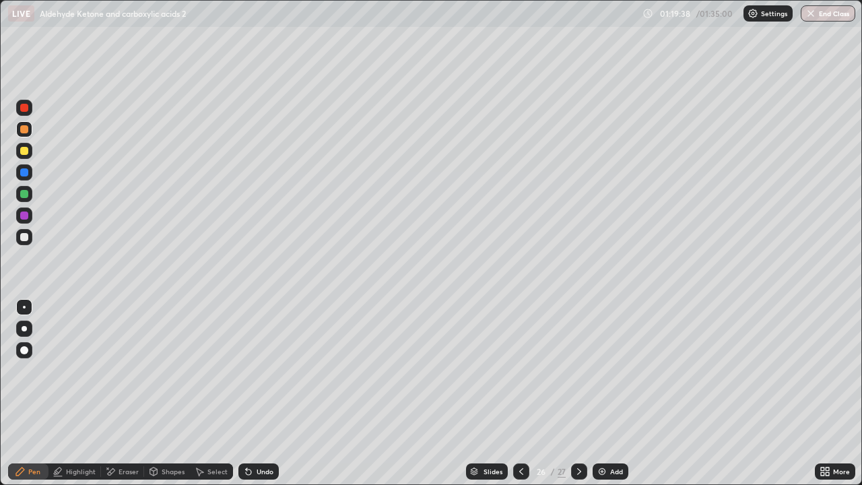
click at [255, 393] on div "Undo" at bounding box center [258, 471] width 40 height 16
click at [28, 355] on div at bounding box center [24, 350] width 16 height 16
click at [24, 179] on div at bounding box center [24, 172] width 16 height 16
click at [29, 200] on div at bounding box center [24, 194] width 16 height 16
click at [271, 393] on div "Undo" at bounding box center [256, 471] width 46 height 27
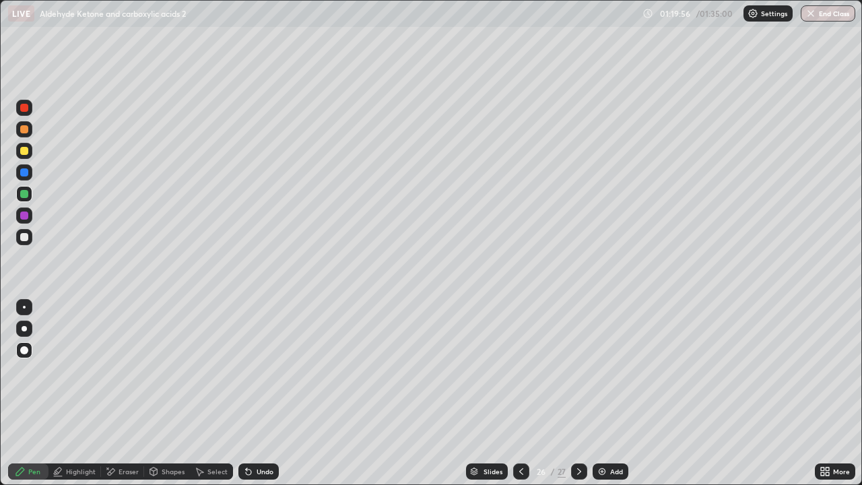
click at [25, 245] on div at bounding box center [24, 237] width 16 height 16
click at [578, 393] on icon at bounding box center [579, 471] width 11 height 11
click at [28, 195] on div at bounding box center [24, 194] width 8 height 8
click at [24, 232] on div at bounding box center [24, 237] width 16 height 16
click at [226, 393] on div "Select" at bounding box center [211, 471] width 43 height 16
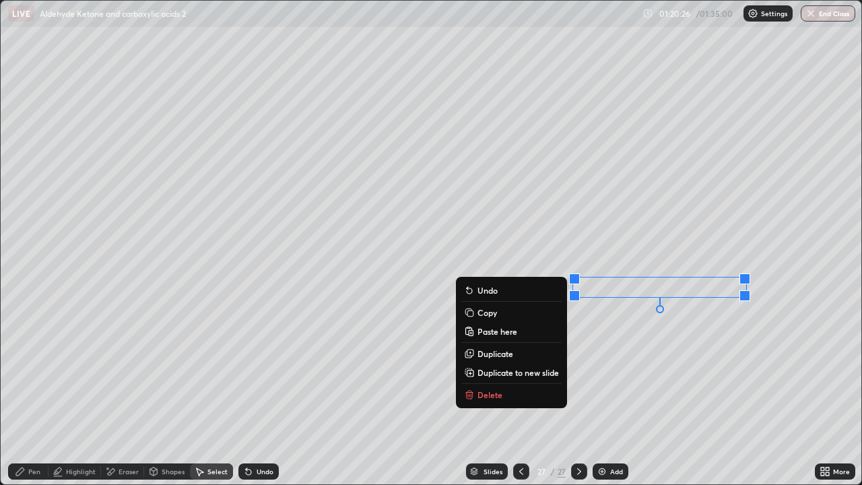
click at [499, 356] on p "Duplicate" at bounding box center [496, 353] width 36 height 11
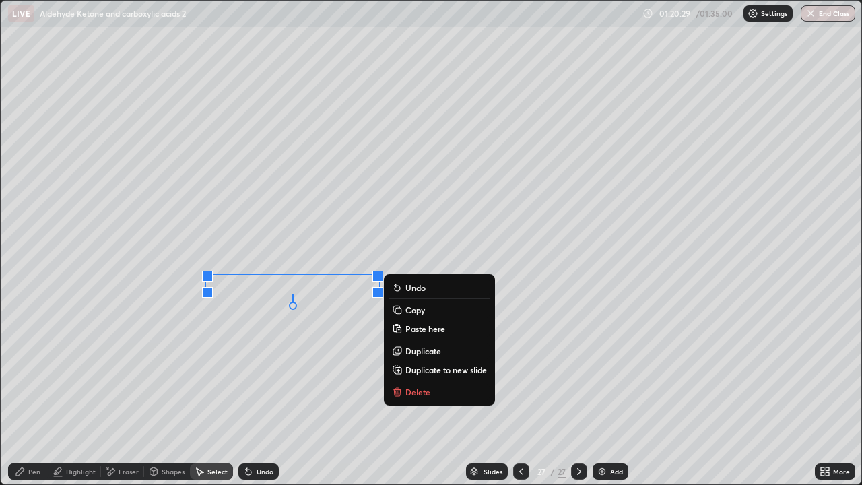
click at [20, 393] on icon at bounding box center [20, 471] width 8 height 8
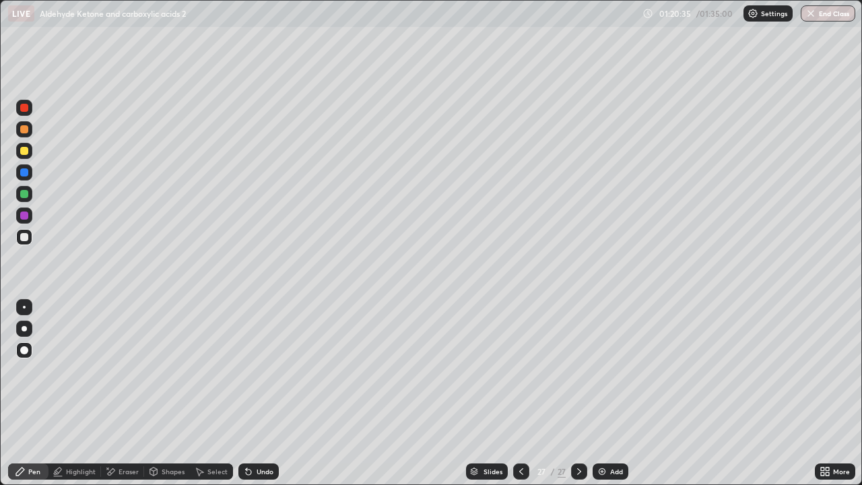
click at [219, 393] on div "Select" at bounding box center [217, 471] width 20 height 7
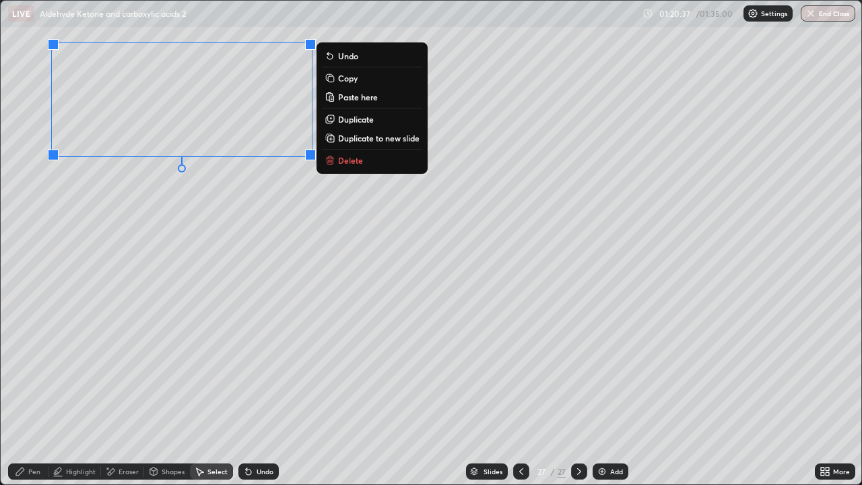
click at [358, 143] on button "Duplicate to new slide" at bounding box center [372, 138] width 100 height 16
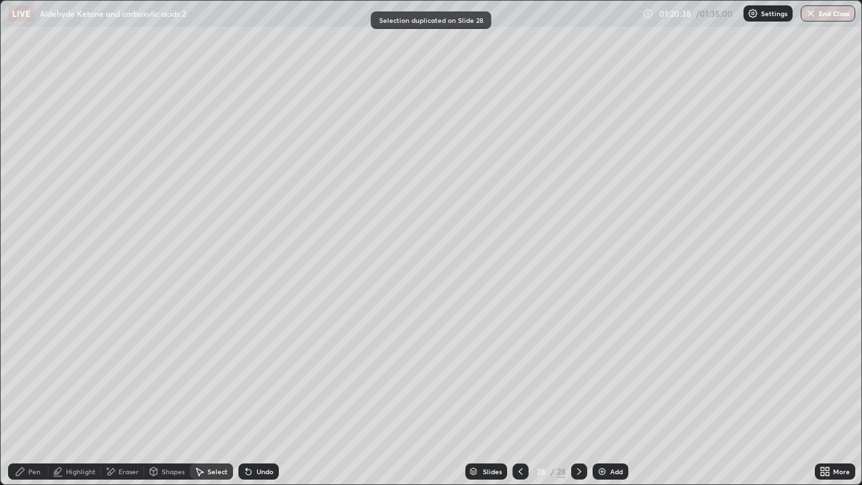
click at [207, 393] on div "Select" at bounding box center [211, 471] width 43 height 16
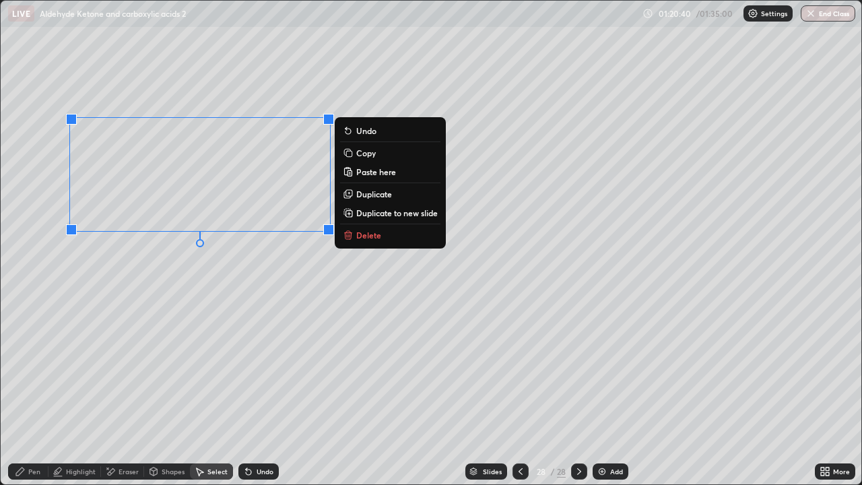
click at [32, 393] on div "Pen" at bounding box center [28, 471] width 40 height 16
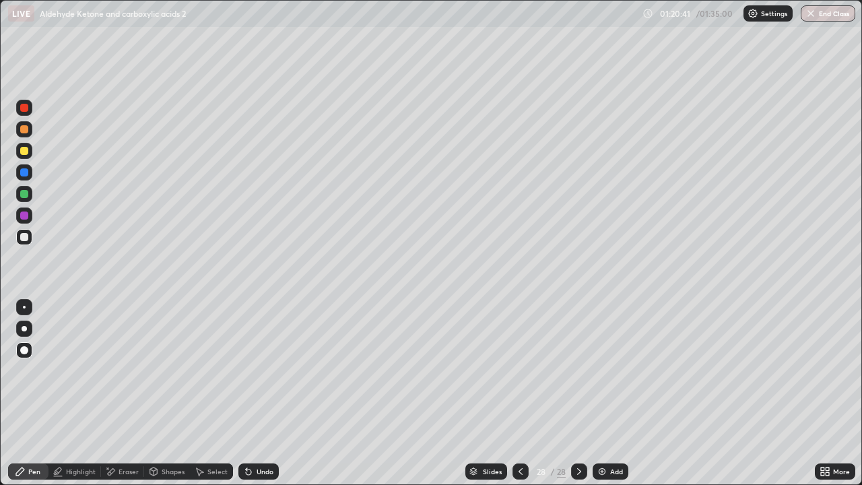
click at [22, 131] on div at bounding box center [24, 129] width 8 height 8
click at [23, 133] on div at bounding box center [24, 129] width 8 height 8
click at [24, 307] on div at bounding box center [24, 307] width 3 height 3
click at [22, 229] on div at bounding box center [24, 237] width 16 height 16
click at [18, 213] on div at bounding box center [24, 215] width 16 height 16
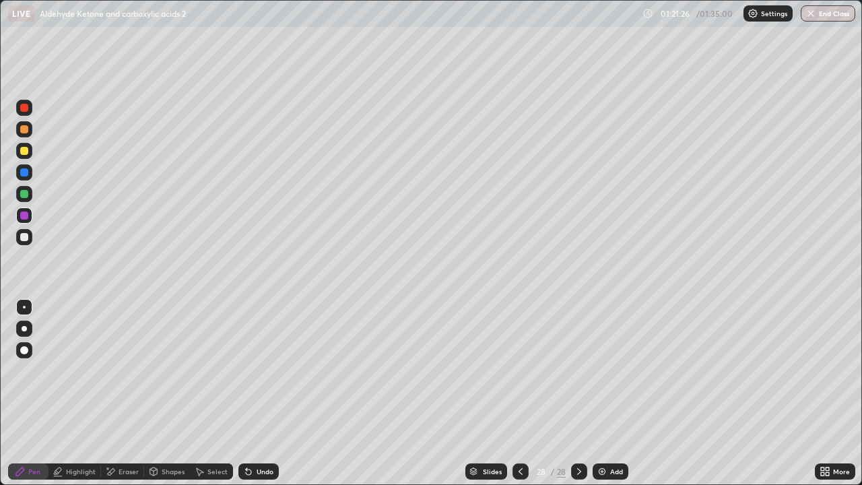
click at [31, 195] on div at bounding box center [24, 194] width 16 height 16
click at [30, 148] on div at bounding box center [24, 151] width 16 height 16
click at [90, 393] on div "Highlight" at bounding box center [81, 471] width 30 height 7
click at [37, 393] on div "Pen" at bounding box center [34, 471] width 12 height 7
click at [25, 237] on div at bounding box center [24, 237] width 8 height 8
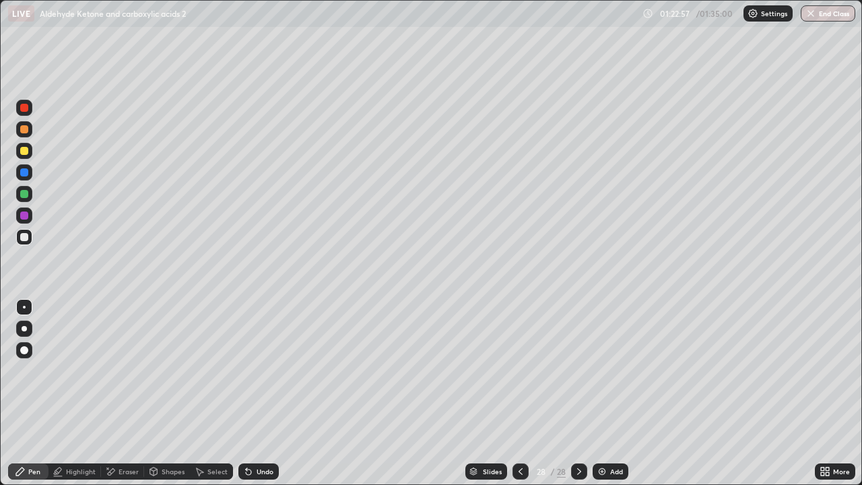
click at [267, 393] on div "Undo" at bounding box center [265, 471] width 17 height 7
click at [265, 393] on div "Undo" at bounding box center [258, 471] width 40 height 16
click at [25, 214] on div at bounding box center [24, 216] width 8 height 8
click at [24, 193] on div at bounding box center [24, 194] width 8 height 8
click at [30, 158] on div at bounding box center [24, 151] width 16 height 22
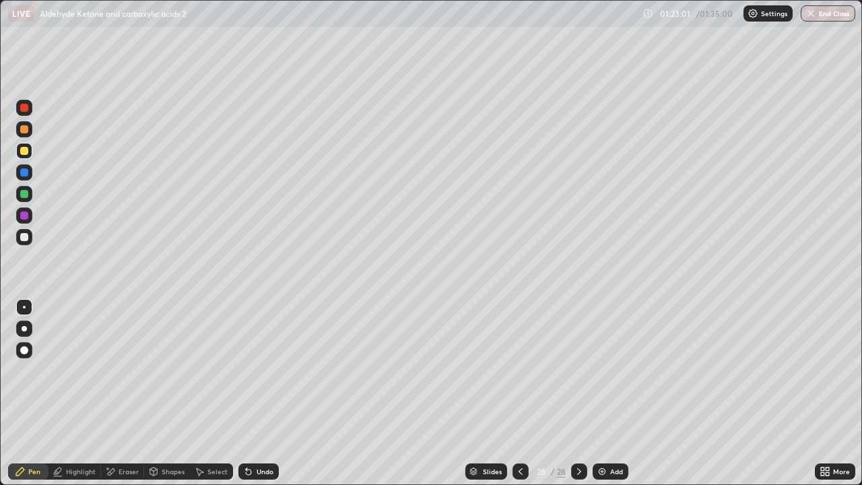
click at [26, 148] on div at bounding box center [24, 151] width 8 height 8
click at [108, 393] on icon at bounding box center [111, 471] width 7 height 7
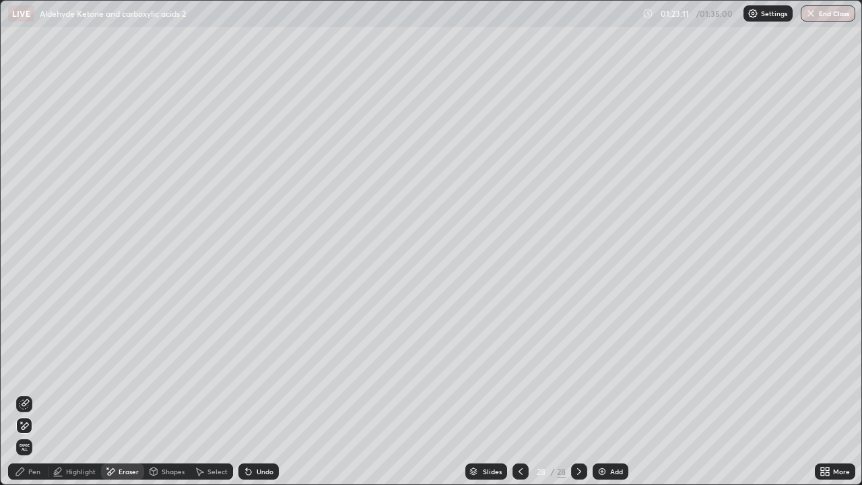
click at [80, 393] on div "Highlight" at bounding box center [81, 471] width 30 height 7
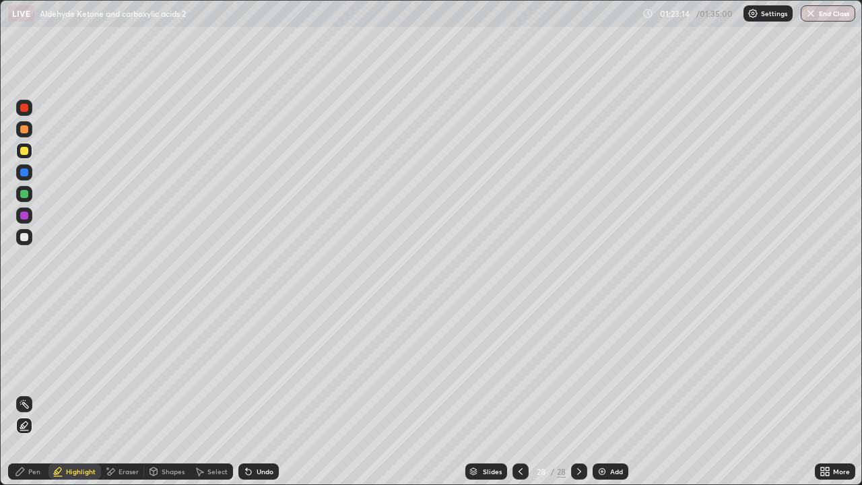
click at [25, 240] on div at bounding box center [24, 237] width 8 height 8
click at [24, 195] on div at bounding box center [24, 194] width 8 height 8
click at [15, 393] on icon at bounding box center [20, 471] width 11 height 11
click at [28, 134] on div at bounding box center [24, 129] width 16 height 16
click at [611, 393] on div "Add" at bounding box center [616, 471] width 13 height 7
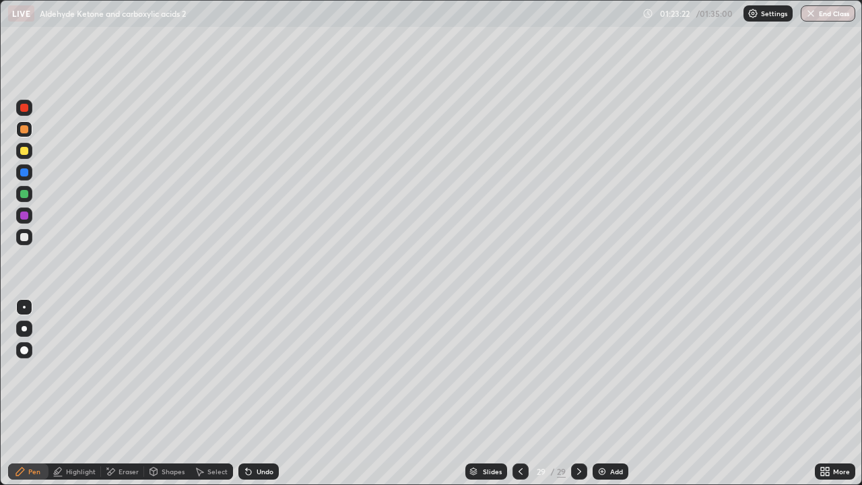
click at [22, 236] on div at bounding box center [24, 237] width 8 height 8
click at [45, 393] on div "Pen" at bounding box center [28, 471] width 40 height 16
click at [24, 194] on div at bounding box center [24, 194] width 8 height 8
click at [28, 235] on div at bounding box center [24, 237] width 8 height 8
click at [26, 150] on div at bounding box center [24, 151] width 8 height 8
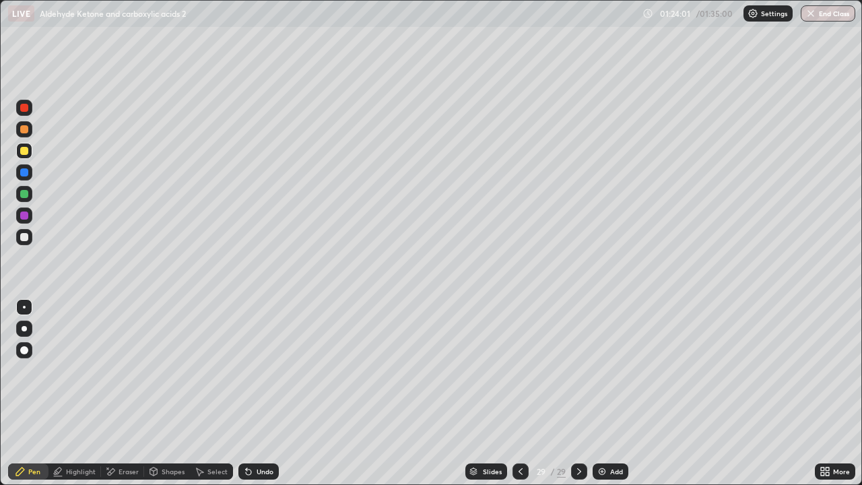
click at [517, 393] on icon at bounding box center [520, 471] width 11 height 11
click at [610, 393] on div "Add" at bounding box center [616, 471] width 13 height 7
click at [30, 130] on div at bounding box center [24, 129] width 16 height 16
click at [132, 393] on div "Eraser" at bounding box center [122, 471] width 43 height 16
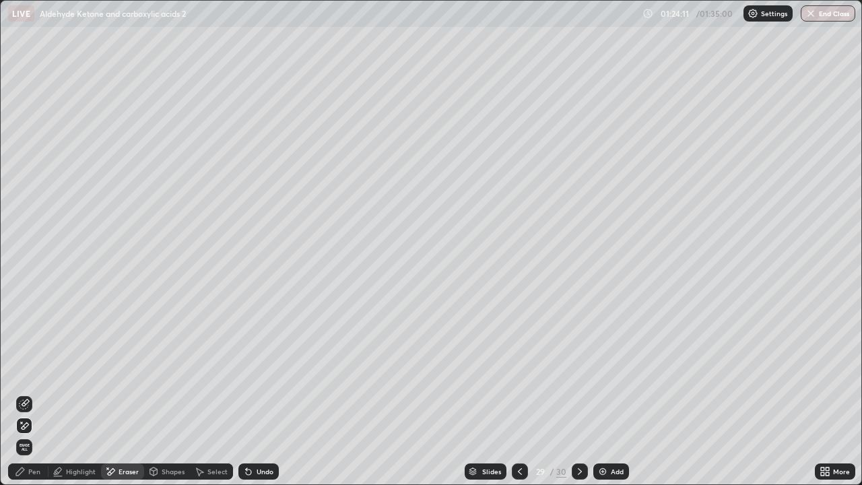
click at [36, 393] on div "Pen" at bounding box center [34, 471] width 12 height 7
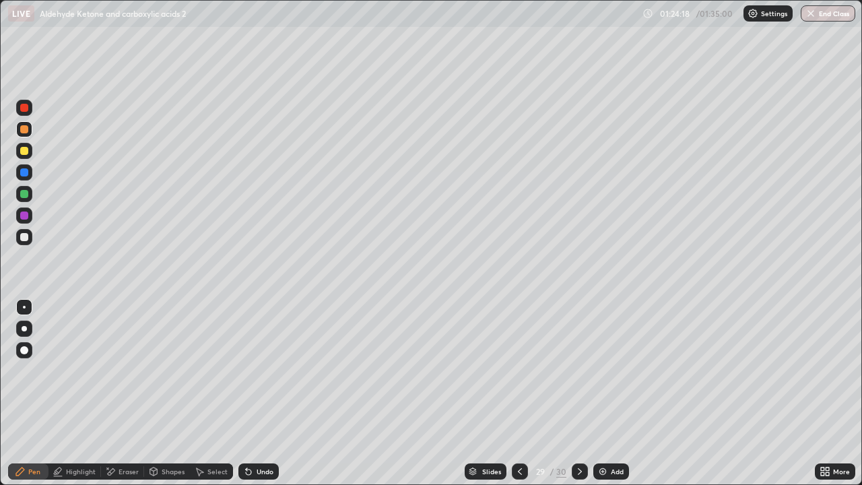
click at [17, 236] on div at bounding box center [24, 237] width 16 height 16
click at [22, 190] on div at bounding box center [24, 194] width 8 height 8
click at [24, 151] on div at bounding box center [24, 151] width 8 height 8
click at [24, 192] on div at bounding box center [24, 194] width 8 height 8
click at [526, 393] on div at bounding box center [520, 471] width 16 height 16
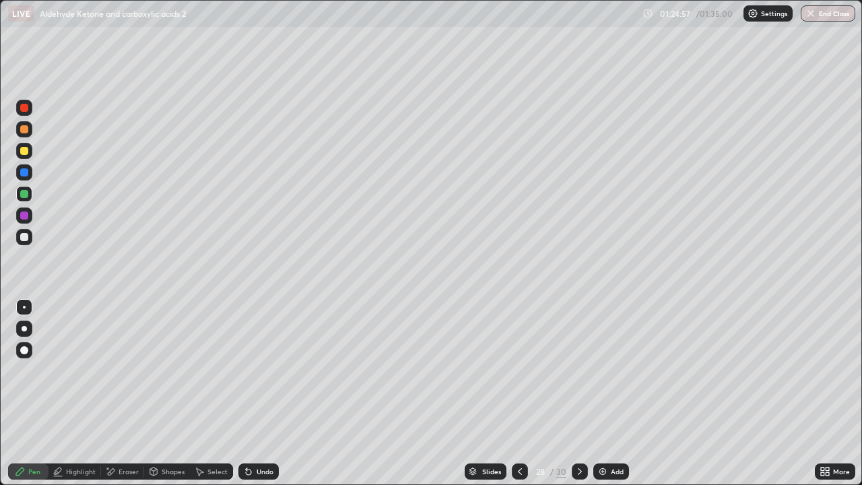
click at [583, 393] on icon at bounding box center [580, 471] width 11 height 11
click at [519, 393] on icon at bounding box center [520, 471] width 11 height 11
click at [517, 393] on icon at bounding box center [520, 471] width 11 height 11
click at [25, 244] on div at bounding box center [24, 237] width 16 height 16
click at [271, 393] on div "Undo" at bounding box center [265, 471] width 17 height 7
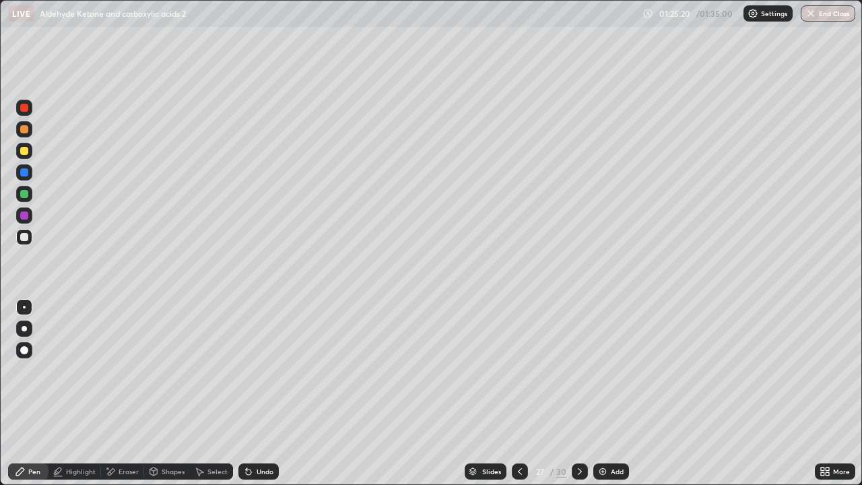
click at [579, 393] on icon at bounding box center [580, 471] width 11 height 11
click at [581, 393] on icon at bounding box center [580, 471] width 11 height 11
click at [616, 393] on div "Add" at bounding box center [617, 471] width 13 height 7
click at [577, 393] on icon at bounding box center [579, 471] width 4 height 7
click at [518, 393] on icon at bounding box center [521, 471] width 11 height 11
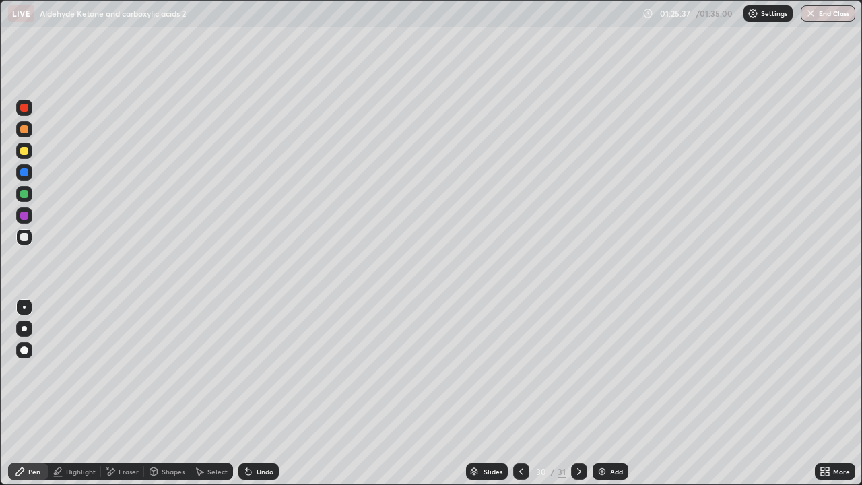
click at [123, 393] on div "Eraser" at bounding box center [122, 471] width 43 height 16
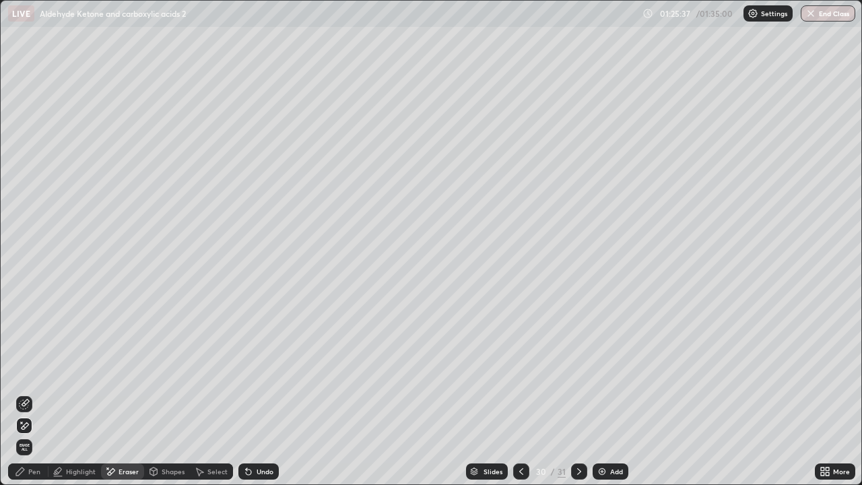
click at [164, 393] on div "Shapes" at bounding box center [173, 471] width 23 height 7
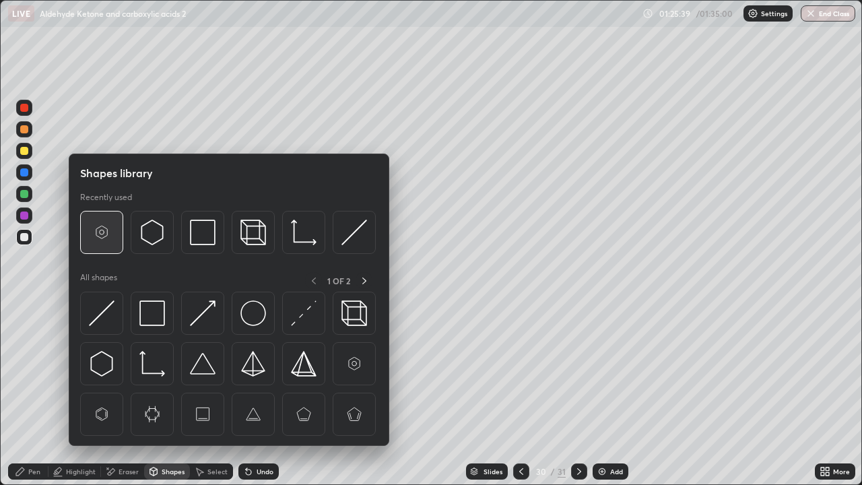
click at [107, 236] on img at bounding box center [102, 233] width 26 height 26
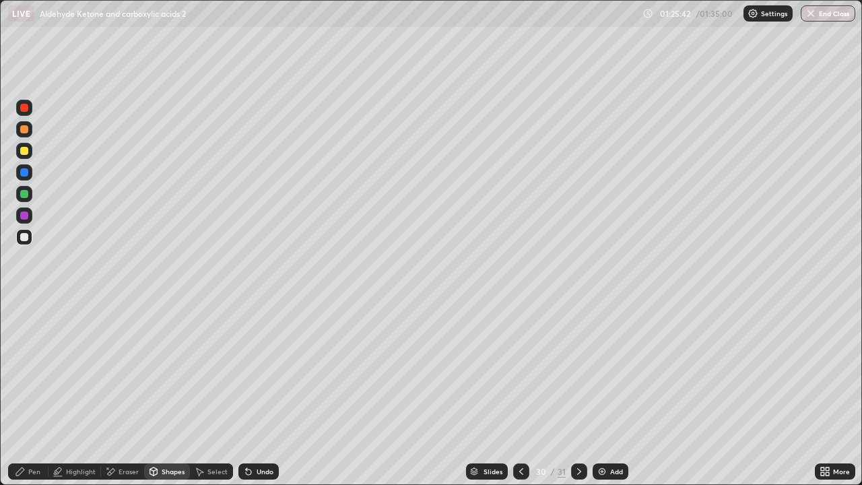
click at [28, 393] on div "Pen" at bounding box center [34, 471] width 12 height 7
click at [30, 195] on div at bounding box center [24, 194] width 16 height 16
click at [29, 234] on div at bounding box center [24, 237] width 16 height 16
click at [224, 393] on div "Select" at bounding box center [211, 471] width 43 height 16
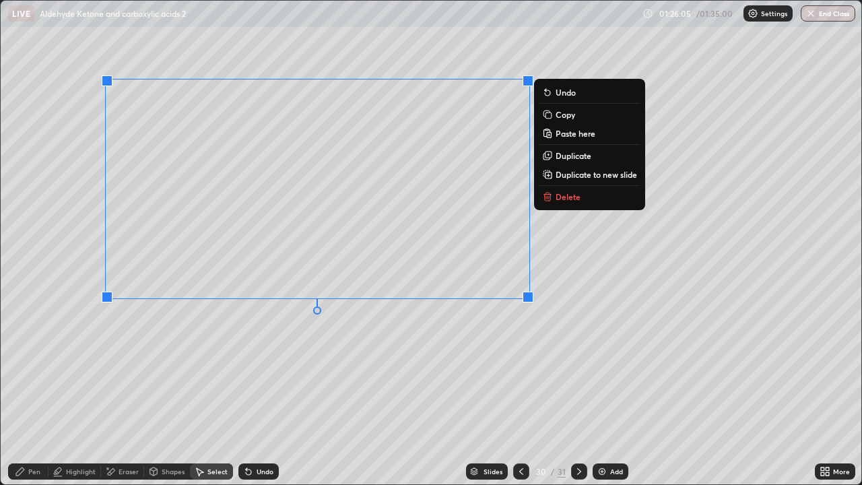
click at [580, 140] on button "Paste here" at bounding box center [590, 133] width 100 height 16
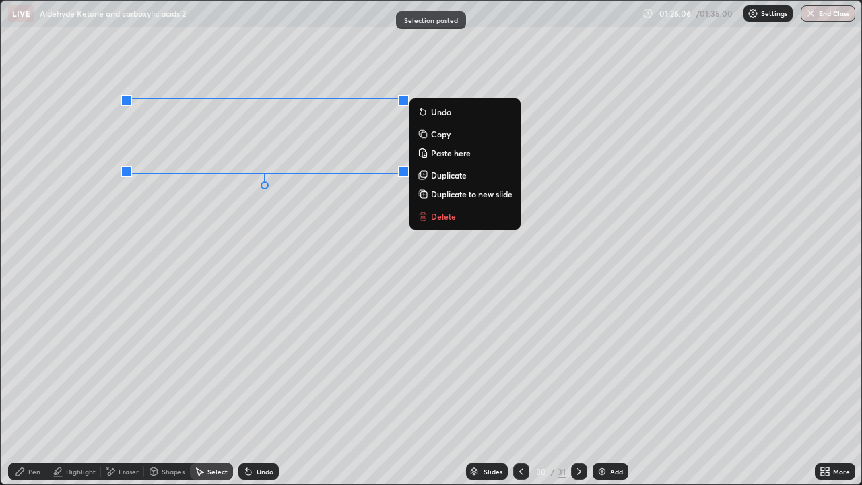
click at [273, 393] on div "Undo" at bounding box center [258, 471] width 40 height 16
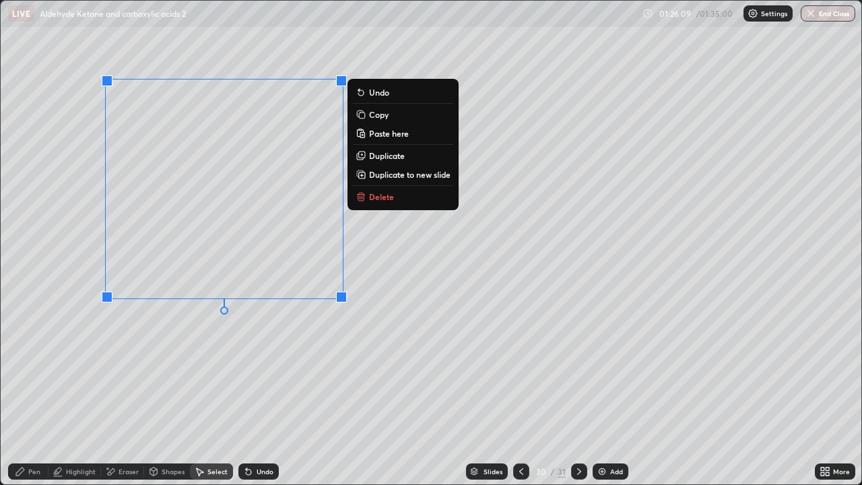
click at [387, 156] on p "Duplicate" at bounding box center [387, 155] width 36 height 11
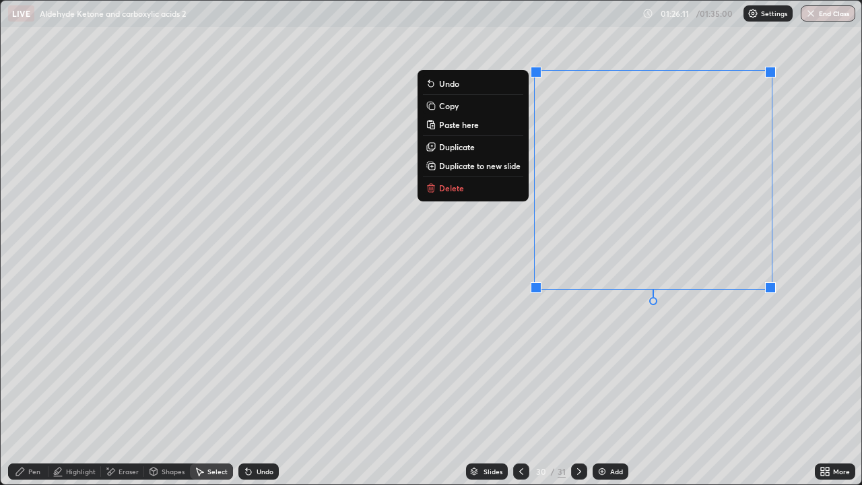
click at [132, 393] on div "Eraser" at bounding box center [122, 471] width 43 height 16
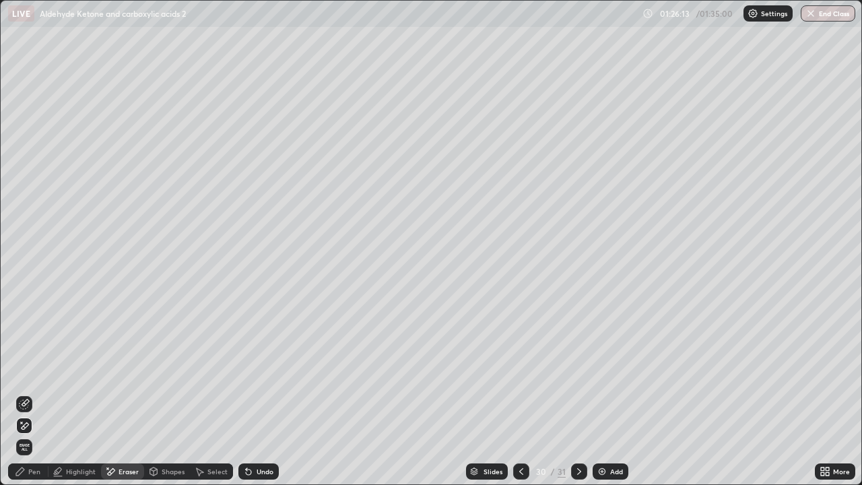
click at [40, 393] on div "Pen" at bounding box center [28, 471] width 40 height 16
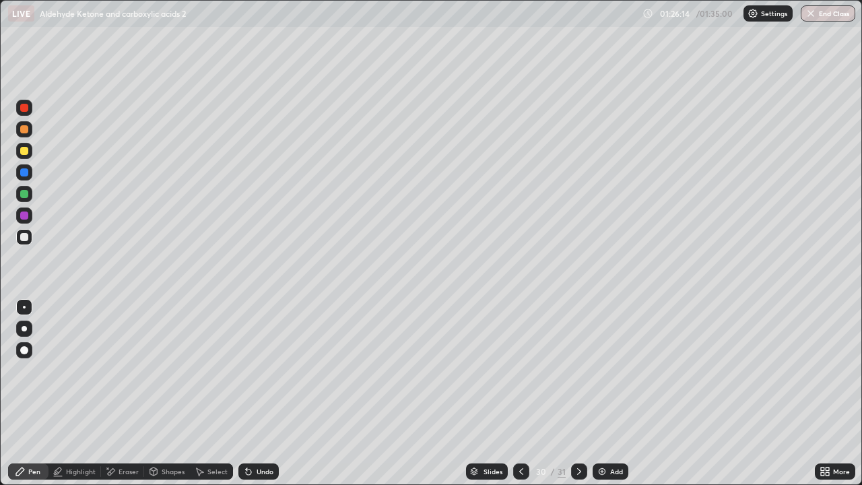
click at [24, 150] on div at bounding box center [24, 151] width 8 height 8
click at [263, 393] on div "Undo" at bounding box center [265, 471] width 17 height 7
click at [578, 393] on icon at bounding box center [579, 471] width 11 height 11
click at [618, 393] on div "Add" at bounding box center [616, 471] width 13 height 7
click at [29, 235] on div at bounding box center [24, 237] width 16 height 16
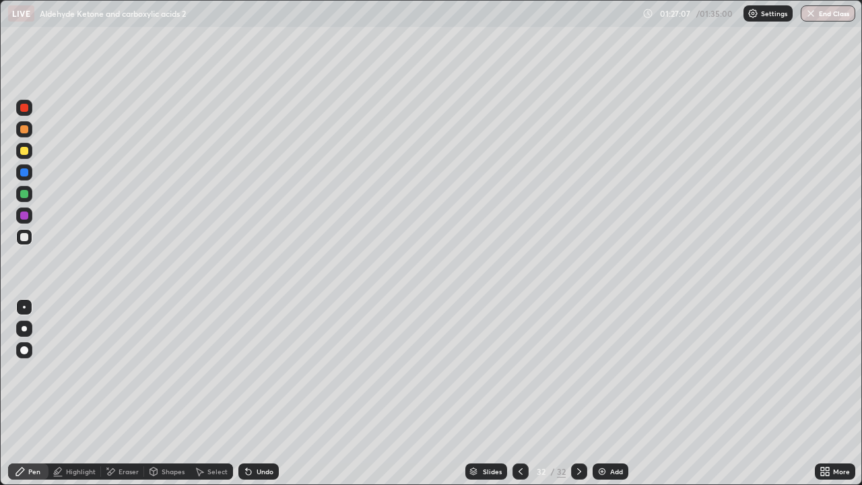
click at [26, 128] on div at bounding box center [24, 129] width 8 height 8
click at [553, 393] on div "/" at bounding box center [552, 471] width 4 height 8
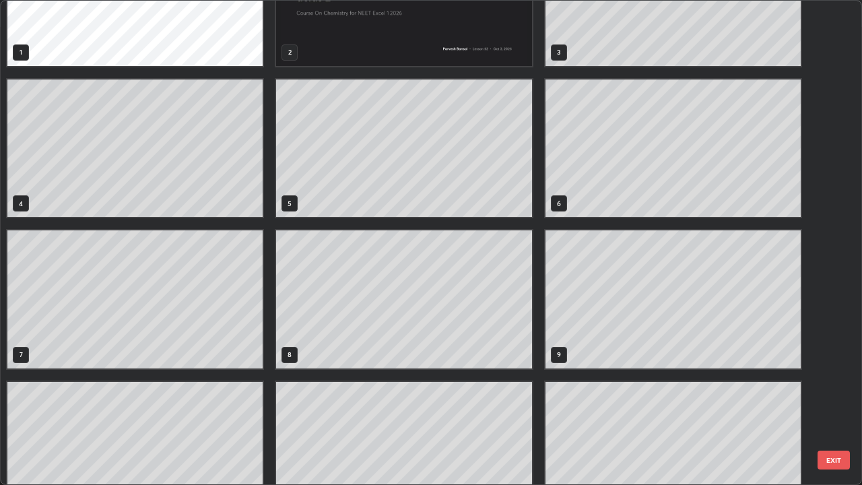
scroll to position [0, 0]
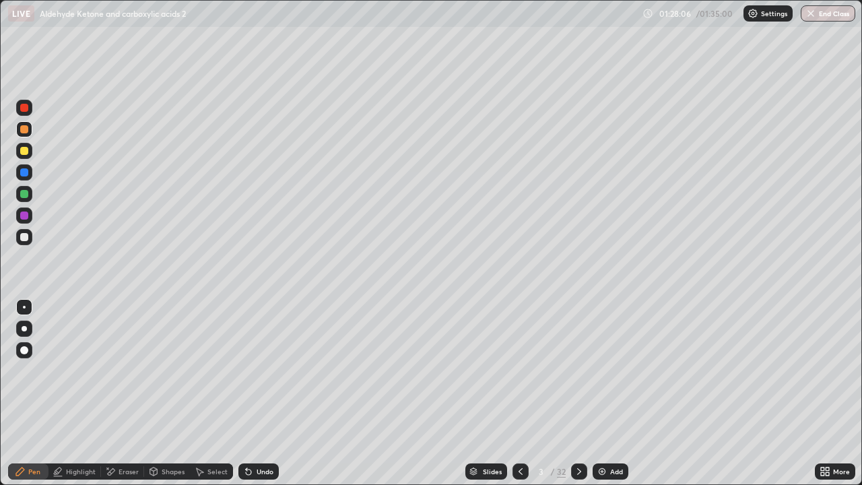
click at [579, 393] on icon at bounding box center [579, 471] width 4 height 7
click at [519, 393] on icon at bounding box center [520, 471] width 11 height 11
click at [576, 393] on icon at bounding box center [579, 471] width 11 height 11
click at [579, 393] on icon at bounding box center [579, 471] width 4 height 7
click at [578, 393] on icon at bounding box center [579, 471] width 11 height 11
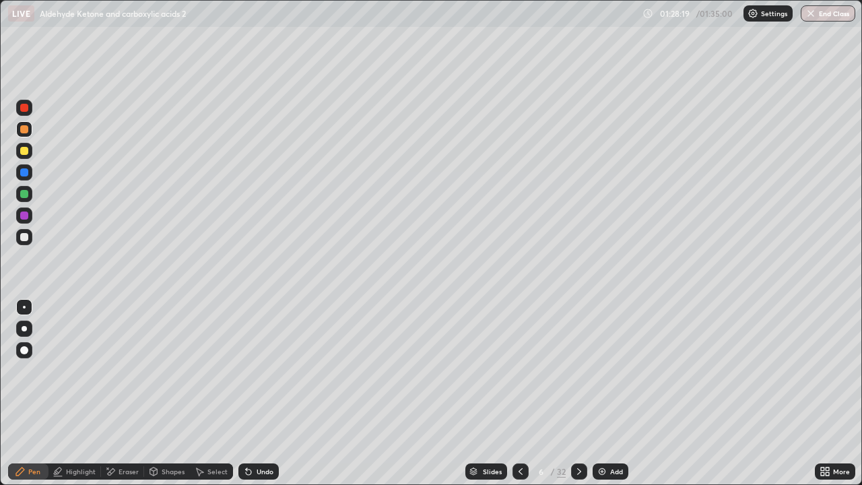
click at [579, 393] on icon at bounding box center [579, 471] width 11 height 11
click at [578, 393] on icon at bounding box center [579, 471] width 11 height 11
click at [583, 393] on div at bounding box center [579, 471] width 16 height 16
click at [578, 393] on icon at bounding box center [579, 471] width 11 height 11
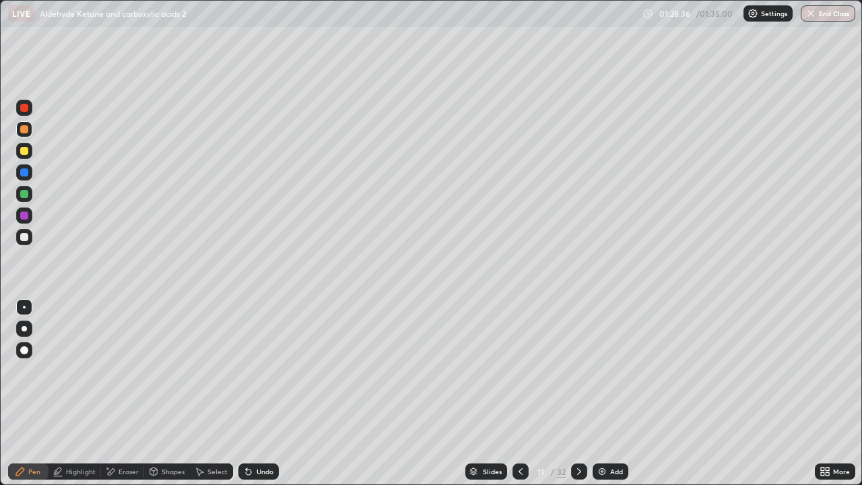
click at [578, 393] on icon at bounding box center [579, 471] width 11 height 11
click at [571, 393] on div at bounding box center [579, 471] width 16 height 16
click at [577, 393] on icon at bounding box center [579, 471] width 11 height 11
click at [572, 393] on div at bounding box center [579, 471] width 16 height 16
click at [578, 393] on icon at bounding box center [579, 471] width 11 height 11
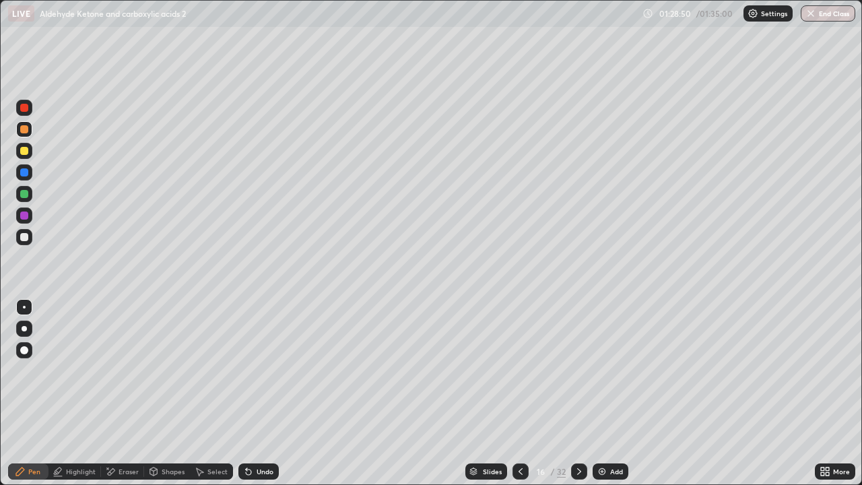
click at [579, 393] on icon at bounding box center [579, 471] width 4 height 7
click at [579, 393] on icon at bounding box center [579, 471] width 11 height 11
click at [578, 393] on icon at bounding box center [579, 471] width 11 height 11
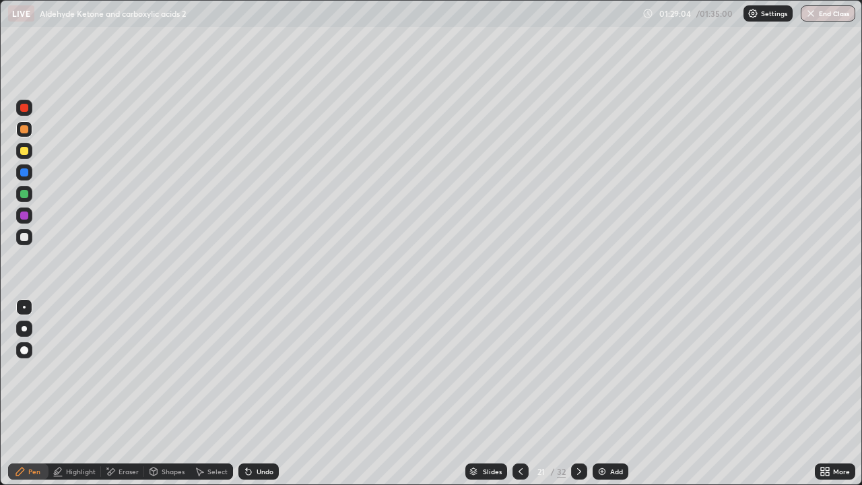
click at [579, 393] on icon at bounding box center [579, 471] width 4 height 7
click at [578, 393] on icon at bounding box center [579, 471] width 11 height 11
click at [583, 393] on div at bounding box center [579, 471] width 16 height 16
click at [578, 393] on icon at bounding box center [579, 471] width 11 height 11
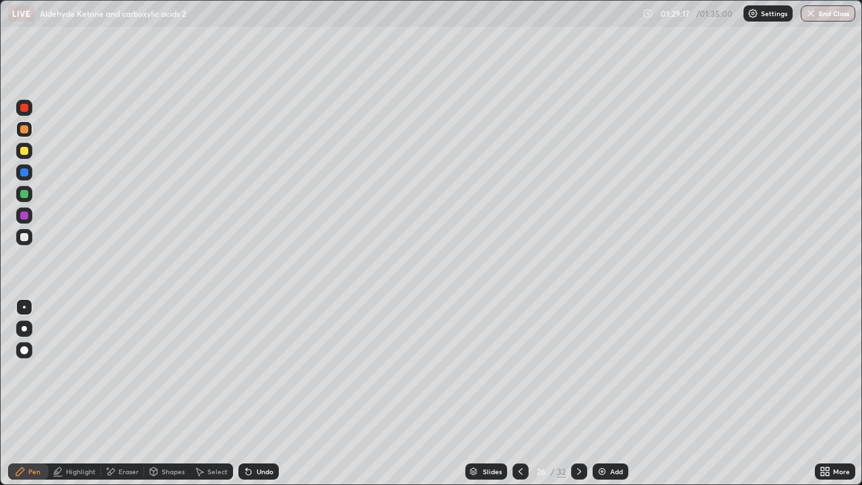
click at [579, 393] on icon at bounding box center [579, 471] width 11 height 11
click at [578, 393] on icon at bounding box center [579, 471] width 11 height 11
click at [579, 393] on icon at bounding box center [579, 471] width 11 height 11
click at [578, 393] on div at bounding box center [579, 471] width 16 height 16
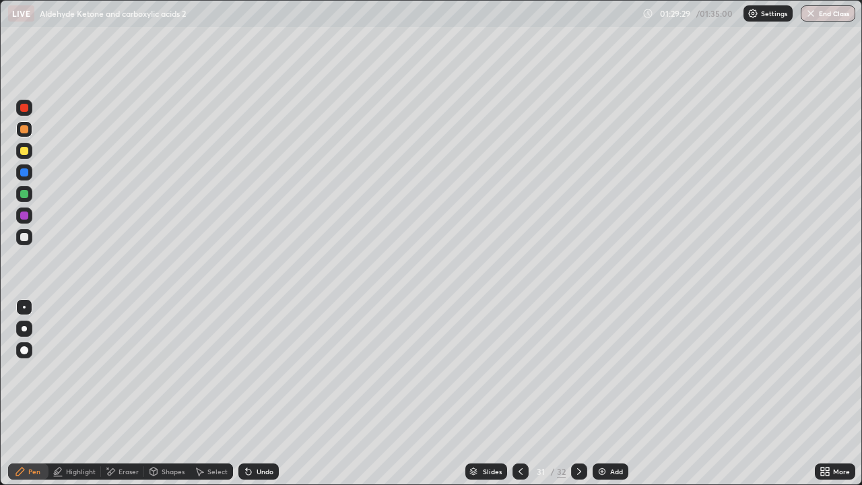
click at [578, 393] on icon at bounding box center [579, 471] width 11 height 11
click at [822, 17] on button "End Class" at bounding box center [828, 13] width 55 height 16
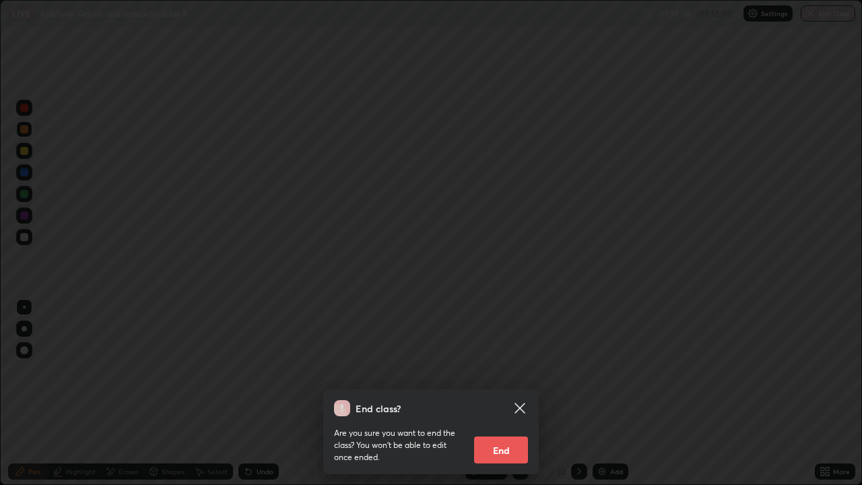
click at [518, 393] on button "End" at bounding box center [501, 449] width 54 height 27
